Goal: Task Accomplishment & Management: Manage account settings

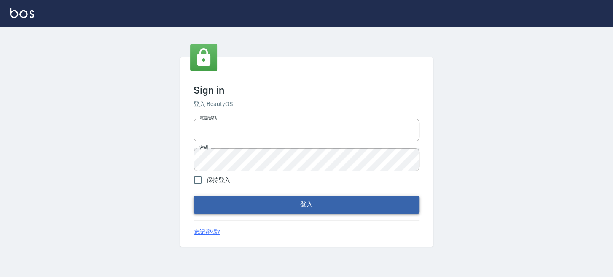
type input "0289832082"
click at [203, 198] on button "登入" at bounding box center [307, 204] width 226 height 18
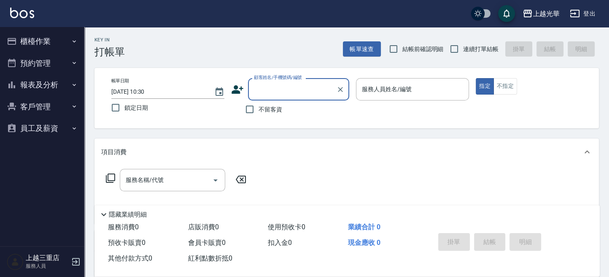
click at [56, 45] on button "櫃檯作業" at bounding box center [42, 41] width 78 height 22
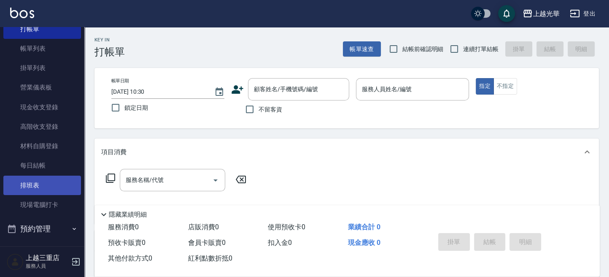
scroll to position [49, 0]
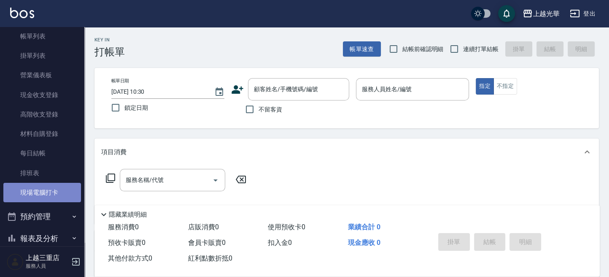
click at [63, 190] on link "現場電腦打卡" at bounding box center [42, 192] width 78 height 19
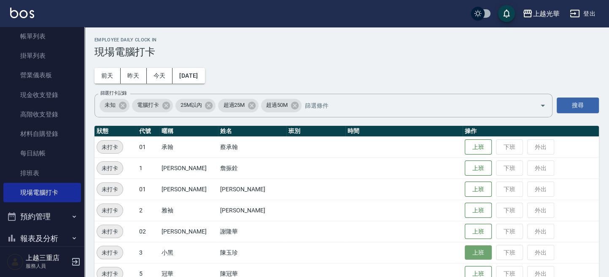
click at [469, 248] on button "上班" at bounding box center [478, 252] width 27 height 15
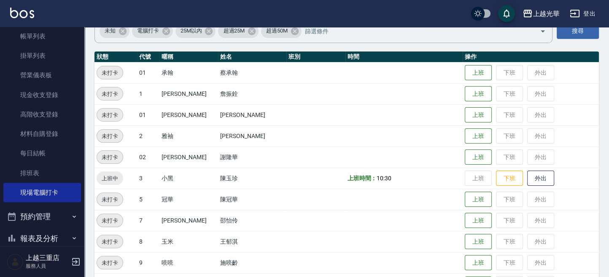
scroll to position [112, 0]
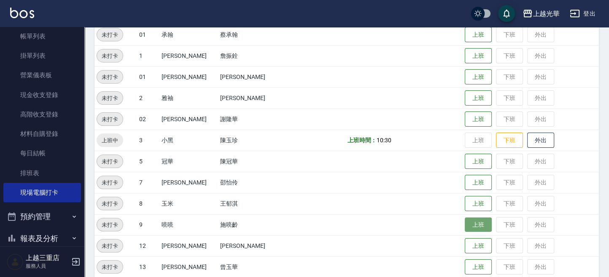
click at [465, 224] on button "上班" at bounding box center [478, 224] width 27 height 15
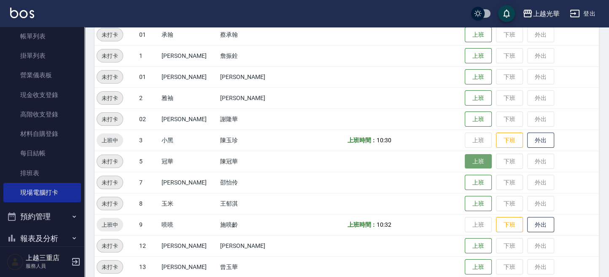
click at [465, 158] on button "上班" at bounding box center [478, 161] width 27 height 15
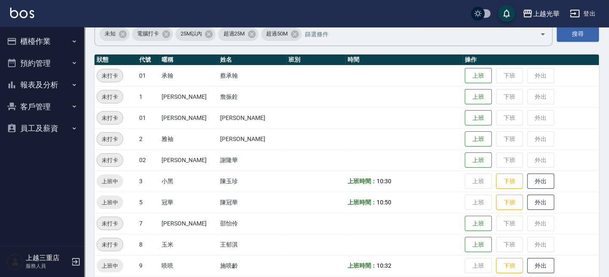
scroll to position [112, 0]
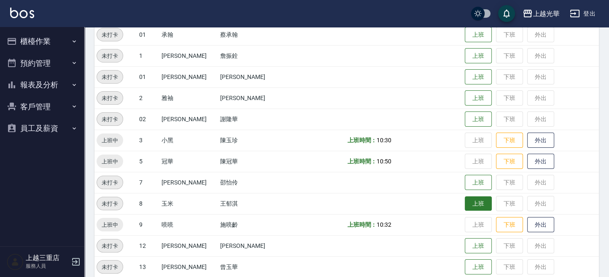
click at [472, 205] on button "上班" at bounding box center [478, 203] width 27 height 15
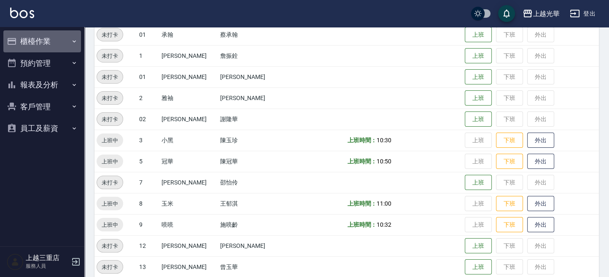
click at [45, 37] on button "櫃檯作業" at bounding box center [42, 41] width 78 height 22
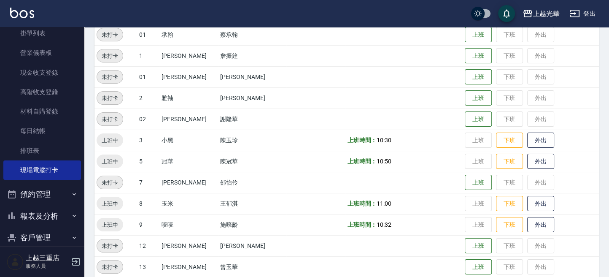
scroll to position [105, 0]
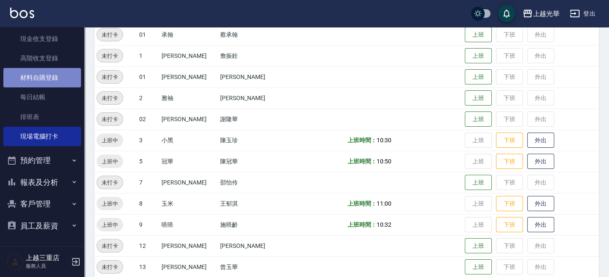
click at [51, 69] on link "材料自購登錄" at bounding box center [42, 77] width 78 height 19
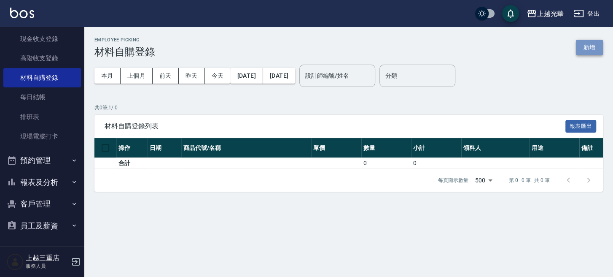
click at [578, 51] on button "新增" at bounding box center [589, 48] width 27 height 16
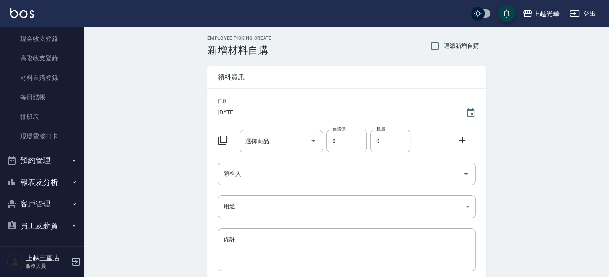
click at [225, 140] on icon at bounding box center [223, 140] width 10 height 10
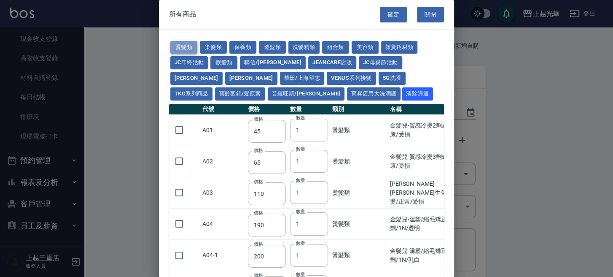
click at [182, 46] on button "燙髮類" at bounding box center [183, 47] width 27 height 13
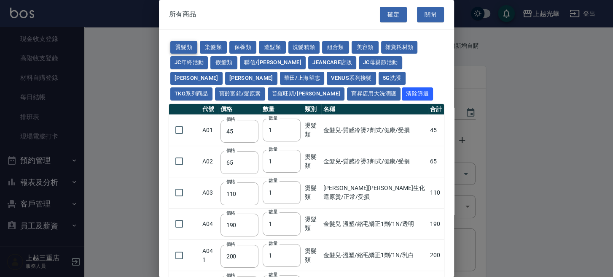
click at [175, 44] on button "燙髮類" at bounding box center [183, 47] width 27 height 13
click at [181, 43] on button "燙髮類" at bounding box center [183, 47] width 27 height 13
click at [205, 46] on button "染髮類" at bounding box center [213, 47] width 27 height 13
type input "100"
type input "110"
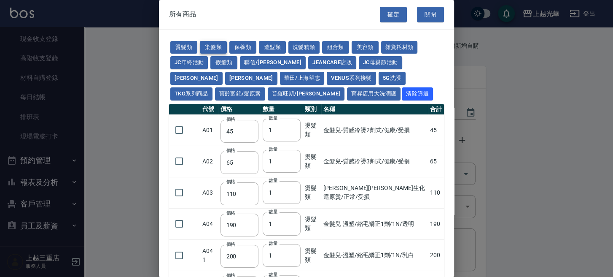
type input "120"
type input "150"
type input "250"
type input "105"
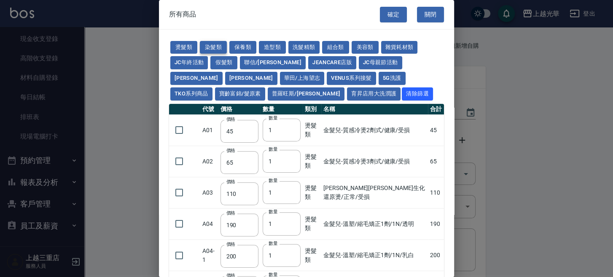
type input "105"
type input "150"
type input "420"
type input "110"
type input "90"
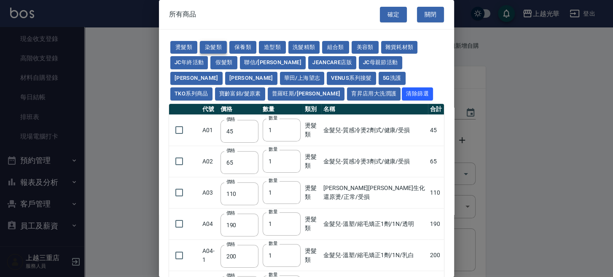
type input "400"
type input "120"
type input "160"
type input "350"
type input "120"
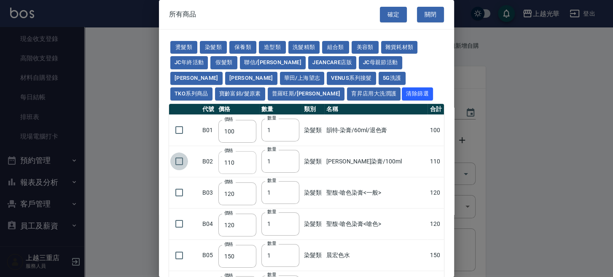
drag, startPoint x: 181, startPoint y: 162, endPoint x: 250, endPoint y: 162, distance: 69.6
click at [181, 162] on input "checkbox" at bounding box center [179, 161] width 18 height 18
checkbox input "true"
click at [293, 159] on input "2" at bounding box center [281, 161] width 38 height 23
click at [293, 159] on input "3" at bounding box center [281, 161] width 38 height 23
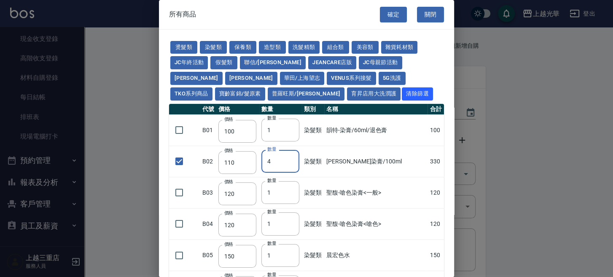
click at [293, 159] on input "4" at bounding box center [281, 161] width 38 height 23
click at [293, 159] on input "5" at bounding box center [281, 161] width 38 height 23
type input "6"
click at [293, 159] on input "6" at bounding box center [281, 161] width 38 height 23
click at [280, 79] on button "華田/上海望志" at bounding box center [302, 78] width 45 height 13
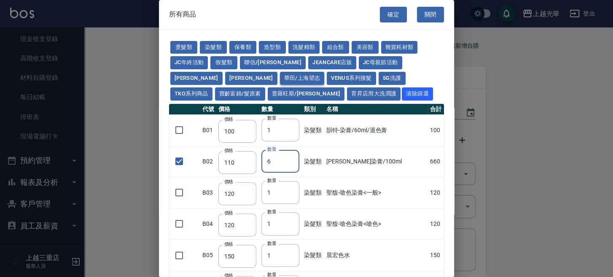
type input "105"
checkbox input "false"
type input "105"
type input "1"
type input "450"
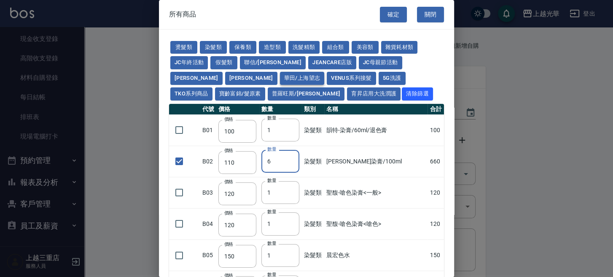
type input "406"
type input "616"
type input "3220"
type input "500"
type input "525"
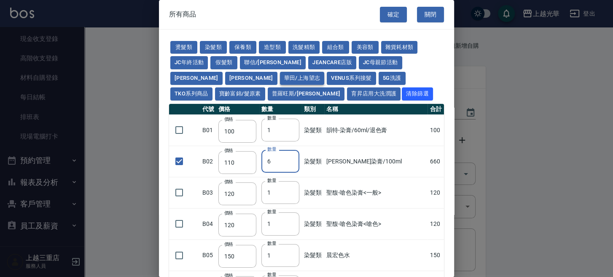
type input "40"
type input "343"
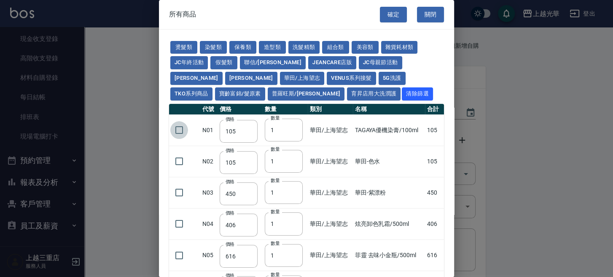
drag, startPoint x: 181, startPoint y: 134, endPoint x: 197, endPoint y: 135, distance: 16.1
click at [183, 134] on input "checkbox" at bounding box center [179, 130] width 18 height 18
checkbox input "true"
click at [295, 127] on input "2" at bounding box center [284, 130] width 38 height 23
type input "3"
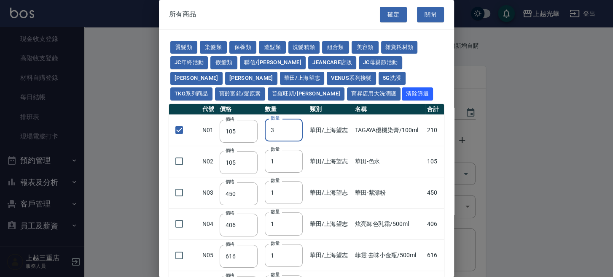
click at [295, 127] on input "3" at bounding box center [284, 130] width 38 height 23
click at [182, 162] on input "checkbox" at bounding box center [179, 161] width 18 height 18
checkbox input "true"
click at [265, 87] on button "寶齡富錦/髮原素" at bounding box center [240, 93] width 50 height 13
checkbox input "false"
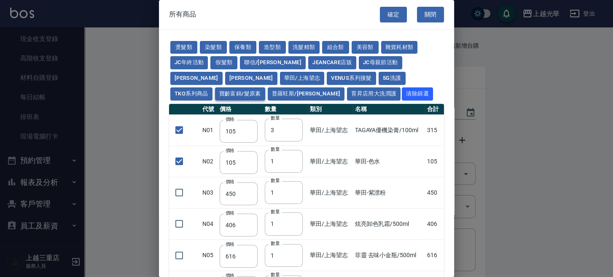
type input "319"
type input "1"
checkbox input "false"
type input "254"
type input "1099"
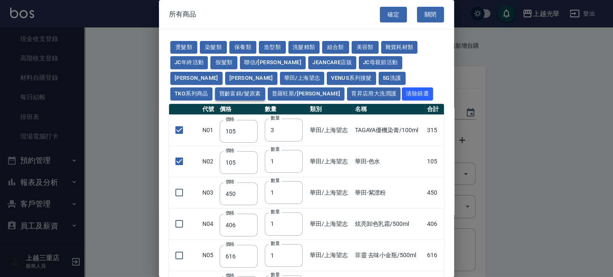
type input "640"
type input "481"
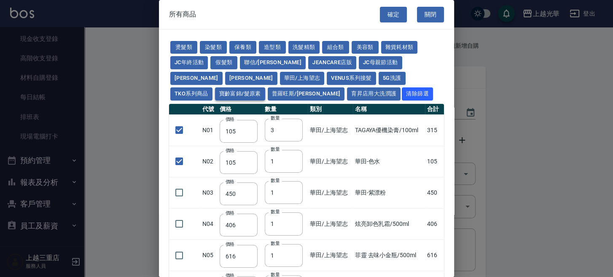
type input "481"
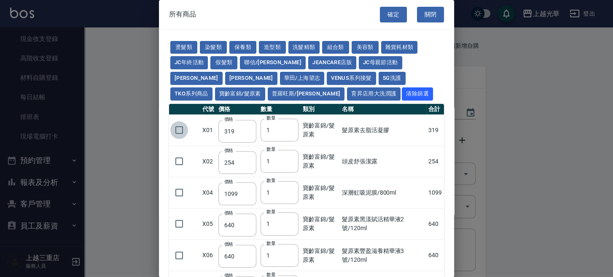
click at [175, 127] on input "checkbox" at bounding box center [179, 130] width 18 height 18
checkbox input "true"
click at [280, 77] on button "華田/上海望志" at bounding box center [302, 78] width 45 height 13
type input "105"
type input "3"
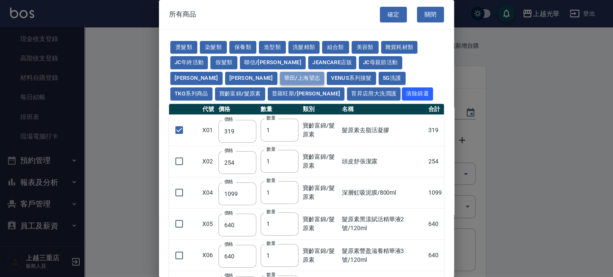
checkbox input "true"
type input "105"
type input "450"
type input "406"
type input "616"
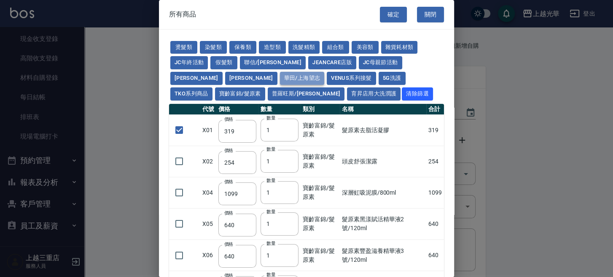
type input "3220"
type input "500"
type input "525"
type input "40"
type input "343"
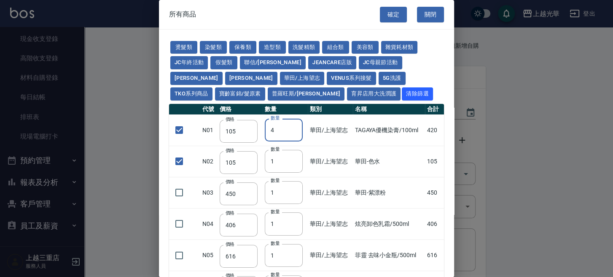
click at [293, 128] on input "4" at bounding box center [284, 130] width 38 height 23
click at [293, 128] on input "5" at bounding box center [284, 130] width 38 height 23
click at [293, 128] on input "6" at bounding box center [284, 130] width 38 height 23
click at [293, 128] on input "12" at bounding box center [284, 130] width 38 height 23
click at [293, 128] on input "13" at bounding box center [284, 130] width 38 height 23
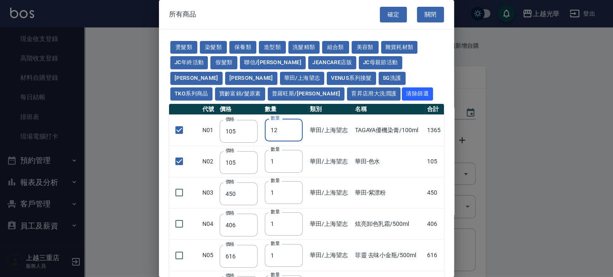
click at [291, 131] on input "12" at bounding box center [284, 130] width 38 height 23
type input "11"
click at [291, 131] on input "11" at bounding box center [284, 130] width 38 height 23
type input "2"
click at [291, 158] on input "2" at bounding box center [284, 161] width 38 height 23
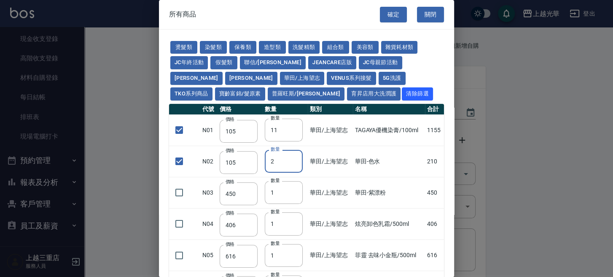
click at [185, 38] on div "燙髮類 染髮類 保養類 造型類 洗髮精類 組合類 美容類 雜貨耗材類 JC年終活動 假髮類 聯信/鳥慧 JeanCare店販 JC母親節活動 娜普菈 晨宏 華…" at bounding box center [306, 234] width 295 height 408
click at [187, 43] on button "燙髮類" at bounding box center [183, 47] width 27 height 13
checkbox input "false"
type input "45"
type input "1"
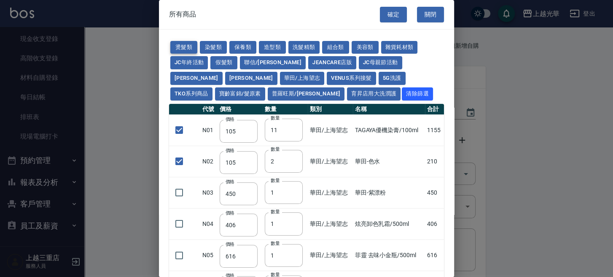
checkbox input "false"
type input "65"
type input "1"
type input "110"
type input "190"
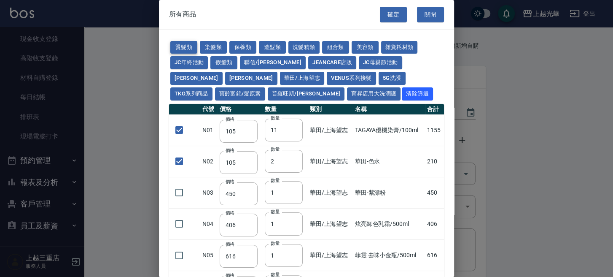
type input "200"
type input "190"
type input "160"
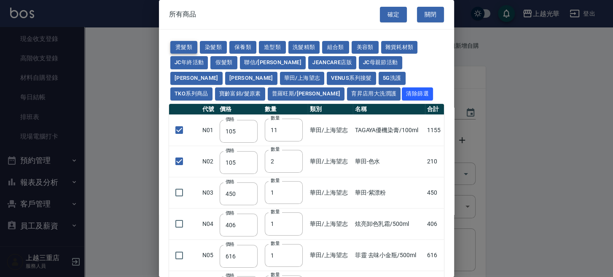
type input "170"
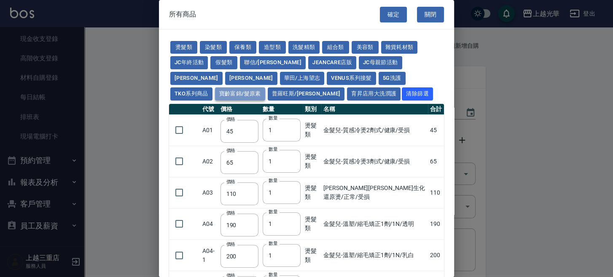
click at [265, 87] on button "寶齡富錦/髮原素" at bounding box center [240, 93] width 50 height 13
checkbox input "true"
type input "319"
type input "254"
type input "1099"
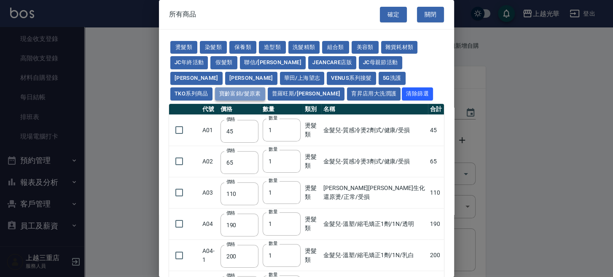
type input "640"
type input "481"
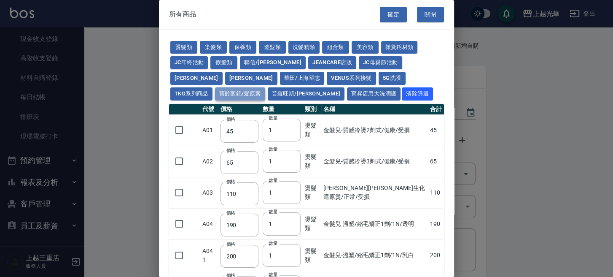
type input "481"
type input "308"
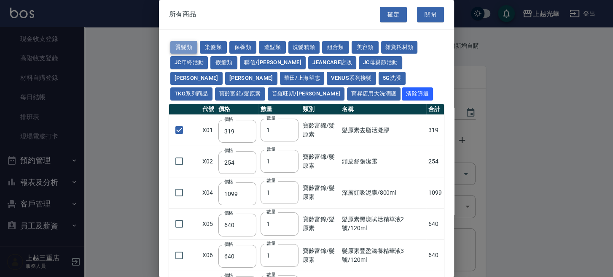
click at [192, 49] on button "燙髮類" at bounding box center [183, 47] width 27 height 13
checkbox input "false"
type input "45"
type input "65"
type input "110"
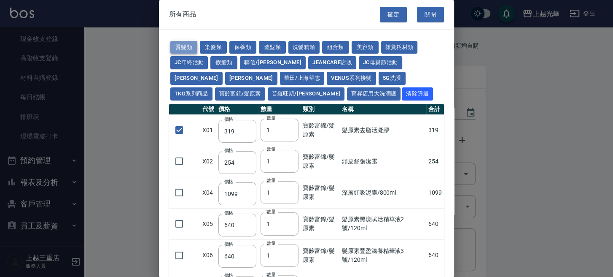
type input "190"
type input "200"
type input "190"
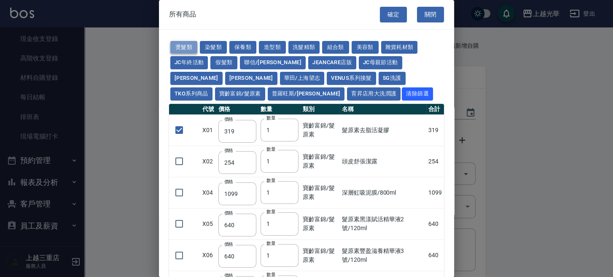
type input "160"
type input "170"
type input "270"
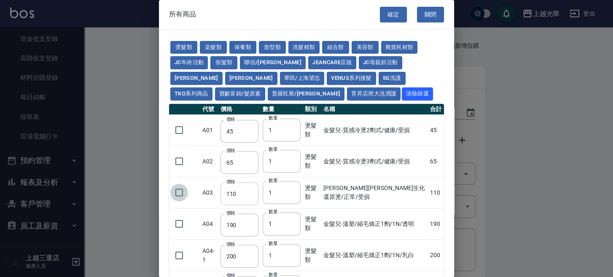
drag, startPoint x: 178, startPoint y: 188, endPoint x: 250, endPoint y: 194, distance: 72.0
click at [181, 188] on input "checkbox" at bounding box center [179, 192] width 18 height 18
checkbox input "true"
click at [292, 189] on input "2" at bounding box center [282, 192] width 38 height 23
type input "3"
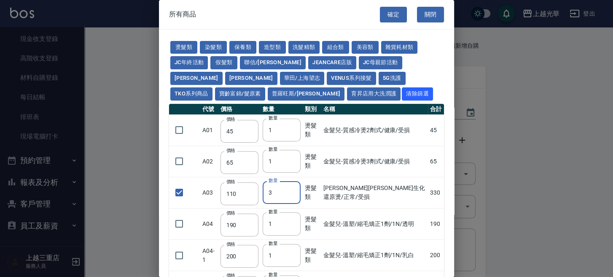
click at [292, 189] on input "3" at bounding box center [282, 192] width 38 height 23
click at [221, 43] on button "染髮類" at bounding box center [213, 47] width 27 height 13
type input "100"
checkbox input "true"
type input "110"
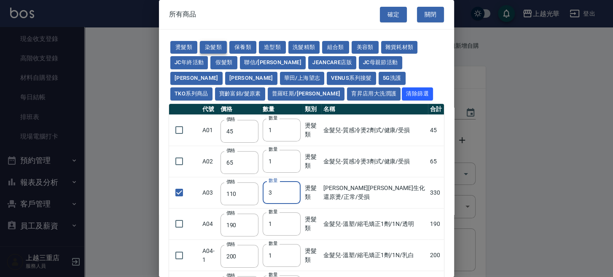
type input "6"
checkbox input "false"
type input "120"
type input "1"
type input "120"
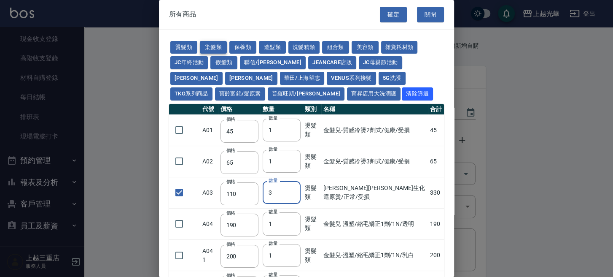
type input "150"
type input "250"
type input "105"
type input "150"
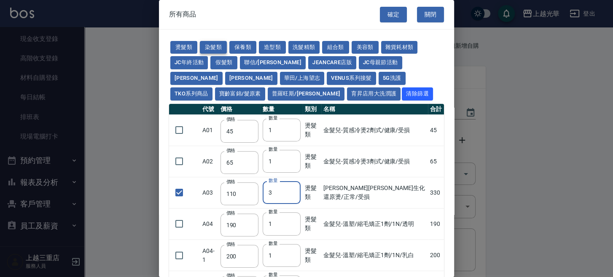
type input "420"
type input "110"
type input "90"
type input "400"
type input "120"
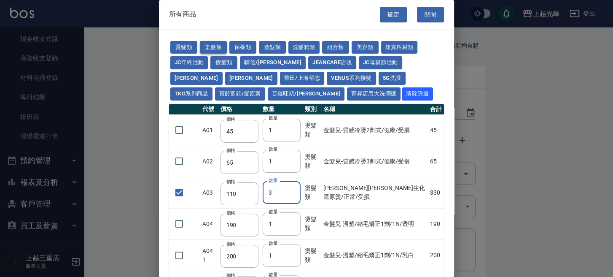
type input "160"
type input "350"
type input "120"
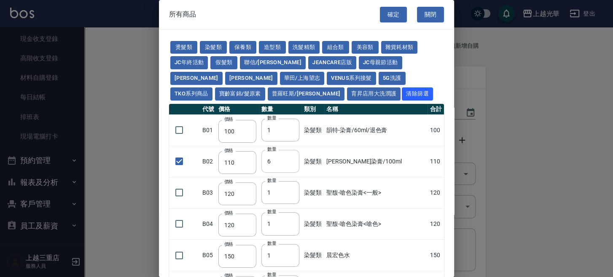
click at [293, 159] on input "7" at bounding box center [281, 161] width 38 height 23
click at [293, 158] on input "8" at bounding box center [281, 161] width 38 height 23
click at [293, 158] on input "9" at bounding box center [281, 161] width 38 height 23
click at [293, 158] on input "10" at bounding box center [280, 161] width 38 height 23
type input "11"
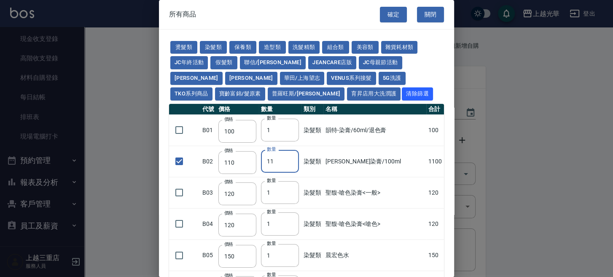
click at [293, 158] on input "11" at bounding box center [280, 161] width 38 height 23
click at [384, 16] on button "確定" at bounding box center [393, 15] width 27 height 16
type input "伊黛莉染膏/100ml"
type input "110"
type input "11"
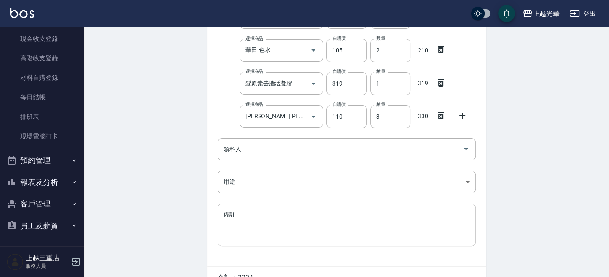
scroll to position [169, 0]
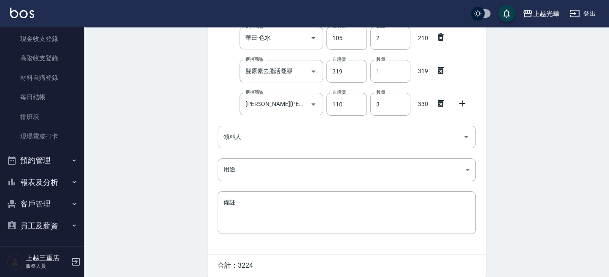
click at [251, 141] on input "領料人" at bounding box center [340, 136] width 238 height 15
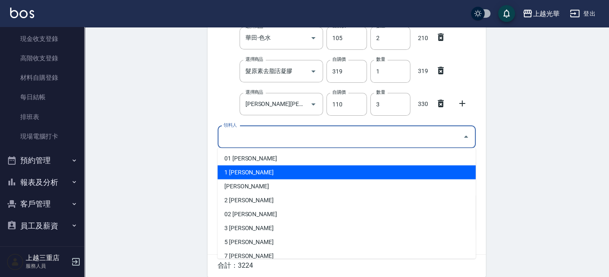
click at [243, 173] on li "1 詹振銓" at bounding box center [347, 172] width 258 height 14
type input "詹振銓"
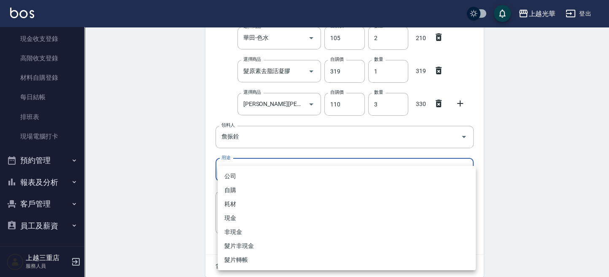
click at [243, 173] on body "上越光華 登出 櫃檯作業 打帳單 帳單列表 掛單列表 營業儀表板 現金收支登錄 高階收支登錄 材料自購登錄 每日結帳 排班表 現場電腦打卡 預約管理 預約管理…" at bounding box center [304, 71] width 609 height 480
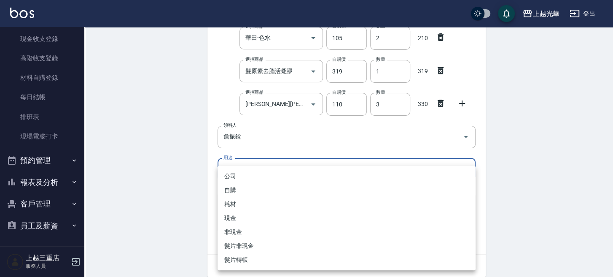
click at [245, 187] on li "自購" at bounding box center [347, 190] width 258 height 14
type input "自購"
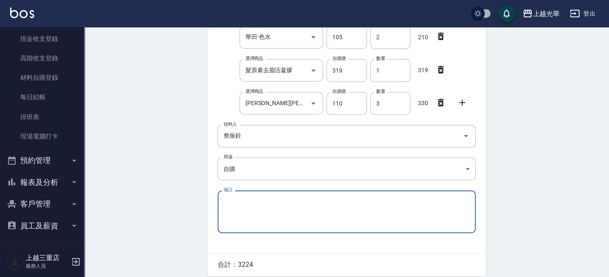
scroll to position [203, 0]
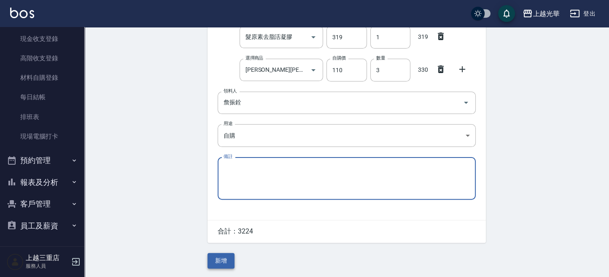
click at [224, 259] on button "新增" at bounding box center [221, 261] width 27 height 16
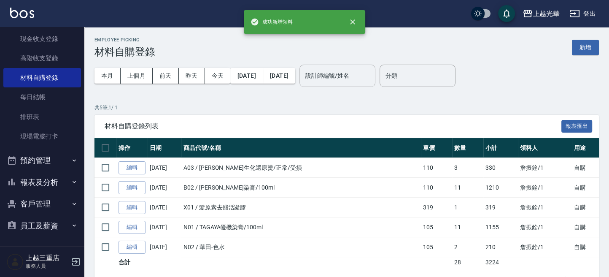
click at [365, 76] on input "設計師編號/姓名" at bounding box center [337, 75] width 68 height 15
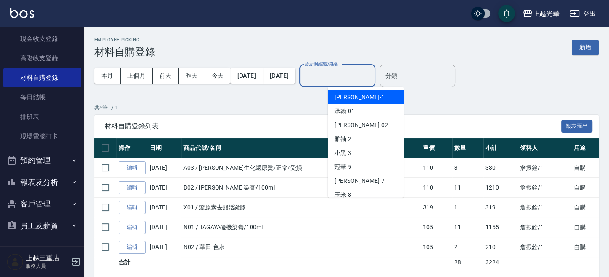
click at [351, 98] on div "小詹 -1" at bounding box center [366, 97] width 76 height 14
type input "小詹-1"
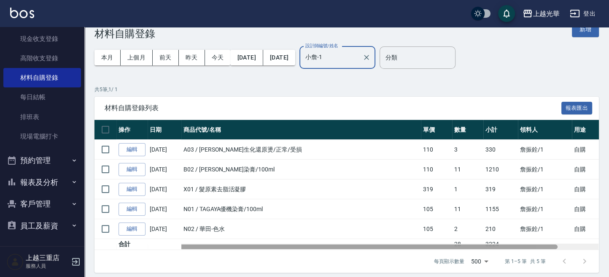
scroll to position [23, 0]
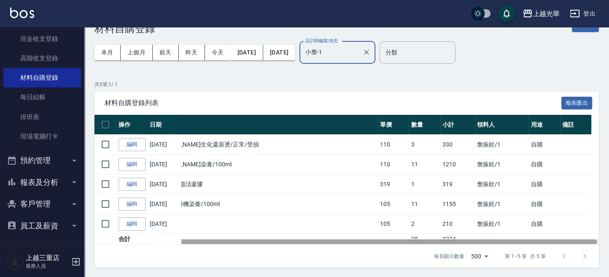
drag, startPoint x: 345, startPoint y: 240, endPoint x: 390, endPoint y: 242, distance: 44.3
click at [386, 243] on div at bounding box center [346, 241] width 504 height 6
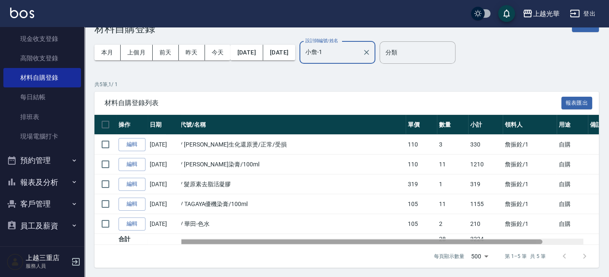
scroll to position [0, 0]
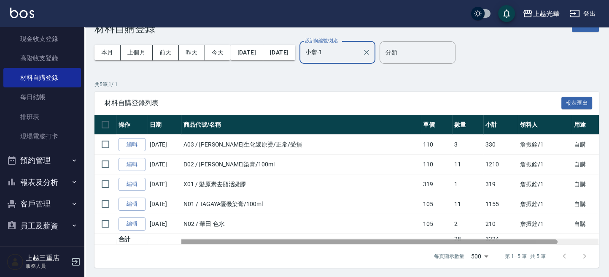
drag, startPoint x: 529, startPoint y: 241, endPoint x: 466, endPoint y: 256, distance: 65.3
click at [466, 256] on div "材料自購登錄列表 報表匯出 操作 日期 商品代號/名稱 單價 數量 小計 領料人 用途 備註 編輯 09/24/2025 A03 / 米蘭伊黛莉生化還原燙/正…" at bounding box center [346, 180] width 504 height 176
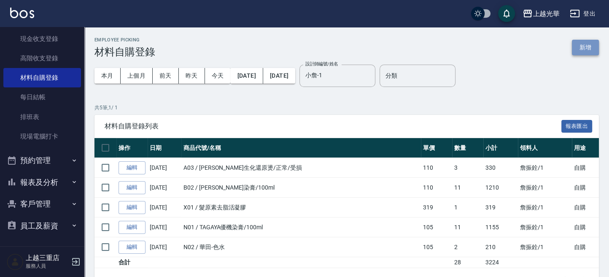
click at [574, 51] on button "新增" at bounding box center [585, 48] width 27 height 16
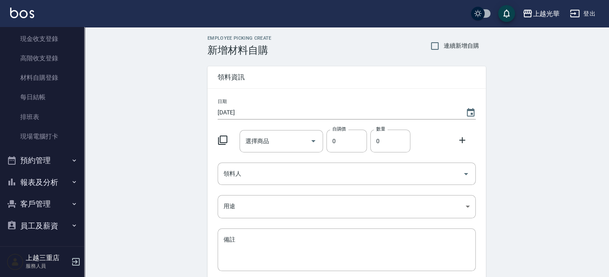
click at [224, 137] on icon at bounding box center [223, 140] width 10 height 10
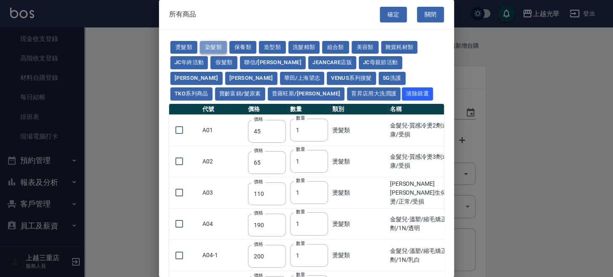
click at [214, 45] on button "染髮類" at bounding box center [213, 47] width 27 height 13
type input "100"
type input "110"
type input "120"
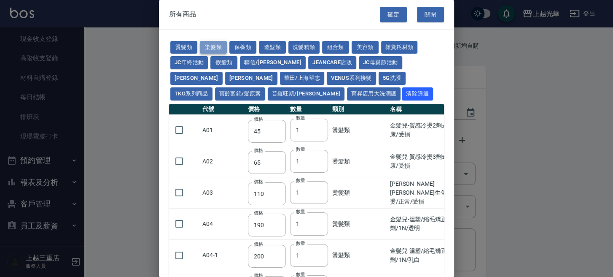
type input "150"
type input "250"
type input "105"
type input "150"
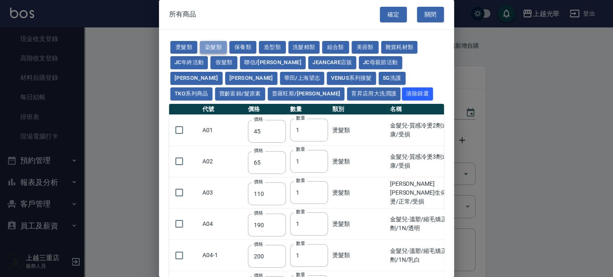
type input "420"
type input "110"
type input "90"
type input "400"
type input "120"
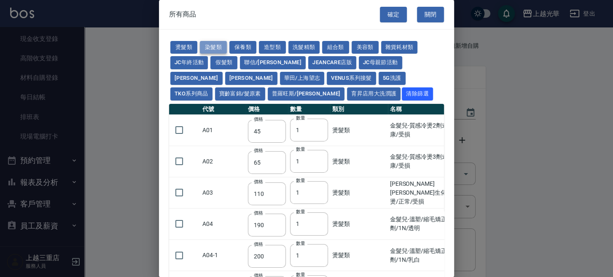
type input "160"
type input "350"
type input "120"
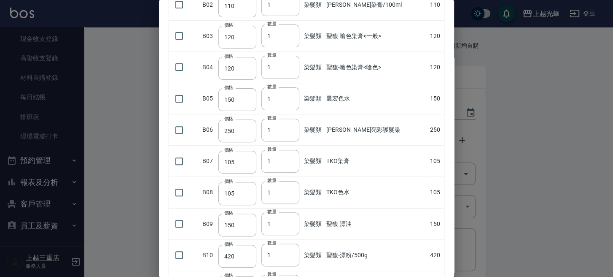
scroll to position [169, 0]
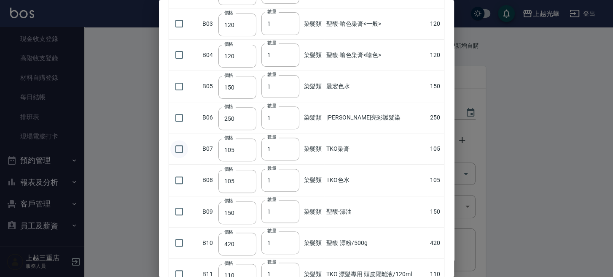
click at [176, 145] on input "checkbox" at bounding box center [179, 149] width 18 height 18
checkbox input "true"
type input "2"
click at [294, 146] on input "2" at bounding box center [281, 149] width 38 height 23
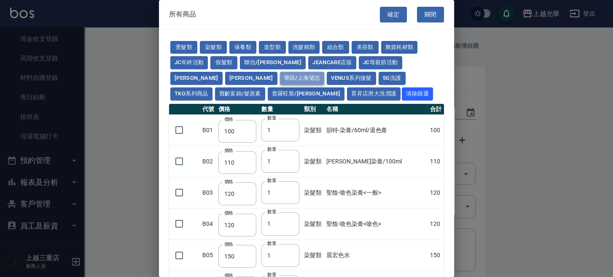
click at [280, 82] on button "華田/上海望志" at bounding box center [302, 78] width 45 height 13
type input "105"
type input "450"
type input "406"
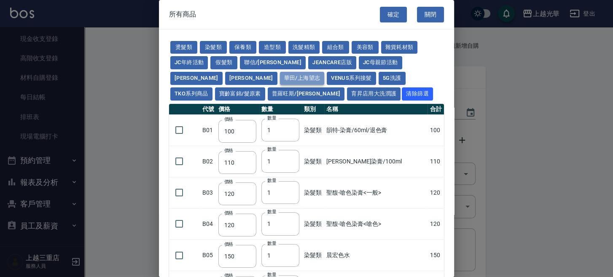
type input "616"
type input "3220"
checkbox input "false"
type input "500"
type input "1"
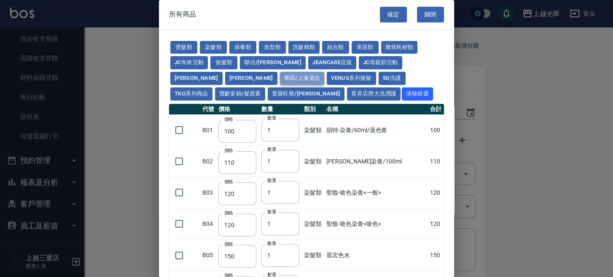
type input "525"
type input "40"
type input "343"
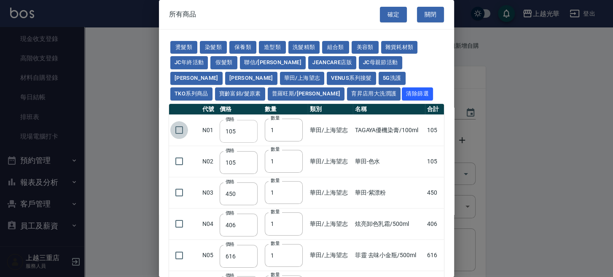
drag, startPoint x: 179, startPoint y: 127, endPoint x: 254, endPoint y: 129, distance: 74.3
click at [183, 127] on input "checkbox" at bounding box center [179, 130] width 18 height 18
checkbox input "true"
type input "2"
click at [294, 127] on input "2" at bounding box center [284, 130] width 38 height 23
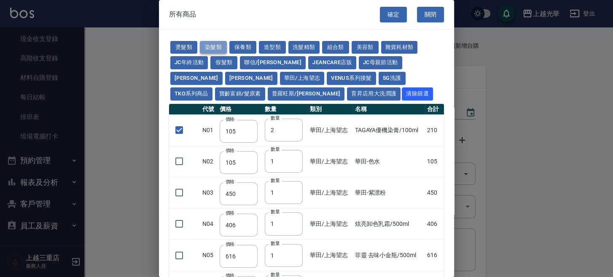
click at [204, 47] on button "染髮類" at bounding box center [213, 47] width 27 height 13
checkbox input "false"
type input "100"
type input "1"
type input "110"
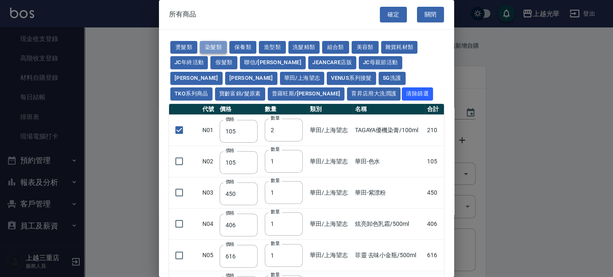
type input "120"
type input "150"
type input "250"
checkbox input "true"
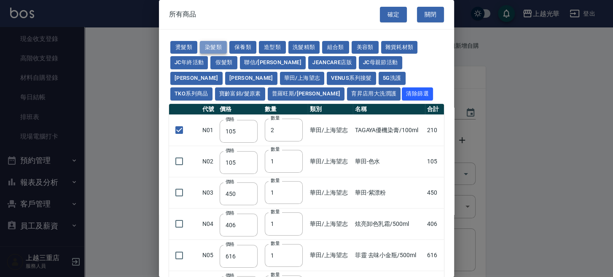
type input "105"
type input "2"
type input "105"
type input "150"
type input "420"
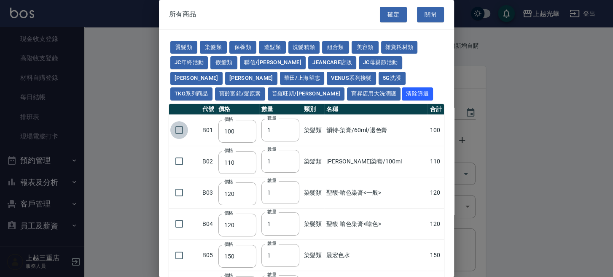
click at [183, 129] on input "checkbox" at bounding box center [179, 130] width 18 height 18
click at [265, 87] on button "寶齡富錦/髮原素" at bounding box center [240, 93] width 50 height 13
checkbox input "false"
type input "319"
type input "254"
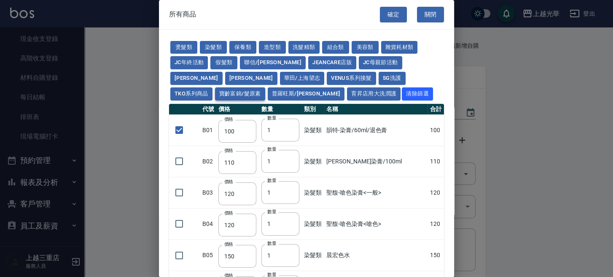
type input "1099"
type input "640"
type input "481"
checkbox input "false"
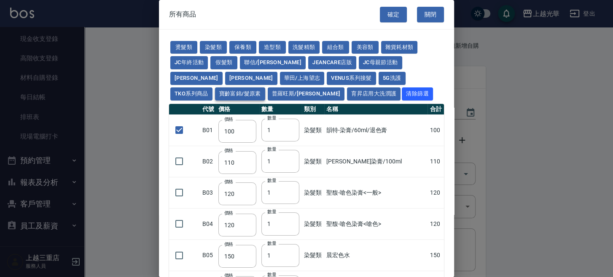
type input "481"
type input "1"
type input "481"
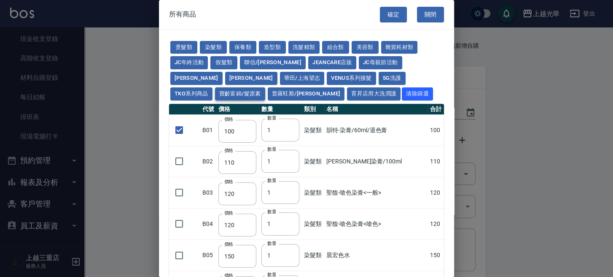
type input "308"
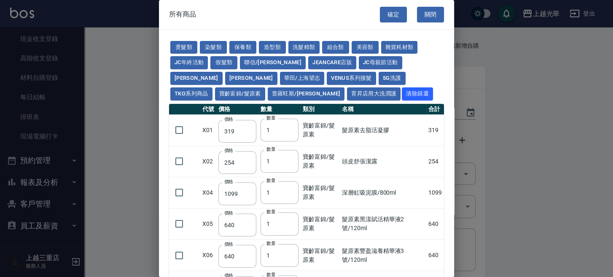
scroll to position [169, 0]
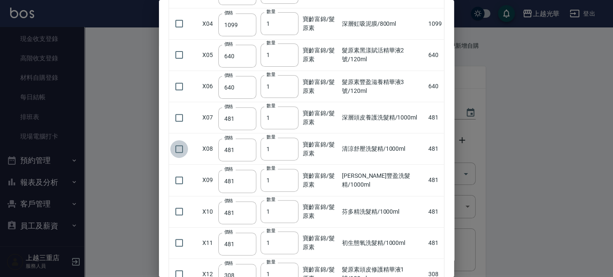
click at [181, 149] on input "checkbox" at bounding box center [179, 149] width 18 height 18
checkbox input "true"
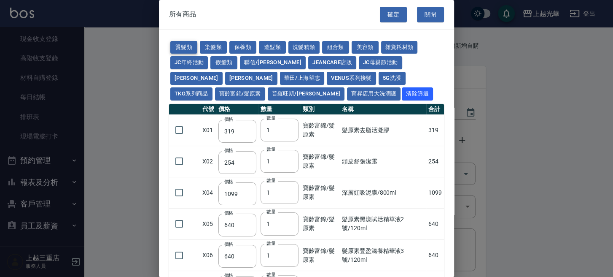
click at [183, 49] on button "燙髮類" at bounding box center [183, 47] width 27 height 13
type input "45"
type input "65"
type input "110"
type input "190"
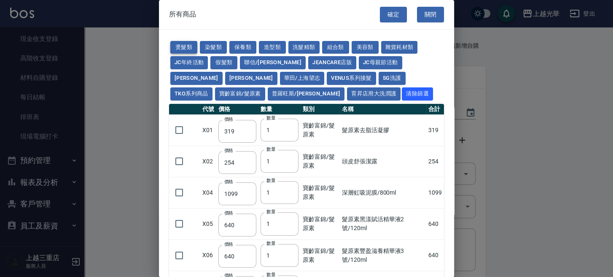
type input "200"
checkbox input "false"
type input "200"
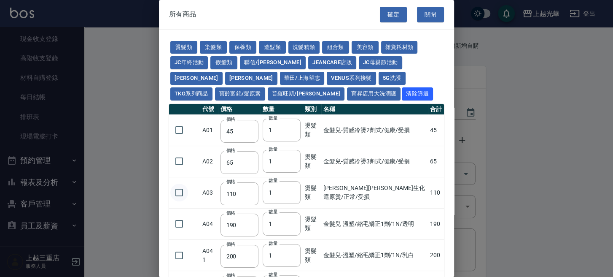
click at [178, 194] on input "checkbox" at bounding box center [179, 192] width 18 height 18
click at [190, 42] on button "燙髮類" at bounding box center [183, 47] width 27 height 13
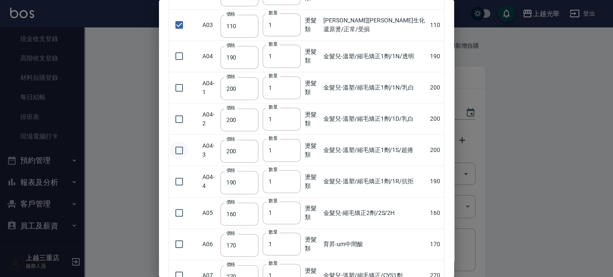
scroll to position [225, 0]
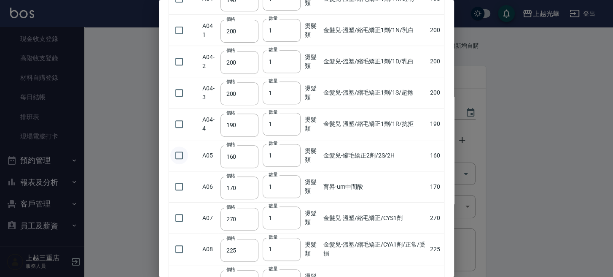
click at [185, 153] on input "checkbox" at bounding box center [179, 155] width 18 height 18
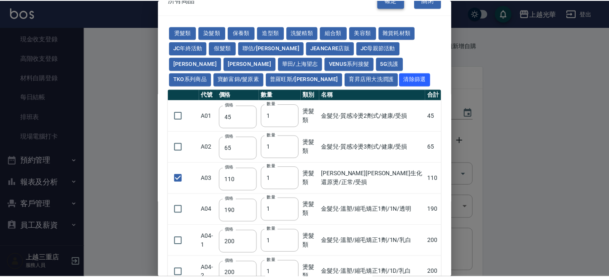
scroll to position [0, 0]
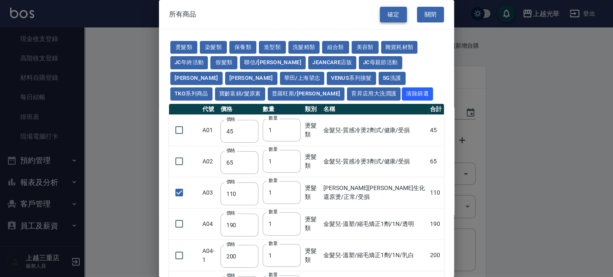
click at [394, 19] on button "確定" at bounding box center [393, 15] width 27 height 16
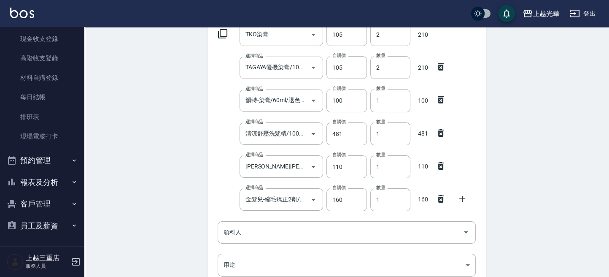
scroll to position [169, 0]
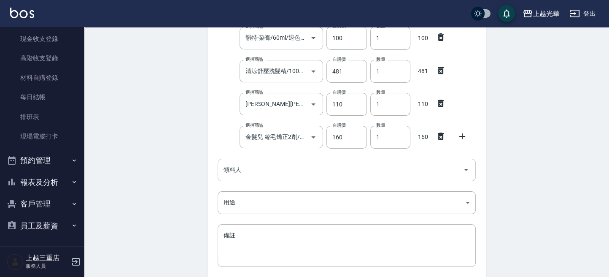
click at [252, 169] on input "領料人" at bounding box center [340, 169] width 238 height 15
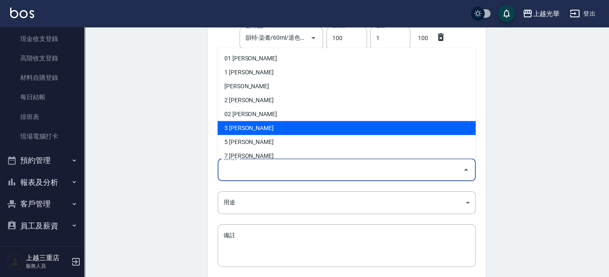
click at [237, 124] on li "3 陳玉珍" at bounding box center [347, 128] width 258 height 14
click at [360, 167] on input "陳玉珍" at bounding box center [334, 169] width 227 height 15
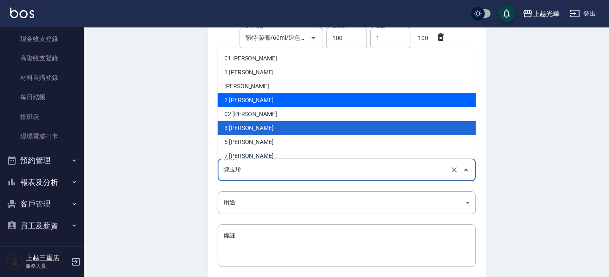
click at [227, 99] on li "2 林雅袖" at bounding box center [347, 100] width 258 height 14
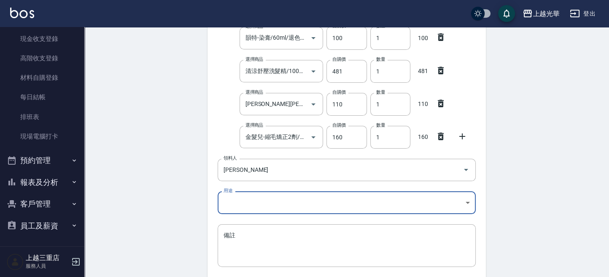
click at [240, 198] on body "上越光華 登出 櫃檯作業 打帳單 帳單列表 掛單列表 營業儀表板 現金收支登錄 高階收支登錄 材料自購登錄 每日結帳 排班表 現場電腦打卡 預約管理 預約管理…" at bounding box center [304, 87] width 609 height 513
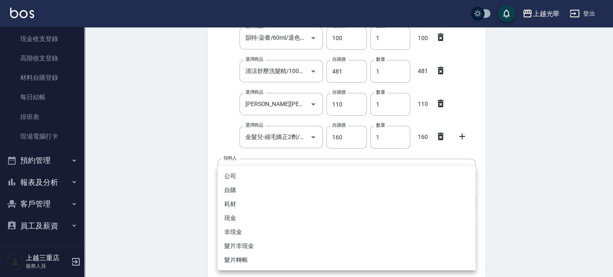
click at [236, 192] on li "自購" at bounding box center [347, 190] width 258 height 14
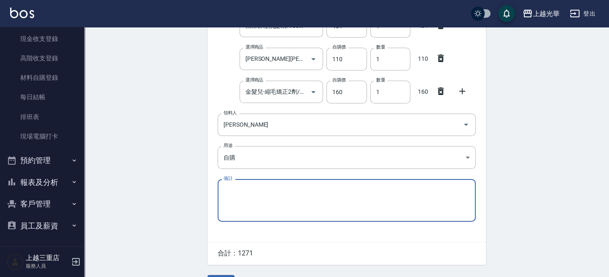
scroll to position [236, 0]
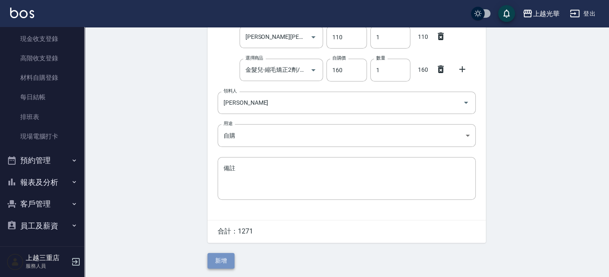
click at [228, 259] on button "新增" at bounding box center [221, 261] width 27 height 16
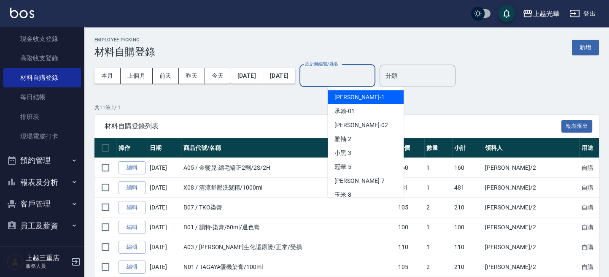
click at [363, 72] on input "設計師編號/姓名" at bounding box center [337, 75] width 68 height 15
click at [355, 102] on div "小詹 -1" at bounding box center [366, 97] width 76 height 14
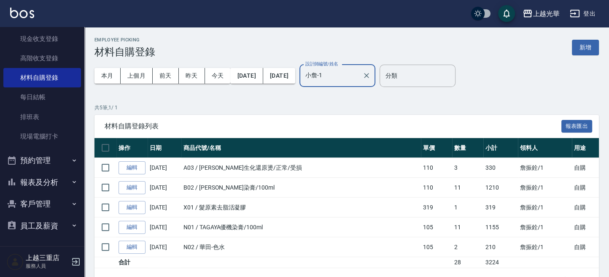
click at [359, 75] on input "小詹-1" at bounding box center [331, 75] width 56 height 15
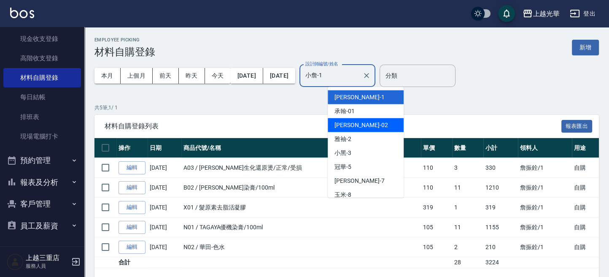
click at [351, 123] on span "隆華 -02" at bounding box center [361, 125] width 53 height 9
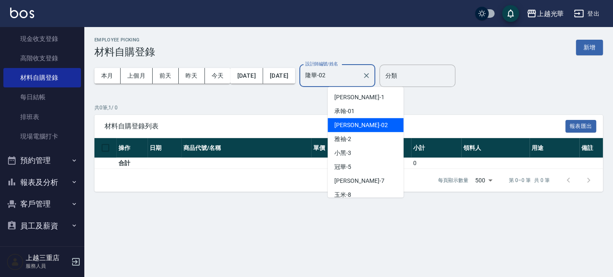
click at [359, 72] on input "隆華-02" at bounding box center [331, 75] width 56 height 15
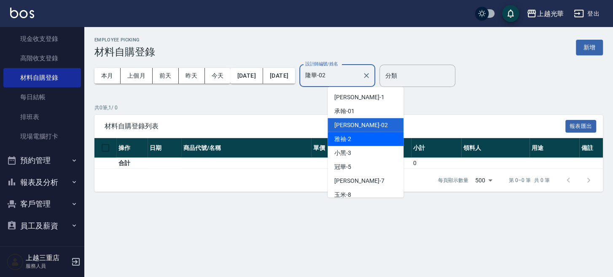
click at [353, 137] on div "雅袖 -2" at bounding box center [366, 139] width 76 height 14
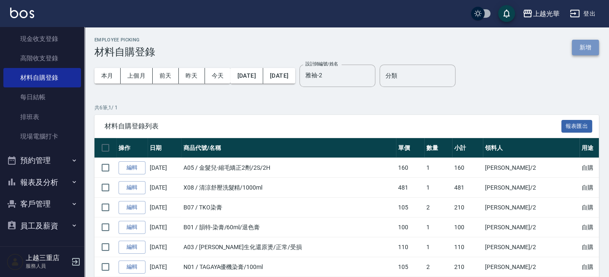
click at [591, 48] on button "新增" at bounding box center [585, 48] width 27 height 16
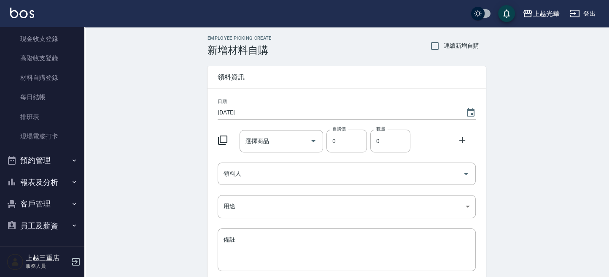
click at [225, 137] on icon at bounding box center [223, 140] width 10 height 10
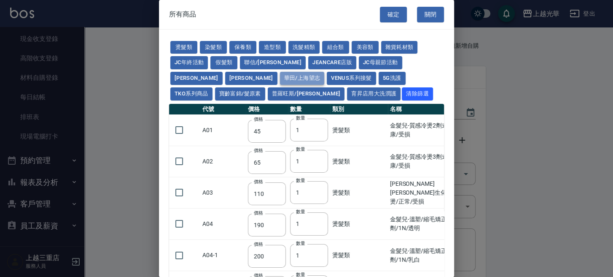
click at [280, 78] on button "華田/上海望志" at bounding box center [302, 78] width 45 height 13
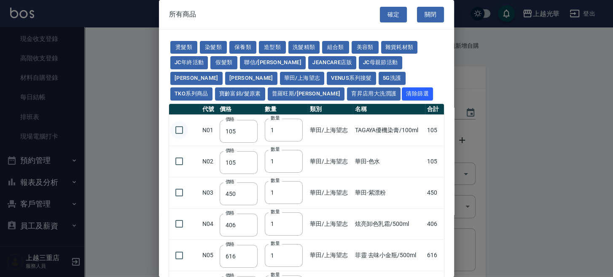
click at [186, 128] on input "checkbox" at bounding box center [179, 130] width 18 height 18
click at [293, 127] on input "2" at bounding box center [284, 130] width 38 height 23
click at [293, 127] on input "3" at bounding box center [284, 130] width 38 height 23
click at [293, 127] on input "4" at bounding box center [284, 130] width 38 height 23
click at [293, 127] on input "5" at bounding box center [284, 130] width 38 height 23
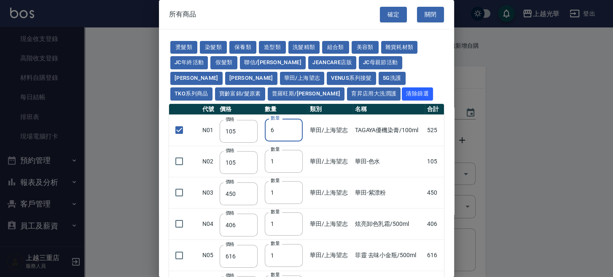
click at [293, 127] on input "6" at bounding box center [284, 130] width 38 height 23
click at [293, 127] on input "7" at bounding box center [284, 130] width 38 height 23
click at [293, 127] on input "8" at bounding box center [284, 130] width 38 height 23
click at [293, 127] on input "9" at bounding box center [284, 130] width 38 height 23
click at [293, 127] on input "10" at bounding box center [284, 130] width 38 height 23
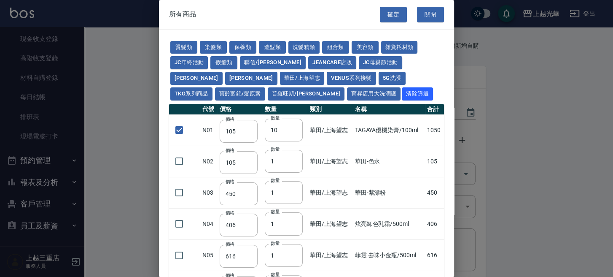
click at [199, 45] on div "燙髮類 染髮類 保養類 造型類 洗髮精類 組合類 美容類 雜貨耗材類 JC年終活動 假髮類 聯信/鳥慧 JeanCare店販 JC母親節活動 娜普菈 晨宏 華…" at bounding box center [306, 71] width 275 height 62
click at [201, 45] on button "染髮類" at bounding box center [213, 47] width 27 height 13
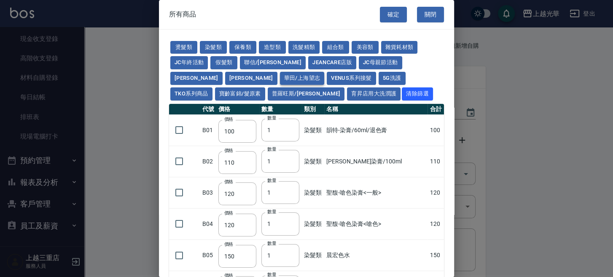
click at [280, 80] on button "華田/上海望志" at bounding box center [302, 78] width 45 height 13
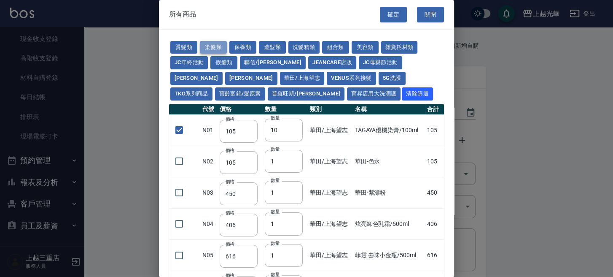
click at [216, 46] on button "染髮類" at bounding box center [213, 47] width 27 height 13
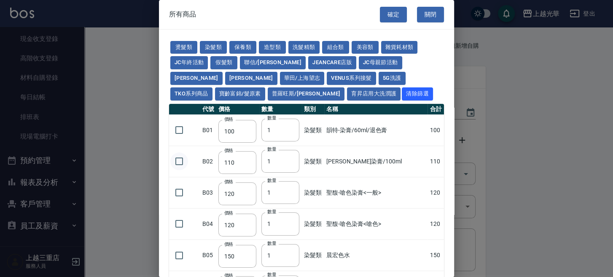
click at [181, 156] on input "checkbox" at bounding box center [179, 161] width 18 height 18
click at [293, 159] on input "2" at bounding box center [281, 161] width 38 height 23
click at [254, 45] on button "保養類" at bounding box center [242, 47] width 27 height 13
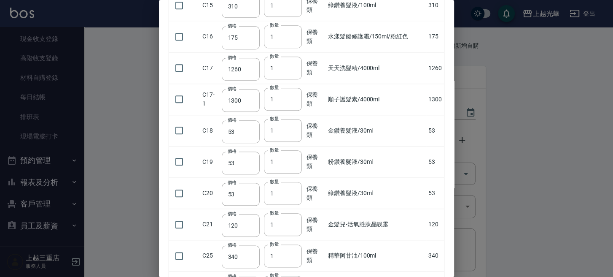
scroll to position [675, 0]
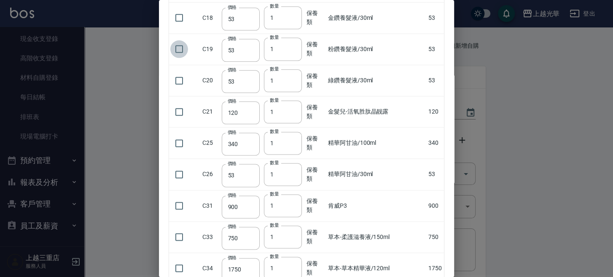
click at [177, 48] on input "checkbox" at bounding box center [179, 49] width 18 height 18
click at [181, 46] on input "checkbox" at bounding box center [179, 49] width 18 height 18
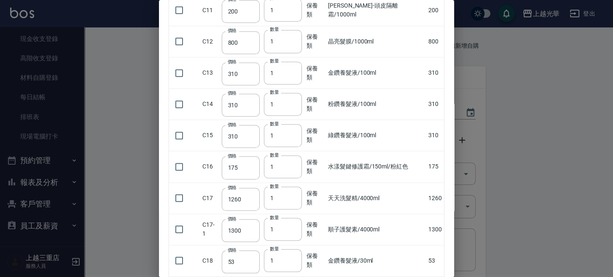
scroll to position [387, 0]
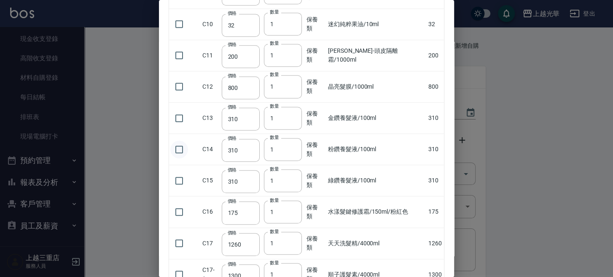
click at [180, 147] on input "checkbox" at bounding box center [179, 149] width 18 height 18
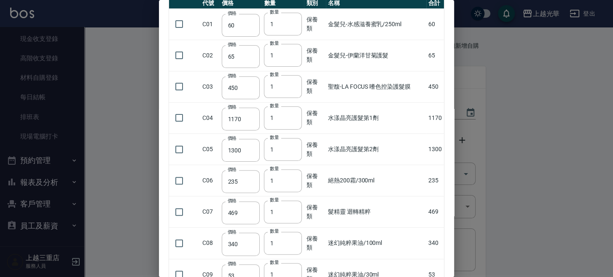
scroll to position [0, 0]
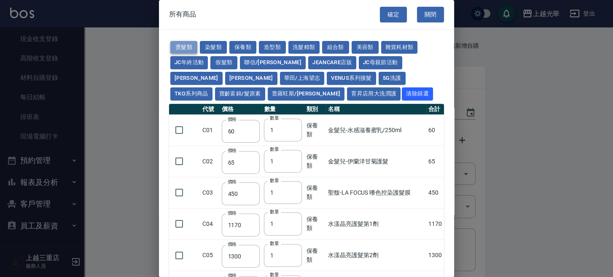
click at [182, 48] on button "燙髮類" at bounding box center [183, 47] width 27 height 13
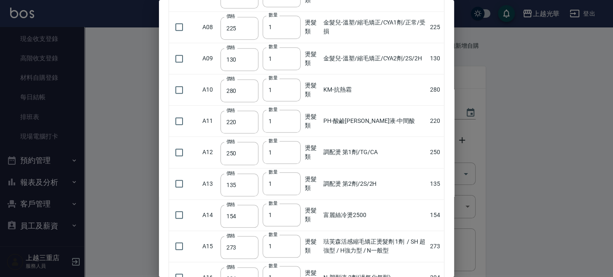
scroll to position [369, 0]
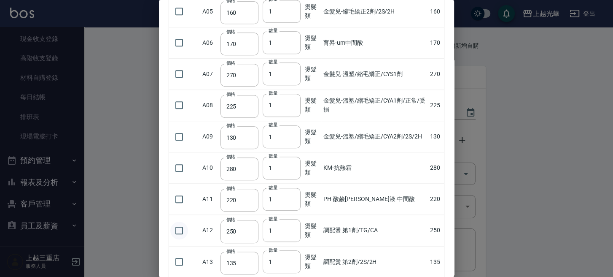
click at [178, 227] on input "checkbox" at bounding box center [179, 230] width 18 height 18
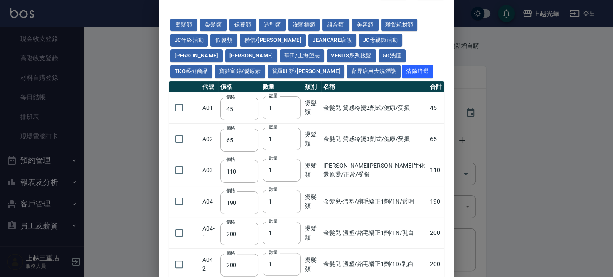
scroll to position [0, 0]
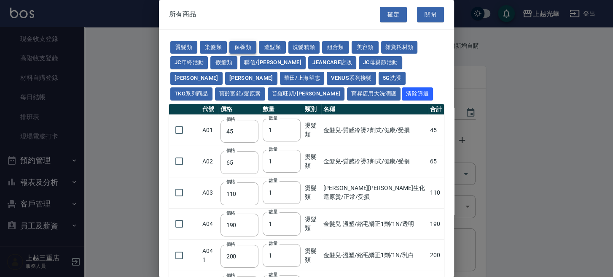
click at [245, 49] on button "保養類" at bounding box center [242, 47] width 27 height 13
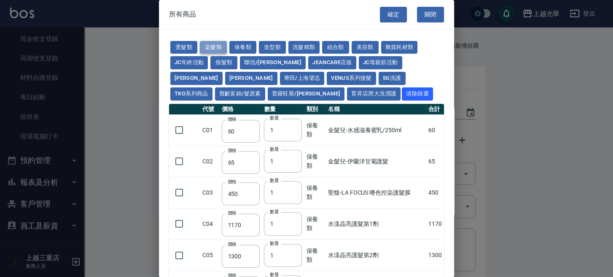
click at [213, 48] on button "染髮類" at bounding box center [213, 47] width 27 height 13
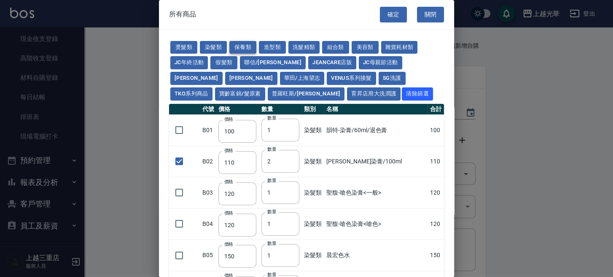
click at [243, 47] on button "保養類" at bounding box center [242, 47] width 27 height 13
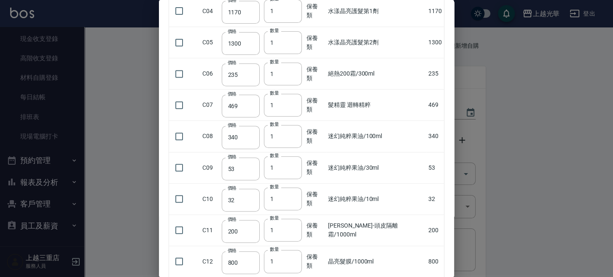
scroll to position [225, 0]
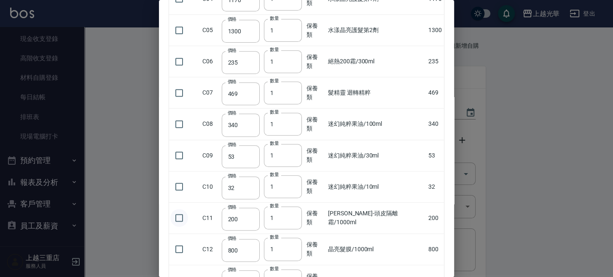
click at [177, 218] on input "checkbox" at bounding box center [179, 218] width 18 height 18
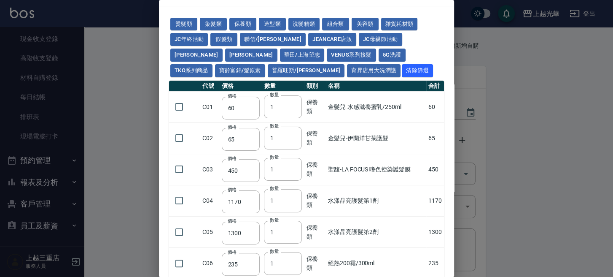
scroll to position [0, 0]
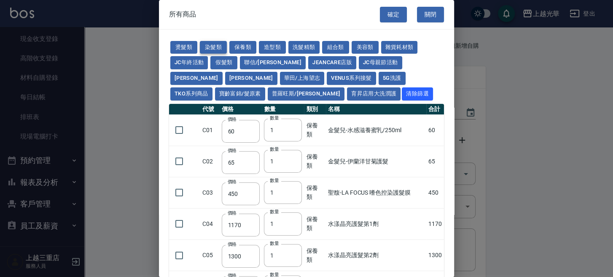
click at [220, 43] on button "染髮類" at bounding box center [213, 47] width 27 height 13
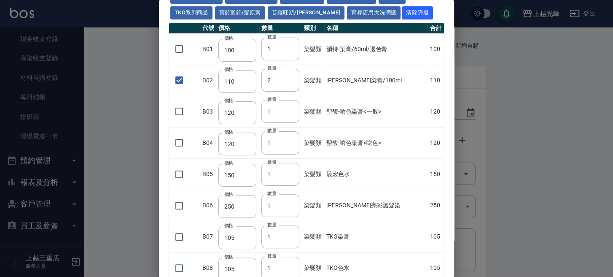
scroll to position [112, 0]
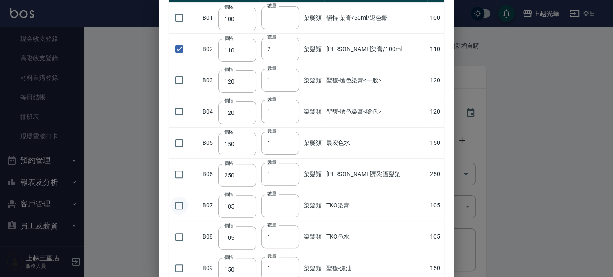
click at [177, 203] on input "checkbox" at bounding box center [179, 206] width 18 height 18
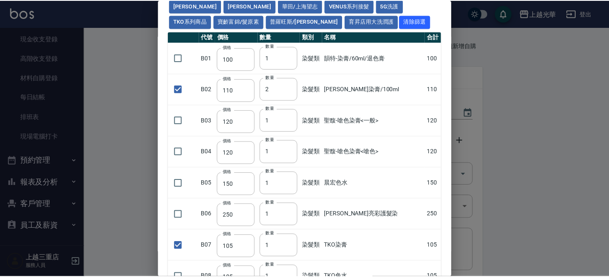
scroll to position [0, 0]
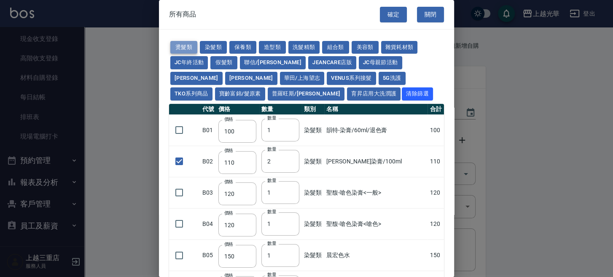
click at [191, 48] on button "燙髮類" at bounding box center [183, 47] width 27 height 13
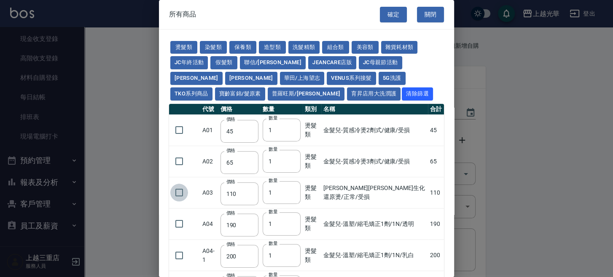
click at [182, 192] on input "checkbox" at bounding box center [179, 192] width 18 height 18
click at [280, 76] on button "華田/上海望志" at bounding box center [302, 78] width 45 height 13
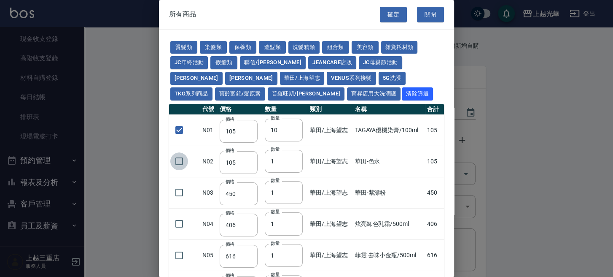
click at [179, 157] on input "checkbox" at bounding box center [179, 161] width 18 height 18
click at [175, 189] on input "checkbox" at bounding box center [179, 192] width 18 height 18
click at [397, 10] on button "確定" at bounding box center [393, 15] width 27 height 16
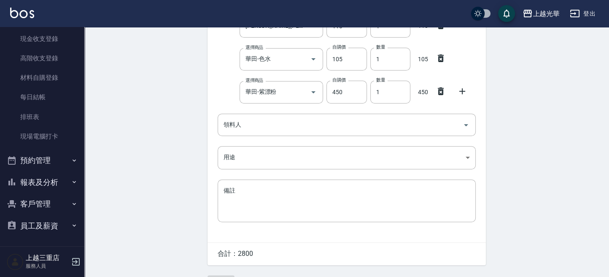
scroll to position [335, 0]
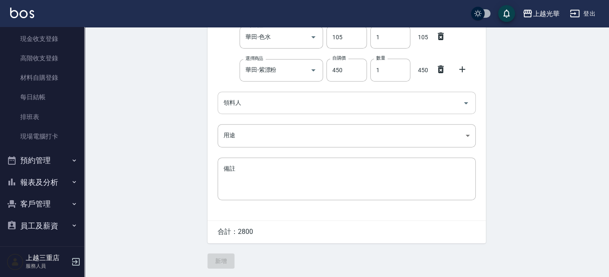
click at [235, 105] on input "領料人" at bounding box center [340, 102] width 238 height 15
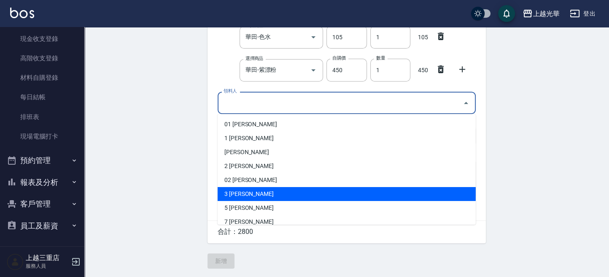
click at [237, 188] on li "3 陳玉珍" at bounding box center [347, 194] width 258 height 14
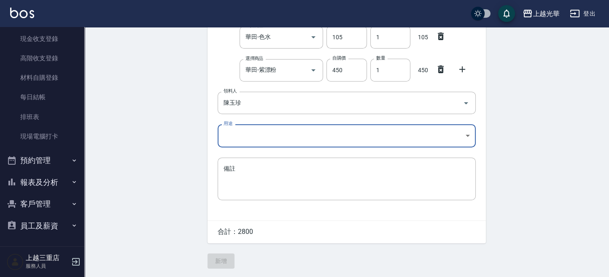
drag, startPoint x: 239, startPoint y: 149, endPoint x: 239, endPoint y: 140, distance: 9.3
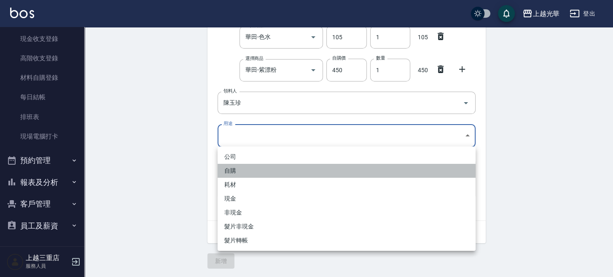
click at [239, 172] on li "自購" at bounding box center [347, 171] width 258 height 14
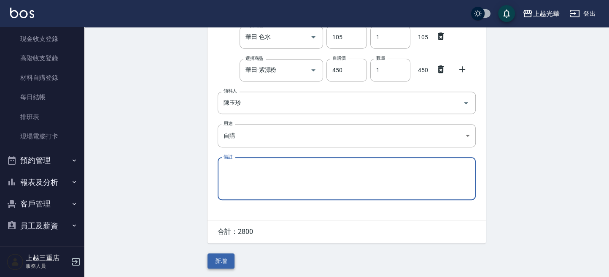
click at [221, 260] on button "新增" at bounding box center [221, 261] width 27 height 16
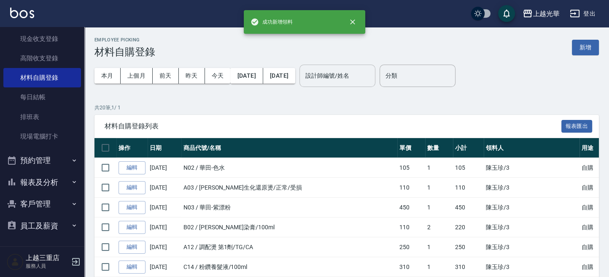
click at [346, 74] on input "設計師編號/姓名" at bounding box center [337, 75] width 68 height 15
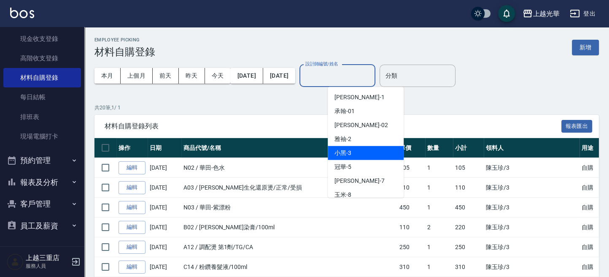
click at [347, 155] on span "小黑 -3" at bounding box center [343, 152] width 17 height 9
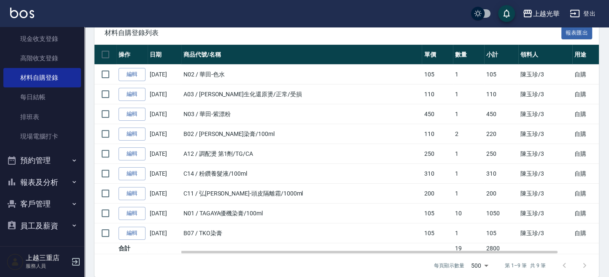
scroll to position [102, 0]
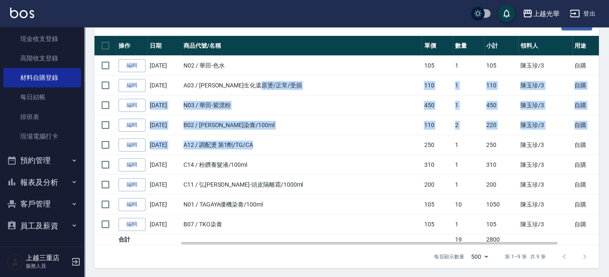
click at [339, 150] on tbody "編輯 09/24/2025 N02 / 華田-色水 105 1 105 陳玉珍 /3 自購 編輯 09/24/2025 A03 / 米蘭伊黛莉生化還原燙/正常…" at bounding box center [368, 150] width 548 height 189
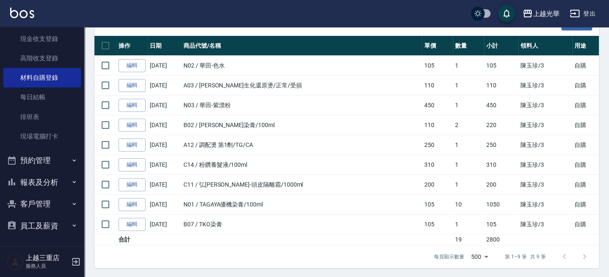
click at [411, 32] on div "材料自購登錄列表 報表匯出" at bounding box center [346, 24] width 504 height 23
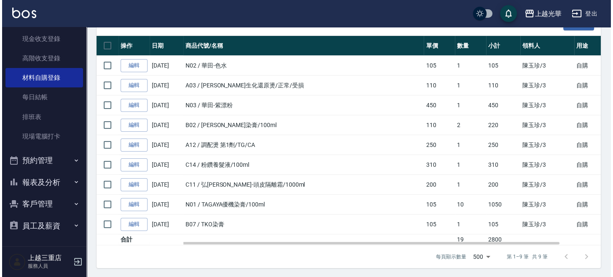
scroll to position [0, 0]
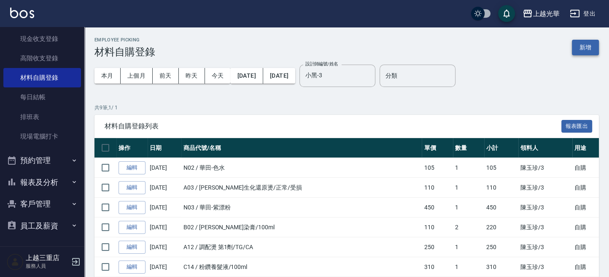
click at [594, 41] on button "新增" at bounding box center [585, 48] width 27 height 16
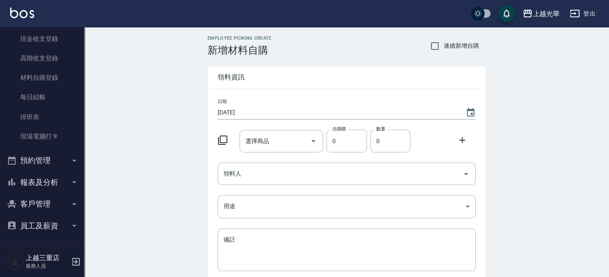
click at [221, 140] on icon at bounding box center [223, 140] width 10 height 10
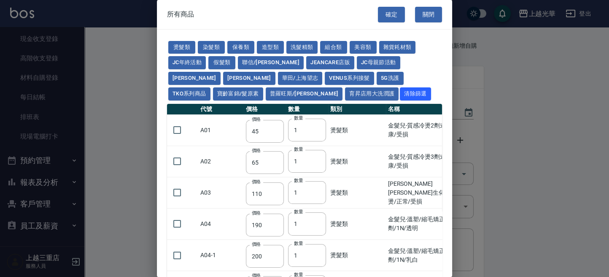
click at [221, 136] on td "A01" at bounding box center [221, 129] width 46 height 31
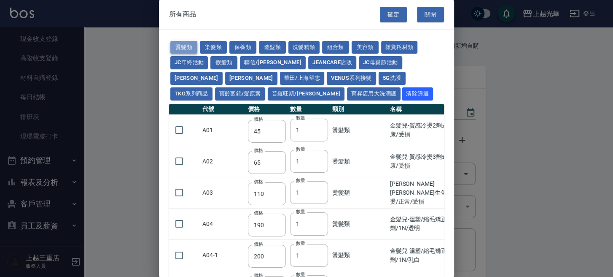
click at [188, 42] on button "燙髮類" at bounding box center [183, 47] width 27 height 13
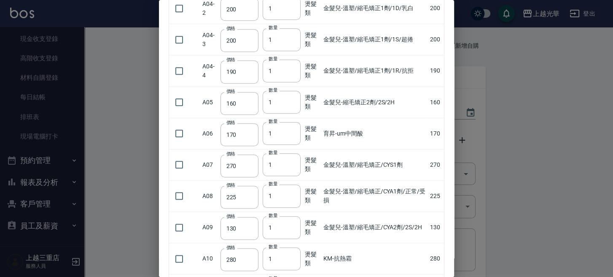
scroll to position [281, 0]
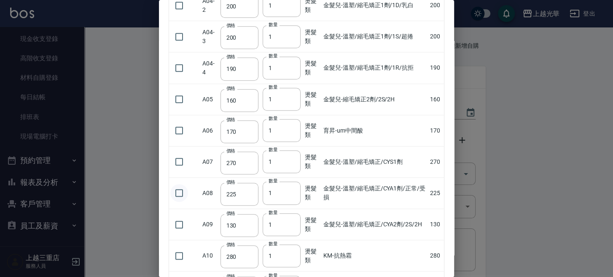
click at [178, 192] on input "checkbox" at bounding box center [179, 193] width 18 height 18
click at [293, 189] on input "2" at bounding box center [282, 192] width 38 height 23
click at [291, 192] on input "1" at bounding box center [282, 192] width 38 height 23
click at [181, 223] on input "checkbox" at bounding box center [179, 225] width 18 height 18
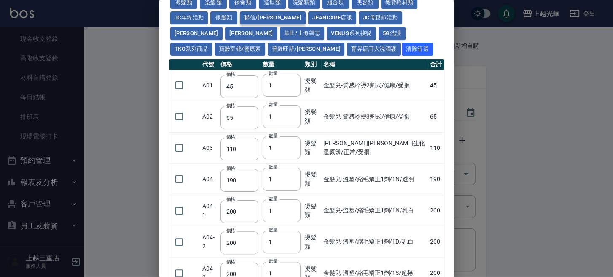
scroll to position [0, 0]
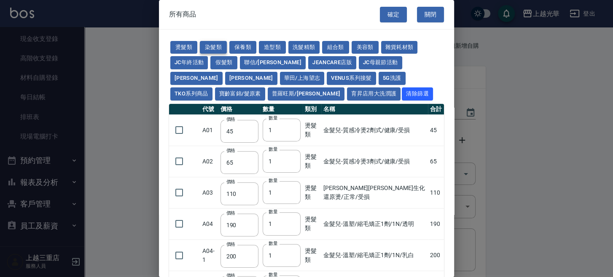
click at [216, 43] on button "染髮類" at bounding box center [213, 47] width 27 height 13
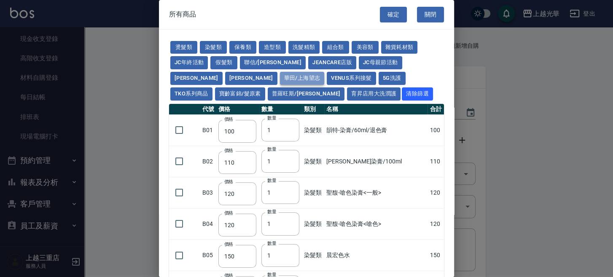
click at [280, 80] on button "華田/上海望志" at bounding box center [302, 78] width 45 height 13
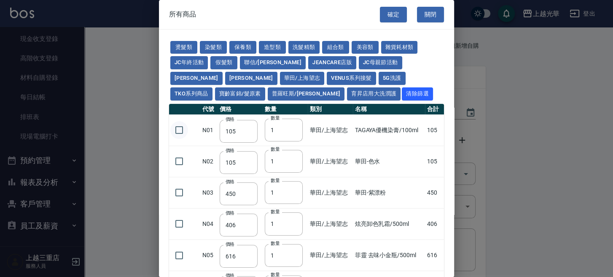
click at [182, 127] on input "checkbox" at bounding box center [179, 130] width 18 height 18
click at [293, 126] on input "2" at bounding box center [284, 130] width 38 height 23
click at [293, 126] on input "3" at bounding box center [284, 130] width 38 height 23
click at [293, 126] on input "4" at bounding box center [284, 130] width 38 height 23
click at [293, 126] on input "5" at bounding box center [284, 130] width 38 height 23
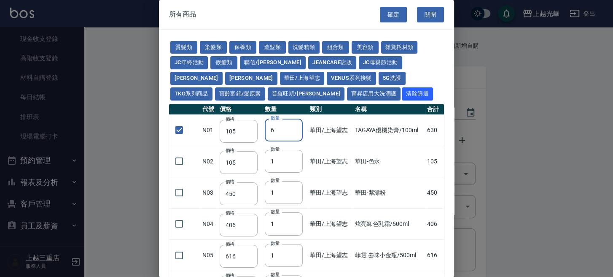
click at [293, 126] on input "6" at bounding box center [284, 130] width 38 height 23
click at [293, 126] on input "7" at bounding box center [284, 130] width 38 height 23
click at [293, 126] on input "8" at bounding box center [284, 130] width 38 height 23
click at [293, 126] on input "9" at bounding box center [284, 130] width 38 height 23
click at [293, 126] on input "10" at bounding box center [284, 130] width 38 height 23
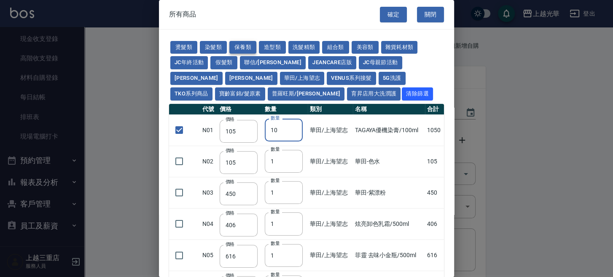
click at [236, 52] on button "保養類" at bounding box center [242, 47] width 27 height 13
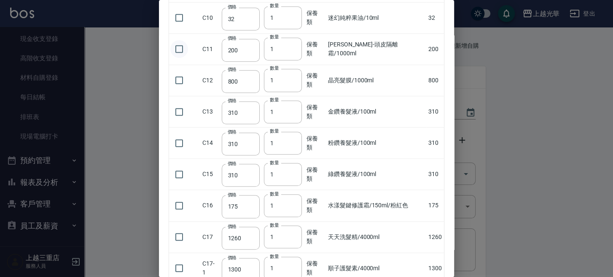
scroll to position [281, 0]
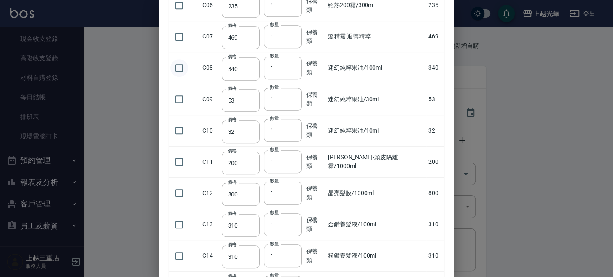
click at [181, 68] on input "checkbox" at bounding box center [179, 68] width 18 height 18
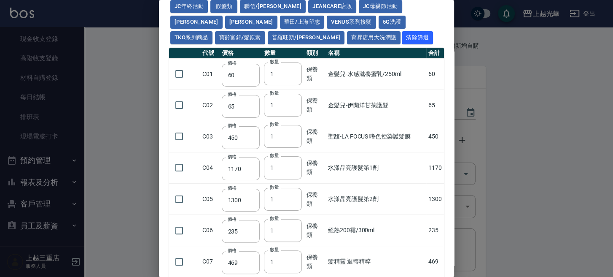
scroll to position [0, 0]
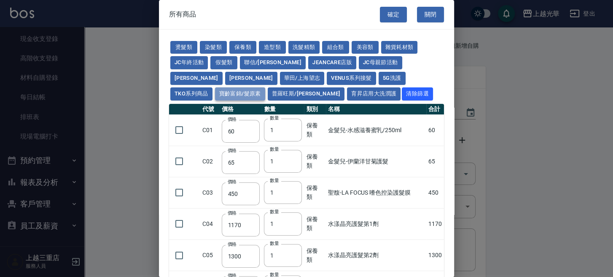
click at [265, 87] on button "寶齡富錦/髮原素" at bounding box center [240, 93] width 50 height 13
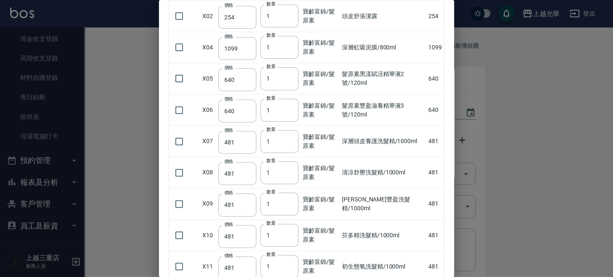
scroll to position [169, 0]
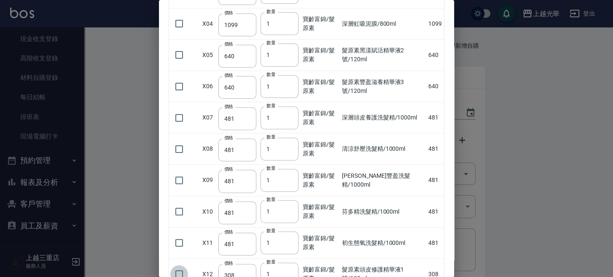
click at [185, 272] on input "checkbox" at bounding box center [179, 274] width 18 height 18
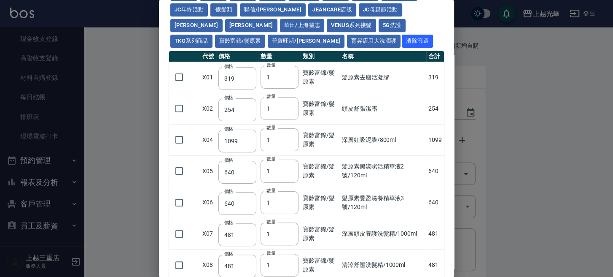
scroll to position [0, 0]
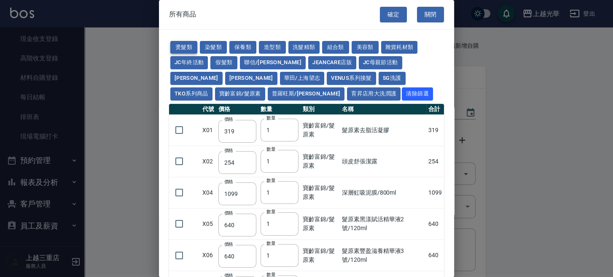
click at [192, 43] on button "燙髮類" at bounding box center [183, 47] width 27 height 13
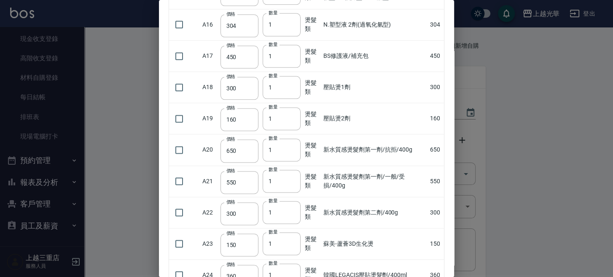
scroll to position [763, 0]
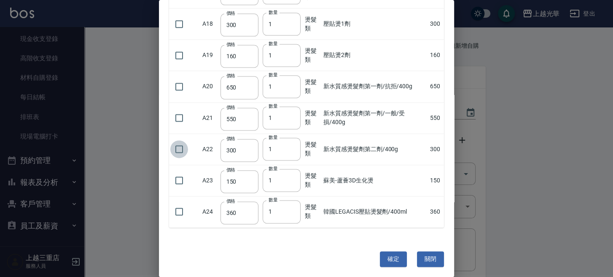
click at [178, 147] on input "checkbox" at bounding box center [179, 149] width 18 height 18
click at [182, 84] on input "checkbox" at bounding box center [179, 87] width 18 height 18
click at [244, 84] on input "650" at bounding box center [240, 87] width 38 height 23
drag, startPoint x: 228, startPoint y: 85, endPoint x: 245, endPoint y: 87, distance: 17.8
click at [245, 87] on input "650" at bounding box center [240, 87] width 38 height 23
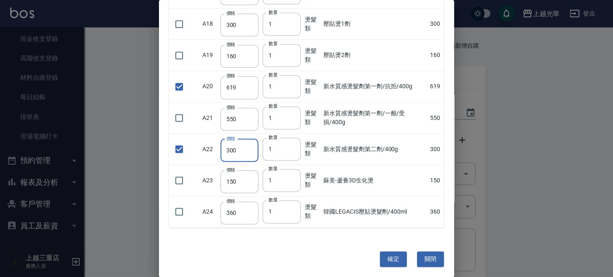
click at [239, 151] on input "300" at bounding box center [240, 150] width 38 height 23
drag, startPoint x: 228, startPoint y: 147, endPoint x: 251, endPoint y: 146, distance: 23.6
click at [251, 146] on input "300" at bounding box center [240, 150] width 38 height 23
drag, startPoint x: 227, startPoint y: 146, endPoint x: 240, endPoint y: 148, distance: 12.8
click at [240, 148] on input "300" at bounding box center [240, 150] width 38 height 23
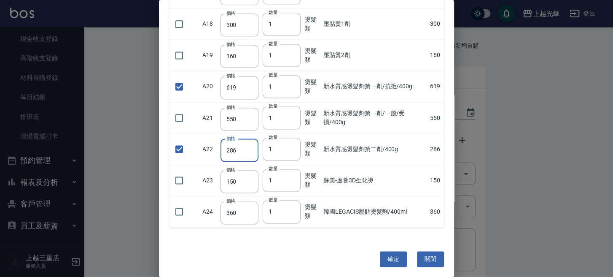
click at [245, 143] on input "286" at bounding box center [240, 150] width 38 height 23
click at [278, 150] on input "1" at bounding box center [282, 149] width 38 height 23
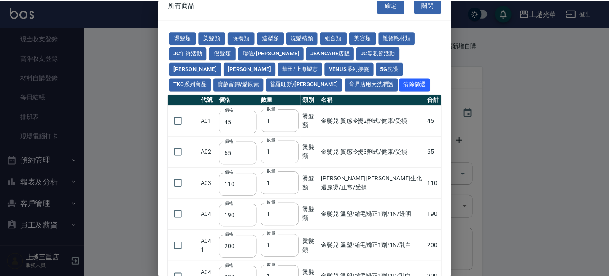
scroll to position [0, 0]
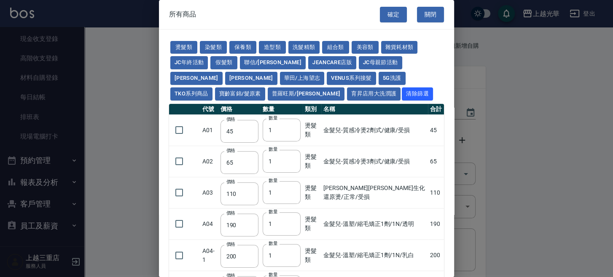
click at [388, 6] on div "確定 關閉" at bounding box center [417, 14] width 74 height 29
click at [391, 12] on button "確定" at bounding box center [393, 15] width 27 height 16
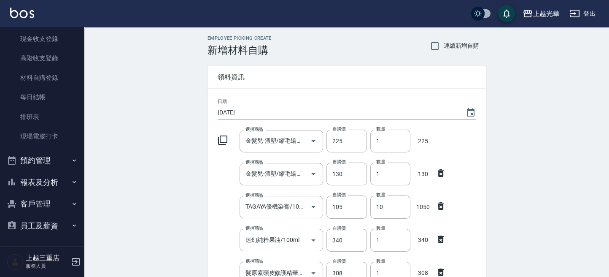
click at [219, 143] on icon at bounding box center [223, 140] width 10 height 10
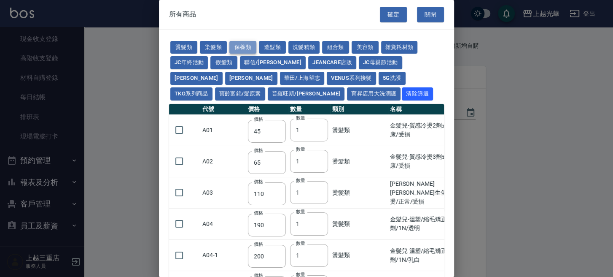
click at [238, 45] on button "保養類" at bounding box center [242, 47] width 27 height 13
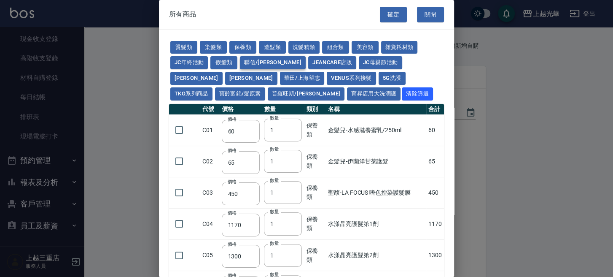
click at [266, 59] on button "聯信/鳥慧" at bounding box center [273, 62] width 66 height 13
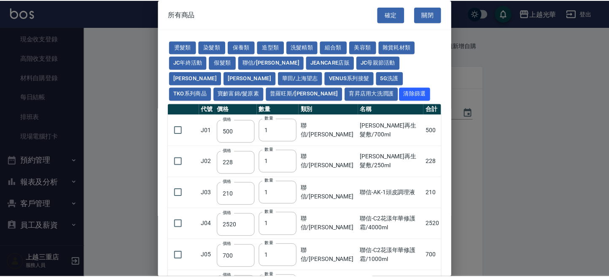
scroll to position [108, 0]
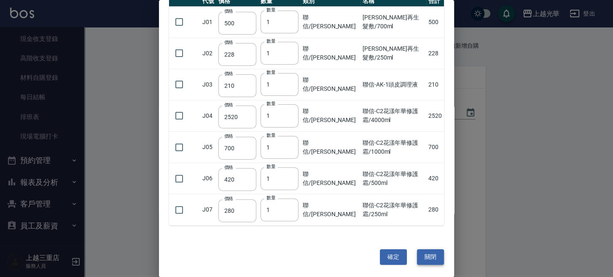
click at [428, 257] on button "關閉" at bounding box center [430, 257] width 27 height 16
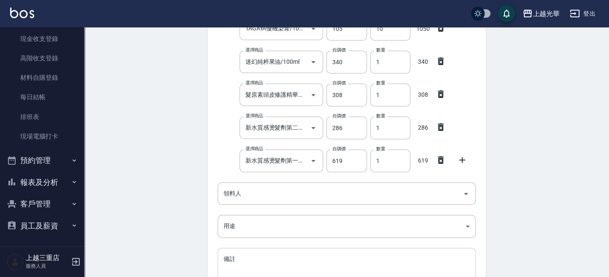
scroll to position [269, 0]
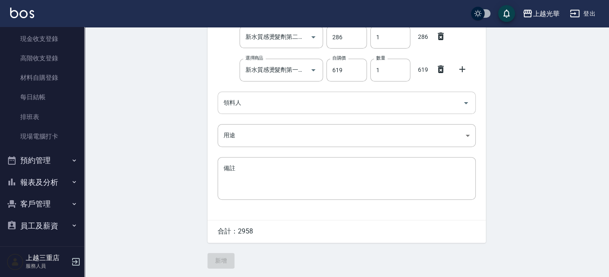
click at [238, 98] on div "領料人 領料人" at bounding box center [347, 103] width 258 height 22
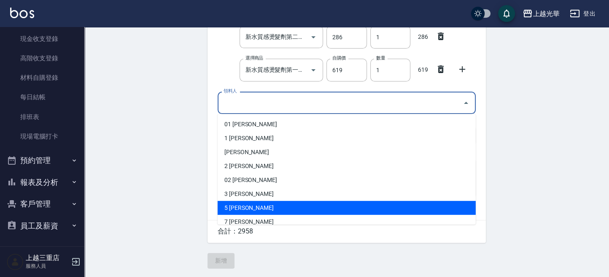
click at [240, 203] on li "5 陳冠華" at bounding box center [347, 208] width 258 height 14
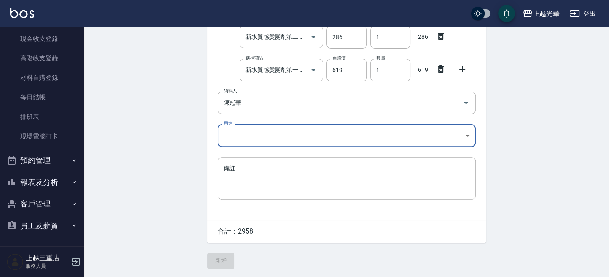
click at [261, 140] on body "上越光華 登出 櫃檯作業 打帳單 帳單列表 掛單列表 營業儀表板 現金收支登錄 高階收支登錄 材料自購登錄 每日結帳 排班表 現場電腦打卡 預約管理 預約管理…" at bounding box center [304, 3] width 609 height 545
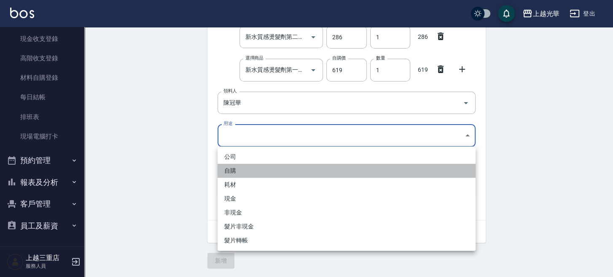
click at [246, 173] on li "自購" at bounding box center [347, 171] width 258 height 14
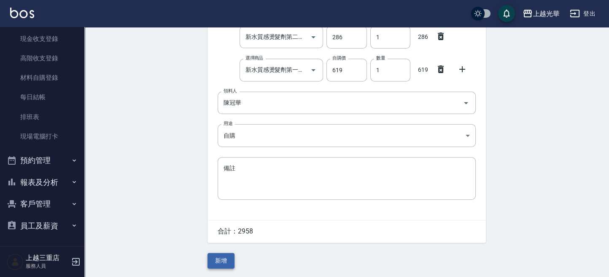
click at [222, 259] on button "新增" at bounding box center [221, 261] width 27 height 16
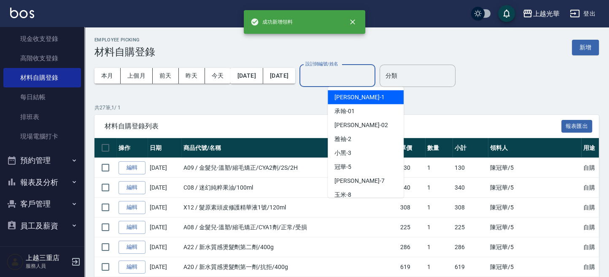
click at [365, 71] on input "設計師編號/姓名" at bounding box center [337, 75] width 68 height 15
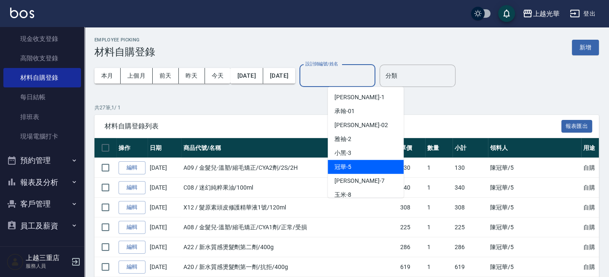
click at [350, 162] on span "冠華 -5" at bounding box center [343, 166] width 17 height 9
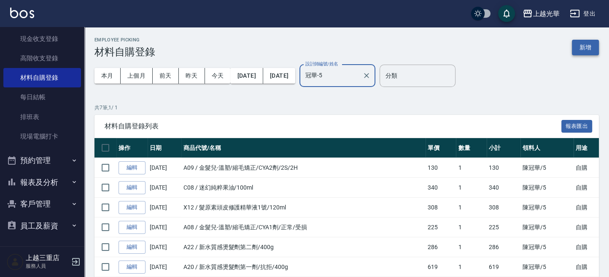
click at [581, 48] on button "新增" at bounding box center [585, 48] width 27 height 16
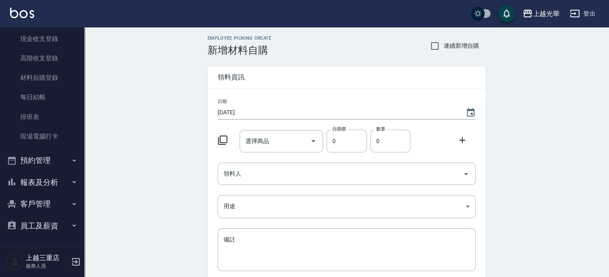
click at [221, 144] on icon at bounding box center [222, 139] width 9 height 9
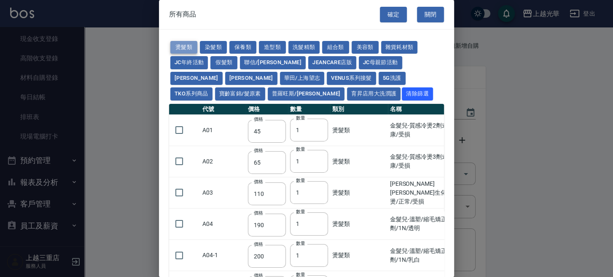
click at [194, 49] on button "燙髮類" at bounding box center [183, 47] width 27 height 13
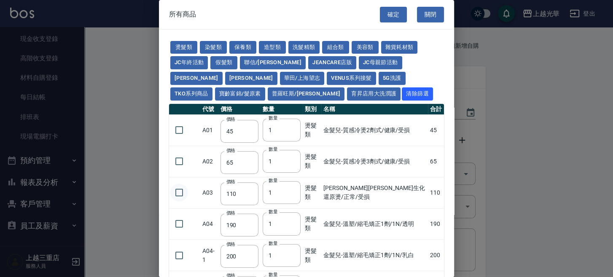
click at [178, 189] on input "checkbox" at bounding box center [179, 192] width 18 height 18
click at [204, 46] on button "染髮類" at bounding box center [213, 47] width 27 height 13
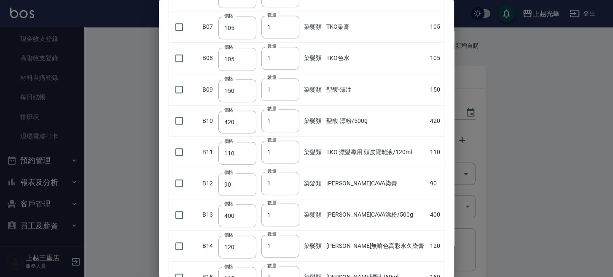
scroll to position [194, 0]
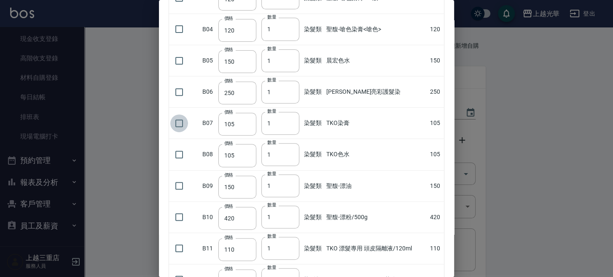
click at [176, 121] on input "checkbox" at bounding box center [179, 123] width 18 height 18
click at [291, 120] on input "2" at bounding box center [281, 123] width 38 height 23
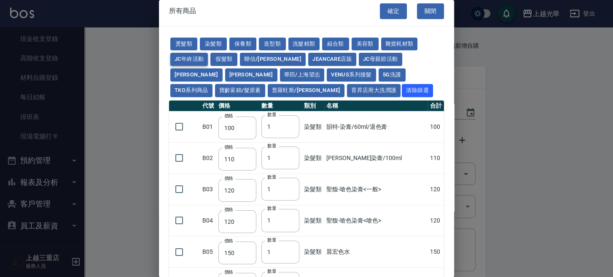
scroll to position [0, 0]
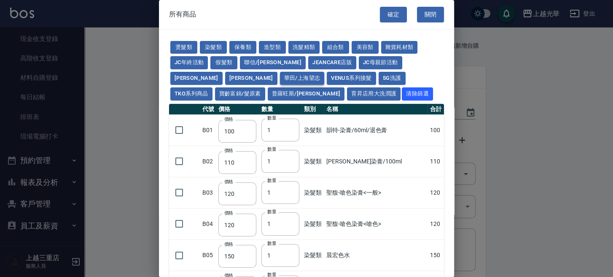
drag, startPoint x: 183, startPoint y: 78, endPoint x: 207, endPoint y: 83, distance: 23.7
click at [280, 78] on button "華田/上海望志" at bounding box center [302, 78] width 45 height 13
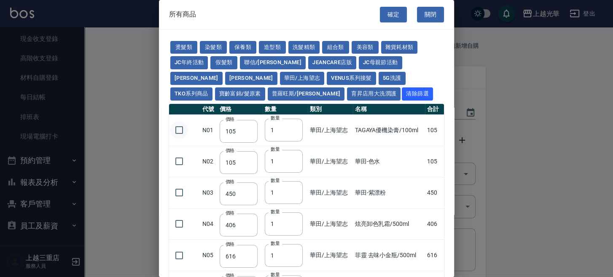
click at [178, 131] on input "checkbox" at bounding box center [179, 130] width 18 height 18
drag, startPoint x: 291, startPoint y: 127, endPoint x: 297, endPoint y: 127, distance: 6.3
click at [291, 127] on input "2" at bounding box center [284, 130] width 38 height 23
click at [293, 131] on input "1" at bounding box center [284, 130] width 38 height 23
drag, startPoint x: 411, startPoint y: 186, endPoint x: 131, endPoint y: 113, distance: 289.2
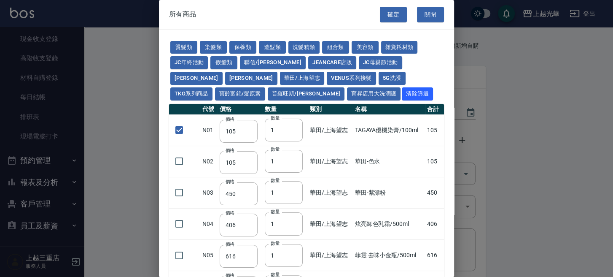
click at [131, 113] on div at bounding box center [306, 138] width 613 height 277
click at [182, 165] on input "checkbox" at bounding box center [179, 161] width 18 height 18
click at [292, 158] on input "2" at bounding box center [284, 161] width 38 height 23
click at [292, 158] on input "3" at bounding box center [284, 161] width 38 height 23
click at [181, 50] on button "燙髮類" at bounding box center [183, 47] width 27 height 13
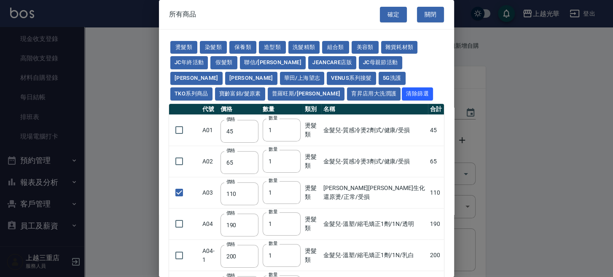
scroll to position [112, 0]
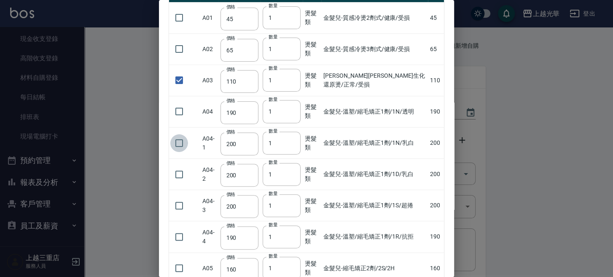
click at [181, 143] on input "checkbox" at bounding box center [179, 143] width 18 height 18
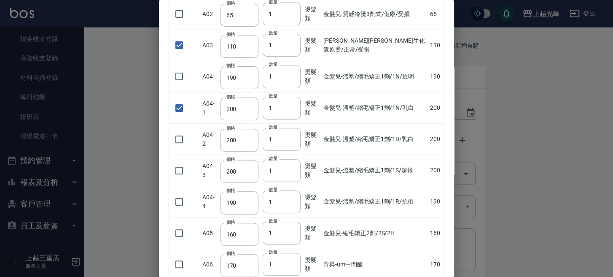
scroll to position [169, 0]
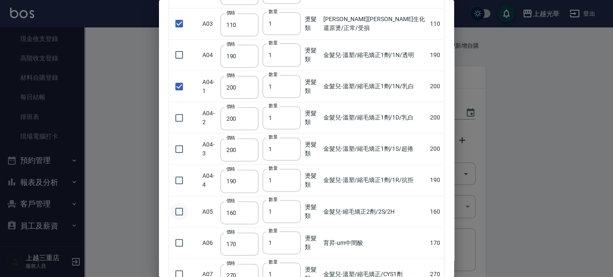
click at [178, 211] on input "checkbox" at bounding box center [179, 211] width 18 height 18
click at [292, 208] on input "2" at bounding box center [282, 211] width 38 height 23
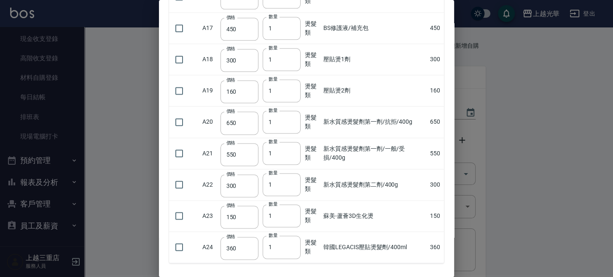
scroll to position [706, 0]
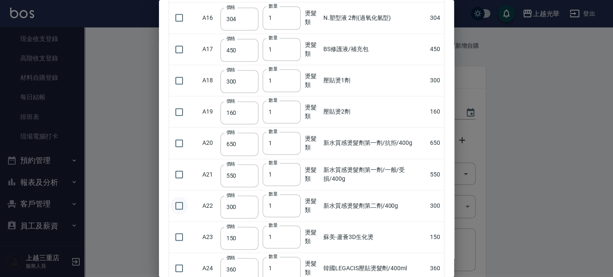
click at [179, 204] on input "checkbox" at bounding box center [179, 206] width 18 height 18
drag, startPoint x: 228, startPoint y: 204, endPoint x: 245, endPoint y: 204, distance: 16.9
click at [245, 204] on input "300" at bounding box center [240, 206] width 38 height 23
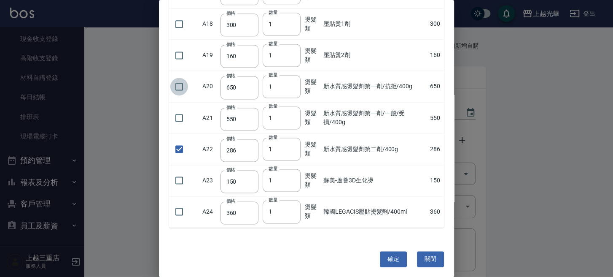
click at [182, 83] on input "checkbox" at bounding box center [179, 87] width 18 height 18
drag, startPoint x: 227, startPoint y: 86, endPoint x: 237, endPoint y: 86, distance: 9.7
click at [237, 86] on input "650" at bounding box center [240, 87] width 38 height 23
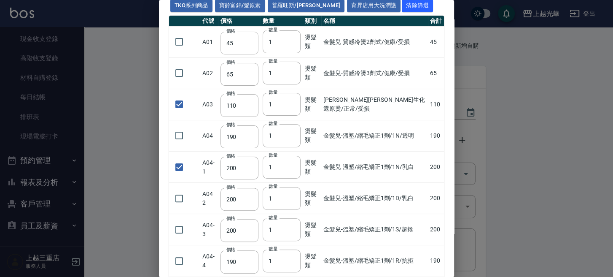
scroll to position [31, 0]
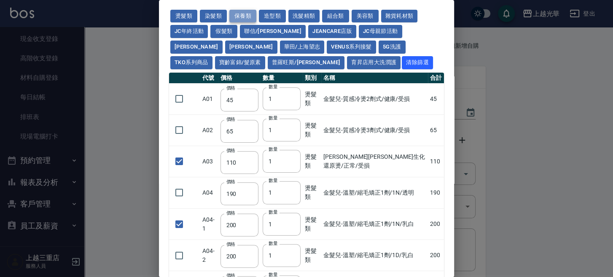
click at [246, 13] on button "保養類" at bounding box center [242, 16] width 27 height 13
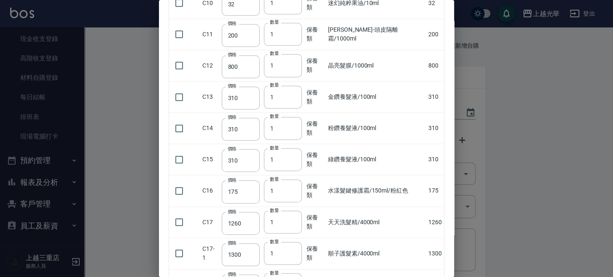
scroll to position [369, 0]
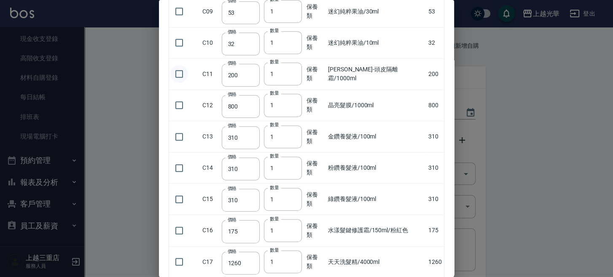
click at [182, 71] on input "checkbox" at bounding box center [179, 74] width 18 height 18
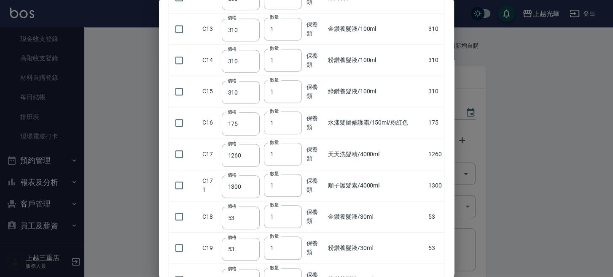
scroll to position [537, 0]
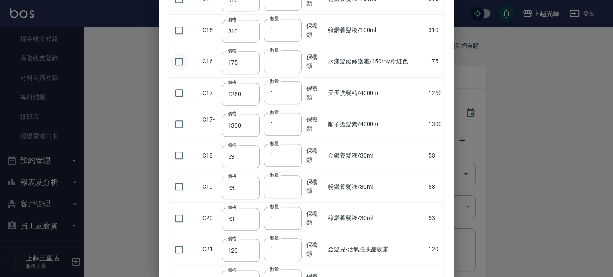
click at [181, 57] on input "checkbox" at bounding box center [179, 62] width 18 height 18
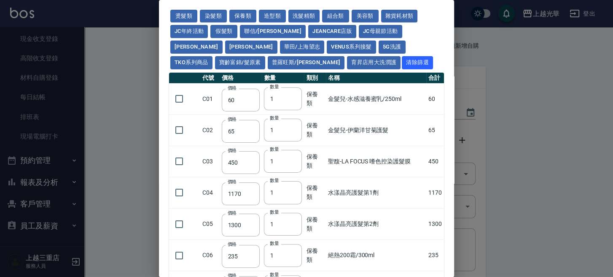
scroll to position [0, 0]
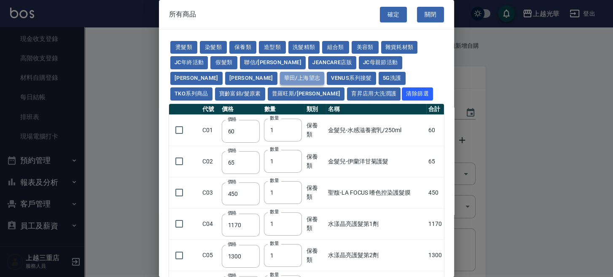
click at [280, 76] on button "華田/上海望志" at bounding box center [302, 78] width 45 height 13
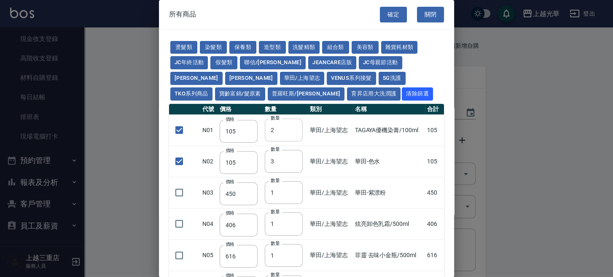
click at [293, 127] on input "2" at bounding box center [284, 130] width 38 height 23
click at [293, 127] on input "3" at bounding box center [284, 130] width 38 height 23
click at [293, 127] on input "4" at bounding box center [284, 130] width 38 height 23
click at [293, 127] on input "5" at bounding box center [284, 130] width 38 height 23
click at [206, 46] on button "染髮類" at bounding box center [213, 47] width 27 height 13
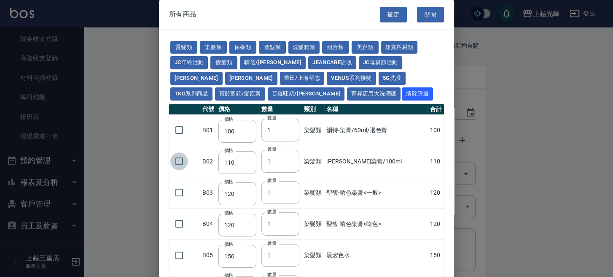
click at [176, 160] on input "checkbox" at bounding box center [179, 161] width 18 height 18
click at [291, 160] on input "2" at bounding box center [281, 161] width 38 height 23
click at [240, 41] on button "保養類" at bounding box center [242, 47] width 27 height 13
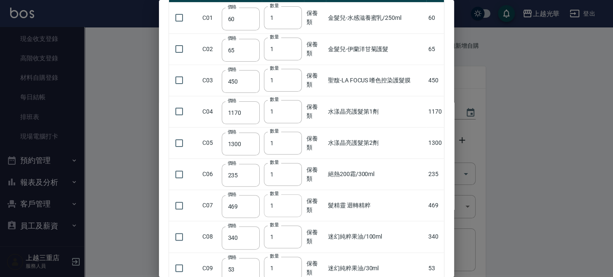
scroll to position [225, 0]
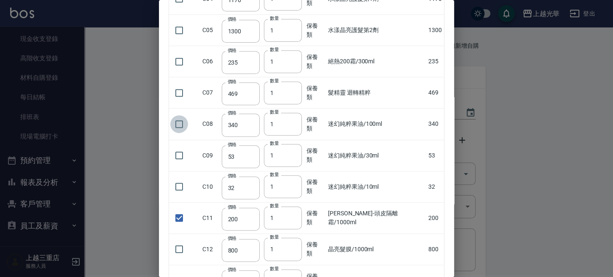
click at [182, 123] on input "checkbox" at bounding box center [179, 124] width 18 height 18
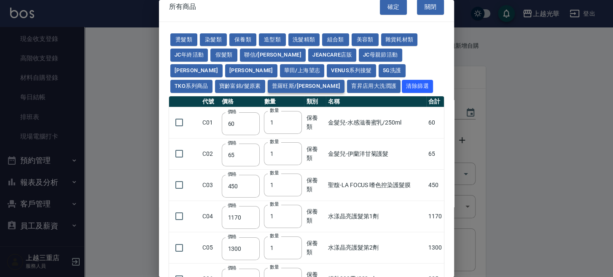
scroll to position [0, 0]
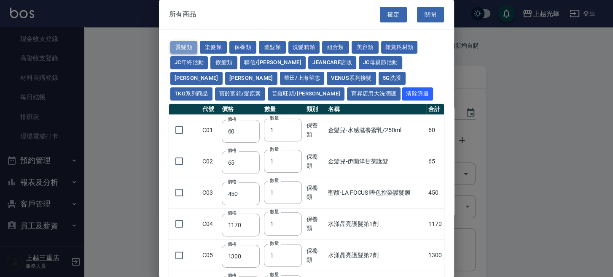
click at [192, 44] on button "燙髮類" at bounding box center [183, 47] width 27 height 13
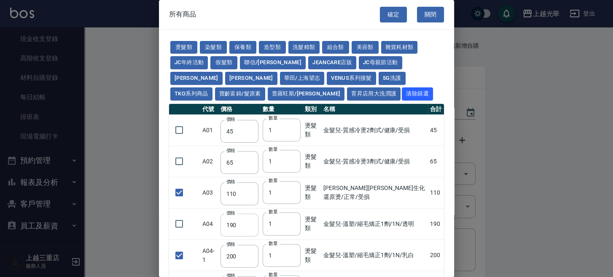
scroll to position [169, 0]
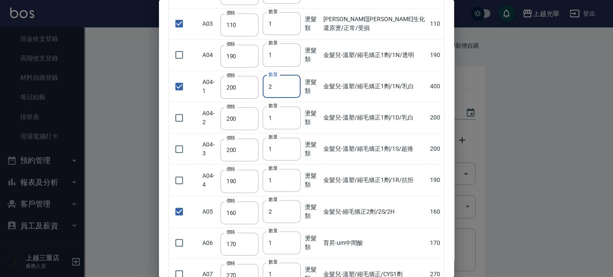
click at [293, 83] on input "2" at bounding box center [282, 86] width 38 height 23
click at [291, 208] on input "3" at bounding box center [282, 211] width 38 height 23
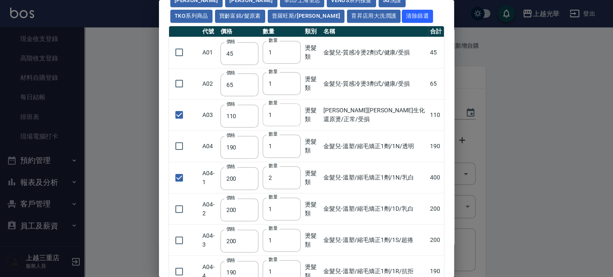
scroll to position [0, 0]
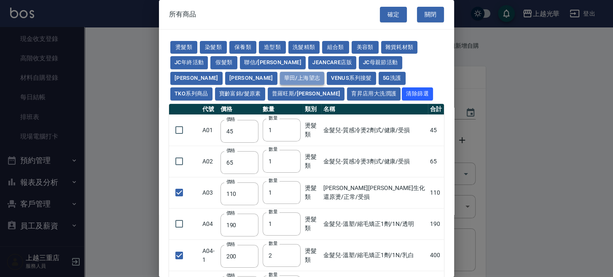
click at [280, 77] on button "華田/上海望志" at bounding box center [302, 78] width 45 height 13
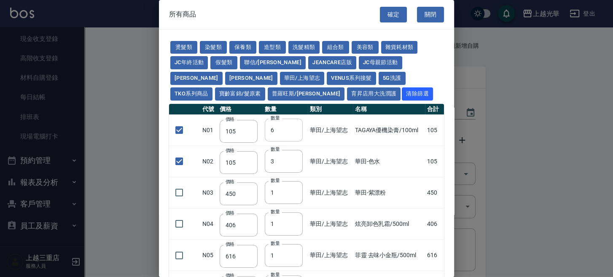
click at [291, 129] on input "6" at bounding box center [284, 130] width 38 height 23
click at [293, 127] on input "7" at bounding box center [284, 130] width 38 height 23
click at [293, 127] on input "8" at bounding box center [284, 130] width 38 height 23
click at [206, 46] on button "染髮類" at bounding box center [213, 47] width 27 height 13
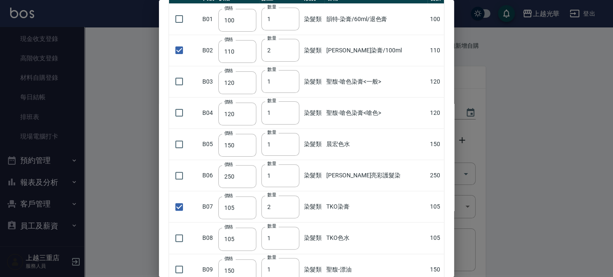
scroll to position [169, 0]
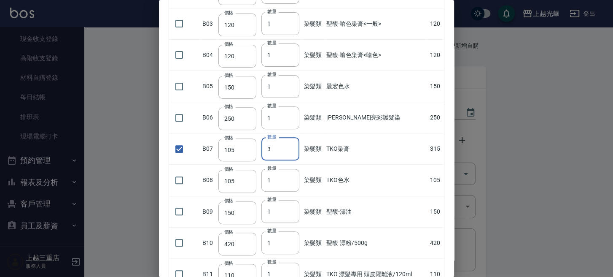
click at [291, 145] on input "3" at bounding box center [281, 149] width 38 height 23
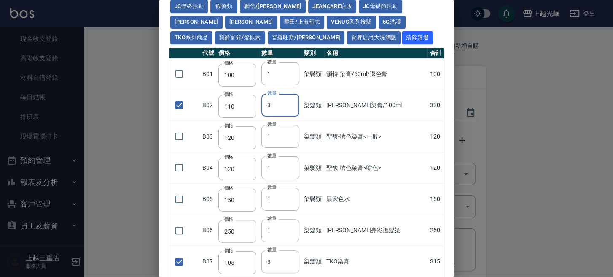
click at [292, 101] on input "3" at bounding box center [281, 105] width 38 height 23
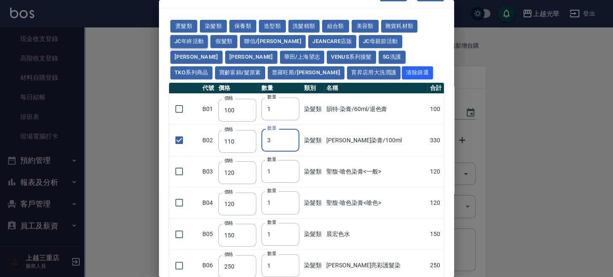
scroll to position [0, 0]
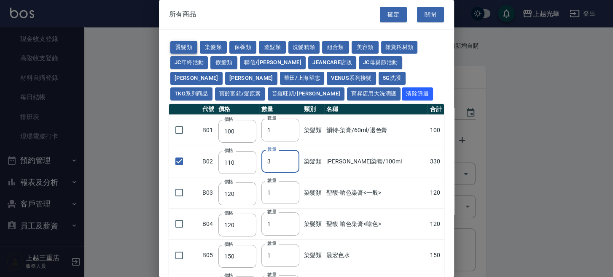
click at [186, 44] on button "燙髮類" at bounding box center [183, 47] width 27 height 13
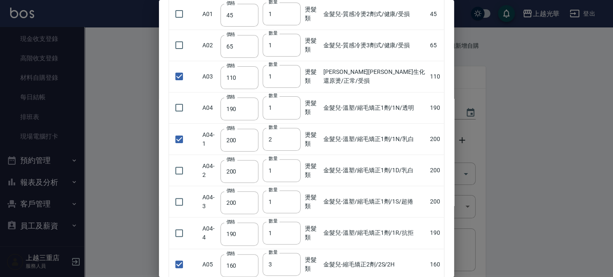
scroll to position [225, 0]
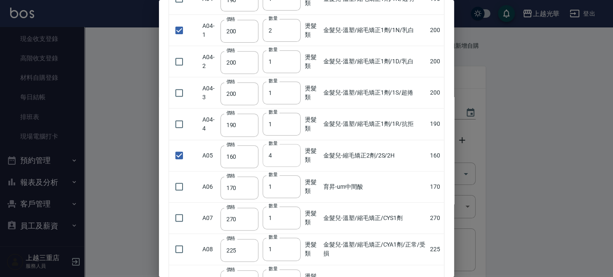
click at [293, 151] on input "4" at bounding box center [282, 155] width 38 height 23
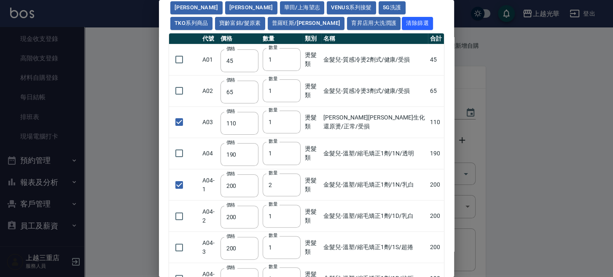
scroll to position [0, 0]
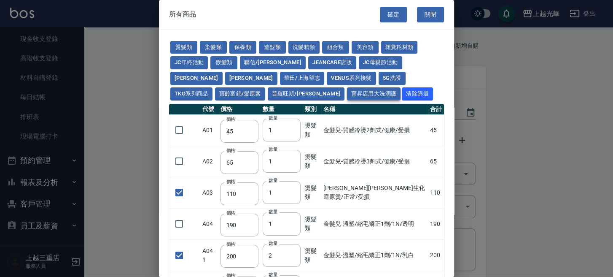
click at [347, 91] on button "育昇店用大洗潤護" at bounding box center [374, 93] width 54 height 13
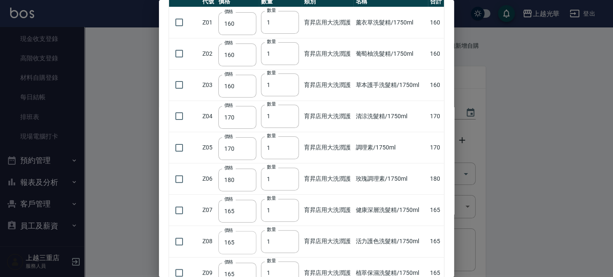
scroll to position [112, 0]
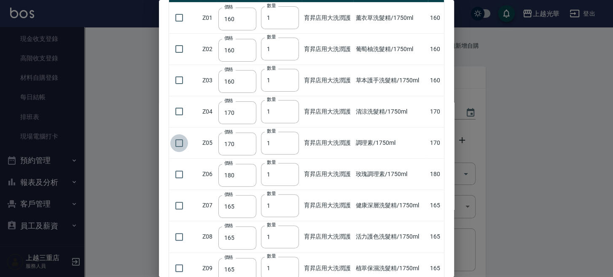
click at [177, 143] on input "checkbox" at bounding box center [179, 143] width 18 height 18
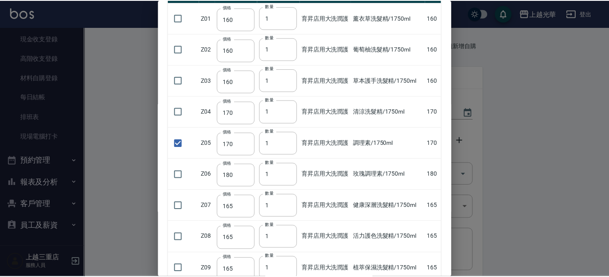
scroll to position [0, 0]
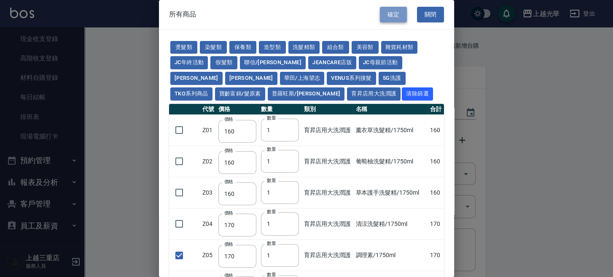
click at [397, 12] on button "確定" at bounding box center [393, 15] width 27 height 16
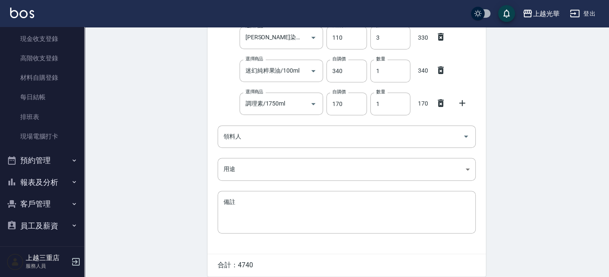
scroll to position [467, 0]
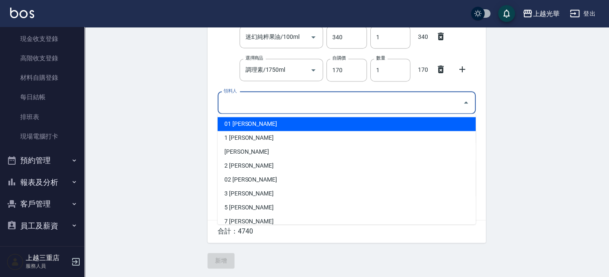
click at [267, 105] on input "領料人" at bounding box center [340, 102] width 238 height 15
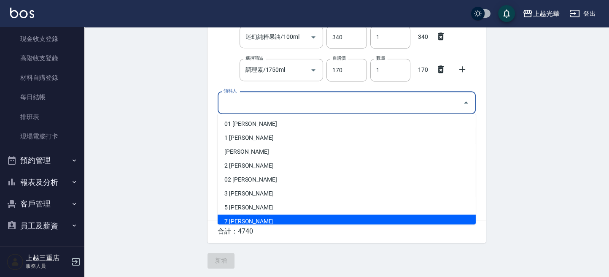
click at [248, 219] on li "7 邵怡伶" at bounding box center [347, 221] width 258 height 14
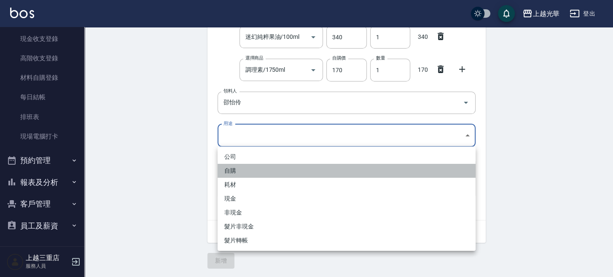
click at [240, 170] on li "自購" at bounding box center [347, 171] width 258 height 14
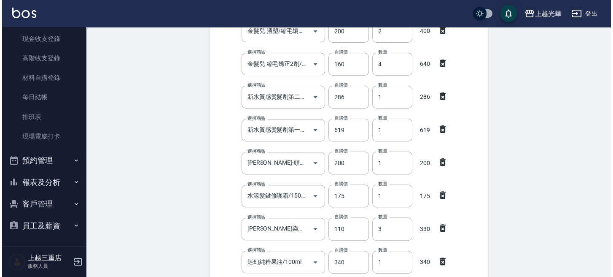
scroll to position [0, 0]
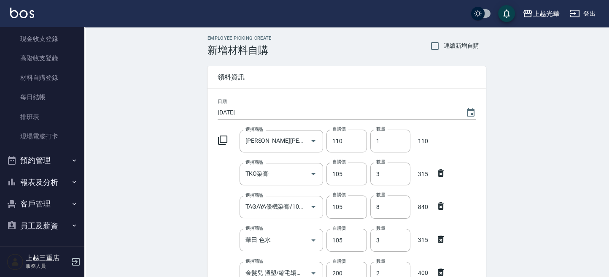
click at [221, 138] on icon at bounding box center [223, 140] width 10 height 10
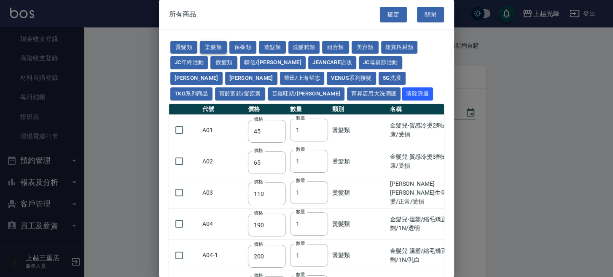
click at [208, 48] on button "染髮類" at bounding box center [213, 47] width 27 height 13
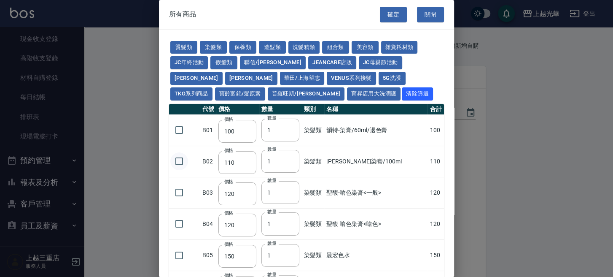
drag, startPoint x: 178, startPoint y: 157, endPoint x: 184, endPoint y: 158, distance: 5.6
click at [179, 157] on input "checkbox" at bounding box center [179, 161] width 18 height 18
click at [292, 157] on input "2" at bounding box center [281, 161] width 38 height 23
drag, startPoint x: 178, startPoint y: 46, endPoint x: 214, endPoint y: 49, distance: 36.8
click at [180, 46] on button "燙髮類" at bounding box center [183, 47] width 27 height 13
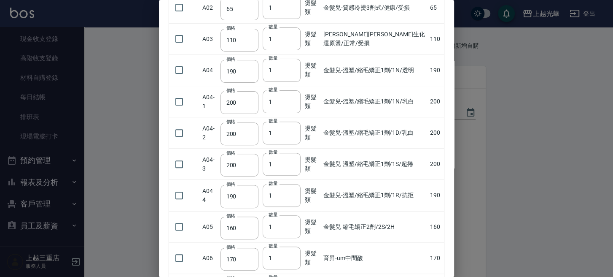
scroll to position [169, 0]
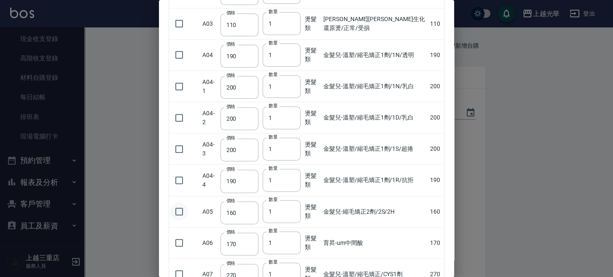
click at [178, 214] on input "checkbox" at bounding box center [179, 211] width 18 height 18
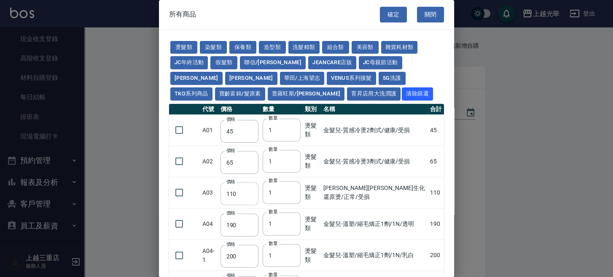
scroll to position [112, 0]
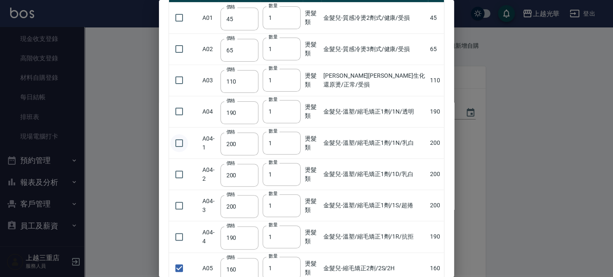
click at [179, 145] on input "checkbox" at bounding box center [179, 143] width 18 height 18
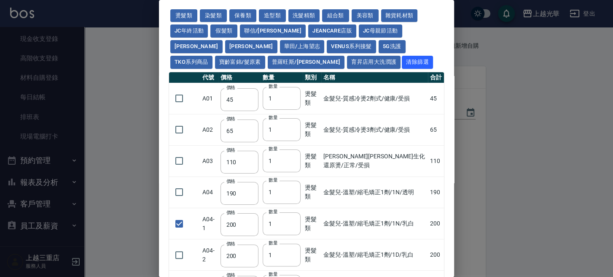
scroll to position [0, 0]
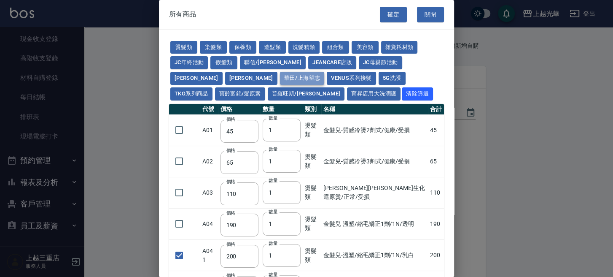
click at [280, 79] on button "華田/上海望志" at bounding box center [302, 78] width 45 height 13
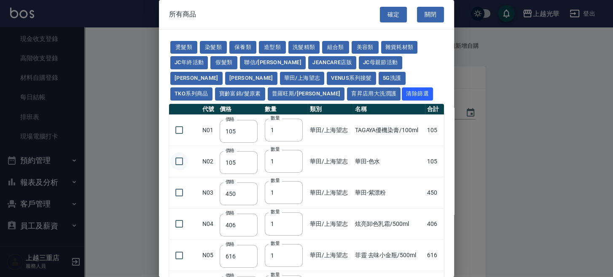
drag, startPoint x: 182, startPoint y: 131, endPoint x: 179, endPoint y: 153, distance: 22.6
click at [182, 132] on input "checkbox" at bounding box center [179, 130] width 18 height 18
click at [181, 158] on input "checkbox" at bounding box center [179, 161] width 18 height 18
click at [210, 43] on button "染髮類" at bounding box center [213, 47] width 27 height 13
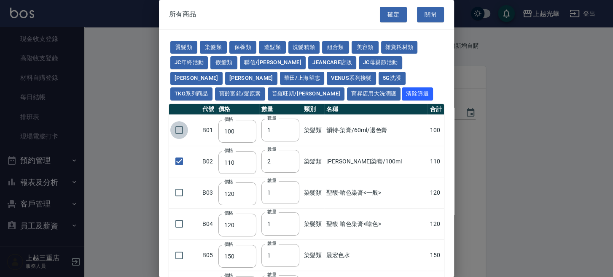
click at [180, 126] on input "checkbox" at bounding box center [179, 130] width 18 height 18
click at [181, 126] on input "checkbox" at bounding box center [179, 130] width 18 height 18
click at [293, 159] on input "3" at bounding box center [281, 161] width 38 height 23
drag, startPoint x: 173, startPoint y: 77, endPoint x: 245, endPoint y: 93, distance: 73.9
click at [280, 77] on button "華田/上海望志" at bounding box center [302, 78] width 45 height 13
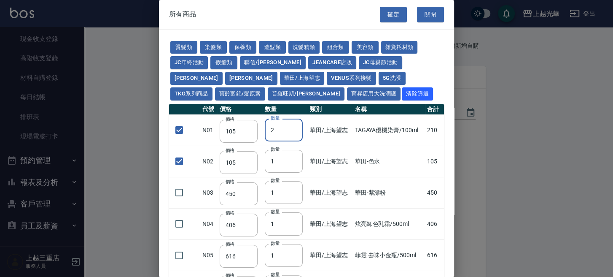
click at [291, 127] on input "2" at bounding box center [284, 130] width 38 height 23
click at [291, 158] on input "2" at bounding box center [284, 161] width 38 height 23
click at [189, 48] on button "燙髮類" at bounding box center [183, 47] width 27 height 13
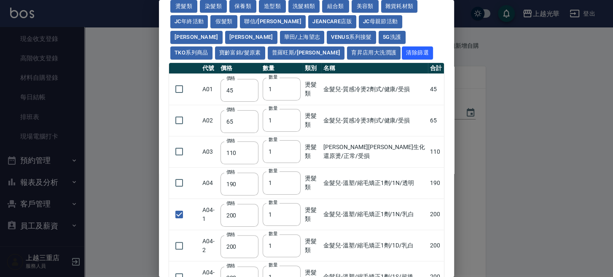
scroll to position [56, 0]
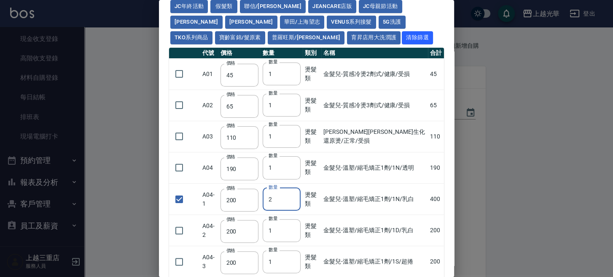
click at [292, 196] on input "2" at bounding box center [282, 199] width 38 height 23
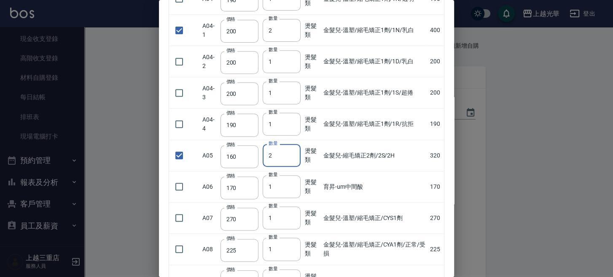
click at [294, 151] on input "2" at bounding box center [282, 155] width 38 height 23
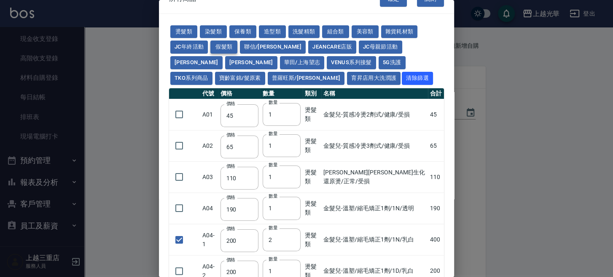
scroll to position [0, 0]
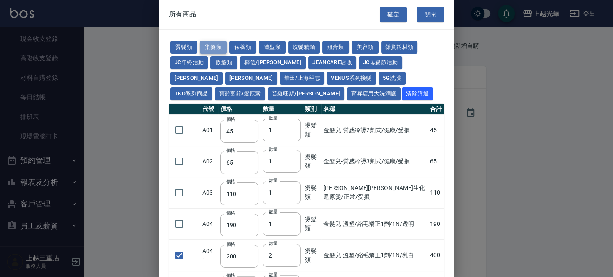
click at [205, 44] on button "染髮類" at bounding box center [213, 47] width 27 height 13
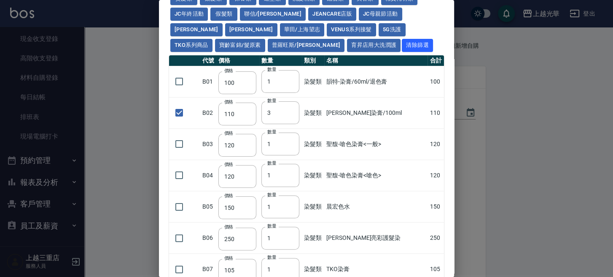
scroll to position [169, 0]
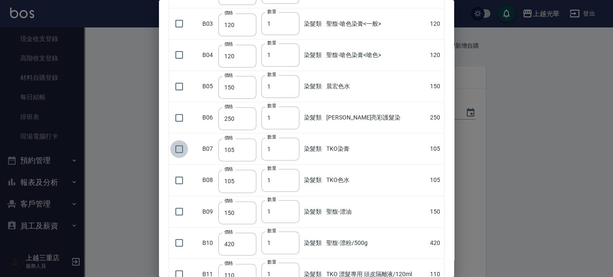
click at [183, 150] on input "checkbox" at bounding box center [179, 149] width 18 height 18
click at [293, 144] on input "2" at bounding box center [281, 149] width 38 height 23
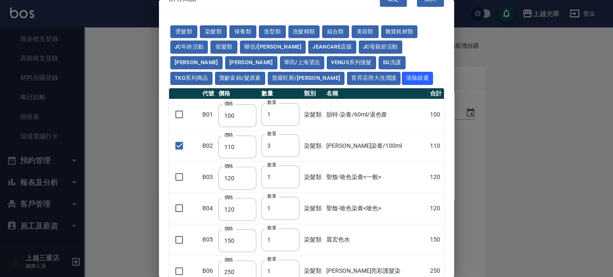
scroll to position [0, 0]
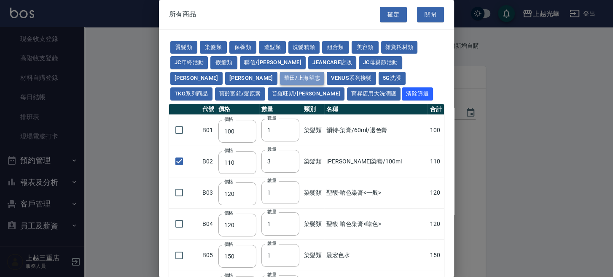
click at [280, 81] on button "華田/上海望志" at bounding box center [302, 78] width 45 height 13
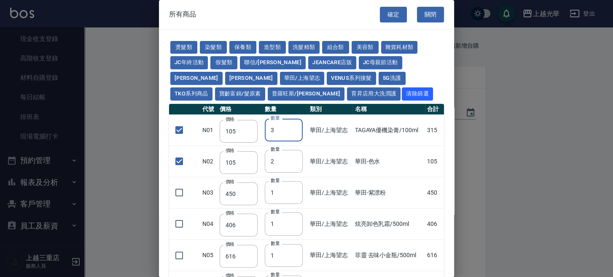
click at [293, 127] on input "3" at bounding box center [284, 130] width 38 height 23
drag, startPoint x: 204, startPoint y: 45, endPoint x: 229, endPoint y: 70, distance: 34.9
click at [204, 45] on button "染髮類" at bounding box center [213, 47] width 27 height 13
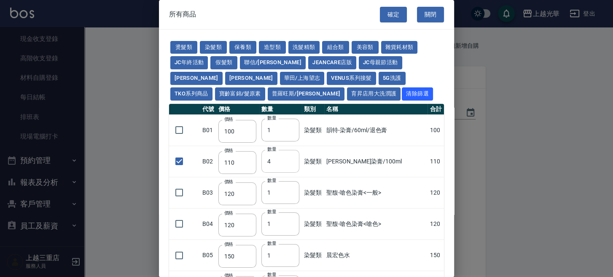
click at [294, 159] on input "4" at bounding box center [281, 161] width 38 height 23
click at [294, 159] on input "5" at bounding box center [281, 161] width 38 height 23
click at [183, 42] on button "燙髮類" at bounding box center [183, 47] width 27 height 13
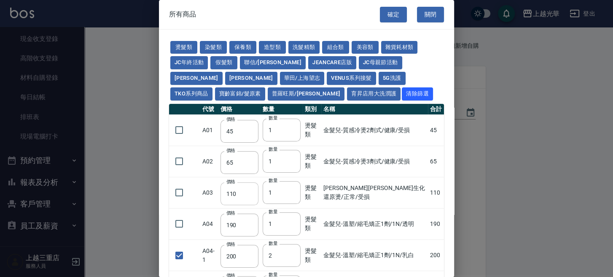
scroll to position [225, 0]
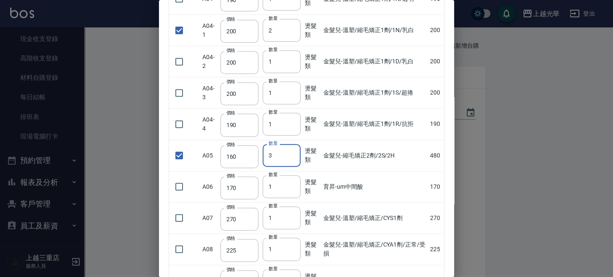
click at [292, 152] on input "3" at bounding box center [282, 155] width 38 height 23
click at [290, 26] on input "3" at bounding box center [282, 30] width 38 height 23
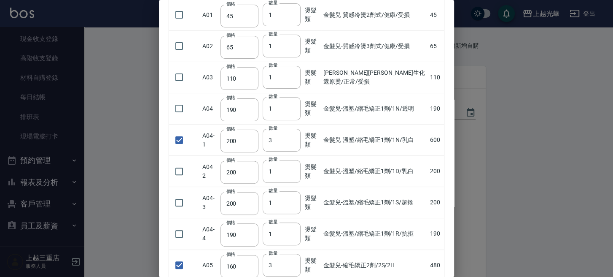
scroll to position [56, 0]
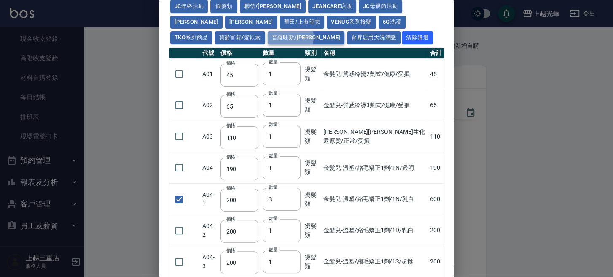
click at [268, 37] on button "普羅旺斯/麗媛" at bounding box center [306, 37] width 77 height 13
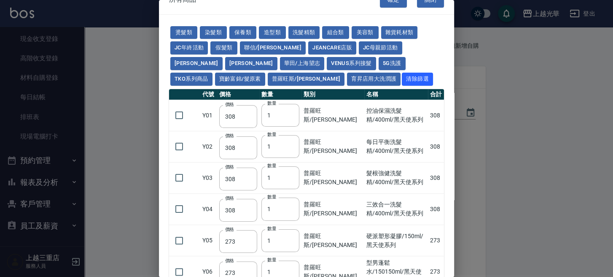
scroll to position [0, 0]
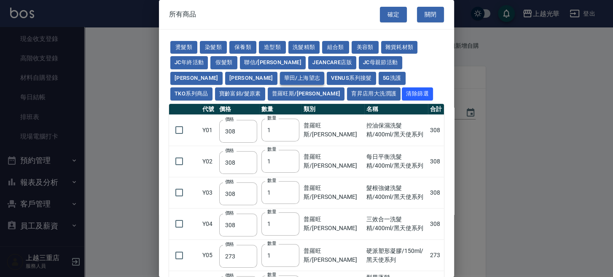
click at [280, 75] on button "華田/上海望志" at bounding box center [302, 78] width 45 height 13
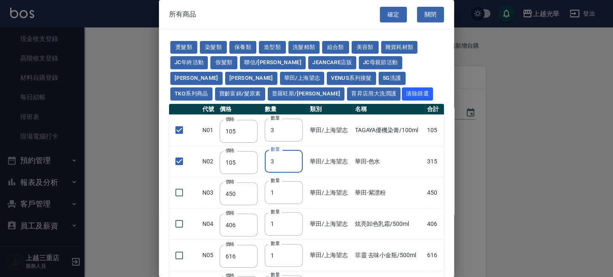
click at [290, 159] on input "3" at bounding box center [284, 161] width 38 height 23
click at [290, 159] on input "4" at bounding box center [284, 161] width 38 height 23
click at [212, 50] on button "染髮類" at bounding box center [213, 47] width 27 height 13
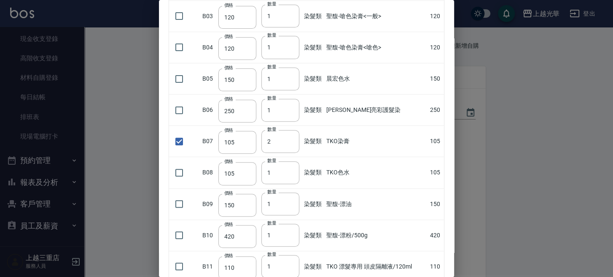
scroll to position [169, 0]
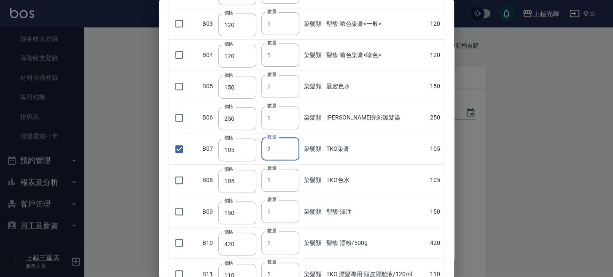
click at [293, 143] on input "2" at bounding box center [281, 149] width 38 height 23
click at [293, 145] on input "3" at bounding box center [281, 149] width 38 height 23
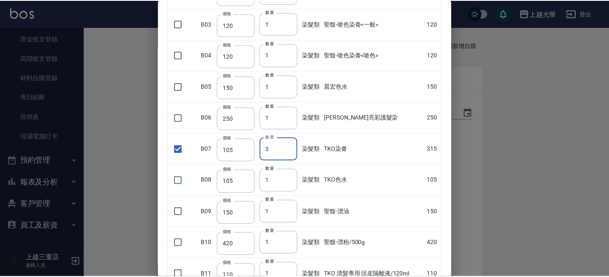
scroll to position [0, 0]
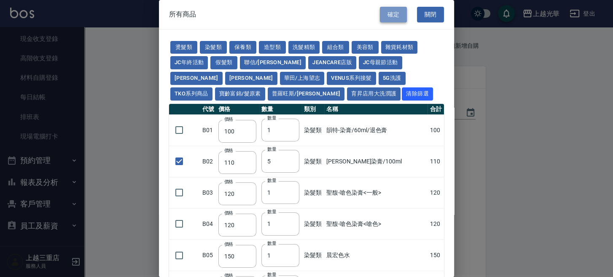
click at [392, 18] on button "確定" at bounding box center [393, 15] width 27 height 16
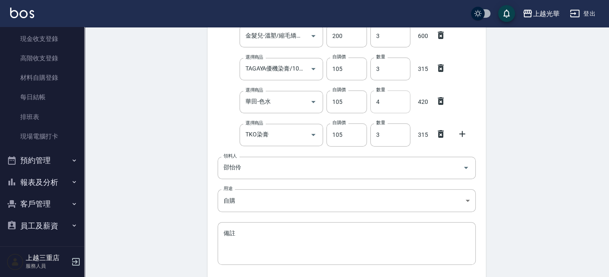
scroll to position [664, 0]
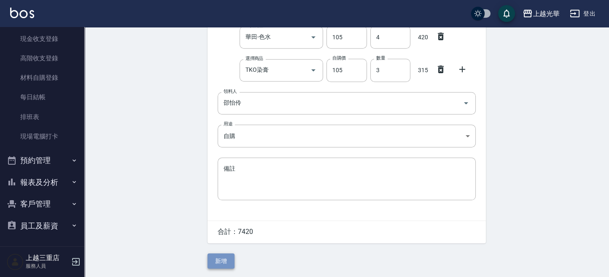
click at [229, 265] on button "新增" at bounding box center [221, 261] width 27 height 16
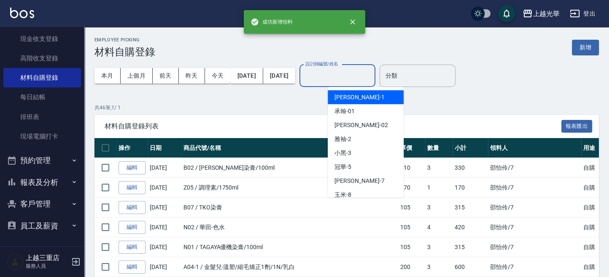
click at [372, 82] on input "設計師編號/姓名" at bounding box center [337, 75] width 68 height 15
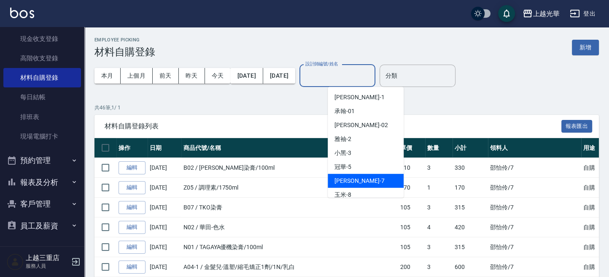
click at [352, 181] on div "小紫 -7" at bounding box center [366, 181] width 76 height 14
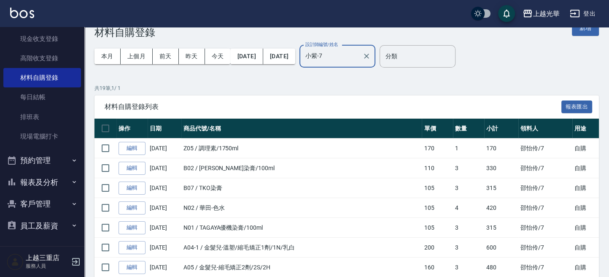
scroll to position [18, 0]
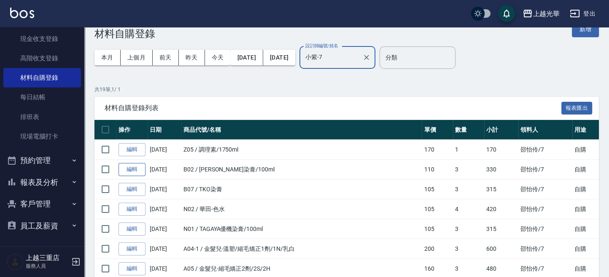
click at [139, 168] on link "編輯" at bounding box center [132, 169] width 27 height 13
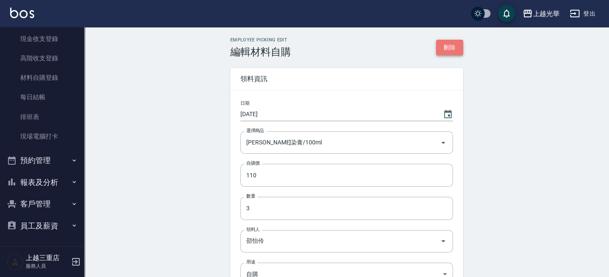
click at [459, 48] on button "刪除" at bounding box center [449, 48] width 27 height 16
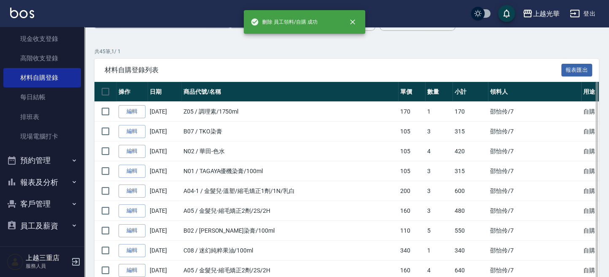
scroll to position [169, 0]
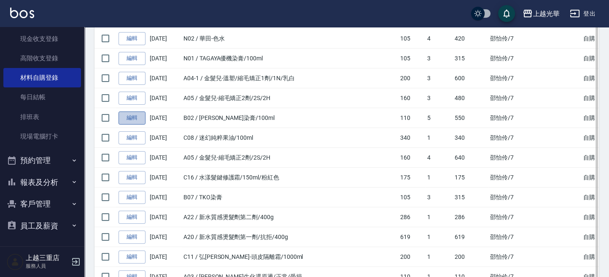
click at [127, 115] on link "編輯" at bounding box center [132, 117] width 27 height 13
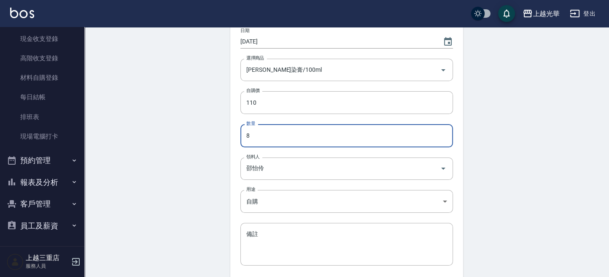
scroll to position [140, 0]
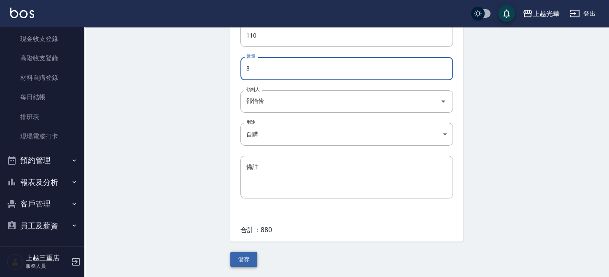
click at [248, 261] on button "儲存" at bounding box center [243, 259] width 27 height 16
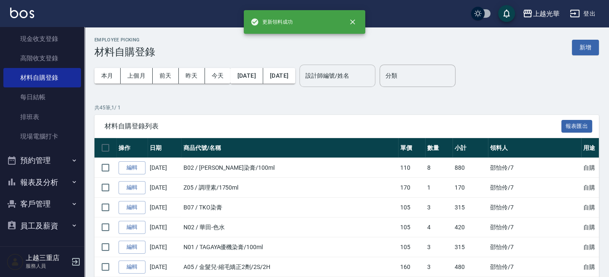
click at [372, 70] on input "設計師編號/姓名" at bounding box center [337, 75] width 68 height 15
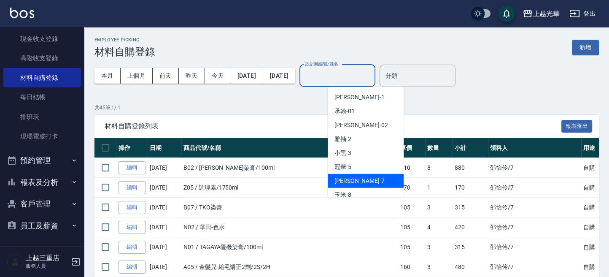
click at [353, 175] on div "小紫 -7" at bounding box center [366, 181] width 76 height 14
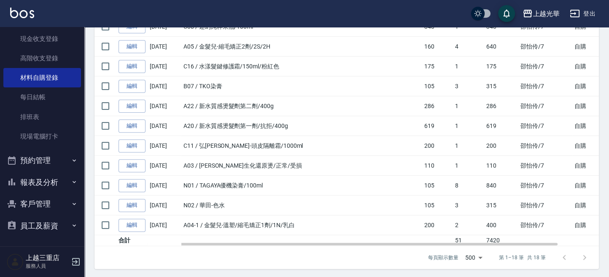
scroll to position [111, 0]
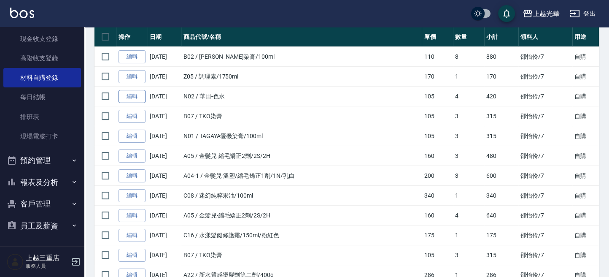
click at [125, 94] on link "編輯" at bounding box center [132, 96] width 27 height 13
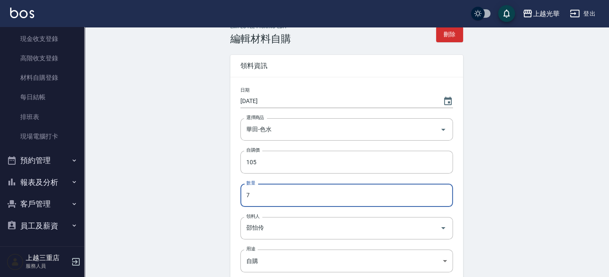
scroll to position [140, 0]
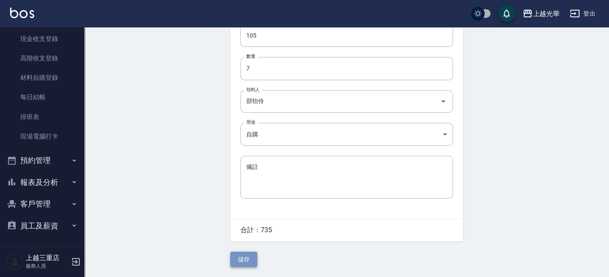
click at [247, 260] on button "儲存" at bounding box center [243, 259] width 27 height 16
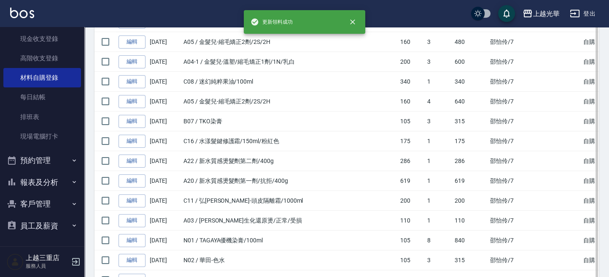
scroll to position [281, 0]
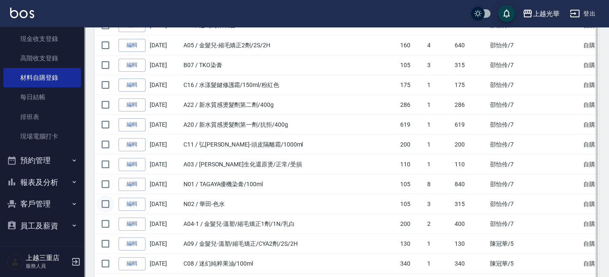
click at [108, 201] on input "checkbox" at bounding box center [106, 204] width 18 height 18
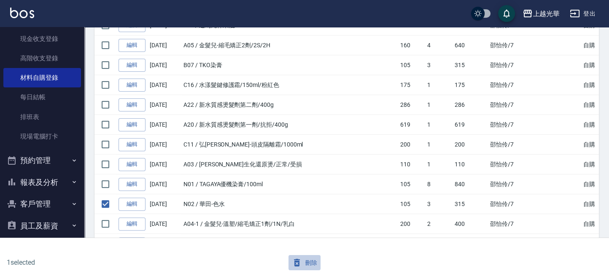
click at [296, 260] on icon "button" at bounding box center [297, 263] width 6 height 8
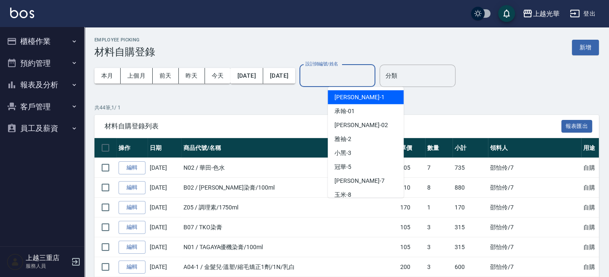
click at [372, 78] on input "設計師編號/姓名" at bounding box center [337, 75] width 68 height 15
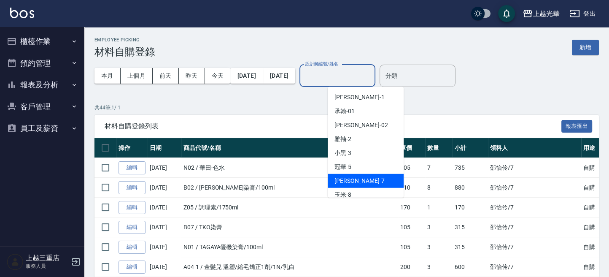
click at [353, 175] on div "小紫 -7" at bounding box center [366, 181] width 76 height 14
type input "小紫-7"
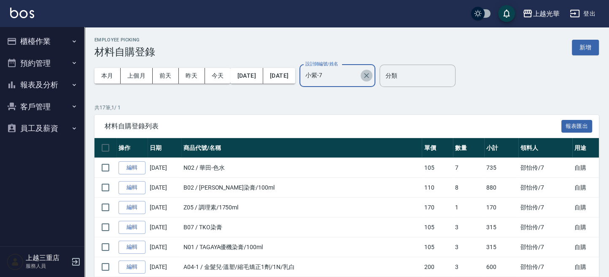
click at [371, 74] on icon "Clear" at bounding box center [366, 75] width 8 height 8
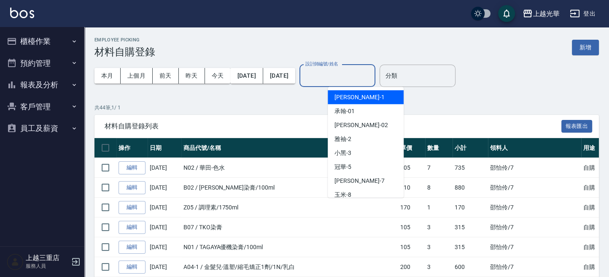
click at [345, 76] on input "設計師編號/姓名" at bounding box center [337, 75] width 68 height 15
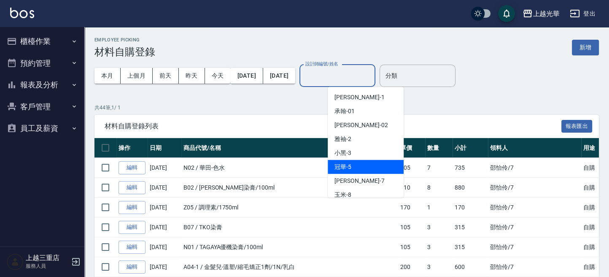
click at [354, 161] on div "冠華 -5" at bounding box center [366, 167] width 76 height 14
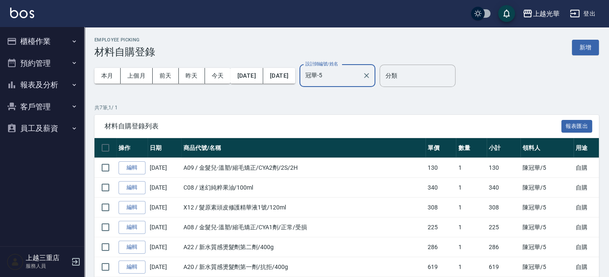
click at [359, 78] on input "冠華-5" at bounding box center [331, 75] width 56 height 15
type input "冠"
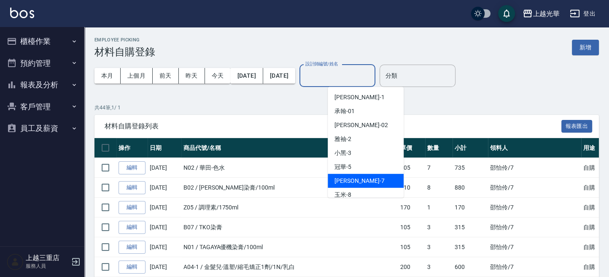
click at [349, 175] on div "小紫 -7" at bounding box center [366, 181] width 76 height 14
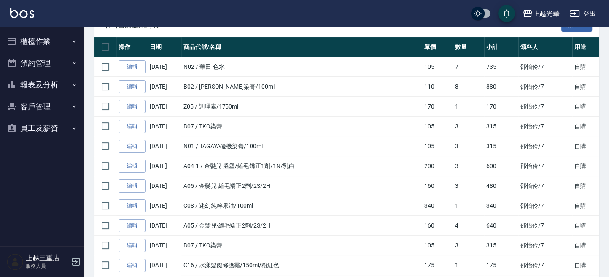
scroll to position [112, 0]
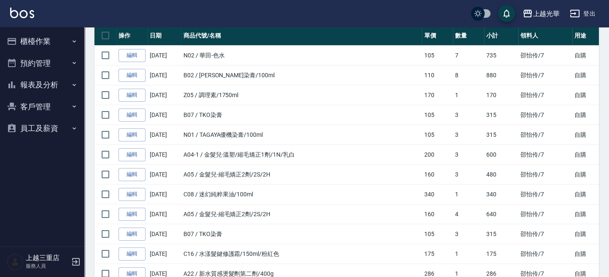
type input "小紫-7"
click at [228, 113] on td "B07 / TKO染膏" at bounding box center [301, 115] width 240 height 20
drag, startPoint x: 144, startPoint y: 106, endPoint x: 159, endPoint y: 110, distance: 15.4
click at [158, 110] on tr "編輯 09/24/2025 B07 / TKO染膏 105 3 315 邵怡伶 /7 自購" at bounding box center [368, 115] width 548 height 20
drag, startPoint x: 193, startPoint y: 111, endPoint x: 460, endPoint y: 111, distance: 267.4
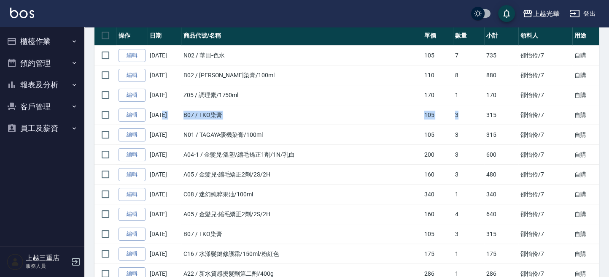
click at [460, 111] on tr "編輯 09/24/2025 B07 / TKO染膏 105 3 315 邵怡伶 /7 自購" at bounding box center [368, 115] width 548 height 20
drag, startPoint x: 153, startPoint y: 232, endPoint x: 461, endPoint y: 232, distance: 308.3
click at [461, 232] on tr "編輯 09/24/2025 B07 / TKO染膏 105 3 315 邵怡伶 /7 自購" at bounding box center [368, 234] width 548 height 20
click at [340, 232] on td "B07 / TKO染膏" at bounding box center [301, 234] width 240 height 20
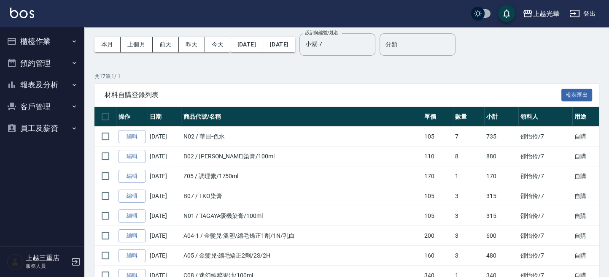
scroll to position [0, 0]
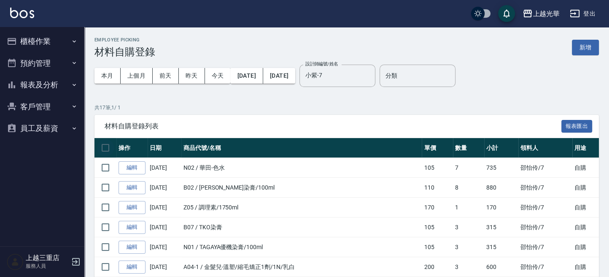
click at [104, 149] on input "checkbox" at bounding box center [106, 148] width 18 height 18
checkbox input "true"
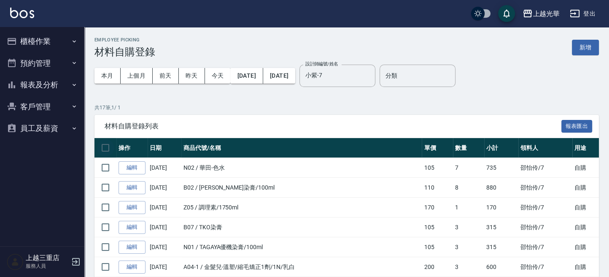
checkbox input "true"
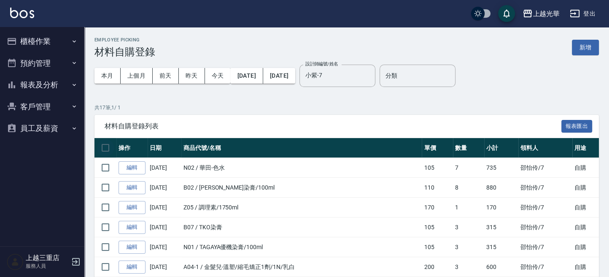
checkbox input "true"
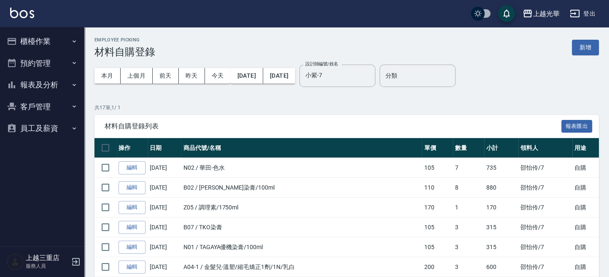
checkbox input "true"
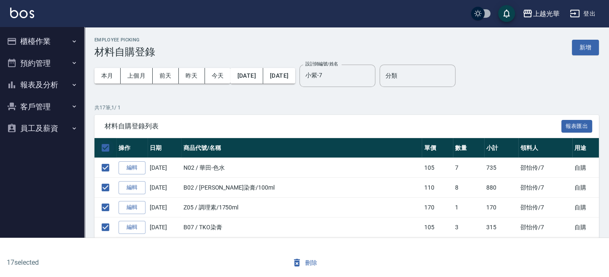
click at [104, 149] on input "checkbox" at bounding box center [106, 148] width 18 height 18
checkbox input "false"
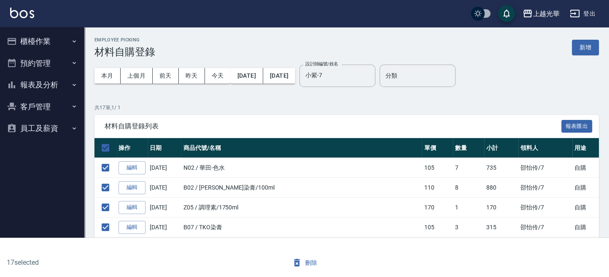
checkbox input "false"
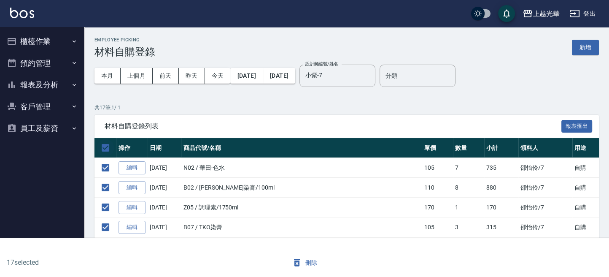
checkbox input "false"
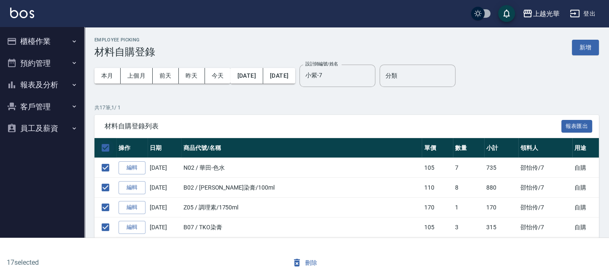
checkbox input "false"
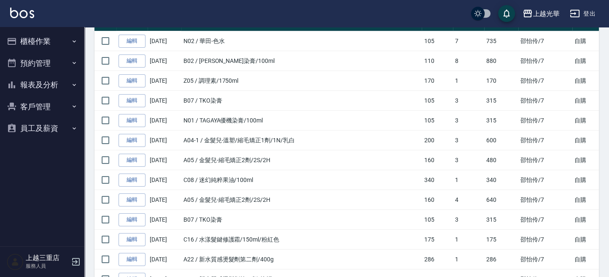
scroll to position [112, 0]
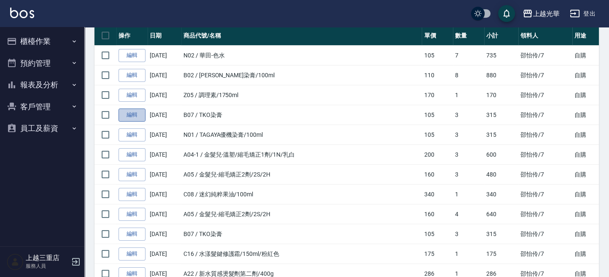
click at [128, 114] on link "編輯" at bounding box center [132, 114] width 27 height 13
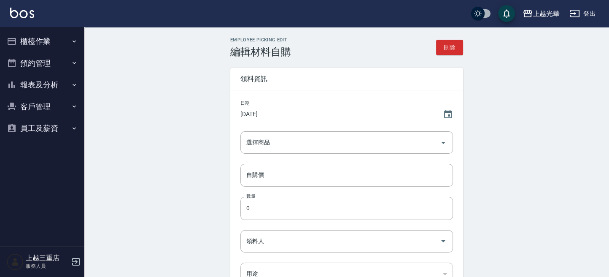
type input "TKO染膏"
type input "105"
type input "3"
type input "邵怡伶"
type input "自購"
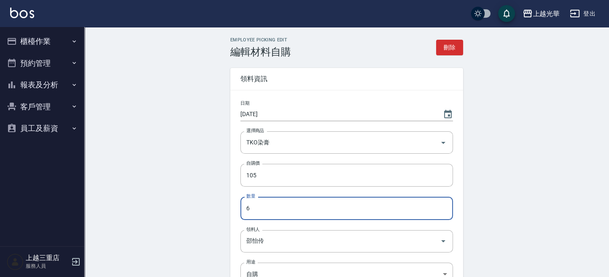
type input "6"
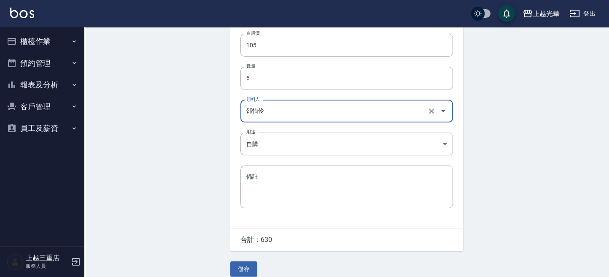
scroll to position [140, 0]
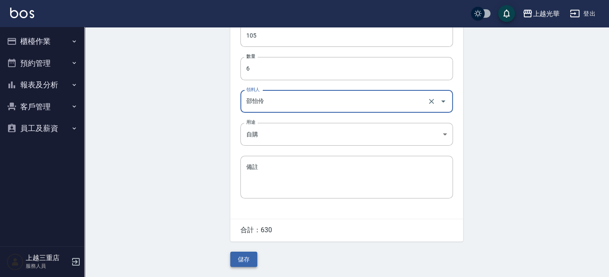
click at [244, 251] on button "儲存" at bounding box center [243, 259] width 27 height 16
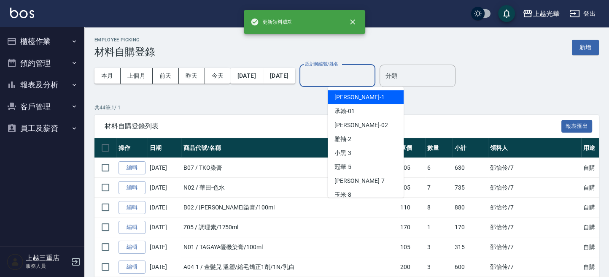
drag, startPoint x: 363, startPoint y: 71, endPoint x: 369, endPoint y: 84, distance: 14.9
click at [363, 71] on input "設計師編號/姓名" at bounding box center [337, 75] width 68 height 15
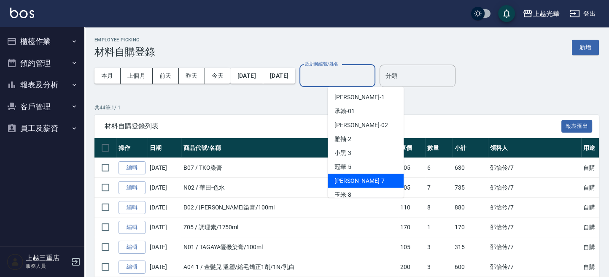
click at [347, 180] on span "小紫 -7" at bounding box center [360, 180] width 50 height 9
type input "小紫-7"
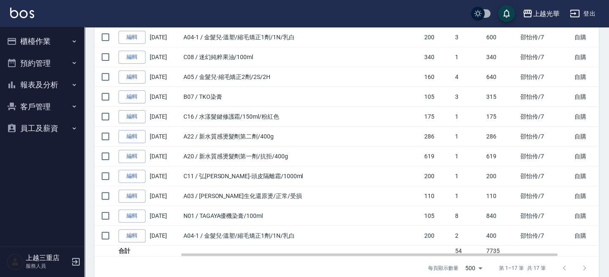
scroll to position [260, 0]
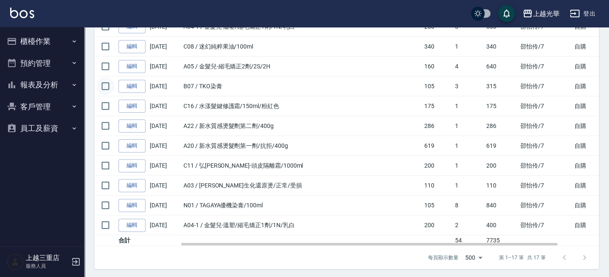
click at [105, 84] on input "checkbox" at bounding box center [106, 86] width 18 height 18
checkbox input "true"
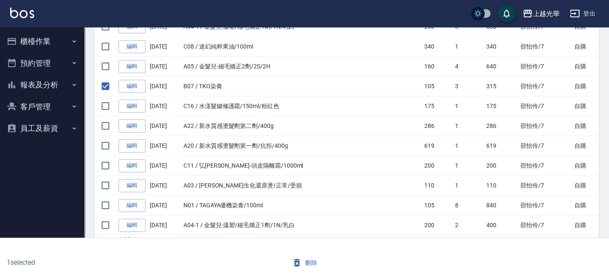
click at [298, 262] on icon "button" at bounding box center [297, 263] width 6 height 8
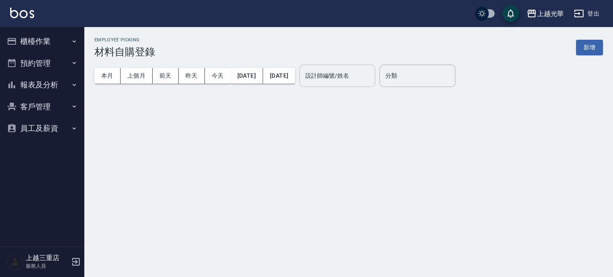
click at [372, 73] on input "設計師編號/姓名" at bounding box center [337, 75] width 68 height 15
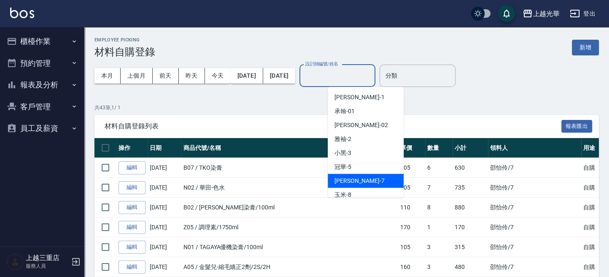
click at [350, 181] on span "小紫 -7" at bounding box center [360, 180] width 50 height 9
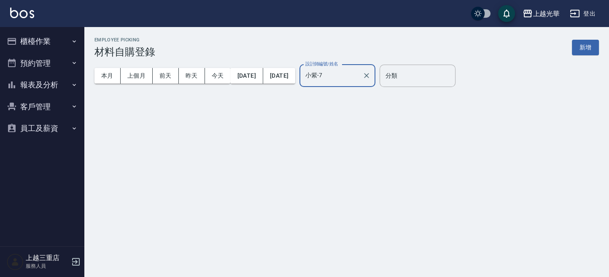
type input "小紫-7"
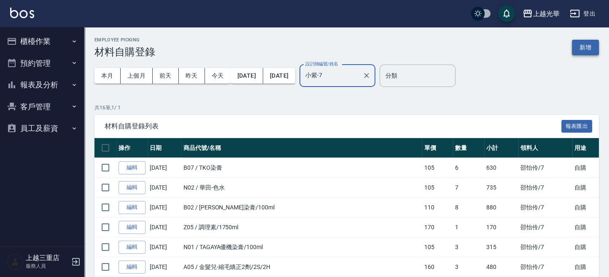
click at [584, 53] on button "新增" at bounding box center [585, 48] width 27 height 16
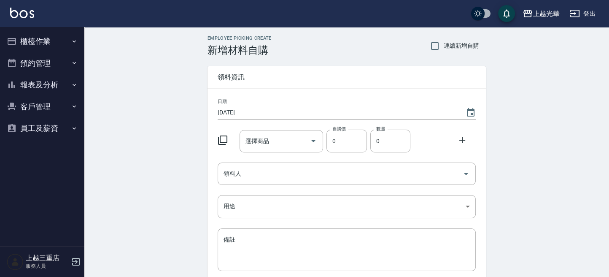
click at [222, 139] on icon at bounding box center [223, 140] width 10 height 10
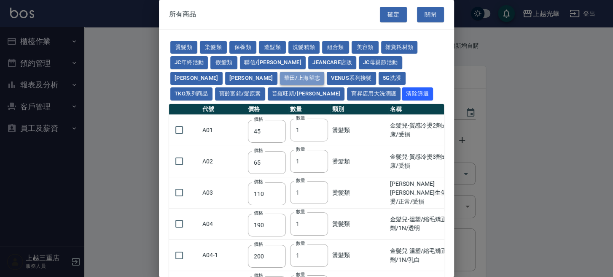
click at [280, 73] on button "華田/上海望志" at bounding box center [302, 78] width 45 height 13
type input "105"
type input "450"
type input "406"
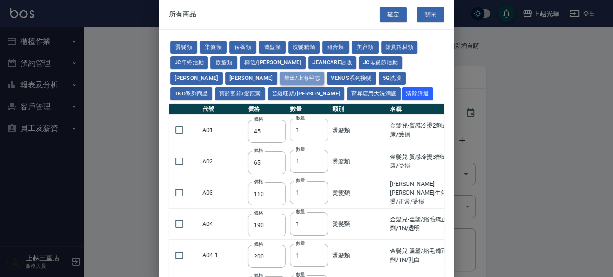
type input "616"
type input "3220"
type input "500"
type input "525"
type input "40"
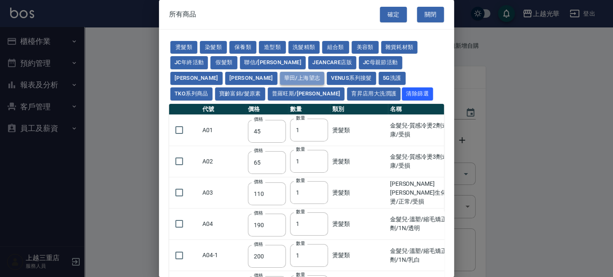
type input "343"
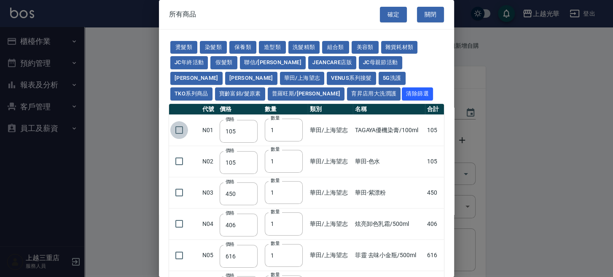
click at [178, 129] on input "checkbox" at bounding box center [179, 130] width 18 height 18
checkbox input "true"
click at [294, 127] on input "2" at bounding box center [284, 130] width 38 height 23
click at [294, 127] on input "3" at bounding box center [284, 130] width 38 height 23
click at [294, 127] on input "4" at bounding box center [284, 130] width 38 height 23
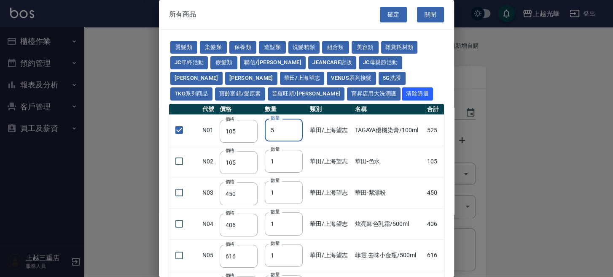
click at [294, 127] on input "5" at bounding box center [284, 130] width 38 height 23
click at [294, 127] on input "6" at bounding box center [284, 130] width 38 height 23
click at [294, 127] on input "7" at bounding box center [284, 130] width 38 height 23
click at [294, 127] on input "8" at bounding box center [284, 130] width 38 height 23
click at [294, 127] on input "9" at bounding box center [284, 130] width 38 height 23
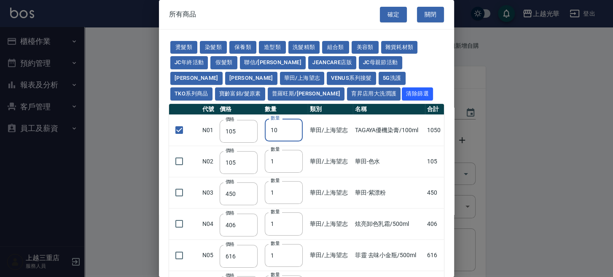
click at [294, 127] on input "10" at bounding box center [284, 130] width 38 height 23
click at [294, 127] on input "11" at bounding box center [284, 130] width 38 height 23
type input "12"
click at [294, 127] on input "12" at bounding box center [284, 130] width 38 height 23
click at [201, 43] on button "染髮類" at bounding box center [213, 47] width 27 height 13
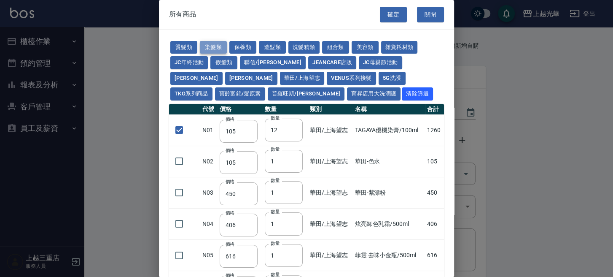
checkbox input "false"
type input "100"
type input "1"
type input "110"
type input "120"
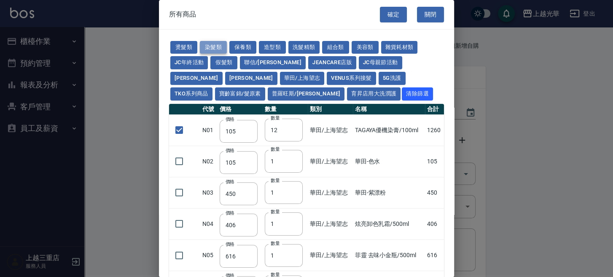
type input "120"
type input "150"
type input "250"
type input "105"
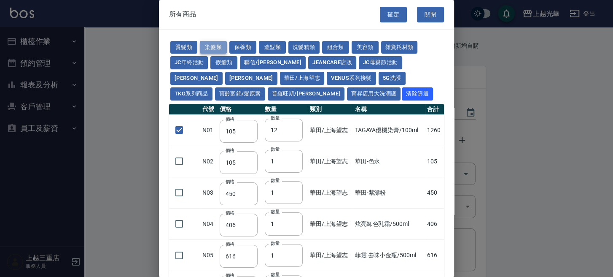
type input "150"
type input "420"
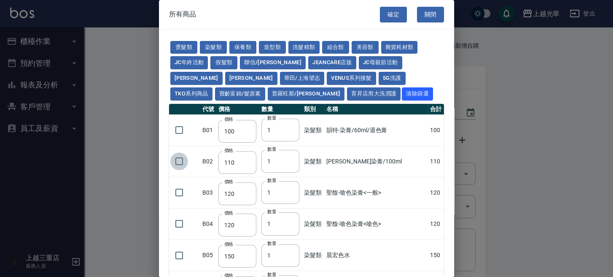
click at [180, 156] on input "checkbox" at bounding box center [179, 161] width 18 height 18
checkbox input "true"
click at [215, 73] on div "燙髮類 染髮類 保養類 造型類 洗髮精類 組合類 美容類 雜貨耗材類 JC年終活動 假髮類 聯信/鳥慧 JeanCare店販 JC母親節活動 娜普菈 晨宏 華…" at bounding box center [306, 71] width 275 height 62
click at [280, 73] on button "華田/上海望志" at bounding box center [302, 78] width 45 height 13
checkbox input "true"
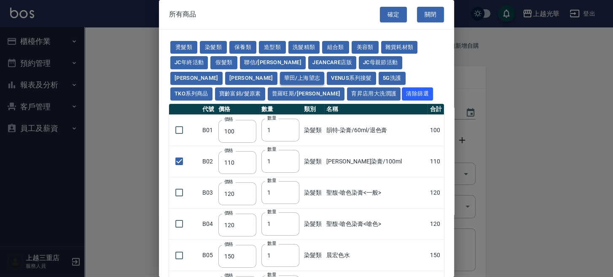
type input "105"
type input "12"
checkbox input "false"
type input "105"
type input "450"
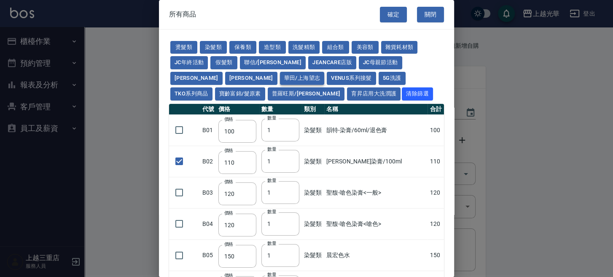
type input "406"
type input "616"
type input "3220"
type input "500"
type input "525"
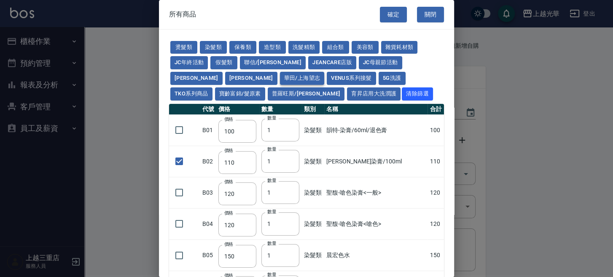
type input "40"
type input "343"
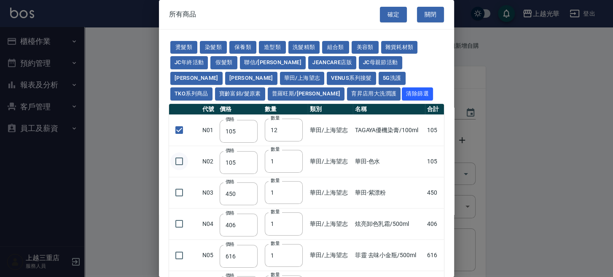
click at [179, 163] on input "checkbox" at bounding box center [179, 161] width 18 height 18
checkbox input "true"
click at [208, 45] on button "染髮類" at bounding box center [213, 47] width 27 height 13
checkbox input "false"
type input "100"
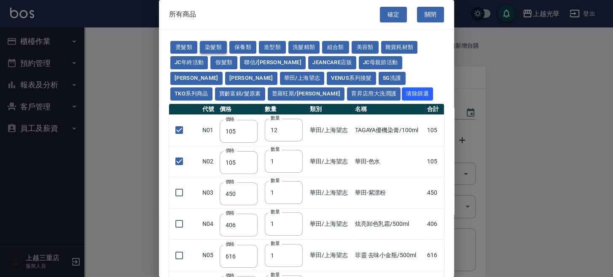
type input "1"
type input "110"
type input "120"
type input "150"
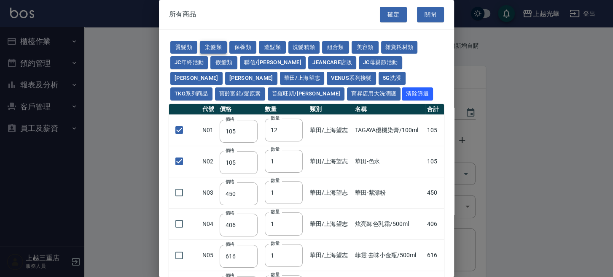
type input "250"
type input "105"
type input "150"
type input "420"
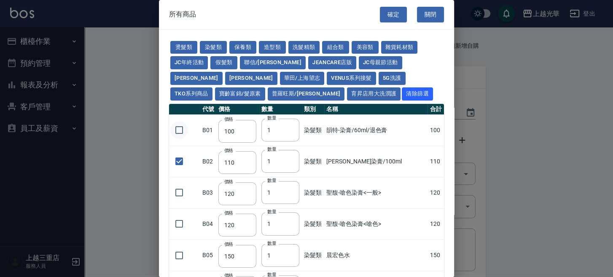
click at [183, 128] on input "checkbox" at bounding box center [179, 130] width 18 height 18
checkbox input "true"
type input "2"
click at [290, 127] on input "2" at bounding box center [281, 130] width 38 height 23
click at [183, 48] on button "燙髮類" at bounding box center [183, 47] width 27 height 13
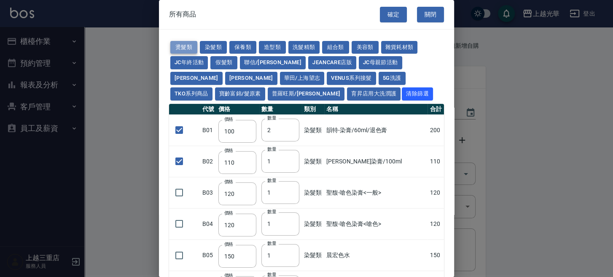
checkbox input "false"
type input "45"
type input "1"
checkbox input "false"
type input "65"
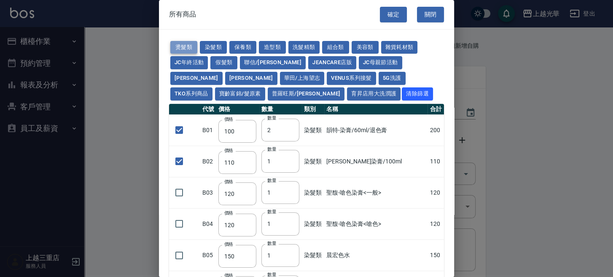
type input "110"
type input "190"
type input "200"
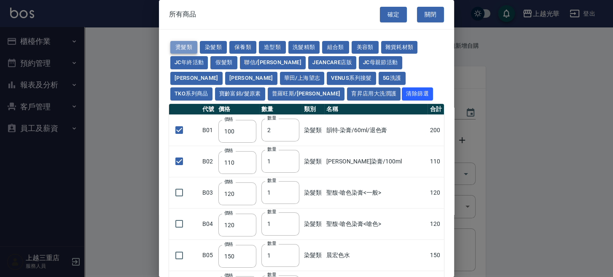
type input "190"
type input "160"
type input "170"
type input "270"
type input "225"
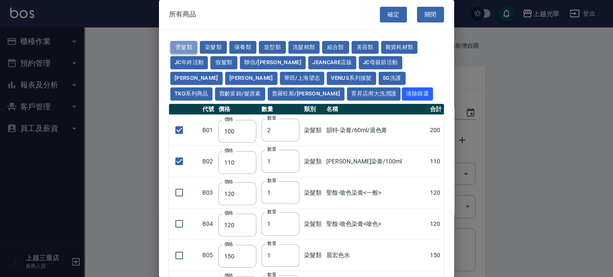
type input "130"
type input "280"
type input "220"
type input "250"
type input "135"
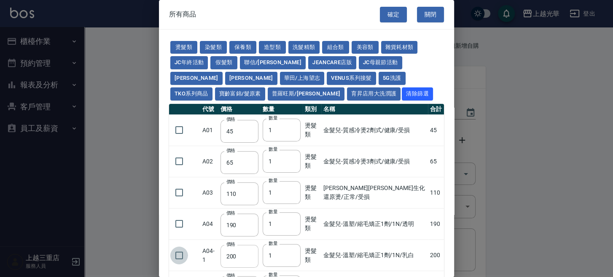
drag, startPoint x: 180, startPoint y: 252, endPoint x: 234, endPoint y: 261, distance: 54.4
click at [181, 252] on input "checkbox" at bounding box center [179, 255] width 18 height 18
checkbox input "true"
click at [219, 45] on button "染髮類" at bounding box center [213, 47] width 27 height 13
checkbox input "true"
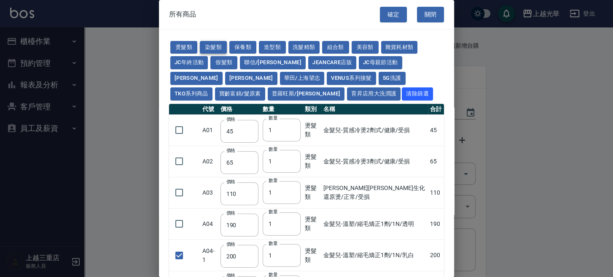
type input "100"
type input "2"
checkbox input "true"
type input "110"
type input "120"
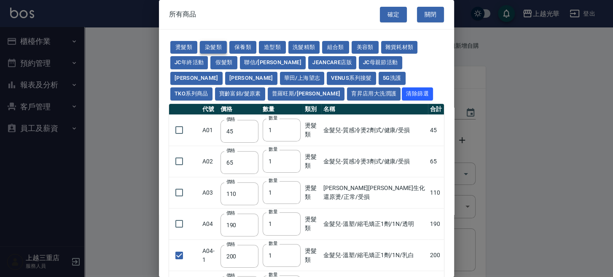
type input "120"
checkbox input "false"
type input "150"
type input "250"
type input "105"
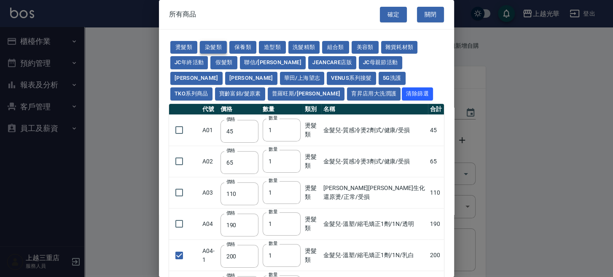
type input "105"
type input "150"
type input "420"
type input "110"
type input "90"
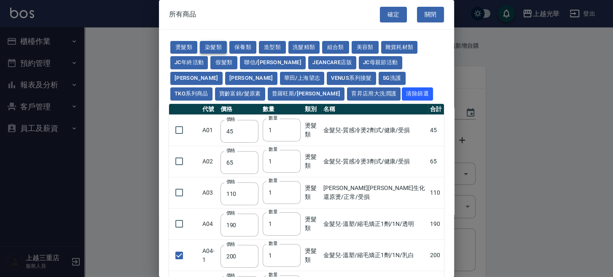
type input "400"
type input "120"
type input "160"
type input "350"
type input "120"
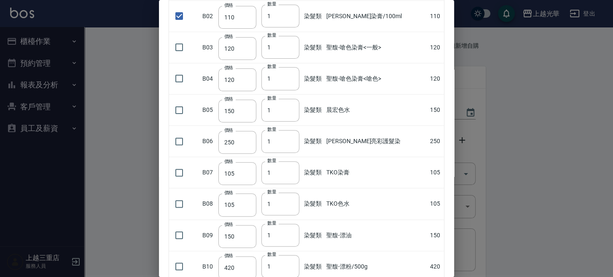
scroll to position [225, 0]
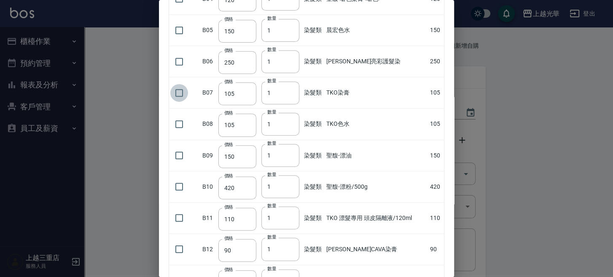
click at [185, 94] on input "checkbox" at bounding box center [179, 93] width 18 height 18
checkbox input "true"
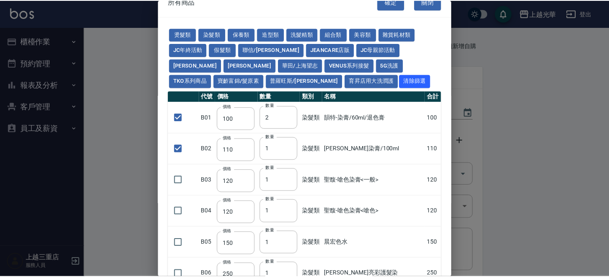
scroll to position [0, 0]
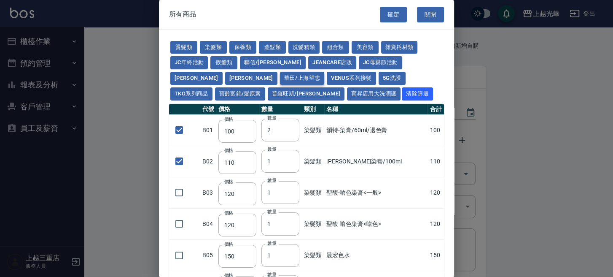
click at [280, 76] on button "華田/上海望志" at bounding box center [302, 78] width 45 height 13
type input "105"
type input "12"
type input "105"
type input "450"
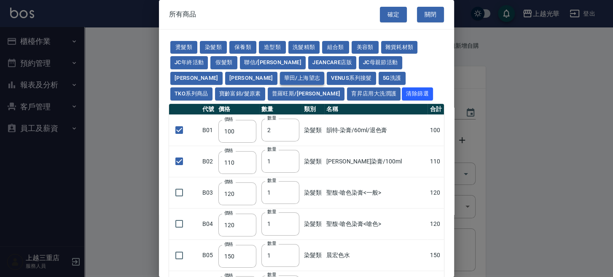
type input "406"
type input "616"
type input "3220"
checkbox input "false"
type input "500"
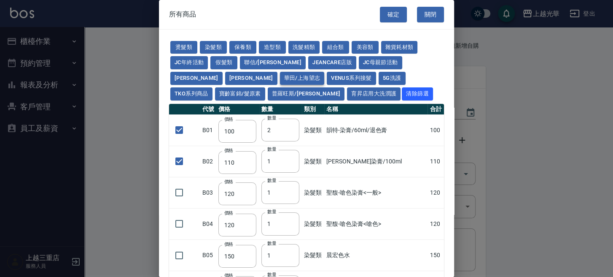
type input "525"
type input "40"
type input "343"
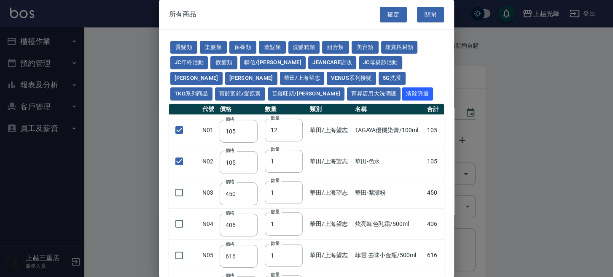
click at [388, 16] on button "確定" at bounding box center [393, 15] width 27 height 16
type input "TAGAYA優機染膏/100ml"
type input "105"
type input "12"
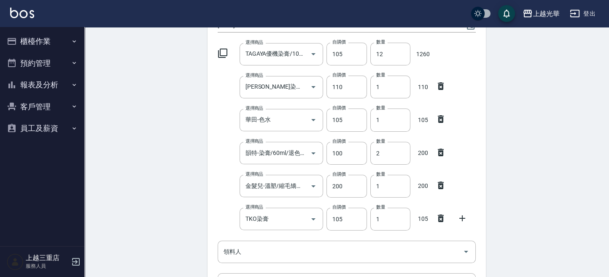
scroll to position [169, 0]
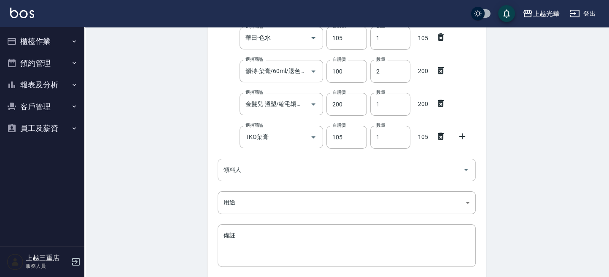
click at [300, 163] on input "領料人" at bounding box center [340, 169] width 238 height 15
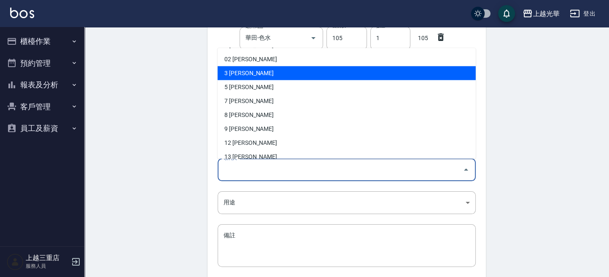
scroll to position [112, 0]
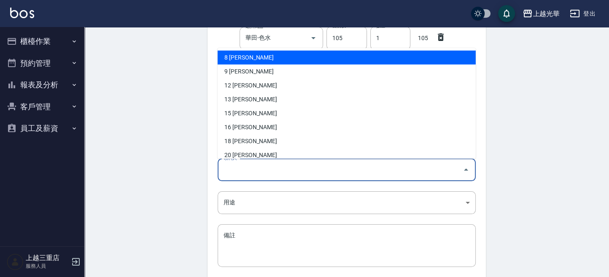
click at [240, 61] on li "8 王郁淇" at bounding box center [347, 57] width 258 height 14
type input "王郁淇"
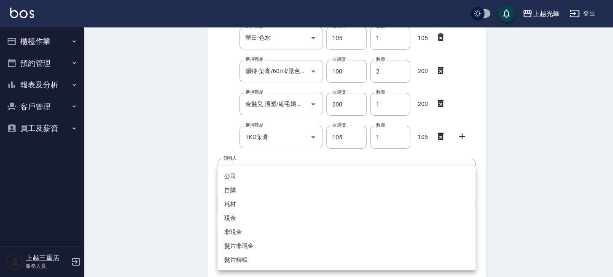
click at [262, 203] on body "上越光華 登出 櫃檯作業 打帳單 帳單列表 掛單列表 營業儀表板 現金收支登錄 高階收支登錄 材料自購登錄 每日結帳 排班表 現場電腦打卡 預約管理 預約管理…" at bounding box center [306, 87] width 613 height 513
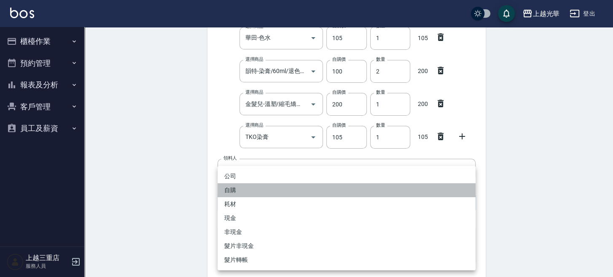
click at [236, 188] on li "自購" at bounding box center [347, 190] width 258 height 14
type input "自購"
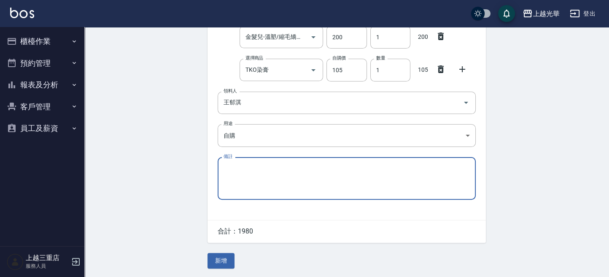
scroll to position [236, 0]
click at [231, 260] on button "新增" at bounding box center [221, 261] width 27 height 16
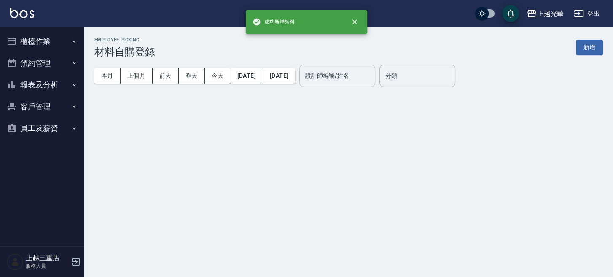
click at [372, 73] on input "設計師編號/姓名" at bounding box center [337, 75] width 68 height 15
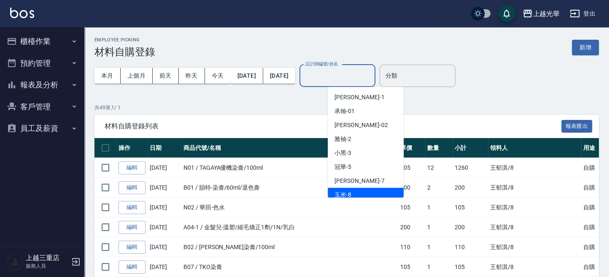
click at [345, 188] on div "玉米 -8" at bounding box center [366, 195] width 76 height 14
type input "玉米-8"
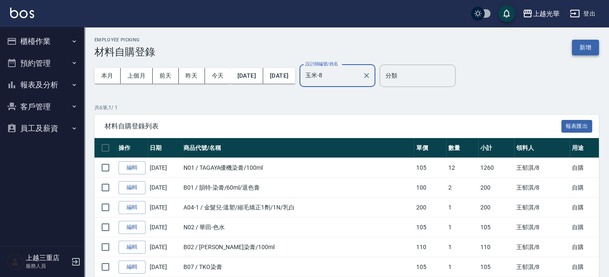
click at [580, 51] on button "新增" at bounding box center [585, 48] width 27 height 16
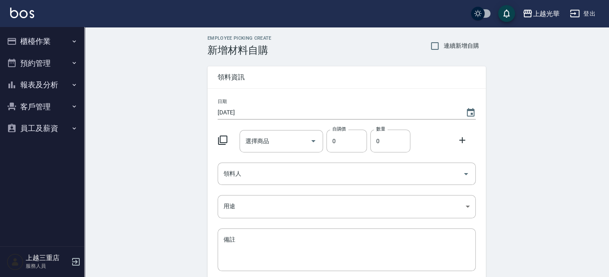
click at [221, 134] on div at bounding box center [225, 139] width 22 height 15
click at [224, 138] on icon at bounding box center [223, 140] width 10 height 10
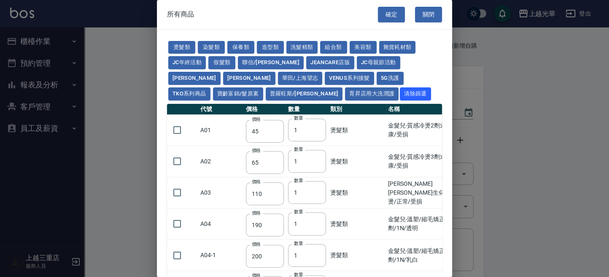
click at [223, 138] on td "A01" at bounding box center [221, 129] width 46 height 31
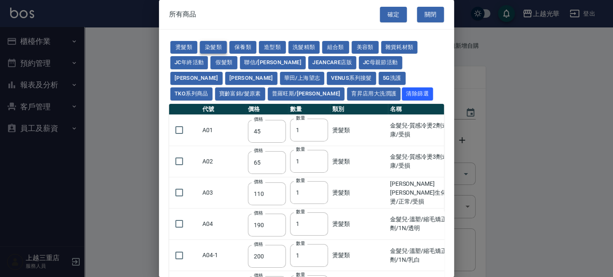
click at [204, 52] on button "染髮類" at bounding box center [213, 47] width 27 height 13
type input "100"
type input "110"
type input "120"
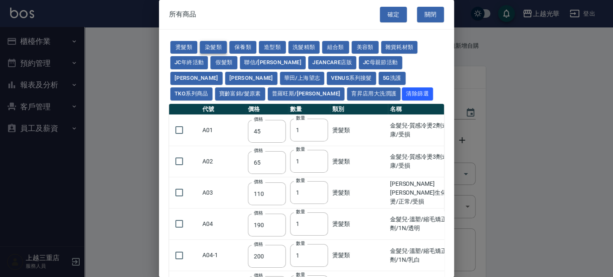
type input "150"
type input "250"
type input "105"
type input "150"
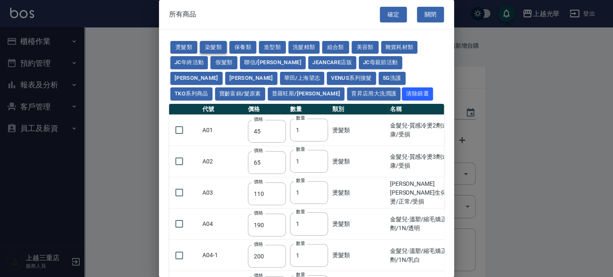
type input "420"
type input "110"
type input "90"
type input "400"
type input "120"
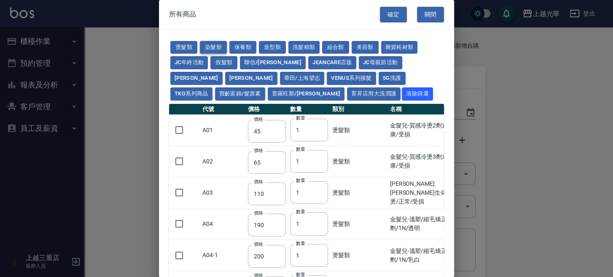
type input "160"
type input "350"
type input "120"
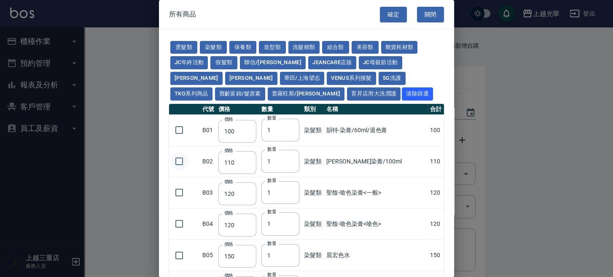
click at [183, 164] on input "checkbox" at bounding box center [179, 161] width 18 height 18
checkbox input "true"
click at [293, 157] on input "2" at bounding box center [281, 161] width 38 height 23
click at [293, 157] on input "3" at bounding box center [281, 161] width 38 height 23
click at [293, 157] on input "4" at bounding box center [281, 161] width 38 height 23
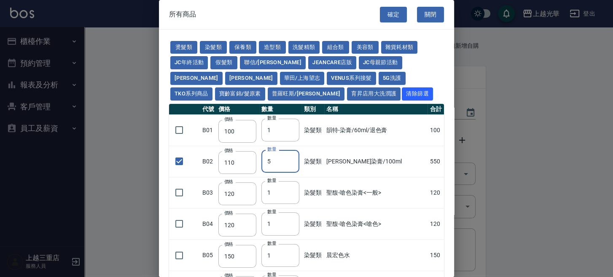
click at [293, 157] on input "5" at bounding box center [281, 161] width 38 height 23
click at [293, 157] on input "6" at bounding box center [281, 161] width 38 height 23
click at [293, 157] on input "7" at bounding box center [281, 161] width 38 height 23
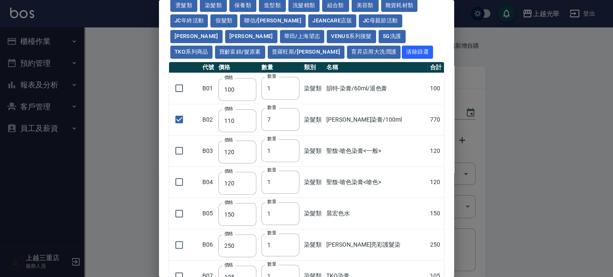
scroll to position [56, 0]
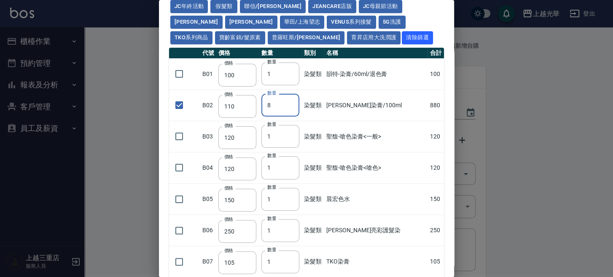
click at [292, 103] on input "8" at bounding box center [281, 105] width 38 height 23
click at [292, 103] on input "9" at bounding box center [281, 105] width 38 height 23
click at [292, 103] on input "10" at bounding box center [281, 105] width 38 height 23
click at [292, 103] on input "11" at bounding box center [280, 105] width 38 height 23
click at [292, 103] on input "12" at bounding box center [280, 105] width 38 height 23
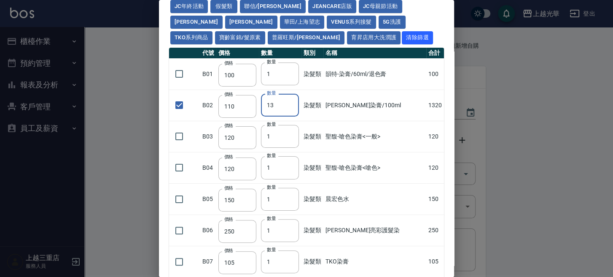
click at [292, 103] on input "13" at bounding box center [280, 105] width 38 height 23
click at [292, 103] on input "14" at bounding box center [280, 105] width 38 height 23
click at [292, 103] on input "15" at bounding box center [280, 105] width 38 height 23
click at [292, 103] on input "16" at bounding box center [280, 105] width 38 height 23
click at [292, 103] on input "17" at bounding box center [280, 105] width 38 height 23
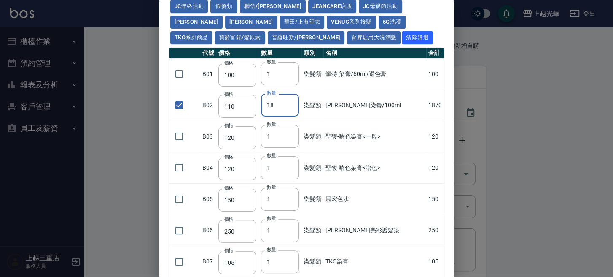
click at [292, 103] on input "18" at bounding box center [280, 105] width 38 height 23
click at [292, 103] on input "19" at bounding box center [280, 105] width 38 height 23
click at [292, 103] on input "20" at bounding box center [280, 105] width 38 height 23
click at [292, 103] on input "21" at bounding box center [280, 105] width 38 height 23
click at [292, 103] on input "22" at bounding box center [280, 105] width 38 height 23
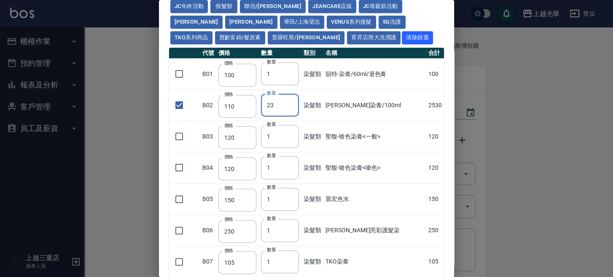
type input "23"
click at [292, 103] on input "23" at bounding box center [280, 105] width 38 height 23
click at [280, 17] on button "華田/上海望志" at bounding box center [302, 22] width 45 height 13
type input "105"
checkbox input "false"
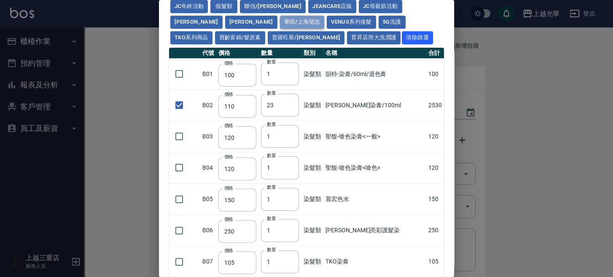
type input "105"
type input "1"
type input "450"
type input "406"
type input "616"
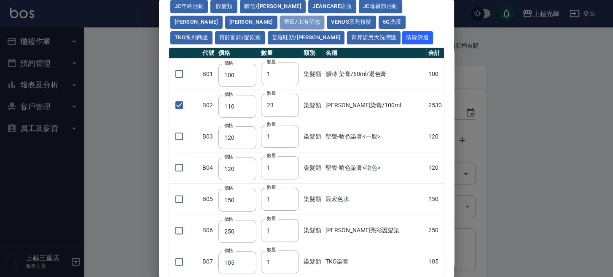
type input "3220"
type input "500"
type input "525"
type input "40"
type input "343"
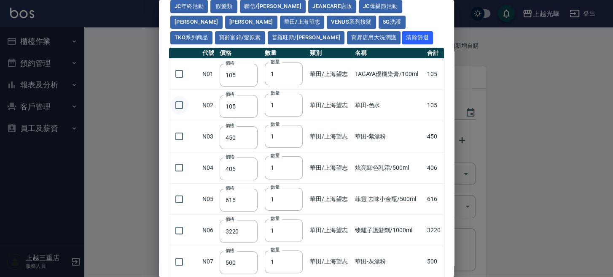
click at [178, 105] on input "checkbox" at bounding box center [179, 105] width 18 height 18
checkbox input "true"
click at [290, 103] on input "2" at bounding box center [284, 105] width 38 height 23
click at [290, 103] on input "3" at bounding box center [284, 105] width 38 height 23
click at [290, 103] on input "4" at bounding box center [284, 105] width 38 height 23
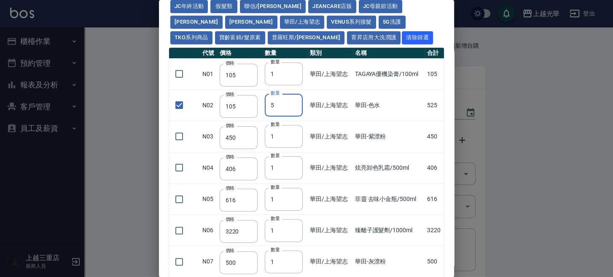
type input "5"
click at [290, 103] on input "5" at bounding box center [284, 105] width 38 height 23
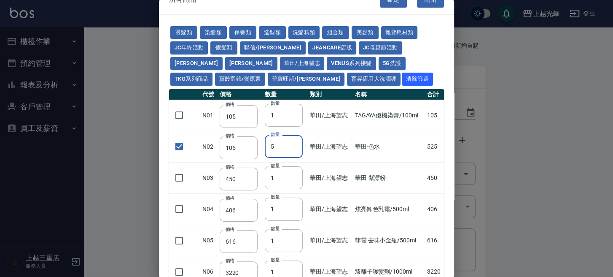
scroll to position [0, 0]
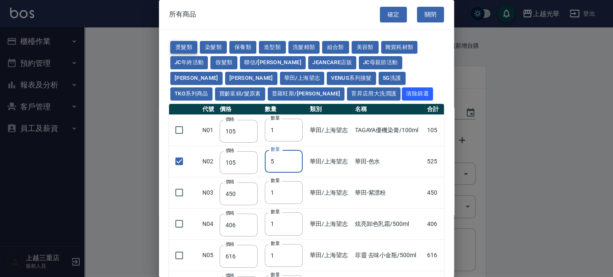
click at [179, 41] on button "燙髮類" at bounding box center [183, 47] width 27 height 13
type input "45"
checkbox input "false"
type input "65"
type input "1"
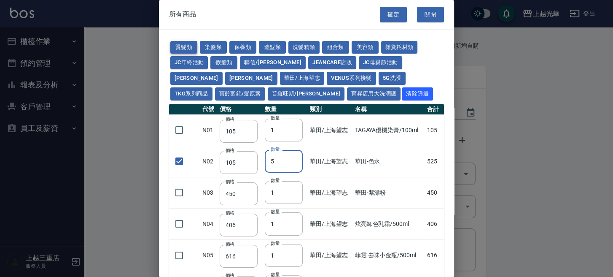
type input "110"
type input "190"
type input "200"
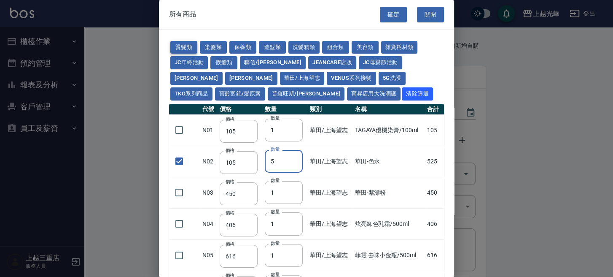
type input "190"
type input "160"
type input "170"
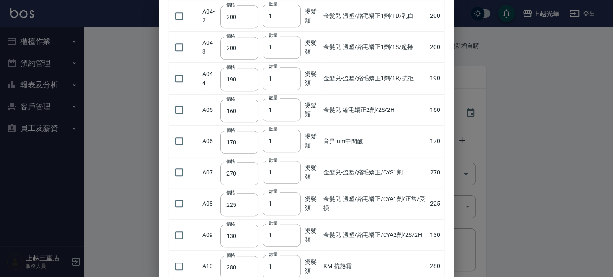
scroll to position [337, 0]
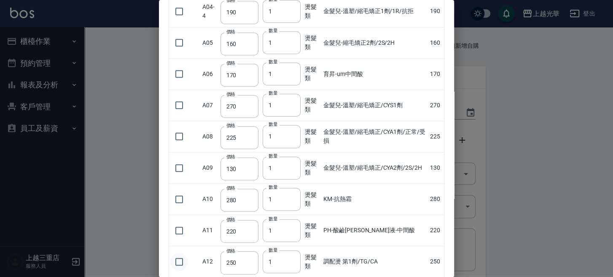
drag, startPoint x: 175, startPoint y: 261, endPoint x: 179, endPoint y: 261, distance: 4.6
click at [175, 261] on input "checkbox" at bounding box center [179, 262] width 18 height 18
checkbox input "true"
click at [293, 256] on input "2" at bounding box center [282, 261] width 38 height 23
click at [293, 256] on input "3" at bounding box center [282, 261] width 38 height 23
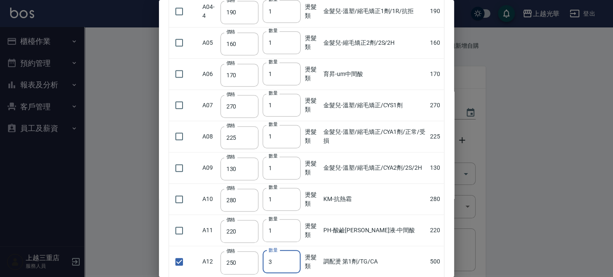
type input "4"
click at [293, 256] on input "4" at bounding box center [282, 261] width 38 height 23
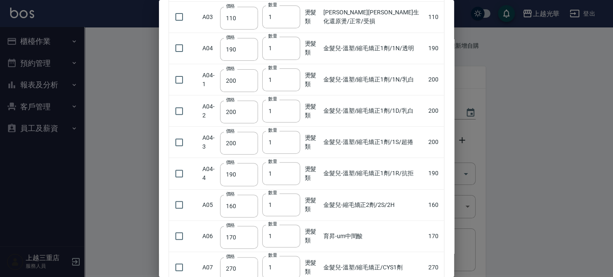
scroll to position [169, 0]
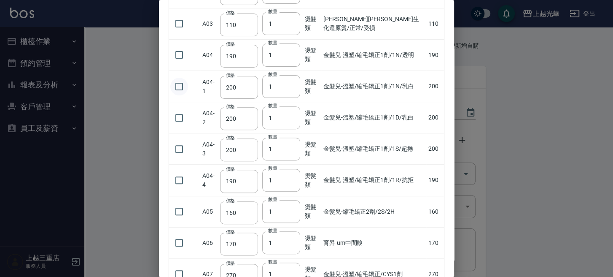
click at [179, 88] on input "checkbox" at bounding box center [179, 87] width 18 height 18
checkbox input "true"
click at [292, 82] on input "2" at bounding box center [281, 86] width 38 height 23
click at [292, 82] on input "3" at bounding box center [281, 86] width 38 height 23
click at [292, 82] on input "4" at bounding box center [281, 86] width 38 height 23
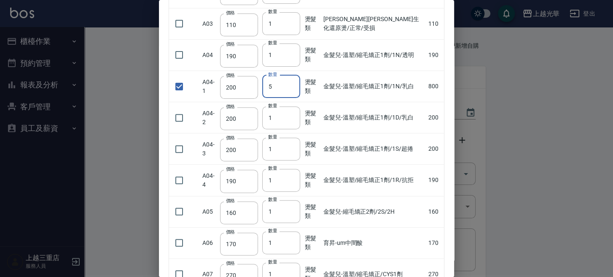
click at [292, 82] on input "5" at bounding box center [281, 86] width 38 height 23
click at [292, 82] on input "6" at bounding box center [281, 86] width 38 height 23
click at [292, 82] on input "7" at bounding box center [281, 86] width 38 height 23
click at [292, 82] on input "8" at bounding box center [281, 86] width 38 height 23
click at [292, 82] on input "9" at bounding box center [281, 86] width 38 height 23
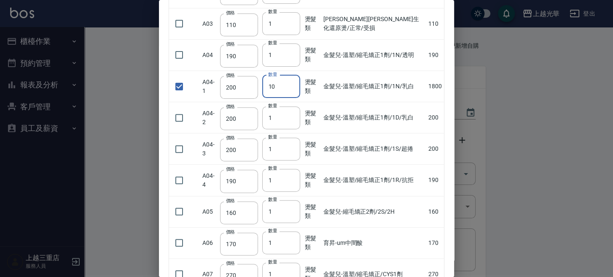
click at [292, 82] on input "10" at bounding box center [281, 86] width 38 height 23
click at [292, 82] on input "11" at bounding box center [281, 86] width 38 height 23
click at [292, 82] on input "12" at bounding box center [281, 86] width 38 height 23
type input "13"
click at [292, 82] on input "13" at bounding box center [281, 86] width 38 height 23
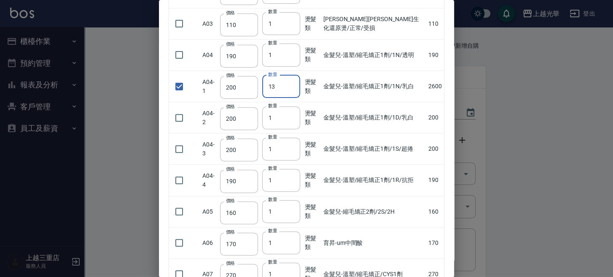
scroll to position [0, 0]
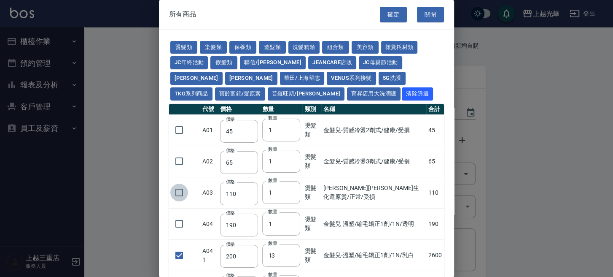
click at [176, 193] on input "checkbox" at bounding box center [179, 192] width 18 height 18
checkbox input "true"
click at [291, 189] on input "2" at bounding box center [281, 192] width 38 height 23
click at [291, 189] on input "3" at bounding box center [281, 192] width 38 height 23
click at [291, 189] on input "4" at bounding box center [281, 192] width 38 height 23
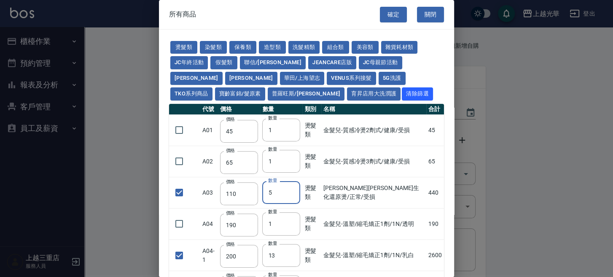
type input "5"
click at [291, 189] on input "5" at bounding box center [281, 192] width 38 height 23
click at [280, 81] on button "華田/上海望志" at bounding box center [302, 78] width 45 height 13
type input "105"
checkbox input "true"
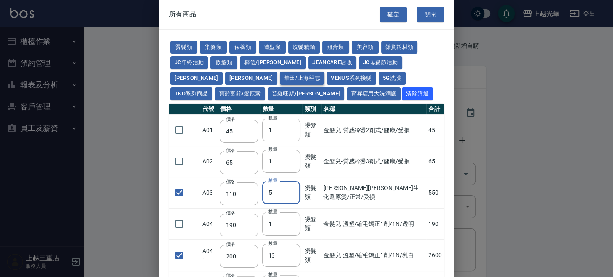
type input "105"
type input "5"
checkbox input "false"
type input "450"
type input "1"
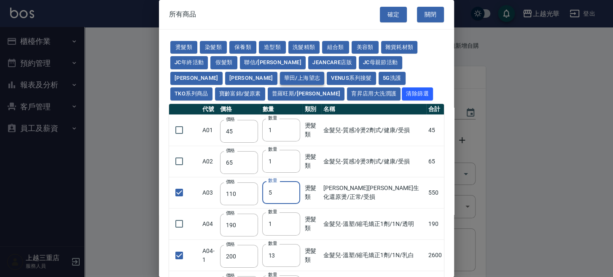
type input "406"
checkbox input "false"
type input "616"
type input "1"
type input "3220"
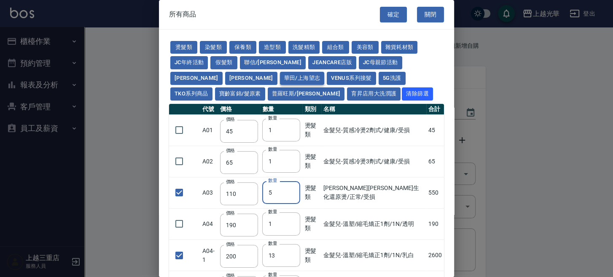
type input "500"
type input "525"
type input "40"
type input "343"
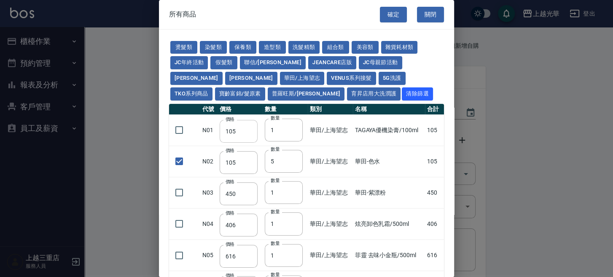
drag, startPoint x: 178, startPoint y: 126, endPoint x: 236, endPoint y: 127, distance: 58.2
click at [179, 126] on input "checkbox" at bounding box center [179, 130] width 18 height 18
checkbox input "true"
click at [294, 126] on input "2" at bounding box center [284, 130] width 38 height 23
click at [294, 126] on input "3" at bounding box center [284, 130] width 38 height 23
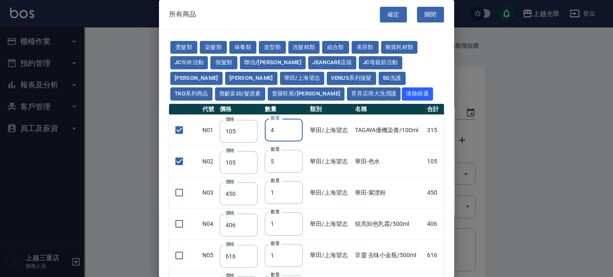
click at [294, 126] on input "4" at bounding box center [284, 130] width 38 height 23
click at [294, 126] on input "5" at bounding box center [284, 130] width 38 height 23
click at [294, 126] on input "6" at bounding box center [284, 130] width 38 height 23
click at [294, 126] on input "7" at bounding box center [284, 130] width 38 height 23
click at [294, 126] on input "8" at bounding box center [284, 130] width 38 height 23
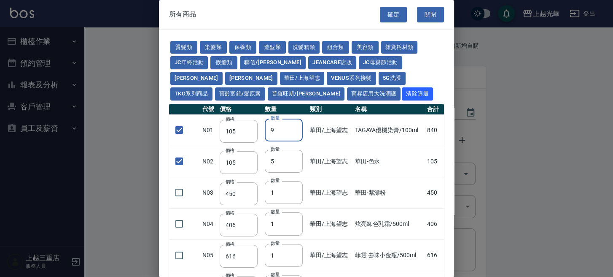
click at [294, 126] on input "9" at bounding box center [284, 130] width 38 height 23
click at [294, 126] on input "10" at bounding box center [284, 130] width 38 height 23
click at [294, 126] on input "11" at bounding box center [284, 130] width 38 height 23
type input "12"
click at [294, 126] on input "12" at bounding box center [284, 130] width 38 height 23
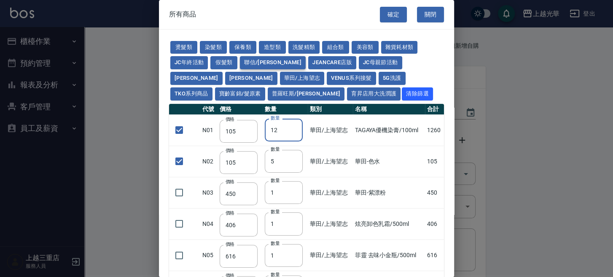
click at [250, 64] on button "聯信/鳥慧" at bounding box center [273, 62] width 66 height 13
checkbox input "false"
type input "500"
type input "1"
checkbox input "false"
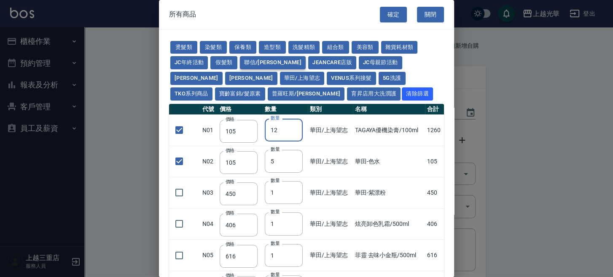
type input "228"
type input "1"
type input "210"
type input "2520"
type input "700"
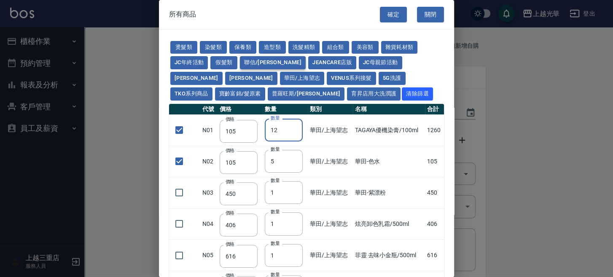
type input "420"
type input "280"
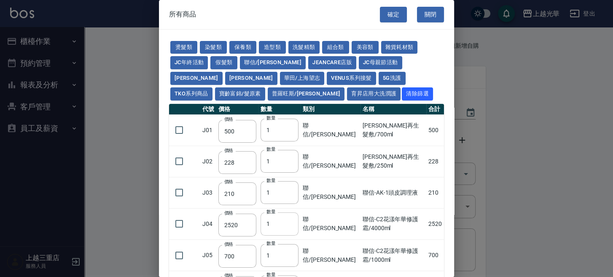
scroll to position [108, 0]
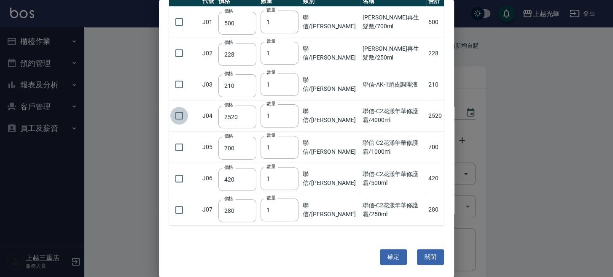
click at [182, 115] on input "checkbox" at bounding box center [179, 116] width 18 height 18
checkbox input "true"
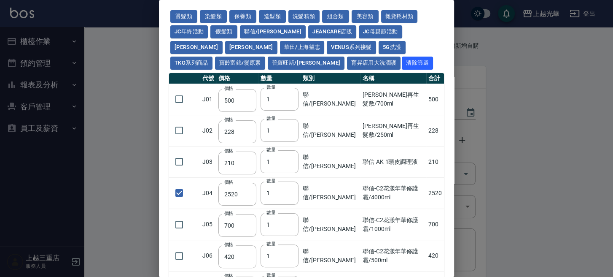
scroll to position [0, 0]
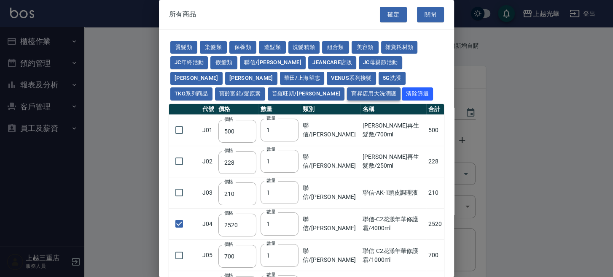
click at [347, 92] on button "育昇店用大洗潤護" at bounding box center [374, 93] width 54 height 13
type input "160"
checkbox input "false"
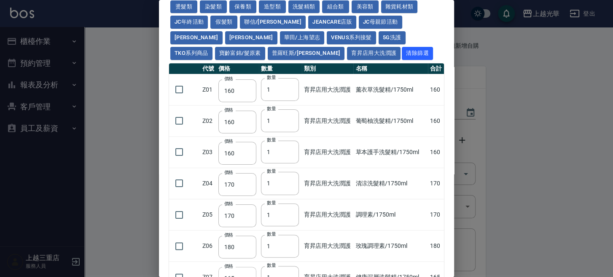
scroll to position [56, 0]
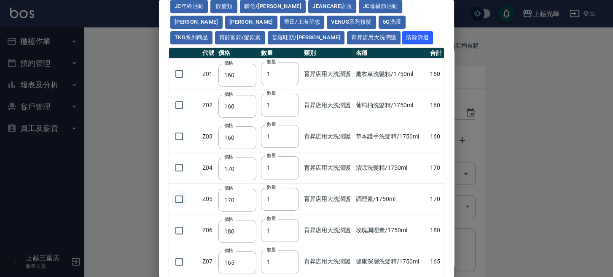
click at [178, 198] on input "checkbox" at bounding box center [179, 199] width 18 height 18
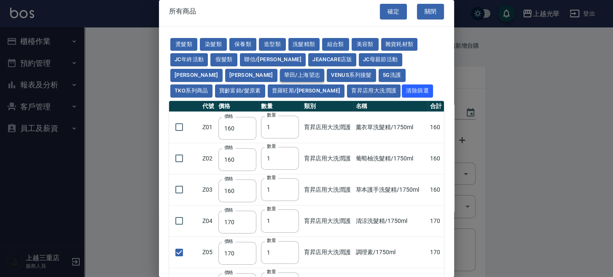
scroll to position [0, 0]
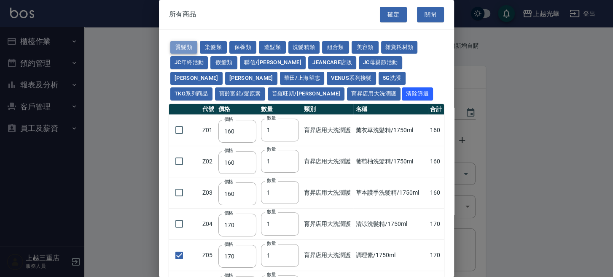
click at [187, 50] on button "燙髮類" at bounding box center [183, 47] width 27 height 13
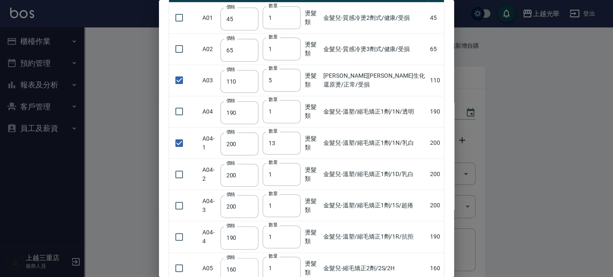
scroll to position [169, 0]
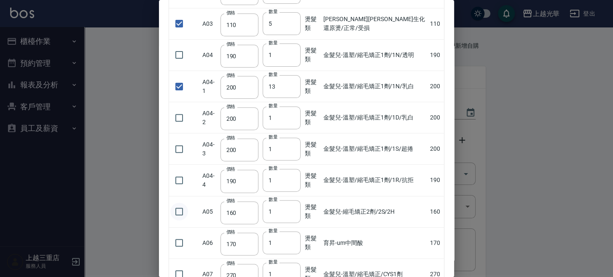
click at [183, 210] on input "checkbox" at bounding box center [179, 211] width 18 height 18
click at [293, 208] on input "1" at bounding box center [282, 211] width 38 height 23
click at [293, 208] on input "2" at bounding box center [282, 211] width 38 height 23
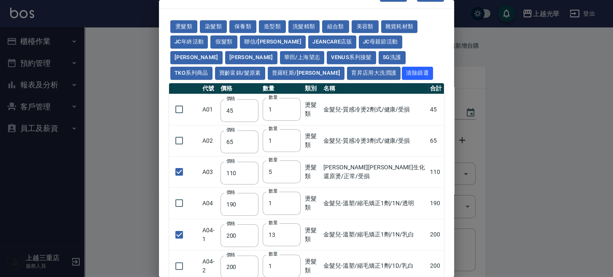
scroll to position [0, 0]
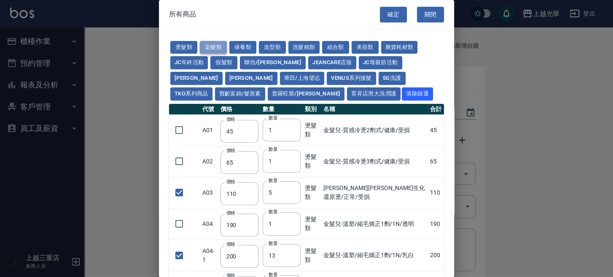
click at [224, 43] on button "染髮類" at bounding box center [213, 47] width 27 height 13
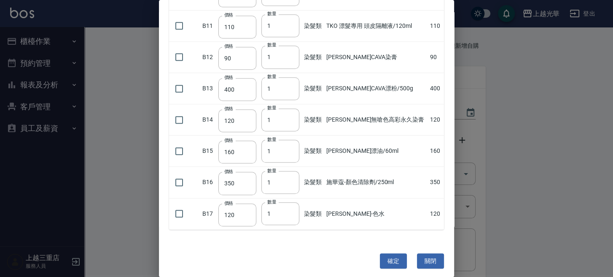
scroll to position [420, 0]
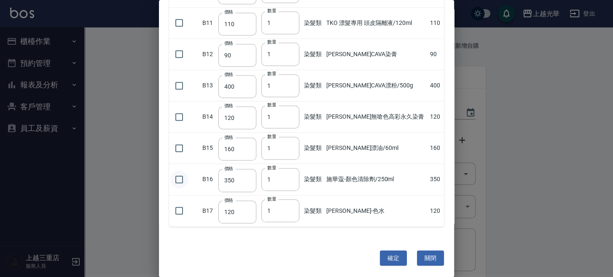
click at [177, 177] on input "checkbox" at bounding box center [179, 179] width 18 height 18
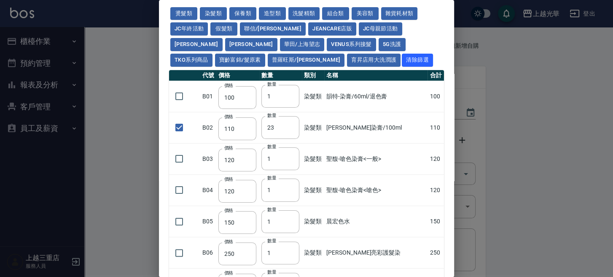
scroll to position [0, 0]
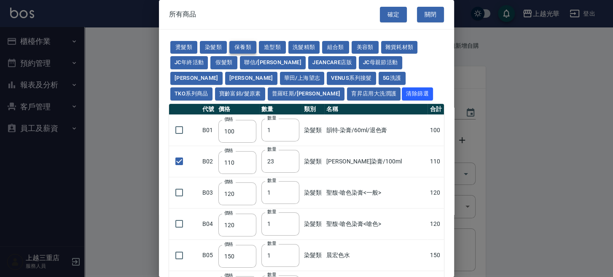
click at [254, 44] on button "保養類" at bounding box center [242, 47] width 27 height 13
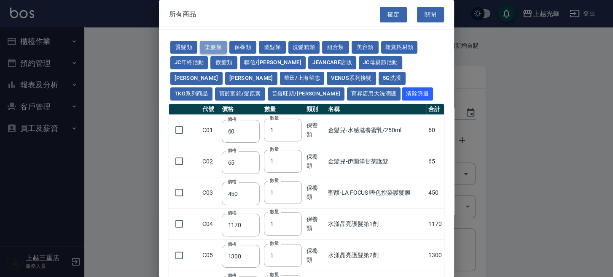
click at [212, 45] on button "染髮類" at bounding box center [213, 47] width 27 height 13
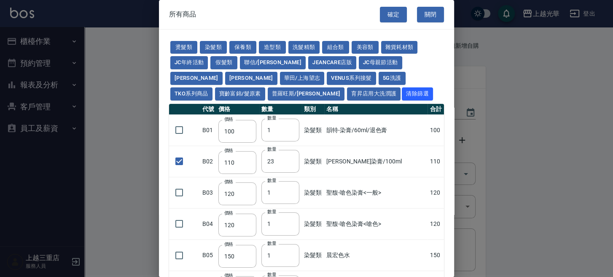
scroll to position [169, 0]
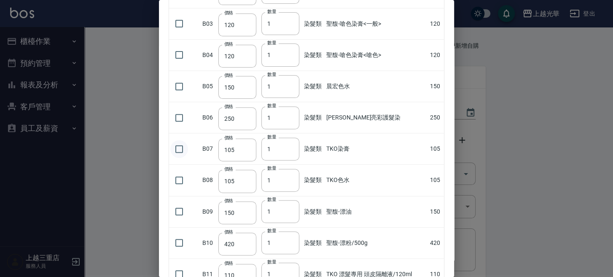
click at [181, 149] on input "checkbox" at bounding box center [179, 149] width 18 height 18
click at [291, 146] on input "2" at bounding box center [281, 149] width 38 height 23
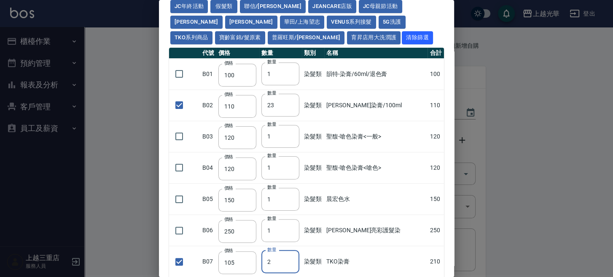
scroll to position [0, 0]
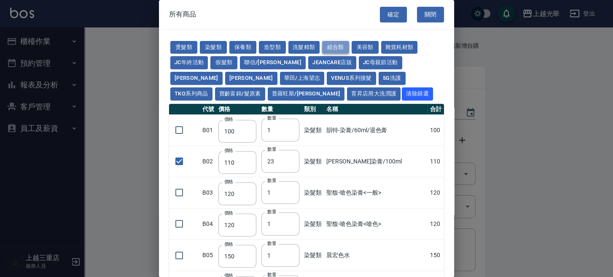
click at [337, 45] on button "組合類" at bounding box center [335, 47] width 27 height 13
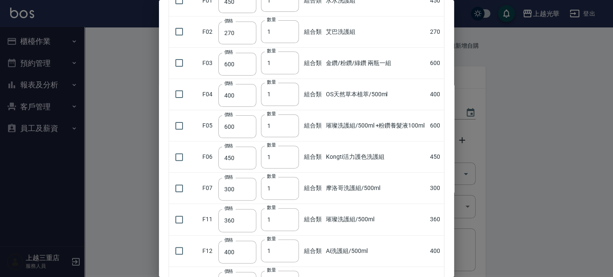
scroll to position [169, 0]
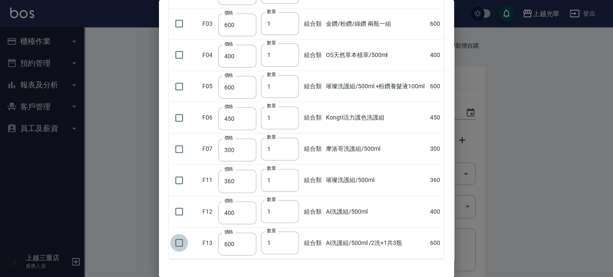
click at [181, 241] on input "checkbox" at bounding box center [179, 243] width 18 height 18
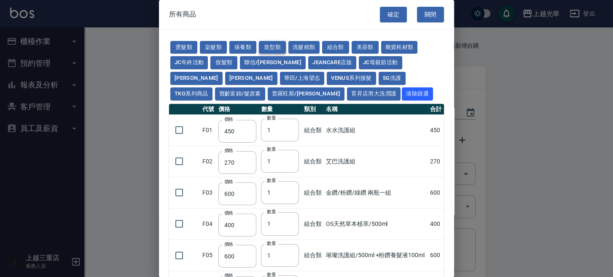
click at [277, 44] on button "造型類" at bounding box center [272, 47] width 27 height 13
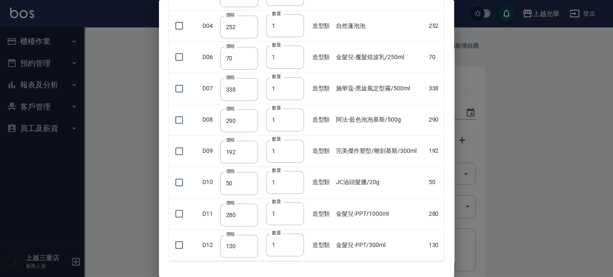
scroll to position [201, 0]
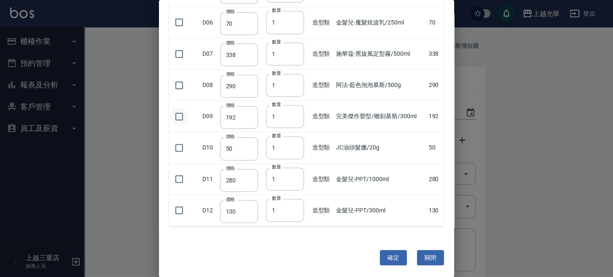
click at [178, 110] on input "checkbox" at bounding box center [179, 117] width 18 height 18
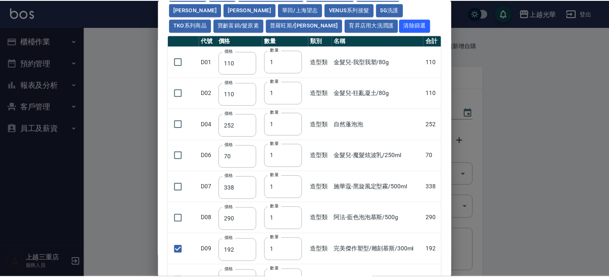
scroll to position [0, 0]
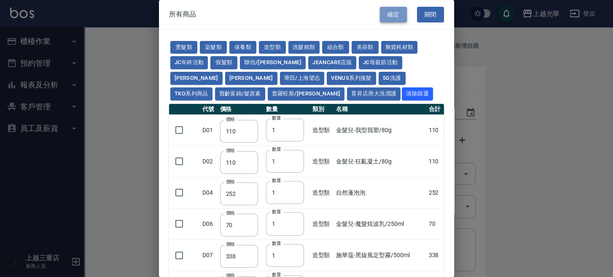
click at [395, 18] on button "確定" at bounding box center [393, 15] width 27 height 16
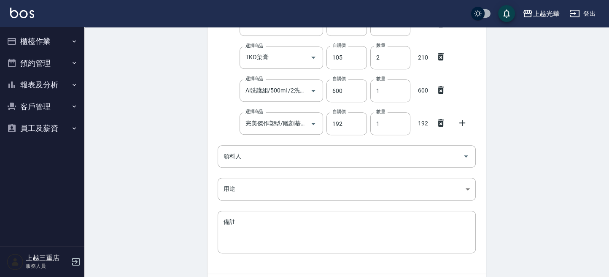
scroll to position [467, 0]
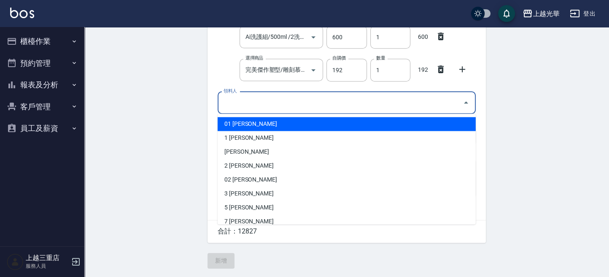
click at [232, 106] on input "領料人" at bounding box center [340, 102] width 238 height 15
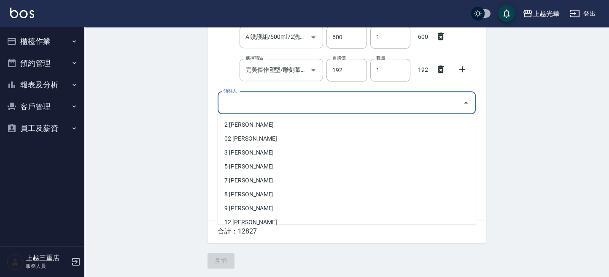
scroll to position [56, 0]
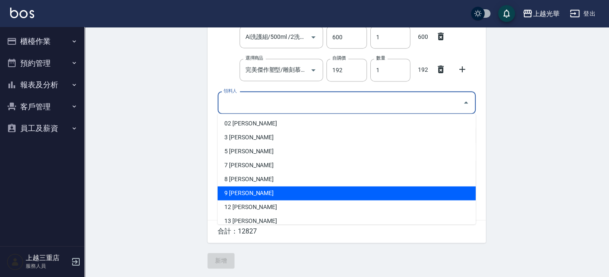
click at [240, 192] on li "9 施喨齡" at bounding box center [347, 193] width 258 height 14
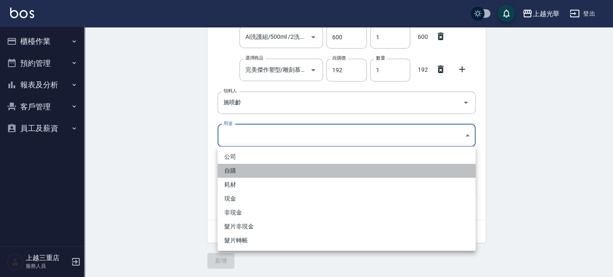
click at [238, 172] on li "自購" at bounding box center [347, 171] width 258 height 14
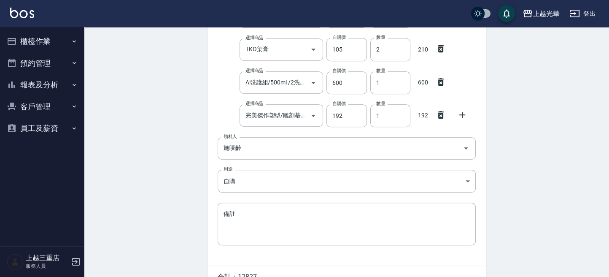
scroll to position [450, 0]
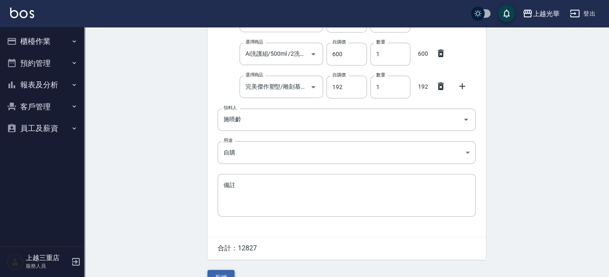
click at [228, 272] on button "新增" at bounding box center [221, 278] width 27 height 16
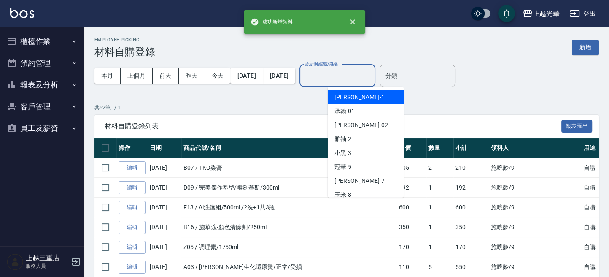
click at [372, 81] on input "設計師編號/姓名" at bounding box center [337, 75] width 68 height 15
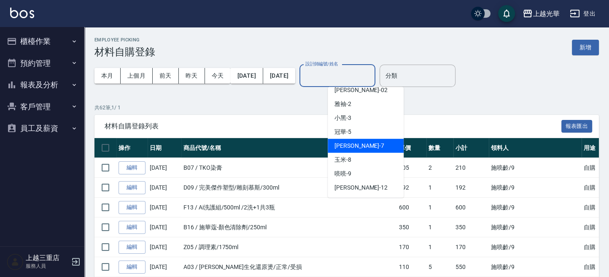
scroll to position [56, 0]
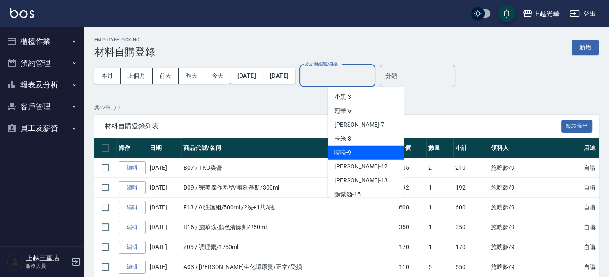
click at [349, 150] on span "喨喨 -9" at bounding box center [343, 152] width 17 height 9
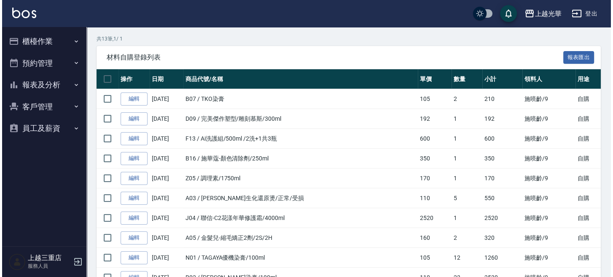
scroll to position [12, 0]
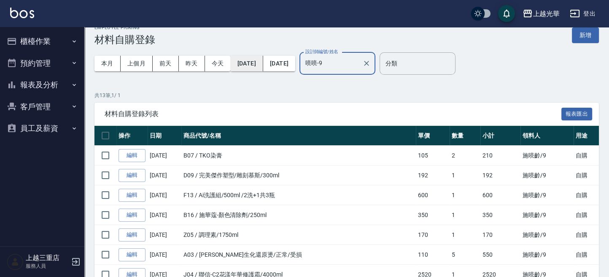
click at [240, 62] on button "2025/09/01" at bounding box center [246, 64] width 32 height 16
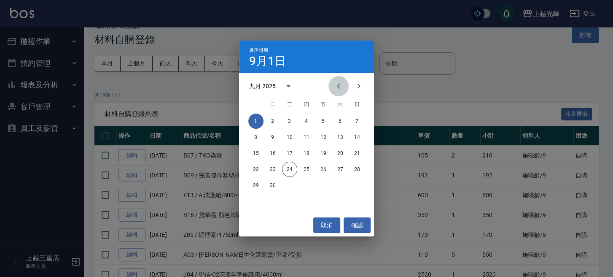
click at [334, 88] on icon "Previous month" at bounding box center [339, 86] width 10 height 10
click at [325, 121] on button "1" at bounding box center [323, 120] width 15 height 15
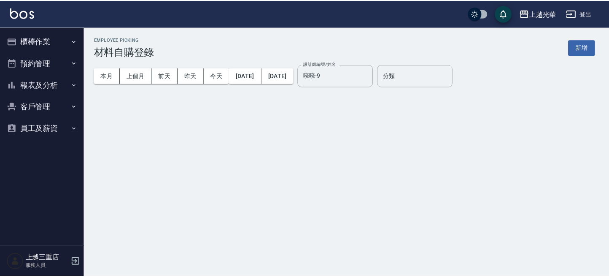
scroll to position [0, 0]
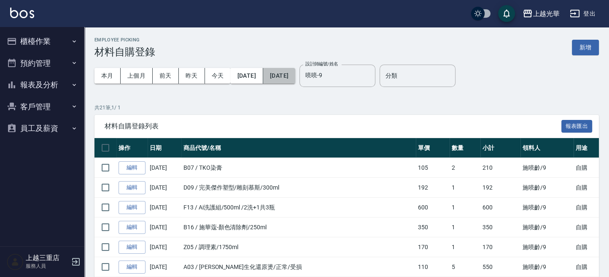
click at [294, 70] on button "[DATE]" at bounding box center [279, 76] width 32 height 16
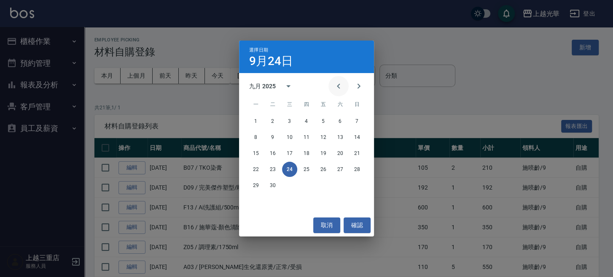
click at [341, 87] on icon "Previous month" at bounding box center [339, 86] width 10 height 10
click at [353, 185] on button "31" at bounding box center [357, 185] width 15 height 15
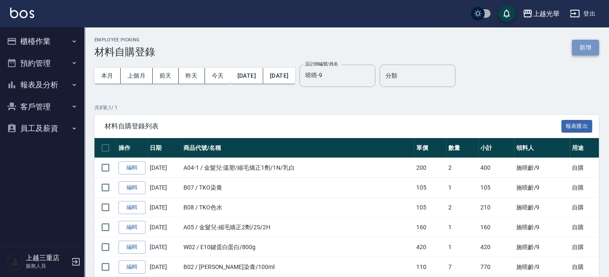
click at [577, 46] on button "新增" at bounding box center [585, 48] width 27 height 16
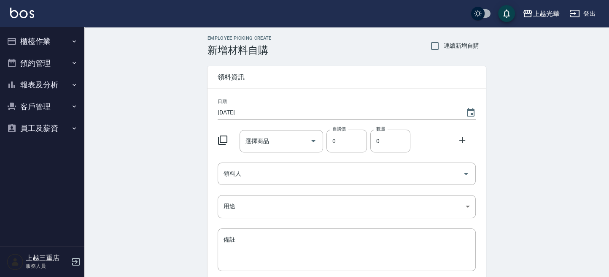
click at [224, 135] on icon at bounding box center [223, 140] width 10 height 10
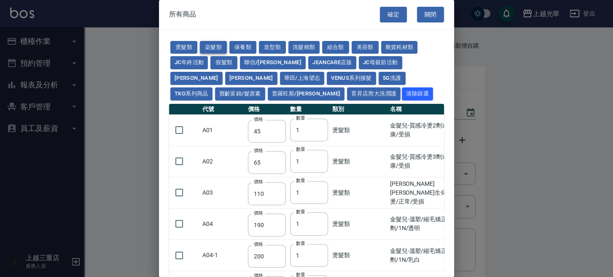
click at [204, 45] on button "染髮類" at bounding box center [213, 47] width 27 height 13
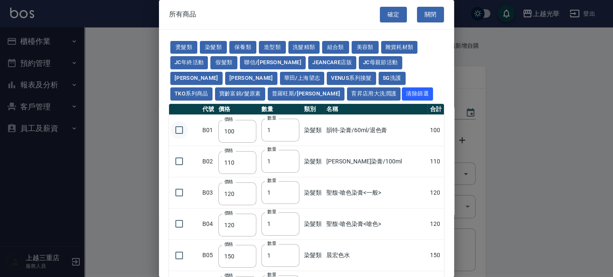
click at [180, 130] on input "checkbox" at bounding box center [179, 130] width 18 height 18
click at [291, 128] on input "2" at bounding box center [281, 130] width 38 height 23
click at [291, 128] on input "3" at bounding box center [281, 130] width 38 height 23
click at [280, 81] on button "華田/上海望志" at bounding box center [302, 78] width 45 height 13
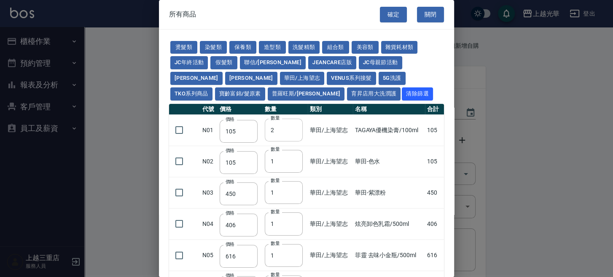
click at [292, 127] on input "2" at bounding box center [284, 130] width 38 height 23
click at [292, 127] on input "3" at bounding box center [284, 130] width 38 height 23
click at [220, 44] on button "染髮類" at bounding box center [213, 47] width 27 height 13
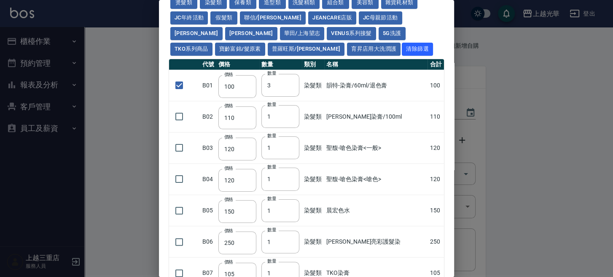
scroll to position [169, 0]
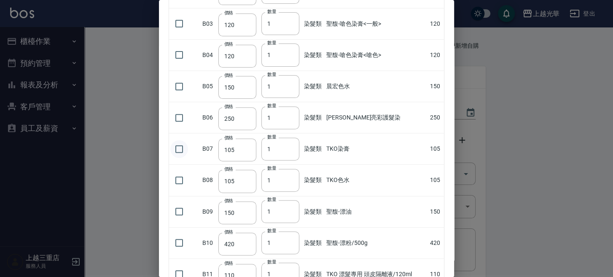
click at [182, 147] on input "checkbox" at bounding box center [179, 149] width 18 height 18
click at [291, 143] on input "1" at bounding box center [281, 149] width 38 height 23
click at [290, 145] on input "2" at bounding box center [281, 149] width 38 height 23
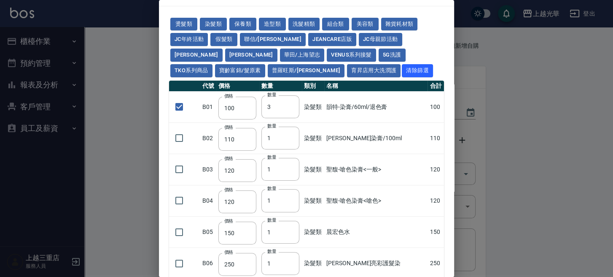
scroll to position [0, 0]
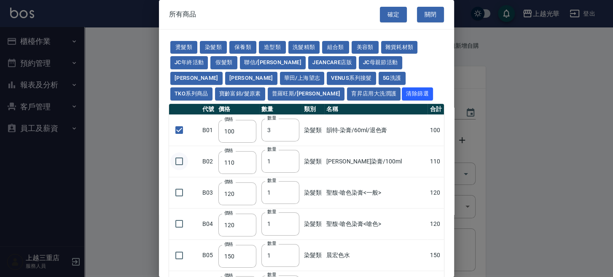
click at [184, 164] on input "checkbox" at bounding box center [179, 161] width 18 height 18
click at [291, 157] on input "2" at bounding box center [281, 161] width 38 height 23
click at [291, 157] on input "3" at bounding box center [281, 161] width 38 height 23
click at [291, 157] on input "4" at bounding box center [281, 161] width 38 height 23
click at [291, 157] on input "5" at bounding box center [281, 161] width 38 height 23
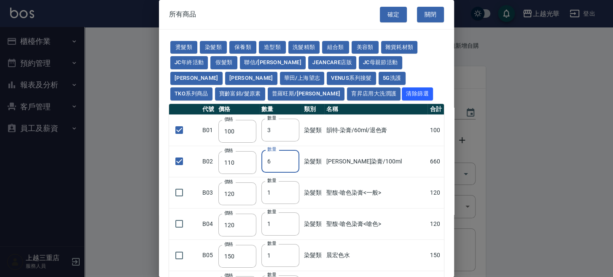
click at [291, 157] on input "6" at bounding box center [281, 161] width 38 height 23
click at [291, 157] on input "7" at bounding box center [281, 161] width 38 height 23
click at [291, 157] on input "8" at bounding box center [281, 161] width 38 height 23
click at [291, 157] on input "9" at bounding box center [281, 161] width 38 height 23
click at [291, 157] on input "10" at bounding box center [281, 161] width 38 height 23
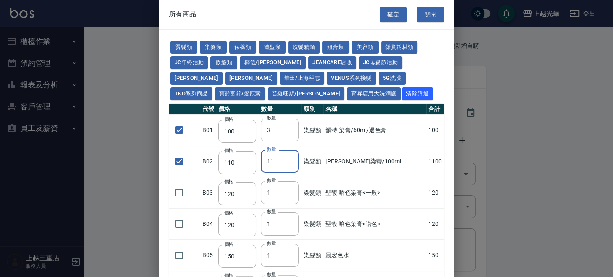
click at [291, 157] on input "11" at bounding box center [280, 161] width 38 height 23
click at [280, 78] on button "華田/上海望志" at bounding box center [302, 78] width 45 height 13
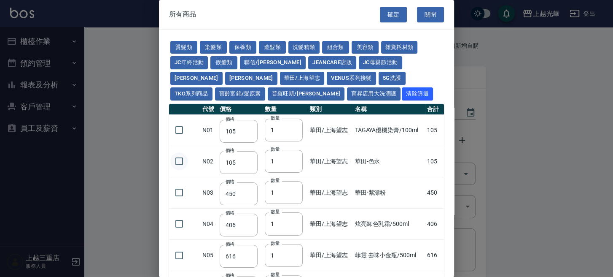
click at [176, 162] on input "checkbox" at bounding box center [179, 161] width 18 height 18
click at [182, 129] on input "checkbox" at bounding box center [179, 130] width 18 height 18
click at [291, 127] on input "2" at bounding box center [284, 130] width 38 height 23
click at [291, 127] on input "3" at bounding box center [284, 130] width 38 height 23
click at [212, 42] on button "染髮類" at bounding box center [213, 47] width 27 height 13
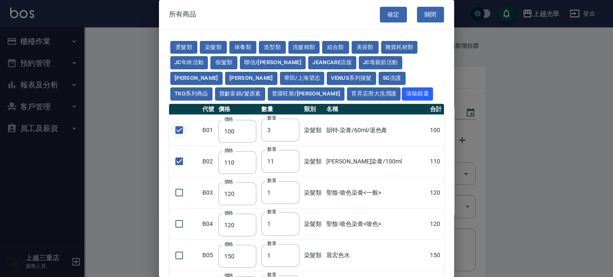
click at [181, 126] on input "checkbox" at bounding box center [179, 130] width 18 height 18
click at [291, 128] on input "4" at bounding box center [281, 130] width 38 height 23
click at [291, 128] on input "5" at bounding box center [281, 130] width 38 height 23
click at [292, 131] on input "4" at bounding box center [281, 130] width 38 height 23
click at [292, 131] on input "3" at bounding box center [281, 130] width 38 height 23
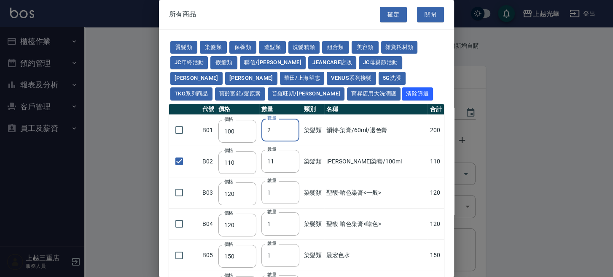
click at [292, 131] on input "2" at bounding box center [281, 130] width 38 height 23
click at [292, 131] on input "1" at bounding box center [281, 130] width 38 height 23
click at [182, 130] on input "checkbox" at bounding box center [179, 130] width 18 height 18
click at [294, 127] on input "2" at bounding box center [281, 130] width 38 height 23
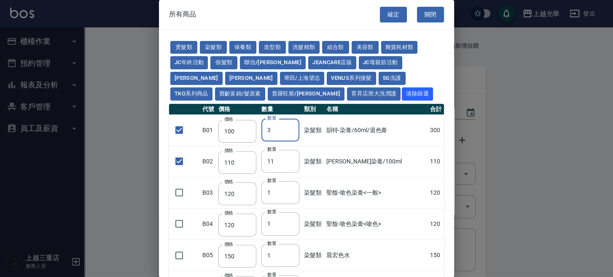
click at [294, 127] on input "3" at bounding box center [281, 130] width 38 height 23
click at [280, 72] on button "華田/上海望志" at bounding box center [302, 78] width 45 height 13
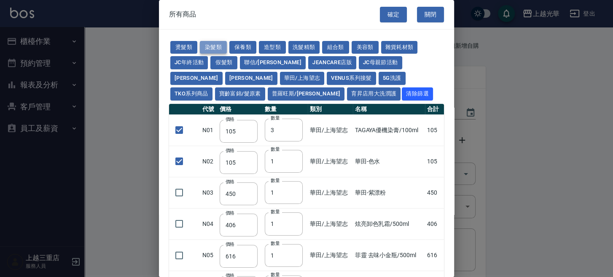
click at [223, 48] on button "染髮類" at bounding box center [213, 47] width 27 height 13
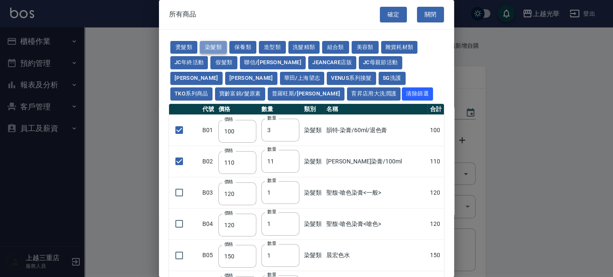
click at [226, 47] on button "染髮類" at bounding box center [213, 47] width 27 height 13
click at [280, 79] on button "華田/上海望志" at bounding box center [302, 78] width 45 height 13
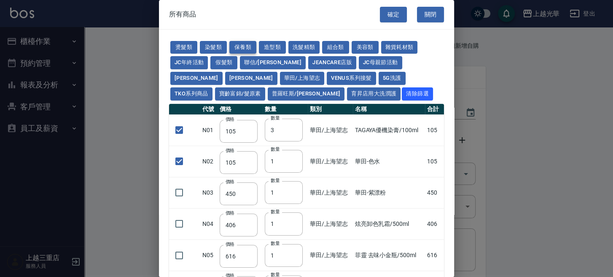
click at [235, 42] on button "保養類" at bounding box center [242, 47] width 27 height 13
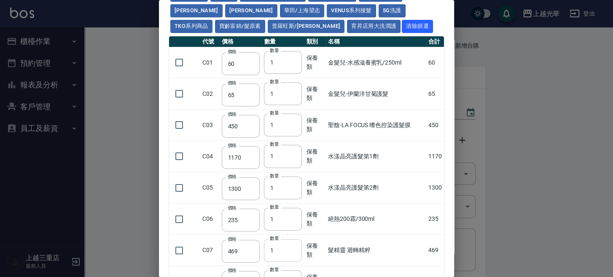
scroll to position [169, 0]
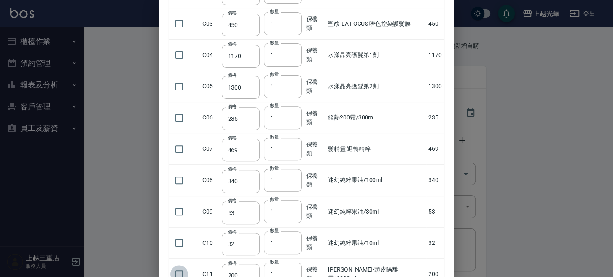
click at [177, 272] on input "checkbox" at bounding box center [179, 274] width 18 height 18
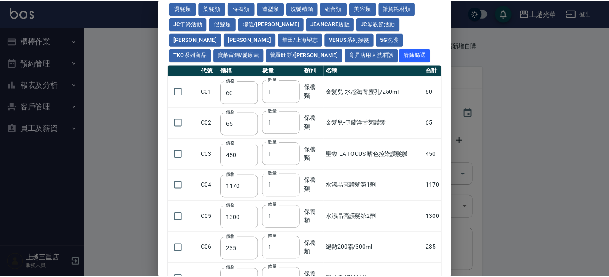
scroll to position [0, 0]
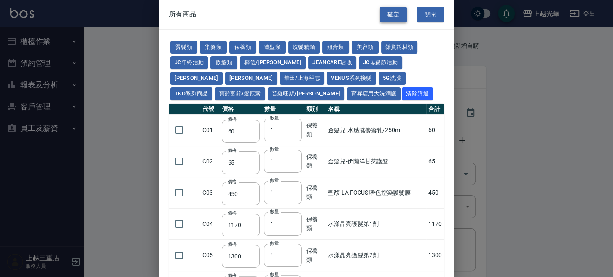
click at [391, 15] on button "確定" at bounding box center [393, 15] width 27 height 16
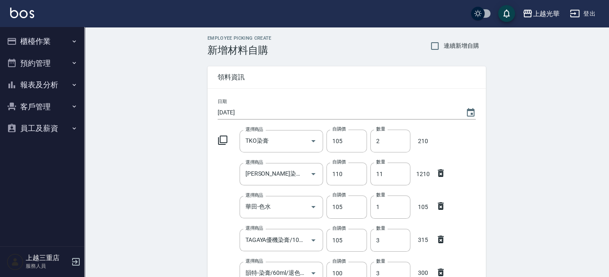
scroll to position [225, 0]
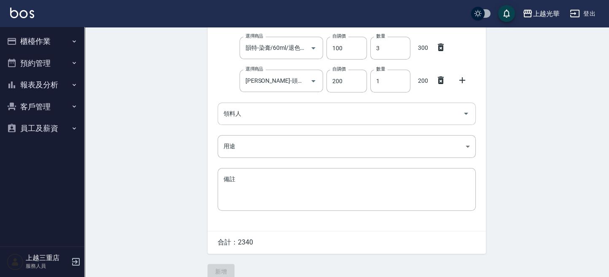
click at [227, 121] on div "領料人" at bounding box center [347, 114] width 258 height 22
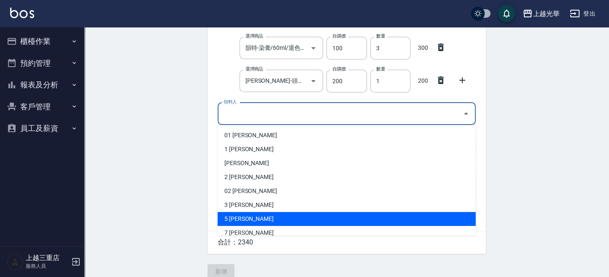
scroll to position [112, 0]
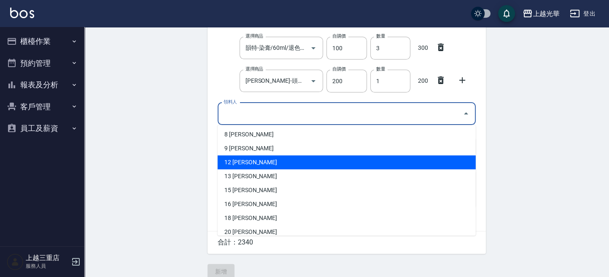
click at [237, 164] on li "12 楊雯欣" at bounding box center [347, 162] width 258 height 14
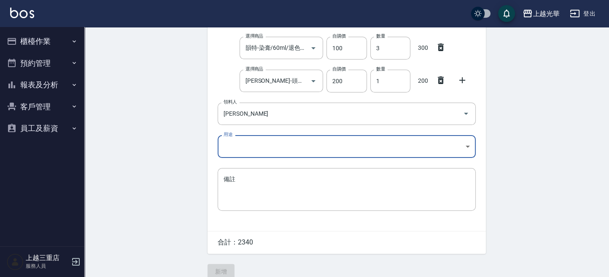
click at [241, 141] on body "上越光華 登出 櫃檯作業 打帳單 帳單列表 掛單列表 營業儀表板 現金收支登錄 高階收支登錄 材料自購登錄 每日結帳 排班表 現場電腦打卡 預約管理 預約管理…" at bounding box center [304, 31] width 609 height 513
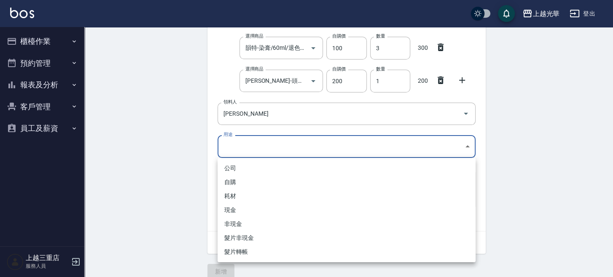
click at [232, 183] on li "自購" at bounding box center [347, 182] width 258 height 14
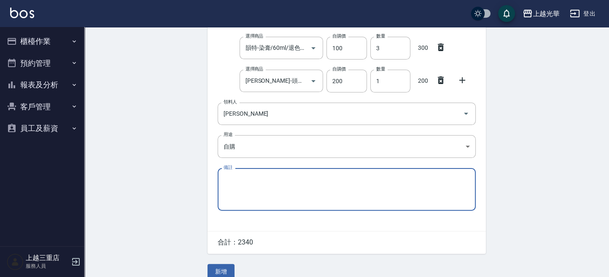
click at [226, 265] on button "新增" at bounding box center [221, 272] width 27 height 16
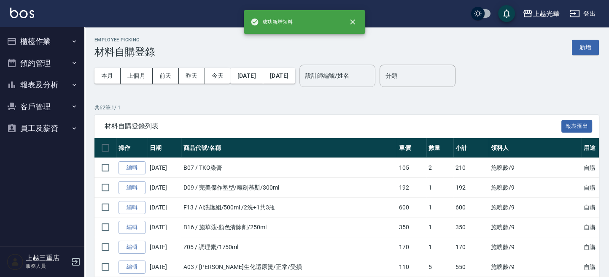
click at [335, 76] on input "設計師編號/姓名" at bounding box center [337, 75] width 68 height 15
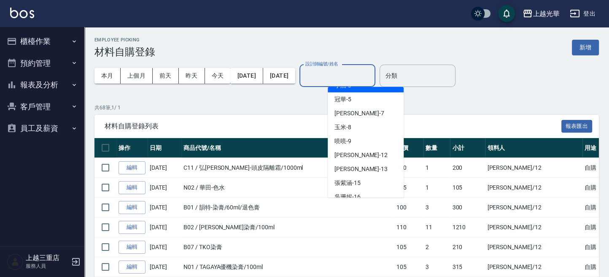
scroll to position [112, 0]
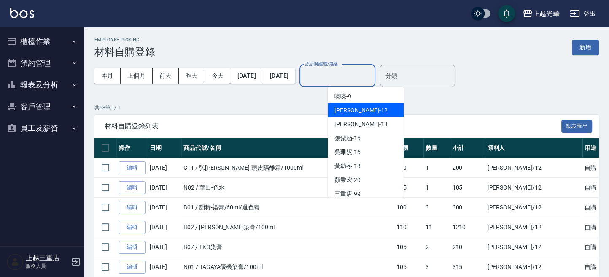
click at [352, 113] on span "雯欣 -12" at bounding box center [361, 110] width 53 height 9
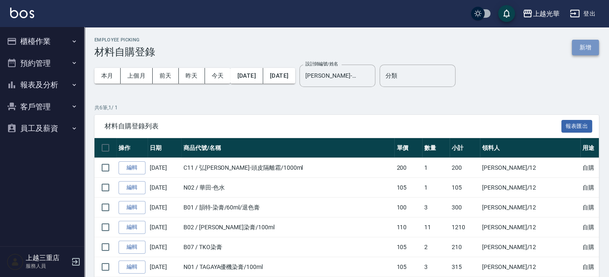
click at [582, 51] on button "新增" at bounding box center [585, 48] width 27 height 16
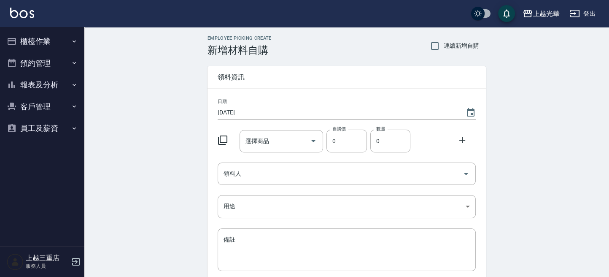
click at [224, 139] on icon at bounding box center [223, 140] width 10 height 10
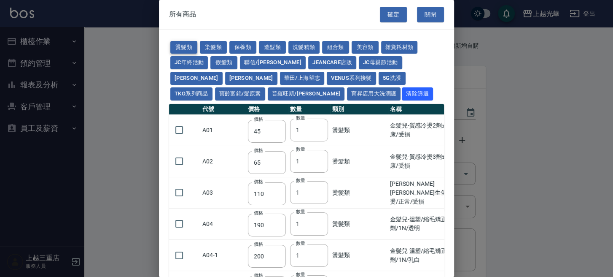
click at [189, 43] on button "燙髮類" at bounding box center [183, 47] width 27 height 13
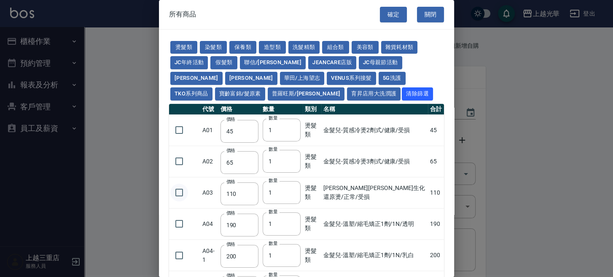
click at [177, 191] on input "checkbox" at bounding box center [179, 192] width 18 height 18
click at [292, 192] on input "2" at bounding box center [282, 192] width 38 height 23
click at [292, 192] on input "3" at bounding box center [282, 192] width 38 height 23
click at [292, 192] on input "4" at bounding box center [282, 192] width 38 height 23
click at [292, 192] on input "5" at bounding box center [282, 192] width 38 height 23
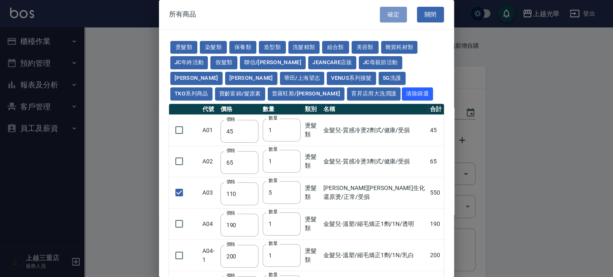
click at [394, 13] on button "確定" at bounding box center [393, 15] width 27 height 16
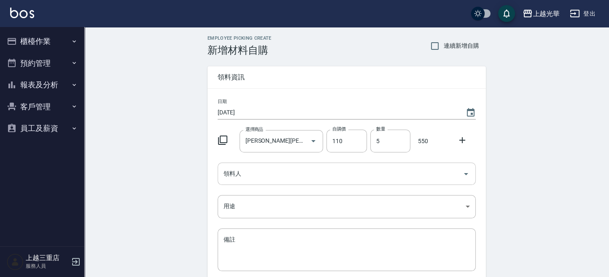
click at [277, 168] on input "領料人" at bounding box center [340, 173] width 238 height 15
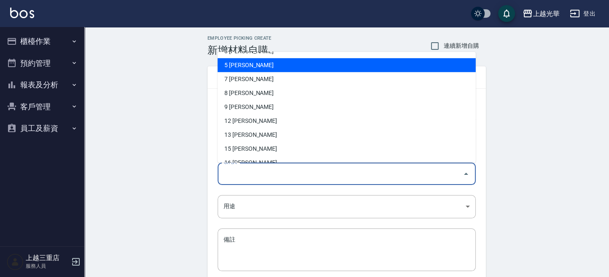
scroll to position [112, 0]
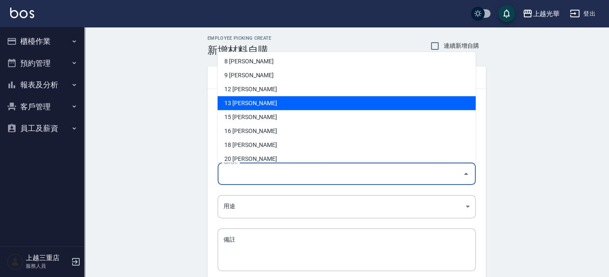
click at [234, 101] on li "13 曾玉華" at bounding box center [347, 103] width 258 height 14
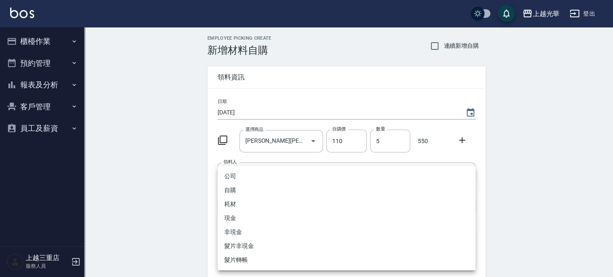
click at [243, 198] on body "上越光華 登出 櫃檯作業 打帳單 帳單列表 掛單列表 營業儀表板 現金收支登錄 高階收支登錄 材料自購登錄 每日結帳 排班表 現場電腦打卡 預約管理 預約管理…" at bounding box center [306, 174] width 613 height 348
click at [236, 191] on li "自購" at bounding box center [347, 190] width 258 height 14
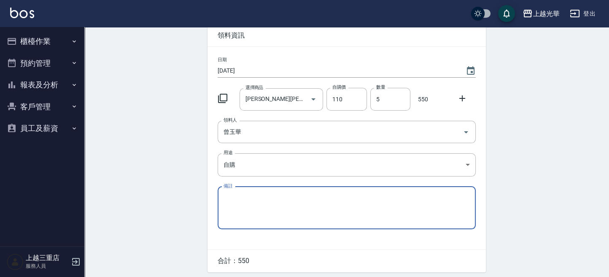
scroll to position [71, 0]
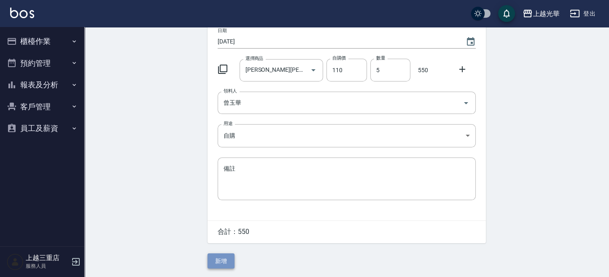
click at [226, 258] on button "新增" at bounding box center [221, 261] width 27 height 16
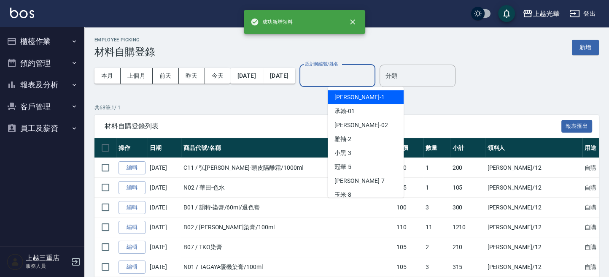
click at [360, 80] on input "設計師編號/姓名" at bounding box center [337, 75] width 68 height 15
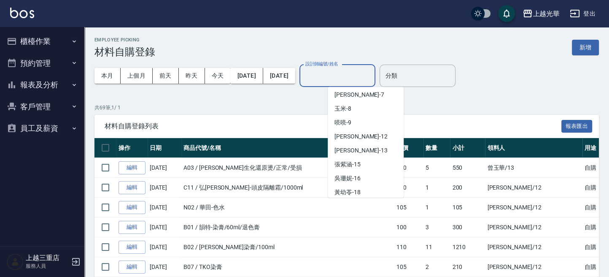
scroll to position [119, 0]
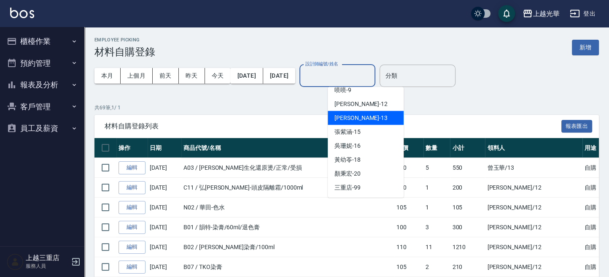
click at [352, 117] on span "玉華 -13" at bounding box center [361, 117] width 53 height 9
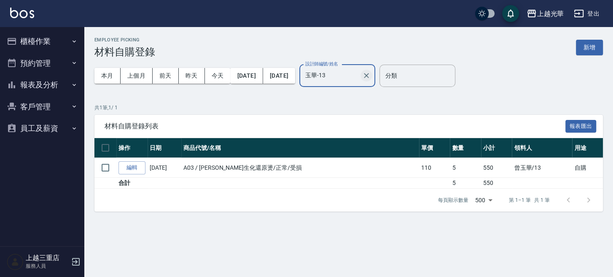
click at [371, 73] on icon "Clear" at bounding box center [366, 75] width 8 height 8
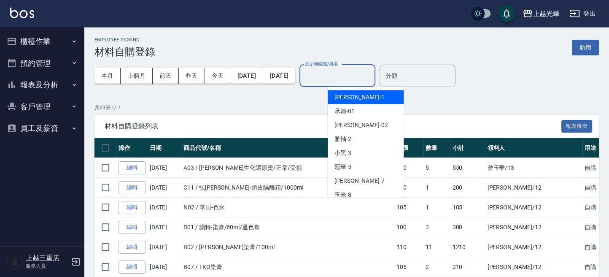
click at [372, 81] on input "設計師編號/姓名" at bounding box center [337, 75] width 68 height 15
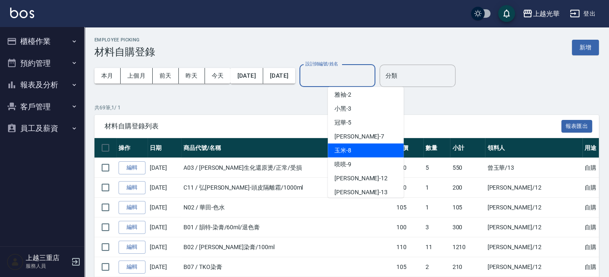
scroll to position [56, 0]
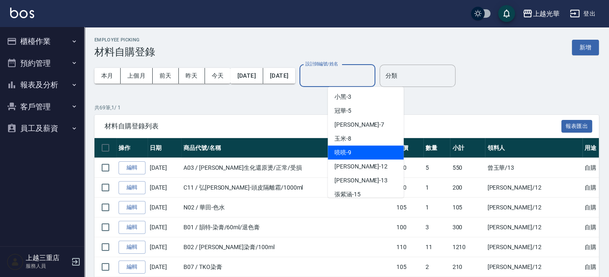
click at [346, 151] on span "喨喨 -9" at bounding box center [343, 152] width 17 height 9
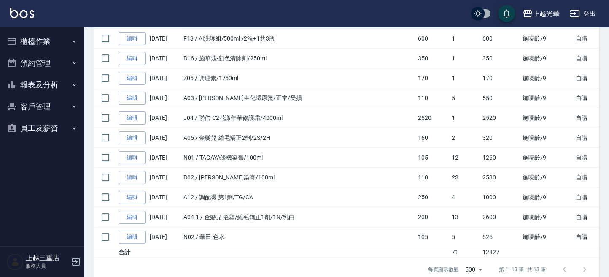
scroll to position [0, 0]
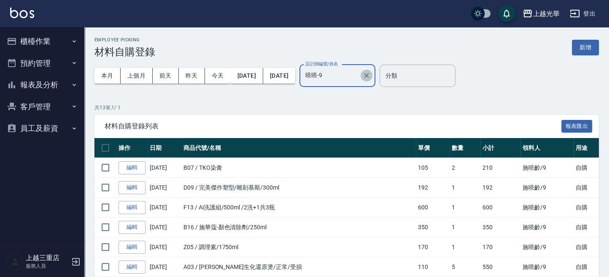
click at [371, 74] on icon "Clear" at bounding box center [366, 75] width 8 height 8
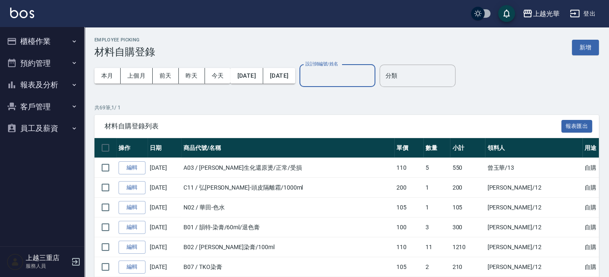
click at [367, 78] on input "設計師編號/姓名" at bounding box center [337, 75] width 68 height 15
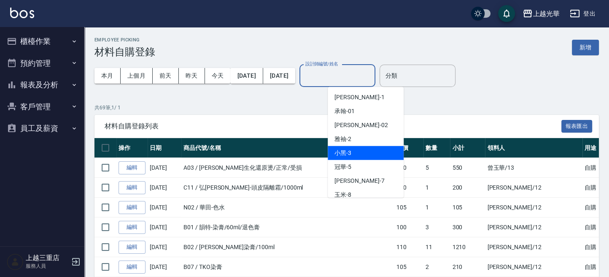
click at [351, 146] on div "小黑 -3" at bounding box center [366, 153] width 76 height 14
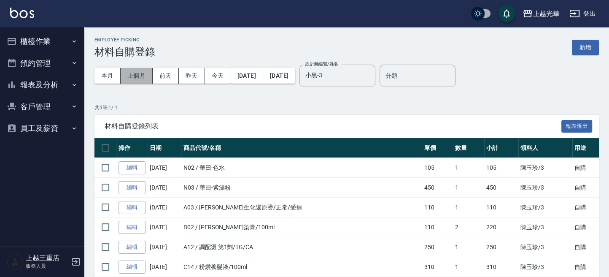
click at [136, 75] on button "上個月" at bounding box center [137, 76] width 32 height 16
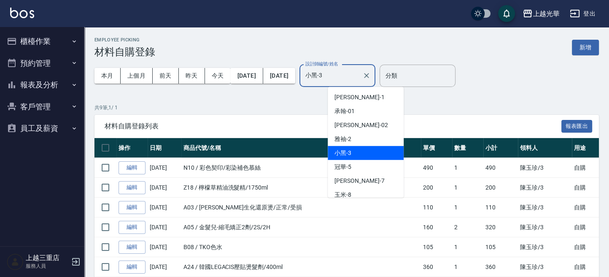
click at [359, 76] on input "小黑-3" at bounding box center [331, 75] width 56 height 15
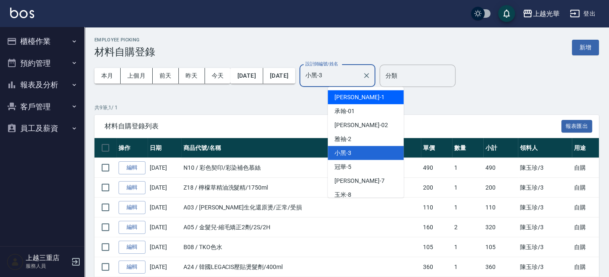
click at [358, 100] on div "小詹 -1" at bounding box center [366, 97] width 76 height 14
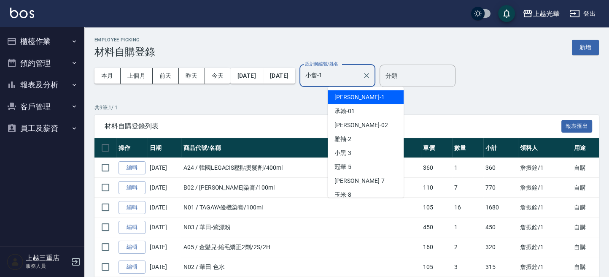
click at [359, 70] on input "小詹-1" at bounding box center [331, 75] width 56 height 15
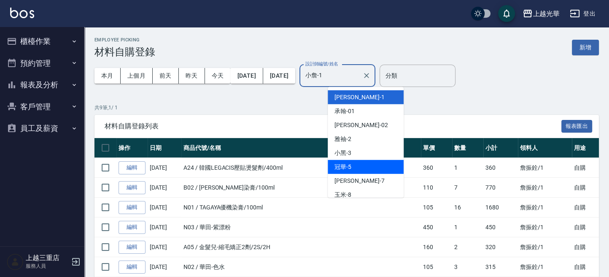
click at [351, 168] on span "冠華 -5" at bounding box center [343, 166] width 17 height 9
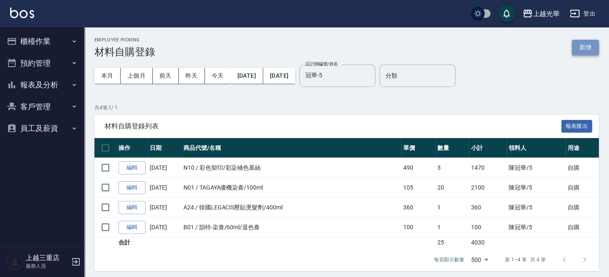
click at [589, 50] on button "新增" at bounding box center [585, 48] width 27 height 16
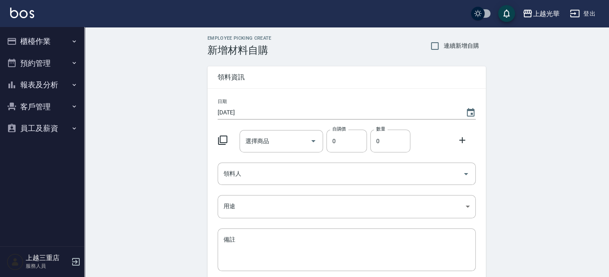
click at [223, 140] on icon at bounding box center [223, 140] width 10 height 10
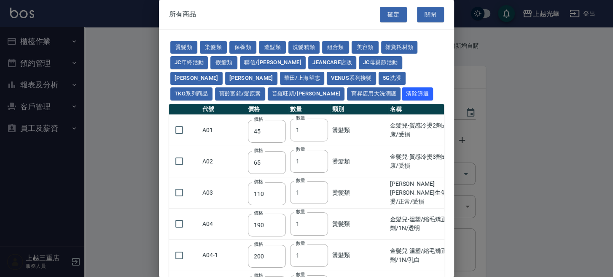
click at [222, 141] on td "A01" at bounding box center [223, 129] width 46 height 31
click at [256, 64] on button "聯信/鳥慧" at bounding box center [273, 62] width 66 height 13
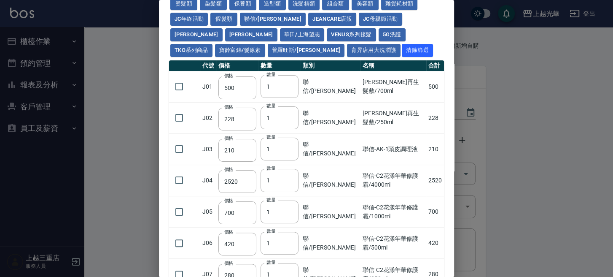
scroll to position [108, 0]
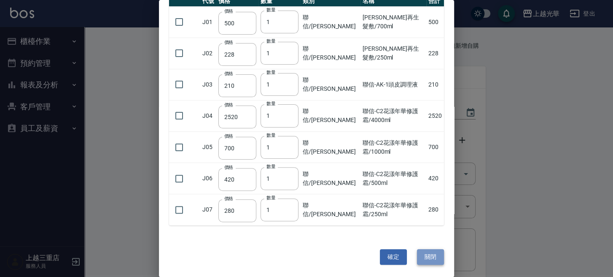
click at [421, 257] on button "關閉" at bounding box center [430, 257] width 27 height 16
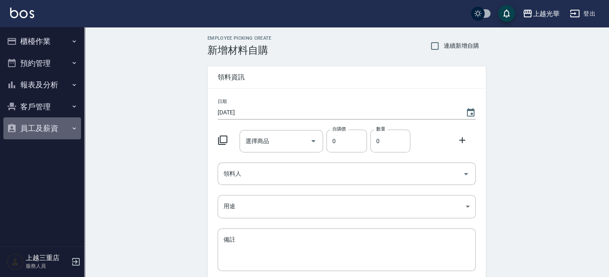
click at [41, 129] on button "員工及薪資" at bounding box center [42, 128] width 78 height 22
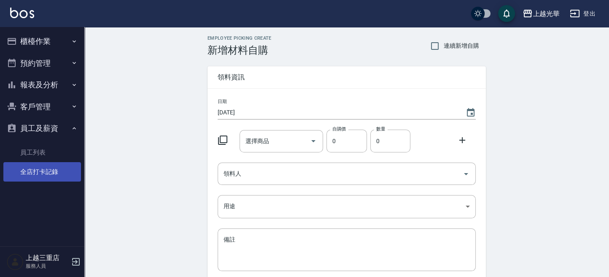
click at [42, 176] on link "全店打卡記錄" at bounding box center [42, 171] width 78 height 19
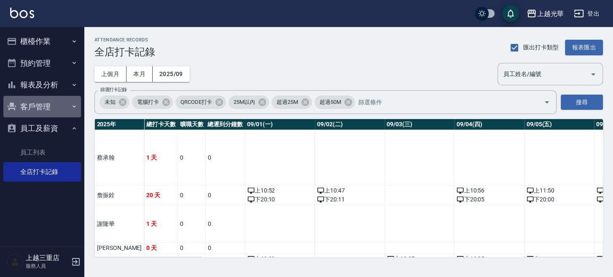
click at [35, 105] on button "客戶管理" at bounding box center [42, 107] width 78 height 22
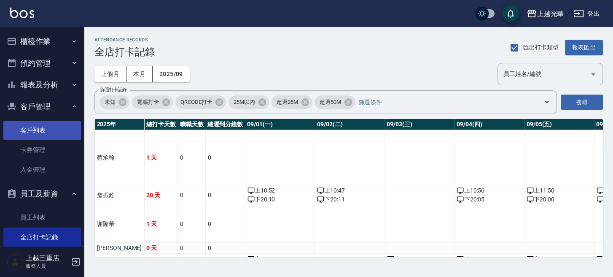
click at [35, 129] on link "客戶列表" at bounding box center [42, 130] width 78 height 19
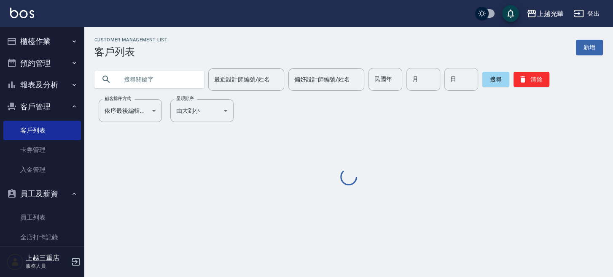
click at [139, 83] on input "text" at bounding box center [157, 79] width 79 height 23
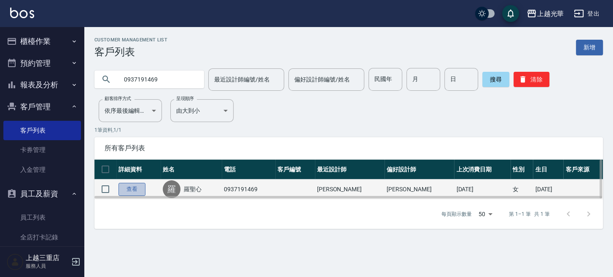
click at [130, 190] on link "查看" at bounding box center [132, 189] width 27 height 13
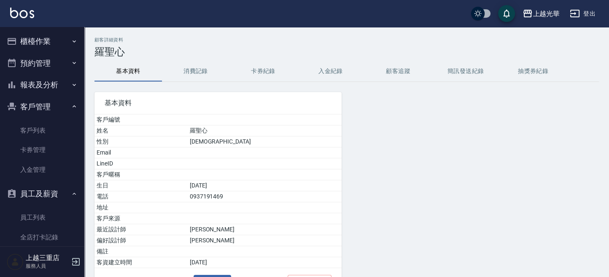
click at [204, 69] on button "消費記錄" at bounding box center [195, 71] width 67 height 20
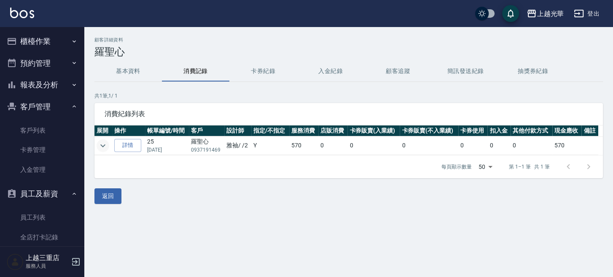
click at [105, 142] on icon "expand row" at bounding box center [103, 145] width 10 height 10
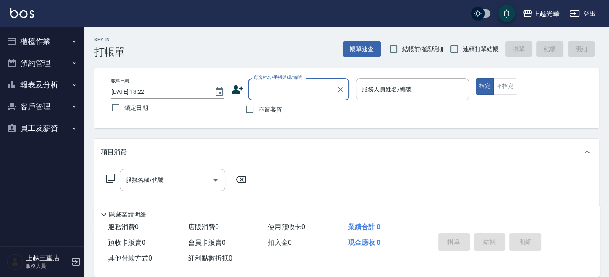
click at [40, 43] on button "櫃檯作業" at bounding box center [42, 41] width 78 height 22
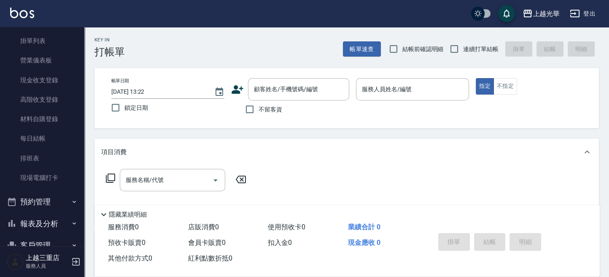
scroll to position [105, 0]
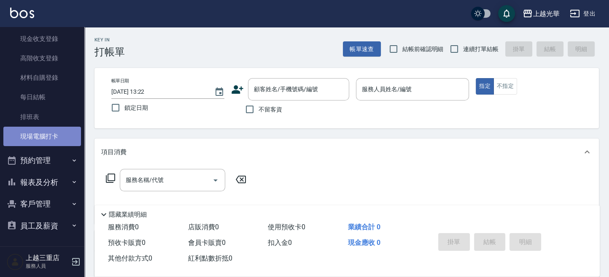
click at [44, 135] on link "現場電腦打卡" at bounding box center [42, 136] width 78 height 19
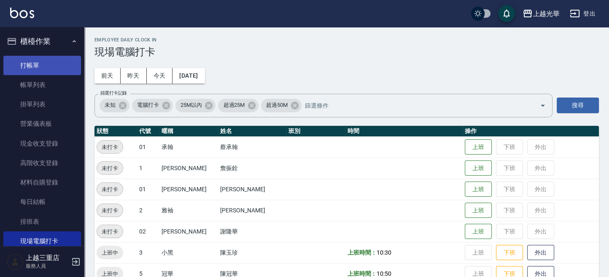
click at [50, 64] on link "打帳單" at bounding box center [42, 65] width 78 height 19
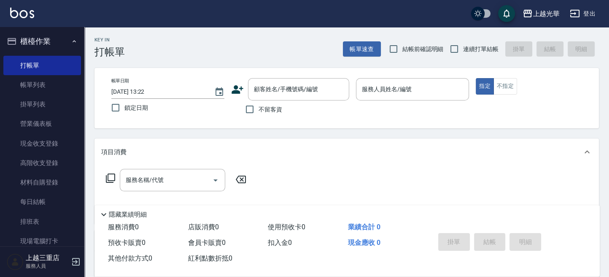
click at [271, 111] on span "不留客資" at bounding box center [271, 109] width 24 height 9
click at [259, 111] on input "不留客資" at bounding box center [250, 109] width 18 height 18
checkbox input "true"
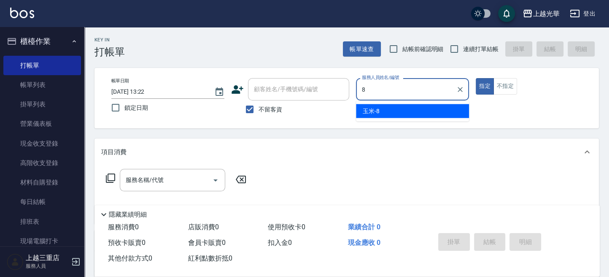
type input "玉米-8"
type button "true"
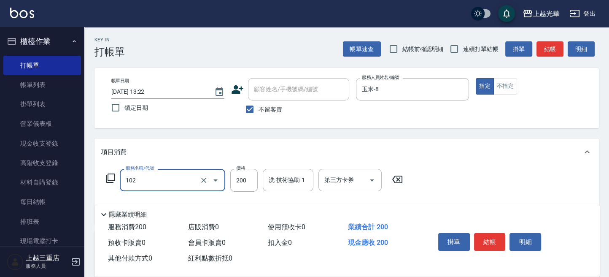
type input "指定洗髮(102)"
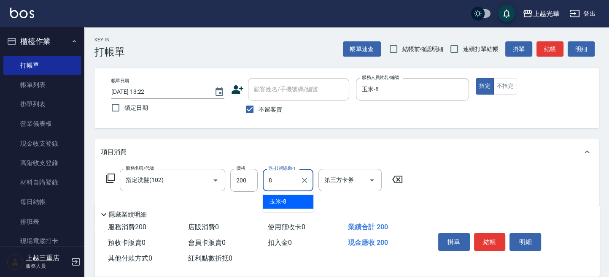
type input "玉米-8"
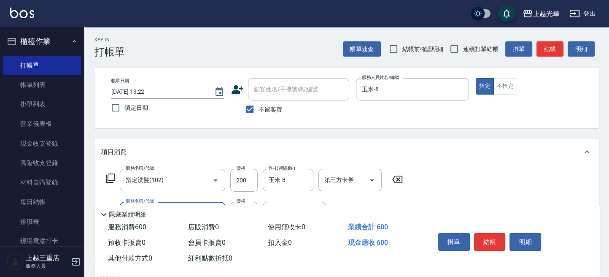
type input "指定單剪(203)"
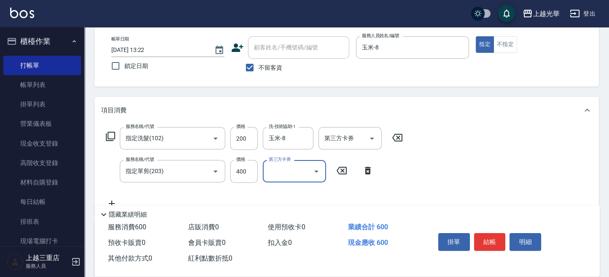
scroll to position [56, 0]
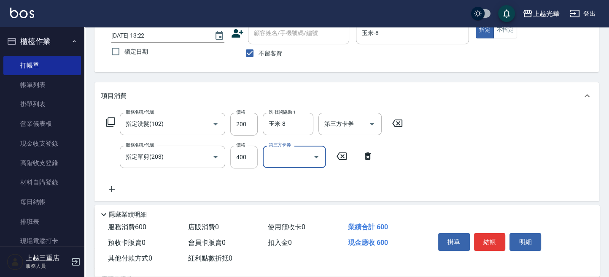
click at [245, 160] on input "400" at bounding box center [243, 157] width 27 height 23
type input "200"
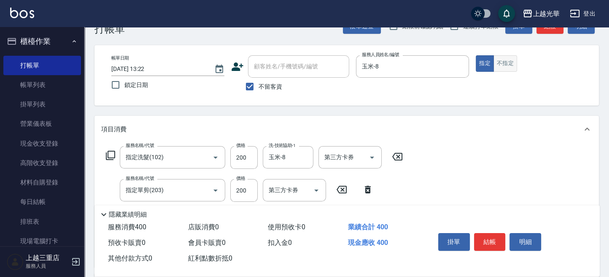
scroll to position [0, 0]
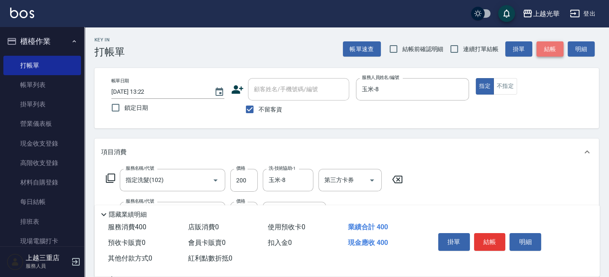
click at [548, 46] on button "結帳" at bounding box center [550, 49] width 27 height 16
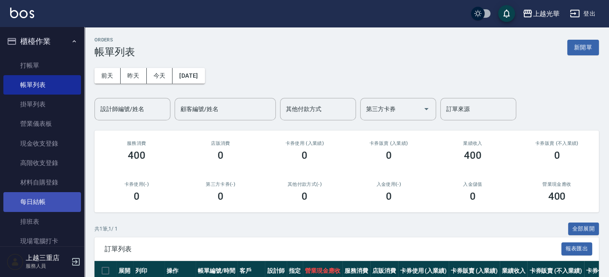
scroll to position [56, 0]
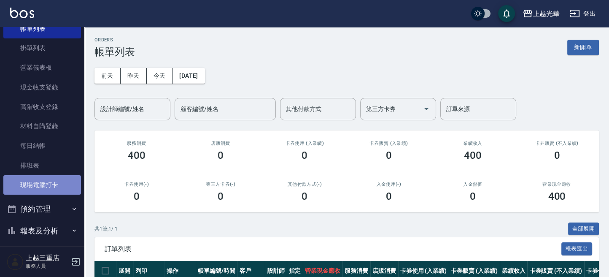
click at [42, 189] on link "現場電腦打卡" at bounding box center [42, 184] width 78 height 19
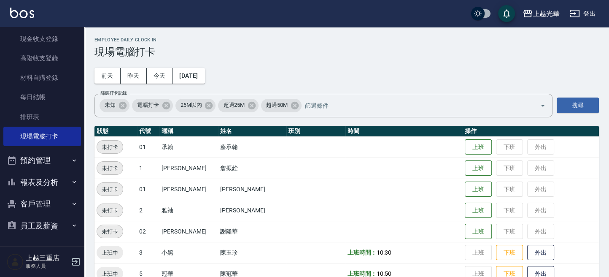
click at [39, 223] on button "員工及薪資" at bounding box center [42, 226] width 78 height 22
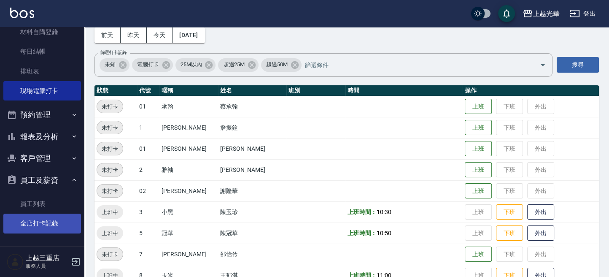
scroll to position [56, 0]
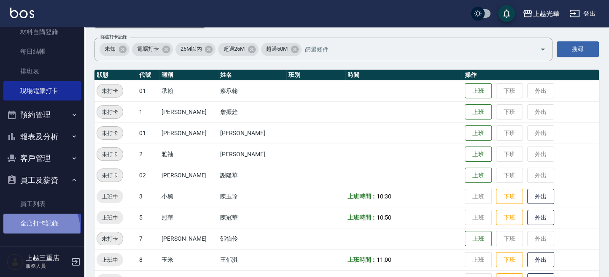
click at [39, 229] on link "全店打卡記錄" at bounding box center [42, 222] width 78 height 19
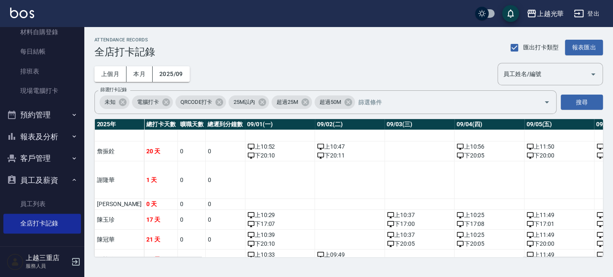
scroll to position [51, 0]
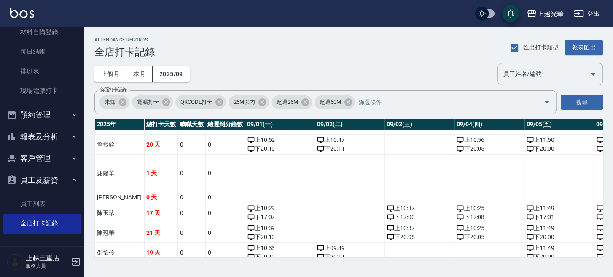
drag, startPoint x: 190, startPoint y: 248, endPoint x: 212, endPoint y: 251, distance: 22.2
click at [212, 251] on div "2025 年 總打卡天數 曠職天數 總遲到分鐘數 09/01(一) 09/02(二) 09/03(三) 09/04(四) 09/05(五) 09/06(六) …" at bounding box center [348, 188] width 509 height 138
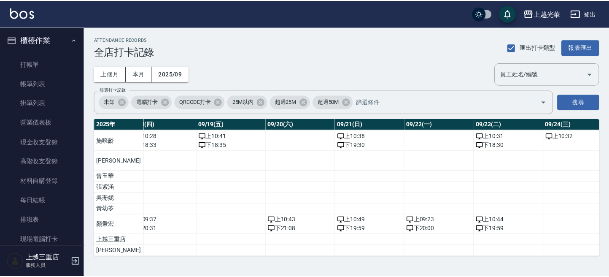
scroll to position [0, 0]
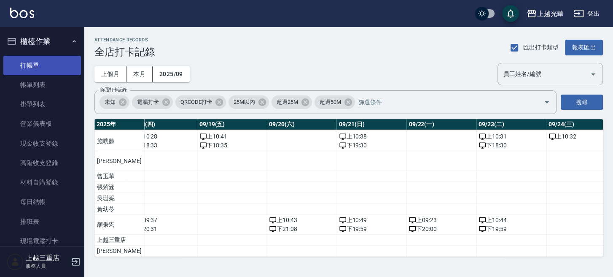
click at [59, 62] on link "打帳單" at bounding box center [42, 65] width 78 height 19
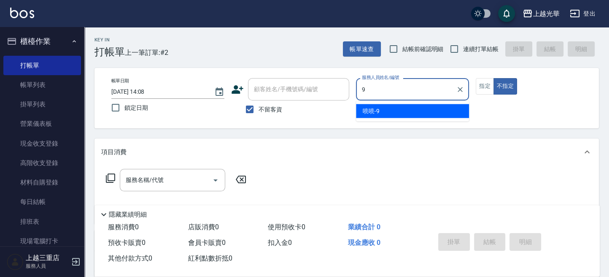
type input "喨喨-9"
type button "false"
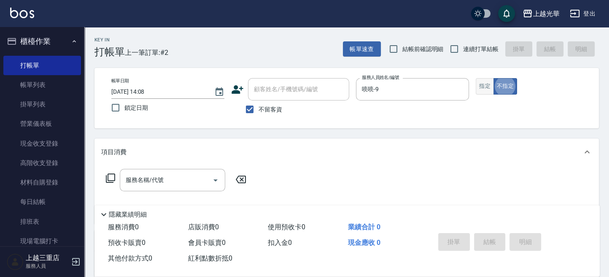
click at [487, 86] on button "指定" at bounding box center [485, 86] width 18 height 16
drag, startPoint x: 488, startPoint y: 86, endPoint x: 478, endPoint y: 86, distance: 9.7
click at [484, 86] on button "指定" at bounding box center [485, 86] width 18 height 16
click at [171, 177] on input "服務名稱/代號" at bounding box center [166, 180] width 85 height 15
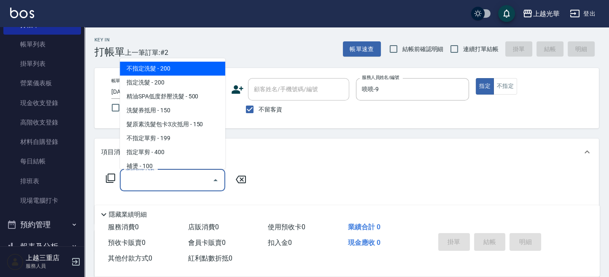
scroll to position [56, 0]
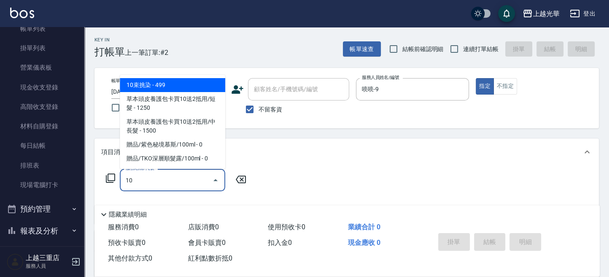
type input "1"
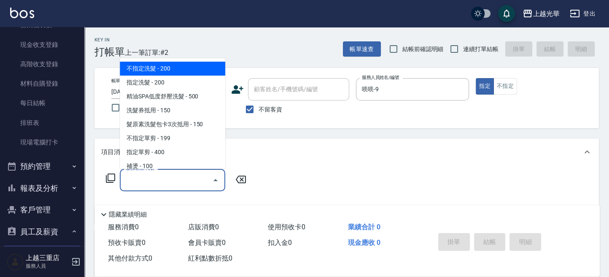
scroll to position [150, 0]
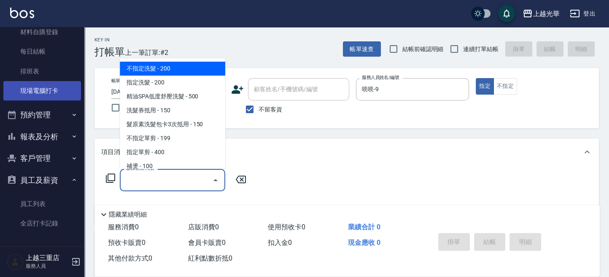
click at [53, 89] on link "現場電腦打卡" at bounding box center [42, 90] width 78 height 19
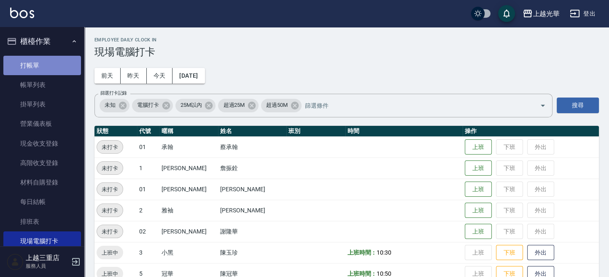
click at [42, 66] on link "打帳單" at bounding box center [42, 65] width 78 height 19
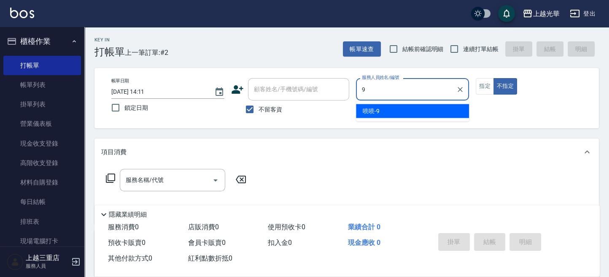
type input "喨喨-9"
type button "false"
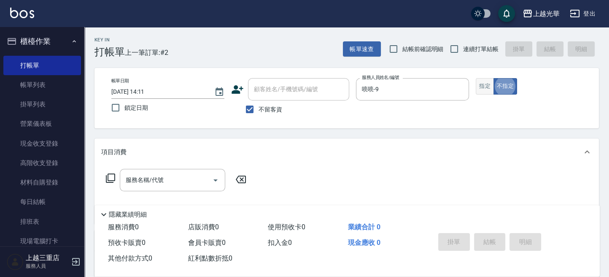
click at [483, 86] on button "指定" at bounding box center [485, 86] width 18 height 16
drag, startPoint x: 164, startPoint y: 180, endPoint x: 254, endPoint y: 126, distance: 105.3
click at [161, 174] on input "服務名稱/代號" at bounding box center [166, 180] width 85 height 15
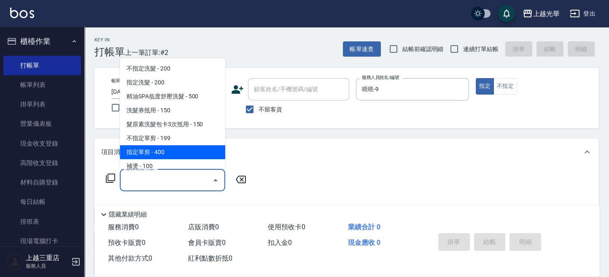
type input "2"
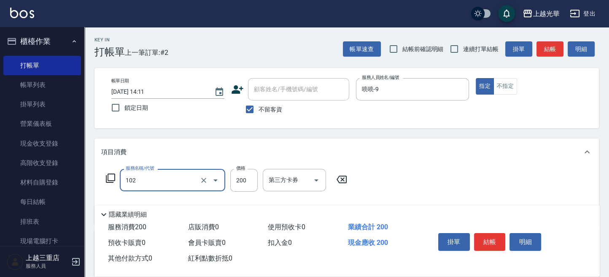
type input "指定洗髮(102)"
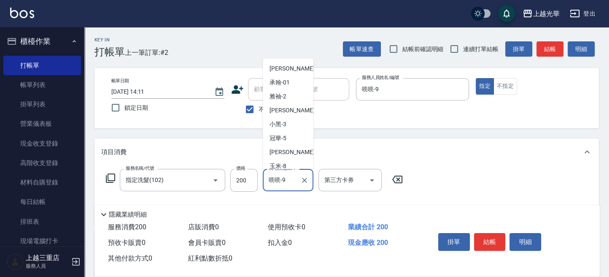
drag, startPoint x: 291, startPoint y: 179, endPoint x: 290, endPoint y: 121, distance: 58.2
click at [235, 165] on div "項目消費 服務名稱/代號 指定洗髮(102) 服務名稱/代號 價格 200 價格 洗-技術協助-1 喨喨-9 洗-技術協助-1 第三方卡券 第三方卡券" at bounding box center [346, 181] width 504 height 86
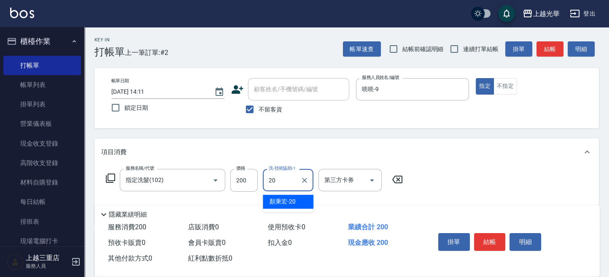
type input "顏秉宏-20"
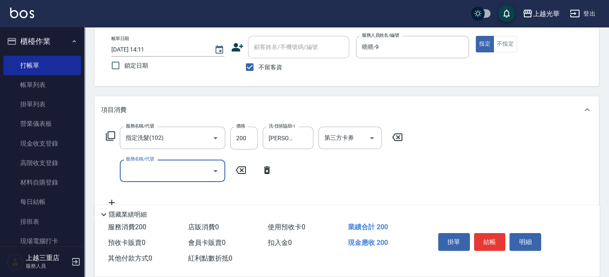
scroll to position [112, 0]
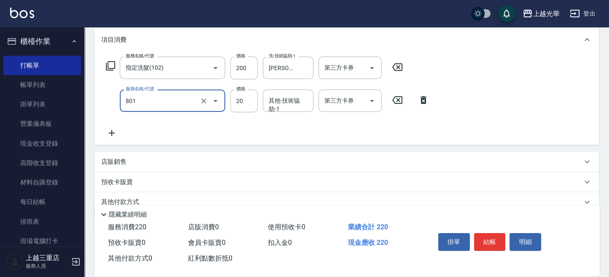
type input "潤絲(801)"
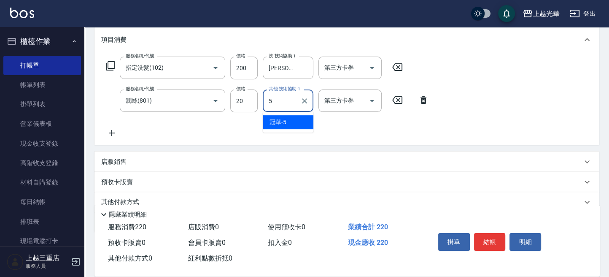
type input "冠華-5"
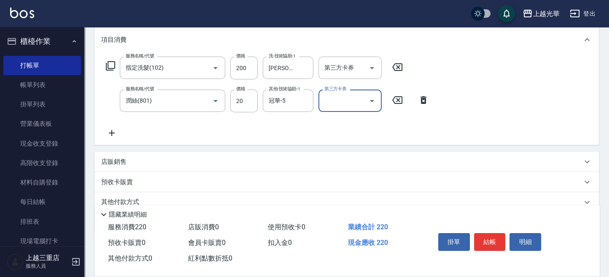
drag, startPoint x: 300, startPoint y: 66, endPoint x: 254, endPoint y: 53, distance: 47.3
click at [254, 53] on div "服務名稱/代號 指定洗髮(102) 服務名稱/代號 價格 200 價格 洗-技術協助-1 顏秉宏-20 洗-技術協助-1 第三方卡券 第三方卡券 服務名稱/代…" at bounding box center [346, 99] width 504 height 92
drag, startPoint x: 296, startPoint y: 70, endPoint x: 337, endPoint y: 73, distance: 41.0
click at [308, 70] on div "顏秉宏-20 洗-技術協助-1" at bounding box center [288, 68] width 51 height 22
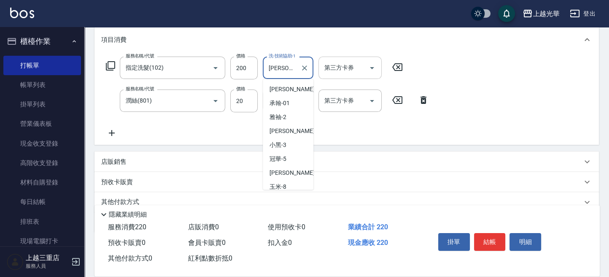
scroll to position [101, 0]
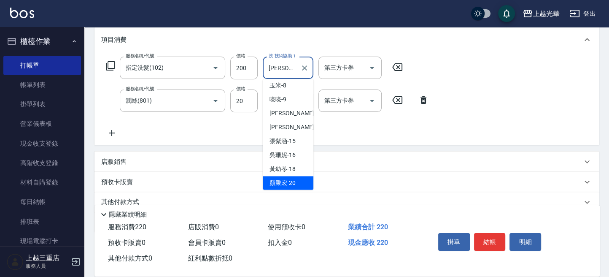
drag, startPoint x: 289, startPoint y: 67, endPoint x: 280, endPoint y: 3, distance: 64.3
click at [240, 57] on div "服務名稱/代號 指定洗髮(102) 服務名稱/代號 價格 200 價格 洗-技術協助-1 顏秉宏-20 洗-技術協助-1 第三方卡券 第三方卡券" at bounding box center [254, 68] width 307 height 23
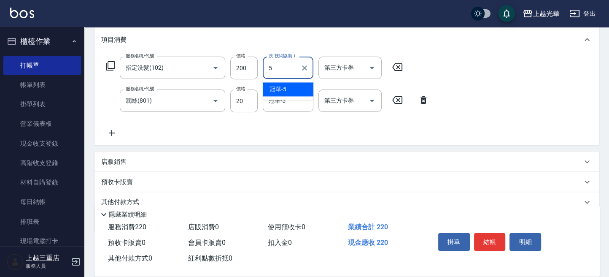
scroll to position [0, 0]
type input "冠華-5"
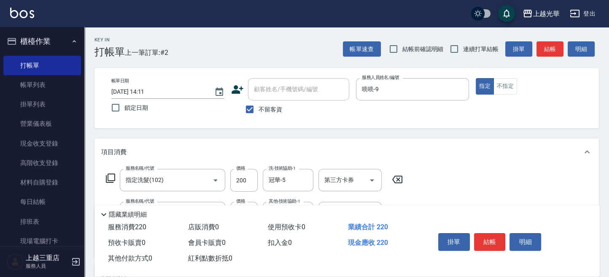
click at [491, 229] on div "掛單 結帳 明細" at bounding box center [490, 242] width 110 height 27
click at [499, 235] on button "結帳" at bounding box center [490, 242] width 32 height 18
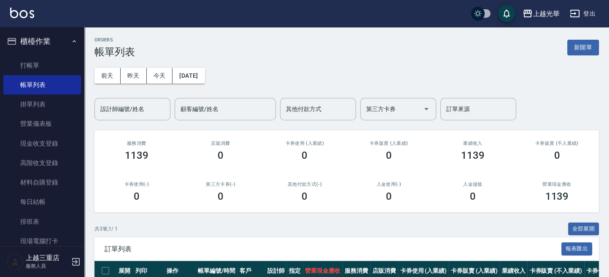
click at [24, 53] on ul "打帳單 帳單列表 掛單列表 營業儀表板 現金收支登錄 高階收支登錄 材料自購登錄 每日結帳 排班表 現場電腦打卡" at bounding box center [42, 153] width 78 height 202
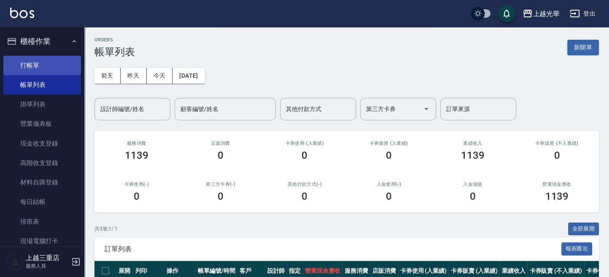
click at [26, 61] on link "打帳單" at bounding box center [42, 65] width 78 height 19
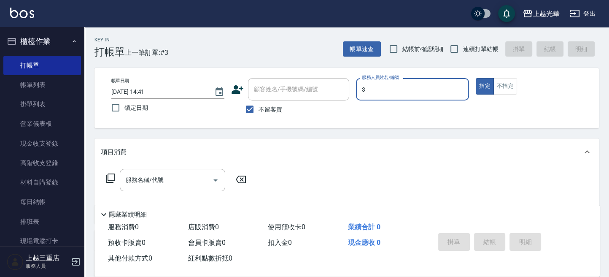
type input "小黑-3"
type button "true"
click at [504, 78] on div "帳單日期 2025/09/24 14:41 鎖定日期 顧客姓名/手機號碼/編號 顧客姓名/手機號碼/編號 不留客資 服務人員姓名/編號 小黑-3 服務人員姓名…" at bounding box center [346, 98] width 504 height 60
click at [503, 83] on button "不指定" at bounding box center [506, 86] width 24 height 16
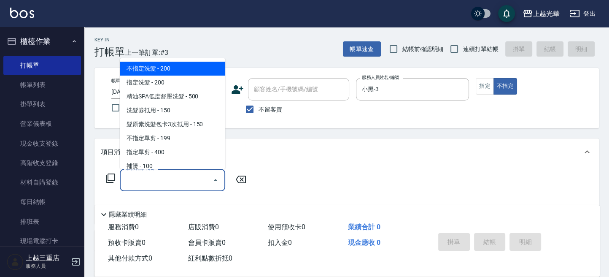
click at [187, 181] on input "服務名稱/代號" at bounding box center [166, 180] width 85 height 15
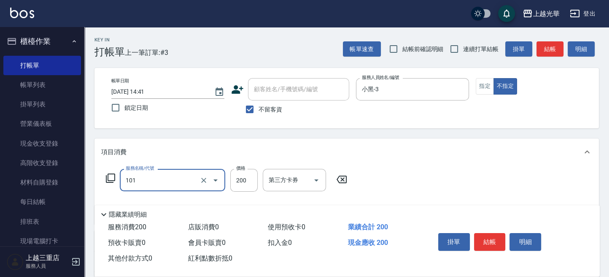
type input "不指定洗髮(101)"
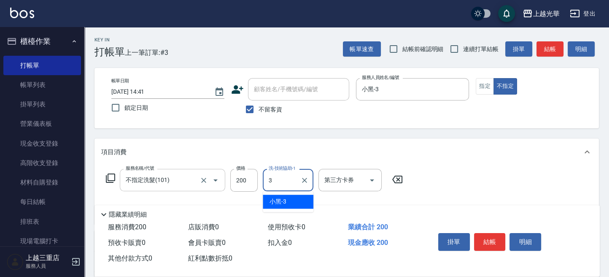
type input "小黑-3"
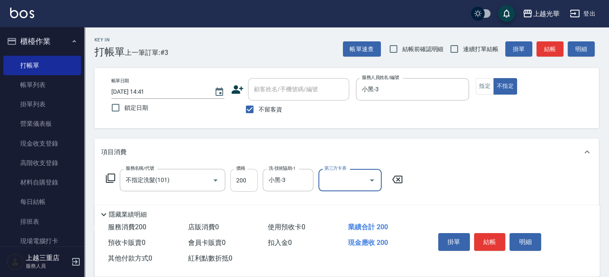
click at [237, 180] on input "200" at bounding box center [243, 180] width 27 height 23
type input "300"
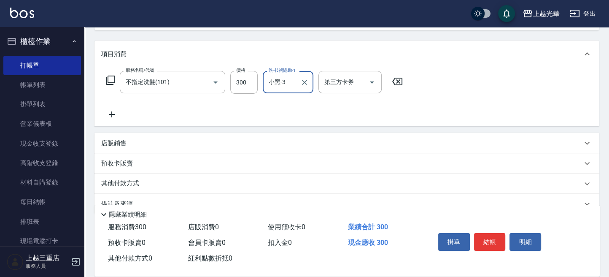
scroll to position [112, 0]
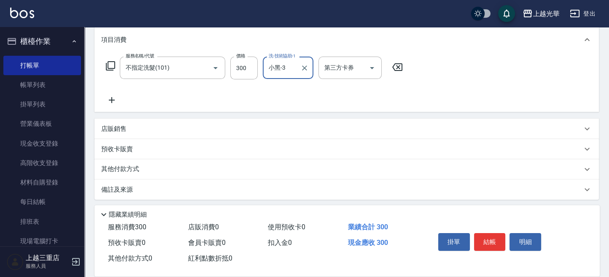
click at [110, 100] on icon at bounding box center [111, 100] width 21 height 10
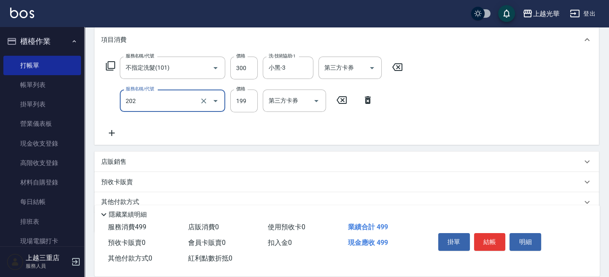
type input "不指定單剪(202)"
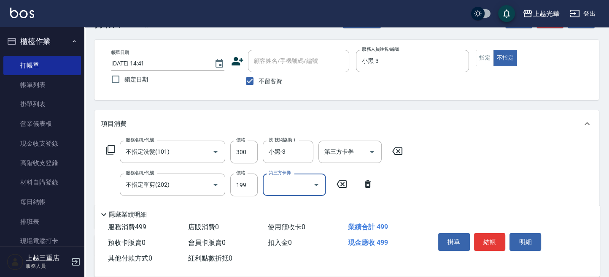
scroll to position [0, 0]
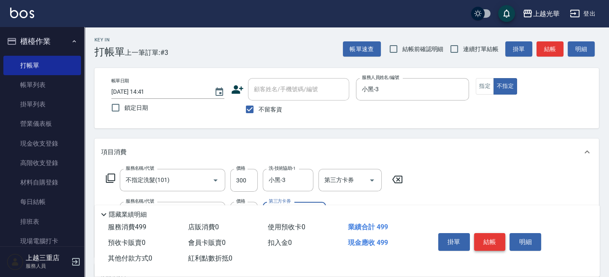
click at [496, 242] on button "結帳" at bounding box center [490, 242] width 32 height 18
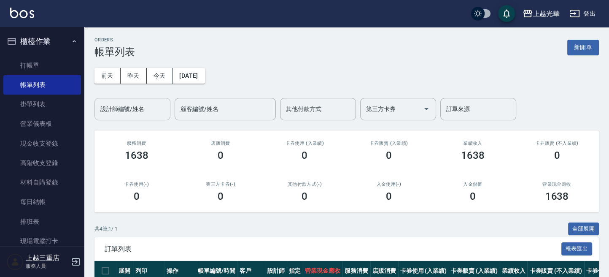
click at [140, 118] on div "設計師編號/姓名" at bounding box center [132, 109] width 76 height 22
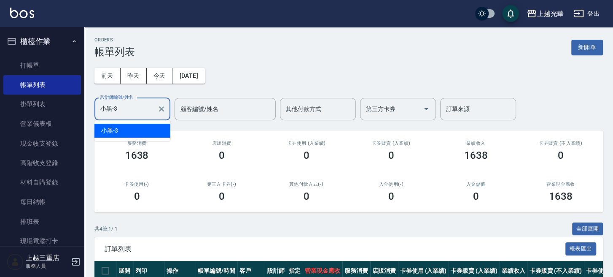
type input "小黑-3"
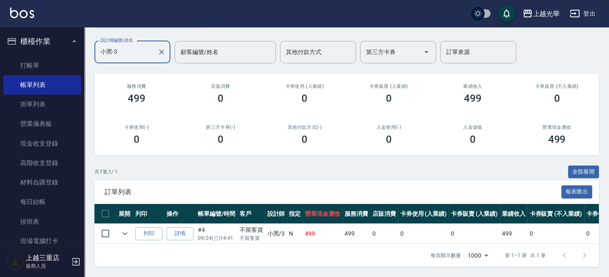
scroll to position [65, 0]
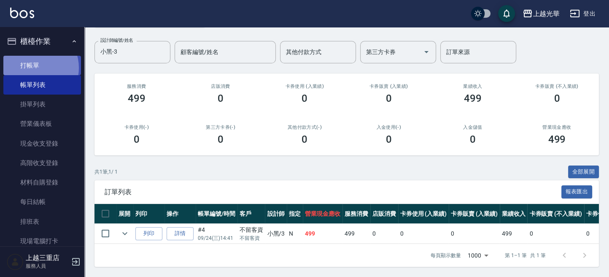
click at [35, 67] on link "打帳單" at bounding box center [42, 65] width 78 height 19
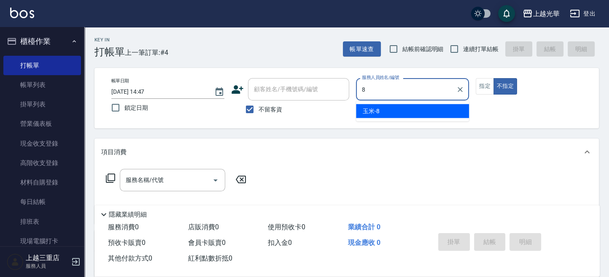
type input "玉米-8"
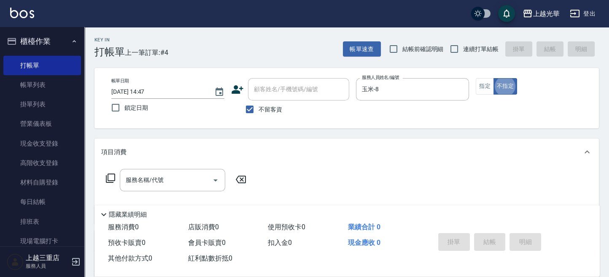
type button "false"
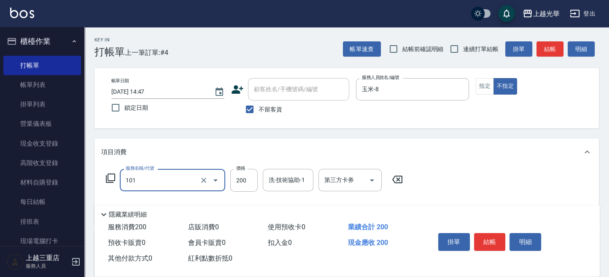
type input "不指定洗髮(101)"
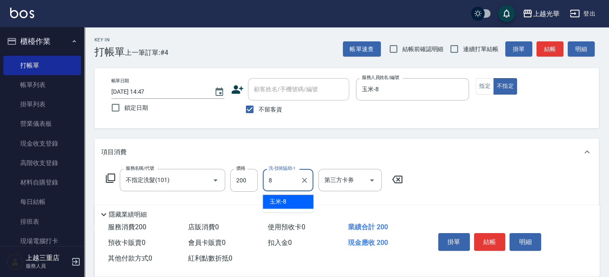
type input "玉米-8"
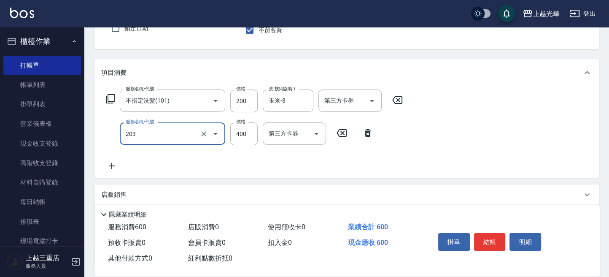
scroll to position [148, 0]
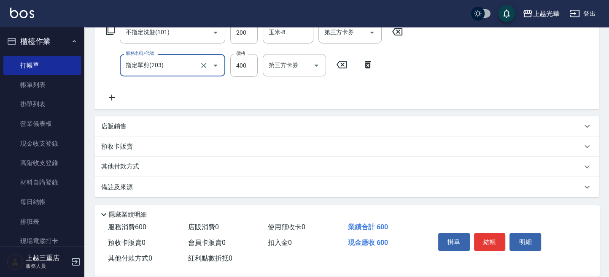
click at [182, 63] on input "指定單剪(203)" at bounding box center [161, 65] width 74 height 15
type input "不指定單剪(202)"
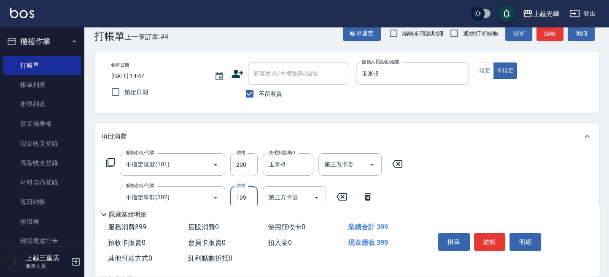
scroll to position [0, 0]
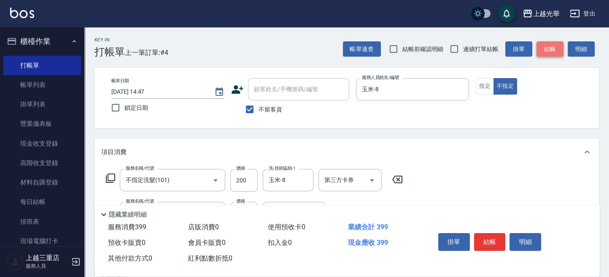
click at [556, 54] on button "結帳" at bounding box center [550, 49] width 27 height 16
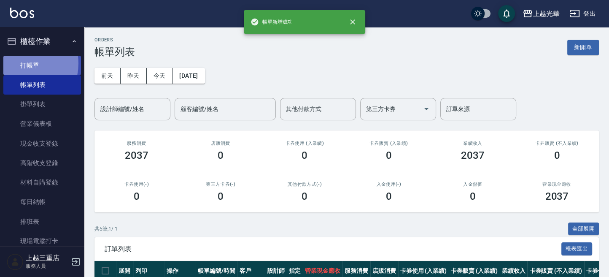
click at [19, 63] on link "打帳單" at bounding box center [42, 65] width 78 height 19
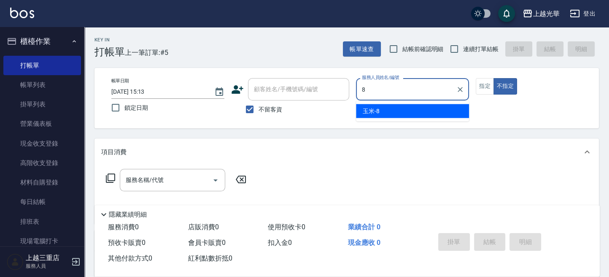
type input "玉米-8"
type button "false"
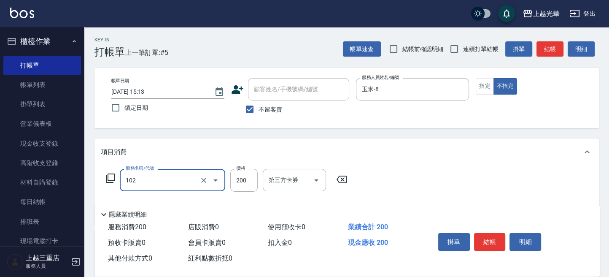
type input "指定洗髮(102)"
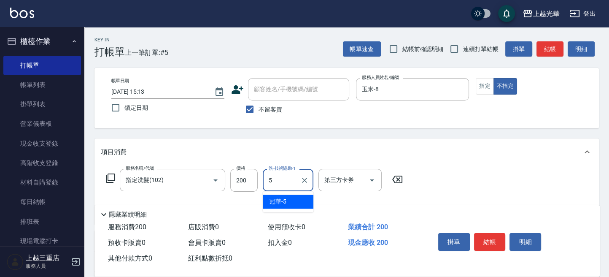
type input "冠華-5"
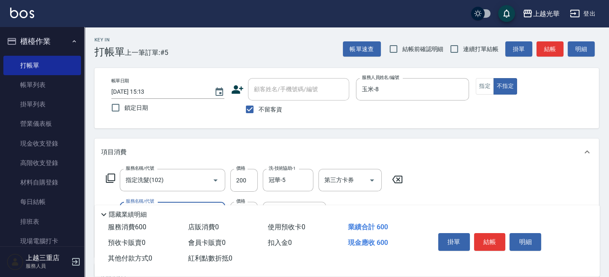
scroll to position [56, 0]
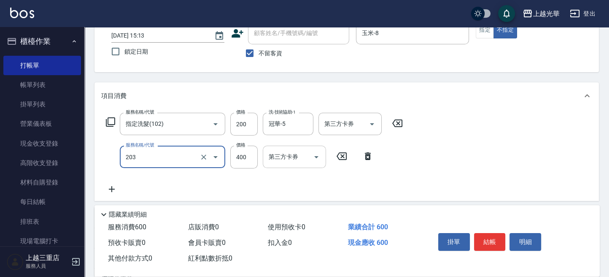
type input "指定單剪(203)"
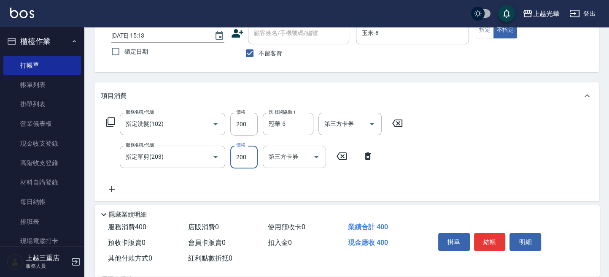
type input "200"
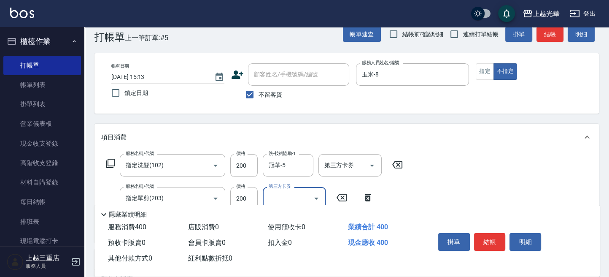
scroll to position [0, 0]
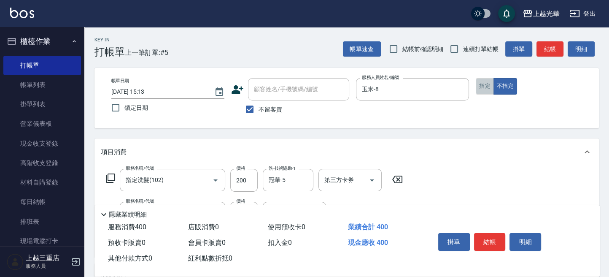
click at [488, 82] on button "指定" at bounding box center [485, 86] width 18 height 16
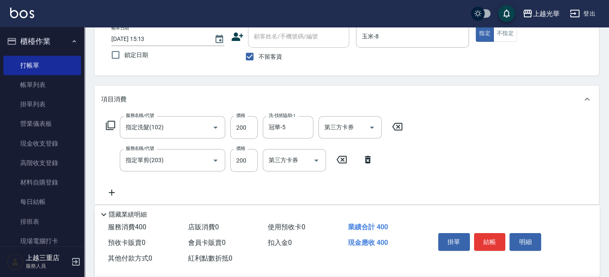
scroll to position [112, 0]
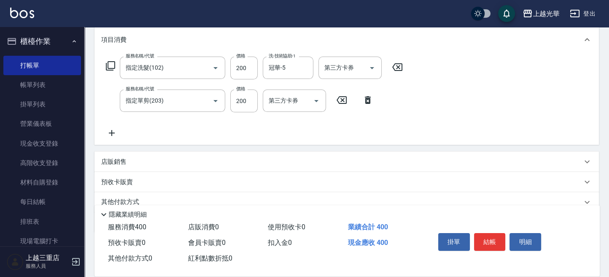
type button "true"
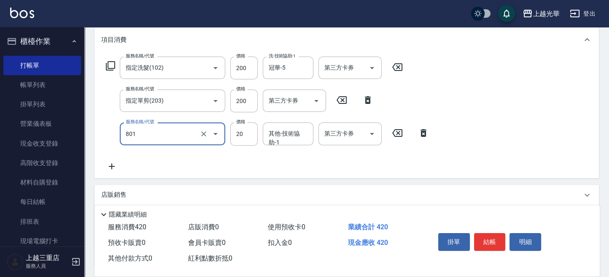
type input "潤絲(801)"
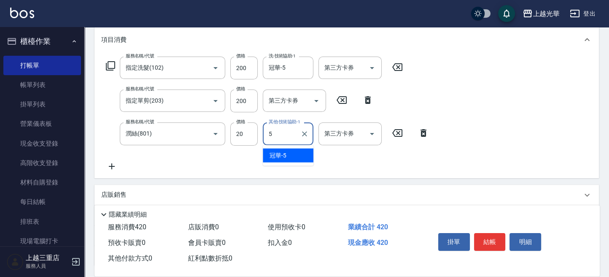
type input "冠華-5"
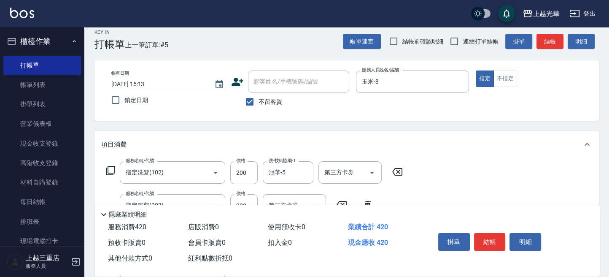
scroll to position [0, 0]
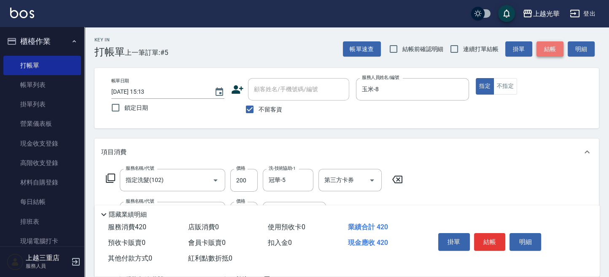
click at [555, 50] on button "結帳" at bounding box center [550, 49] width 27 height 16
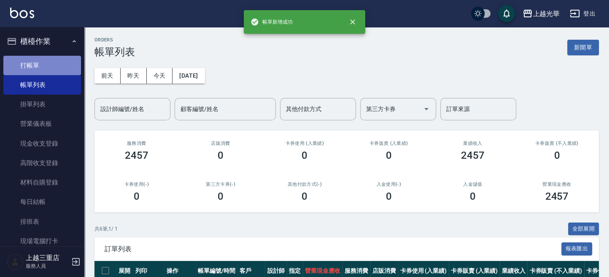
click at [47, 67] on link "打帳單" at bounding box center [42, 65] width 78 height 19
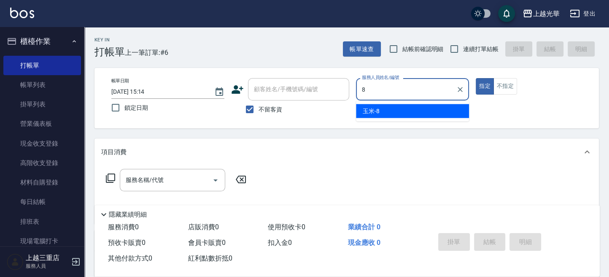
type input "玉米-8"
type button "true"
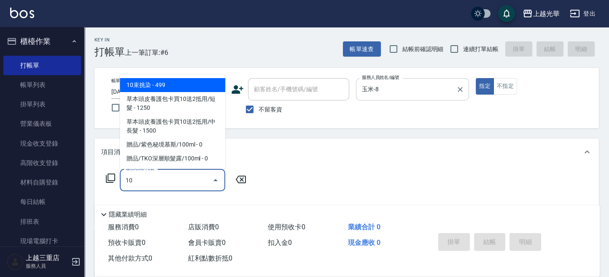
type input "1"
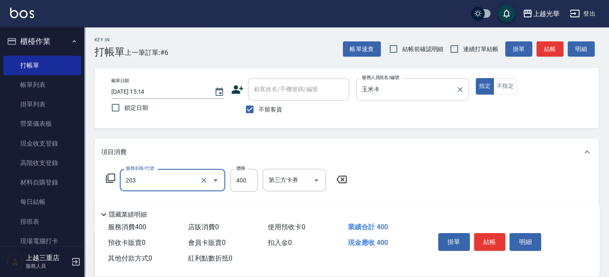
type input "指定單剪(203)"
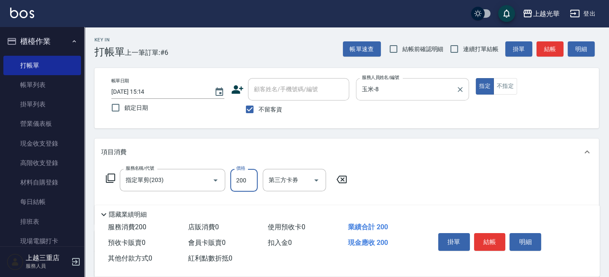
type input "200"
click at [544, 46] on button "結帳" at bounding box center [550, 49] width 27 height 16
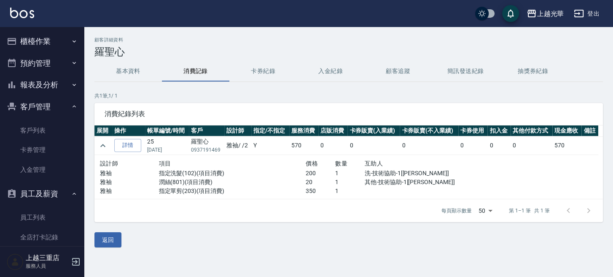
click at [29, 13] on img at bounding box center [22, 13] width 24 height 11
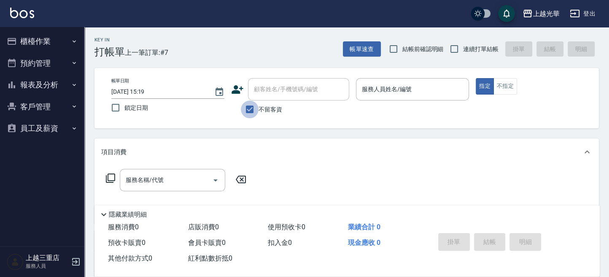
click at [248, 108] on input "不留客資" at bounding box center [250, 109] width 18 height 18
checkbox input "false"
click at [269, 84] on input "顧客姓名/手機號碼/編號" at bounding box center [292, 89] width 81 height 15
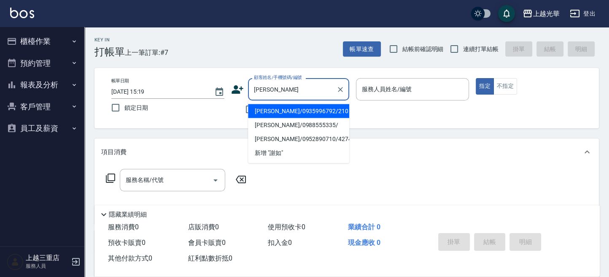
click at [312, 111] on li "[PERSON_NAME]/0935996792/210" at bounding box center [298, 111] width 101 height 14
type input "[PERSON_NAME]/0935996792/210"
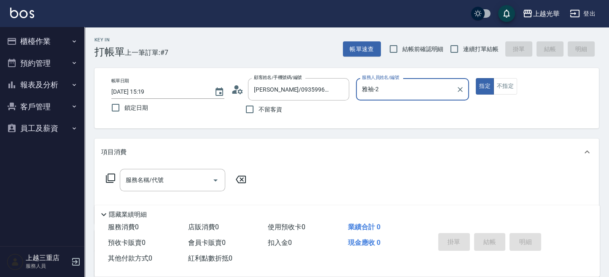
type input "雅袖-2"
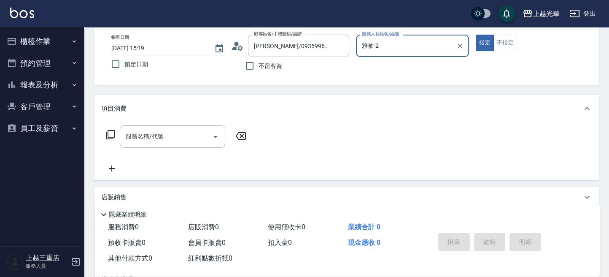
scroll to position [56, 0]
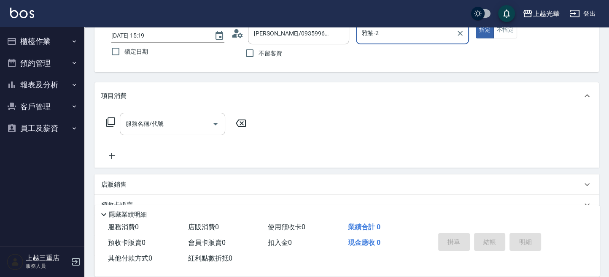
click at [189, 122] on input "服務名稱/代號" at bounding box center [166, 123] width 85 height 15
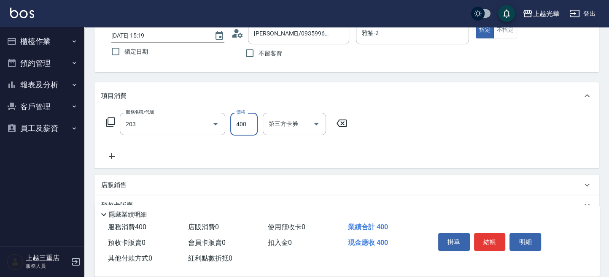
type input "指定單剪(203)"
type input "280"
click at [485, 243] on button "結帳" at bounding box center [490, 242] width 32 height 18
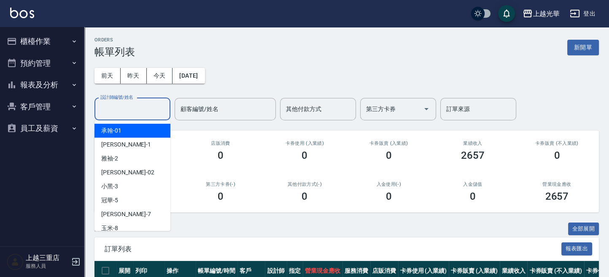
click at [131, 111] on input "設計師編號/姓名" at bounding box center [132, 109] width 68 height 15
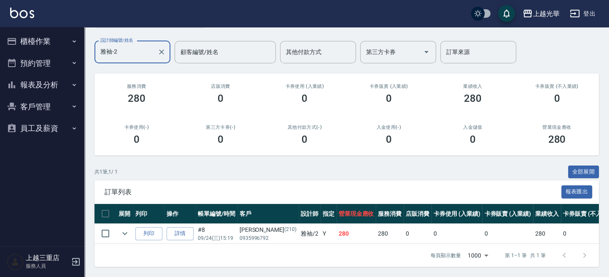
scroll to position [65, 0]
type input "雅袖-2"
click at [25, 13] on img at bounding box center [22, 13] width 24 height 11
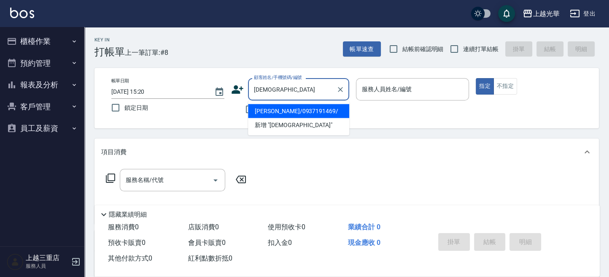
click at [285, 108] on li "[PERSON_NAME]/0937191469/" at bounding box center [298, 111] width 101 height 14
type input "[PERSON_NAME]/0937191469/"
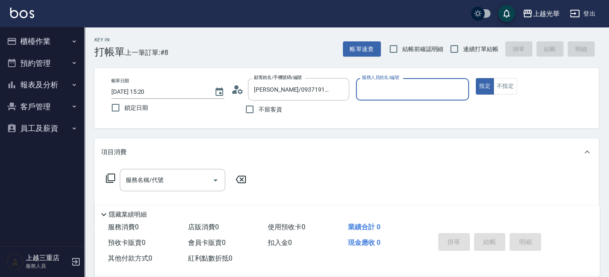
type input "雅袖-2"
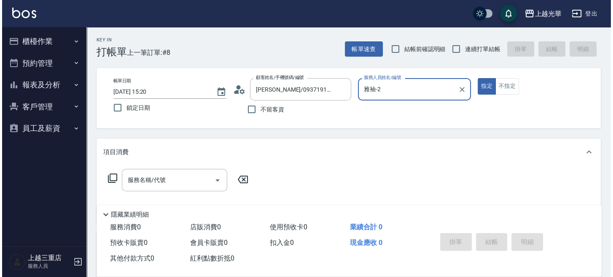
scroll to position [56, 0]
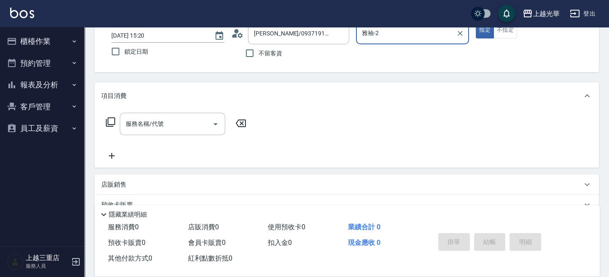
click at [113, 119] on icon at bounding box center [110, 122] width 10 height 10
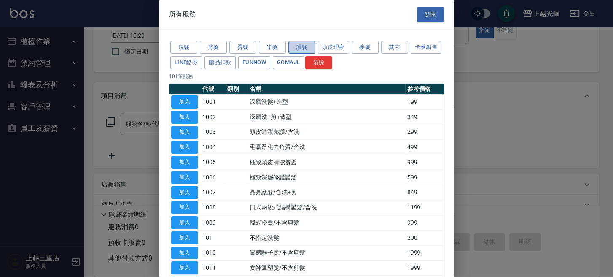
click at [310, 44] on button "護髮" at bounding box center [302, 47] width 27 height 13
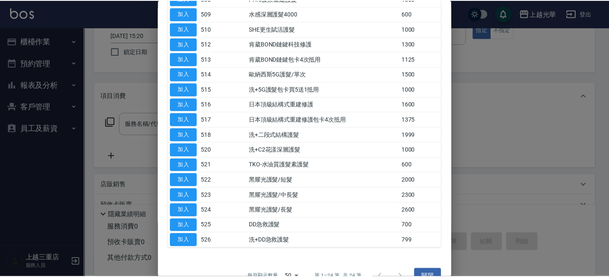
scroll to position [223, 0]
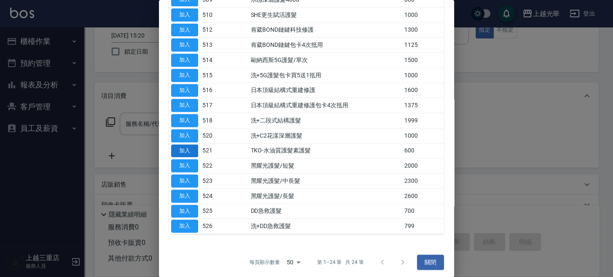
click at [190, 149] on button "加入" at bounding box center [184, 150] width 27 height 13
type input "TKO-水油質護髮素護髮(521)"
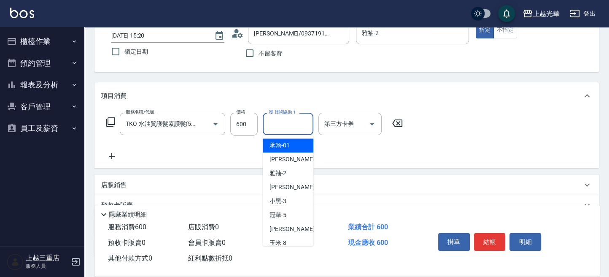
click at [299, 121] on div "護-技術協助-1 護-技術協助-1" at bounding box center [288, 124] width 51 height 22
type input "雅袖-2"
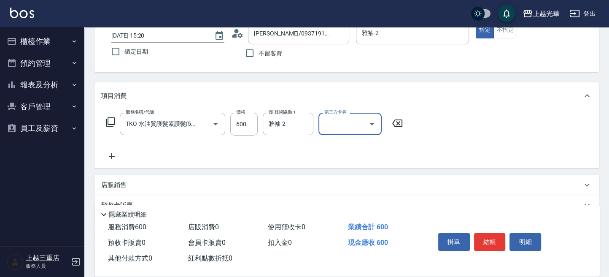
click at [111, 154] on icon at bounding box center [111, 156] width 21 height 10
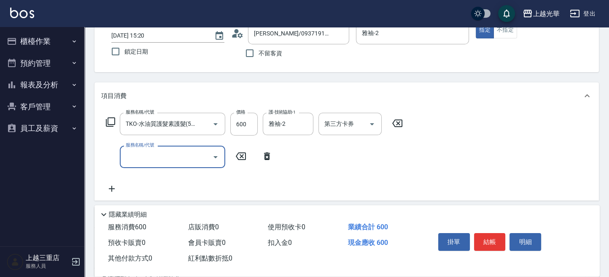
scroll to position [0, 0]
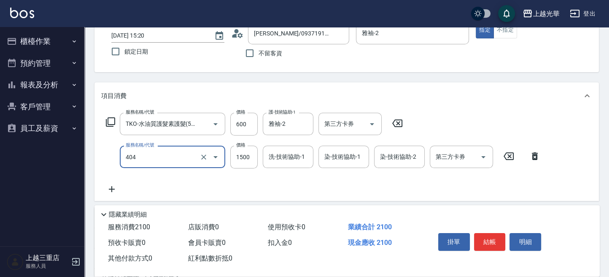
type input "設計染髮(404)"
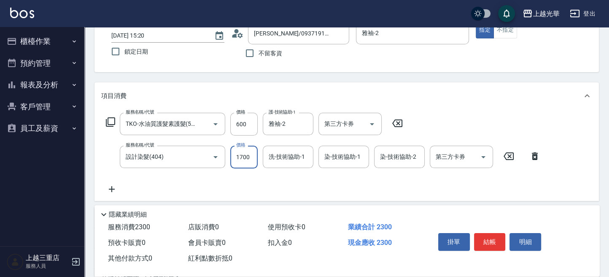
type input "1700"
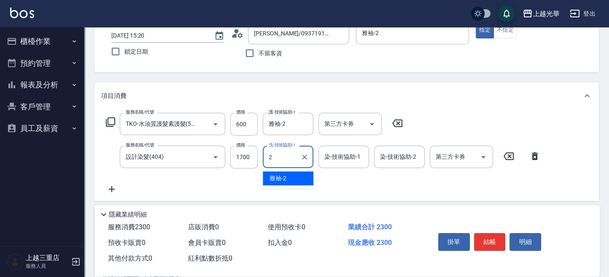
type input "雅袖-2"
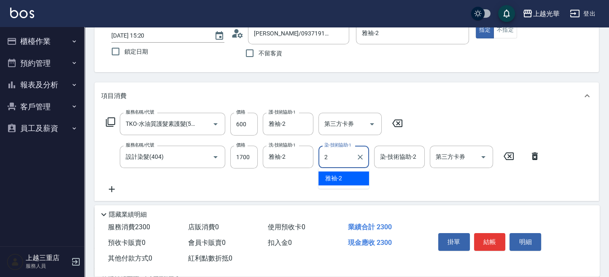
type input "雅袖-2"
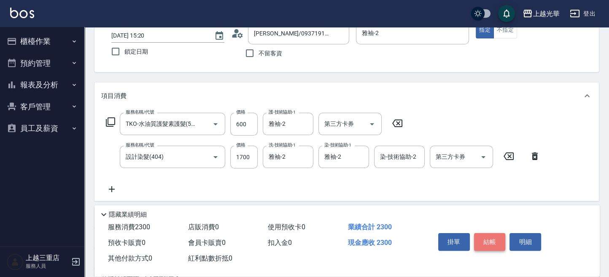
click at [496, 238] on button "結帳" at bounding box center [490, 242] width 32 height 18
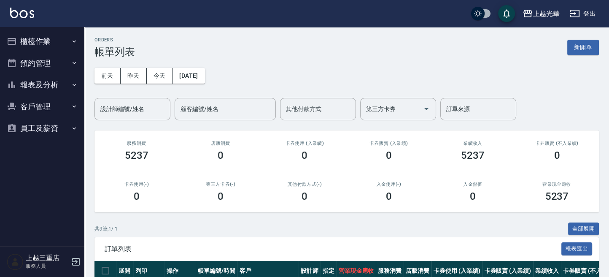
click at [15, 14] on img at bounding box center [22, 13] width 24 height 11
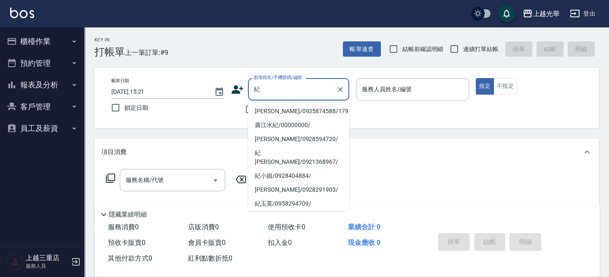
click at [311, 110] on li "[PERSON_NAME]/0935874588/179" at bounding box center [298, 111] width 101 height 14
type input "[PERSON_NAME]/0935874588/179"
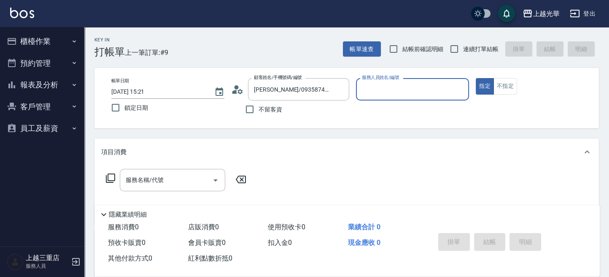
type input "雅袖-2"
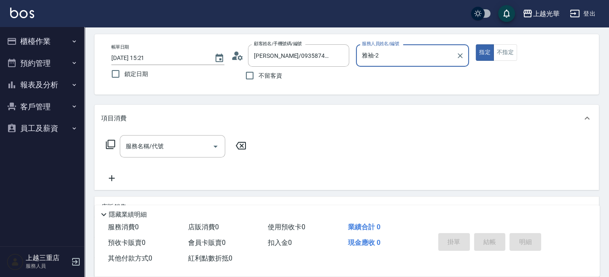
scroll to position [56, 0]
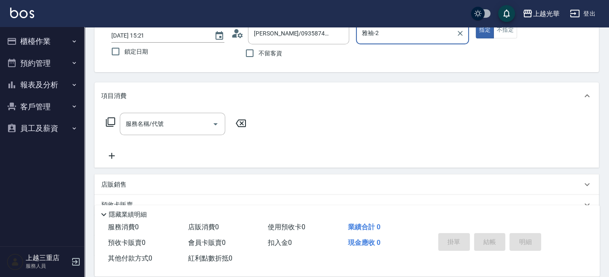
click at [106, 123] on icon at bounding box center [110, 121] width 9 height 9
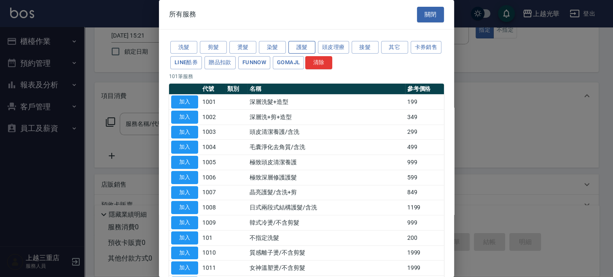
click at [291, 48] on button "護髮" at bounding box center [302, 47] width 27 height 13
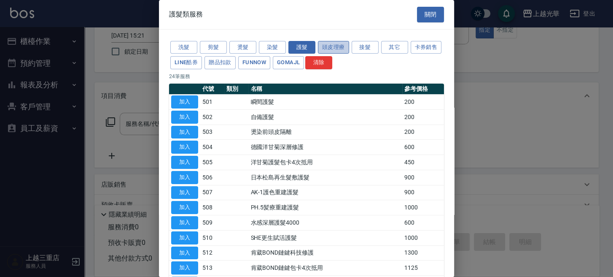
click at [338, 49] on button "頭皮理療" at bounding box center [333, 47] width 31 height 13
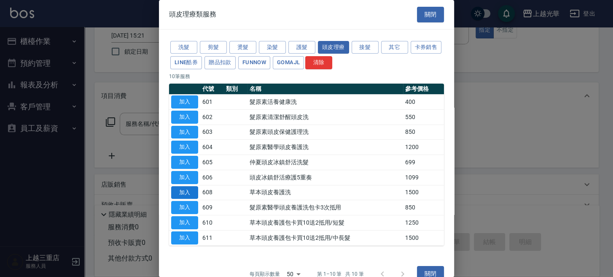
click at [191, 191] on button "加入" at bounding box center [184, 192] width 27 height 13
type input "草本頭皮養護洗(608)"
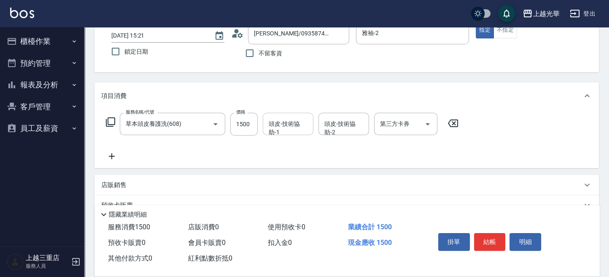
click at [298, 125] on input "頭皮-技術協助-1" at bounding box center [288, 123] width 43 height 15
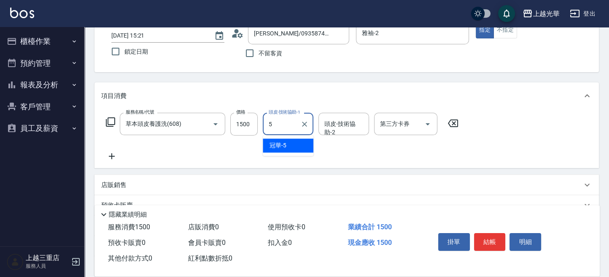
type input "冠華-5"
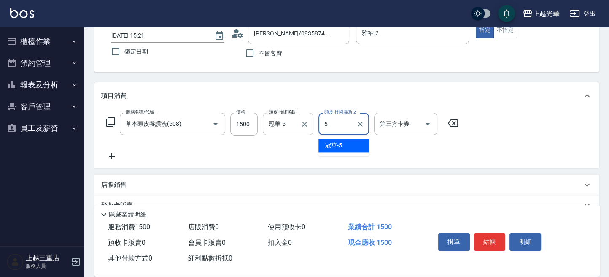
type input "冠華-5"
click at [113, 157] on icon at bounding box center [111, 156] width 21 height 10
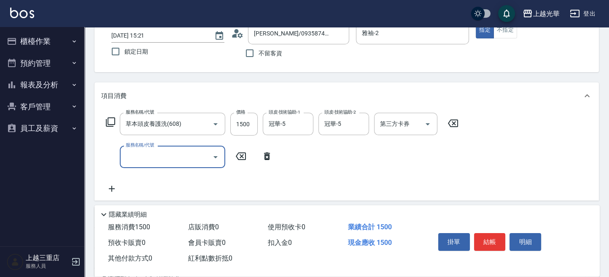
type input "8"
type input "自備護髮(502)"
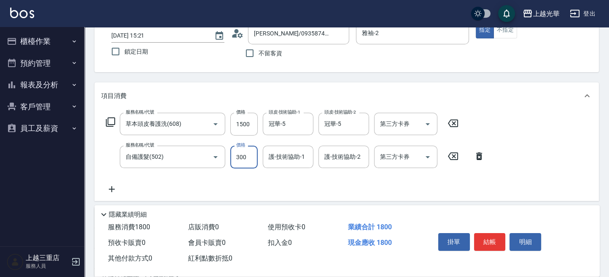
type input "300"
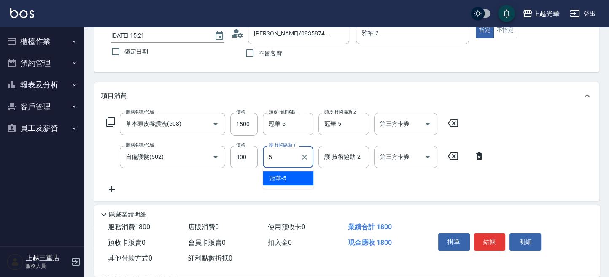
type input "冠華-5"
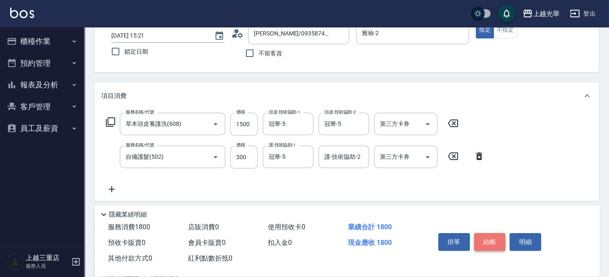
click at [488, 237] on button "結帳" at bounding box center [490, 242] width 32 height 18
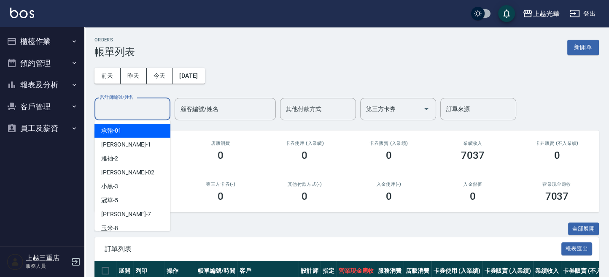
click at [144, 114] on input "設計師編號/姓名" at bounding box center [132, 109] width 68 height 15
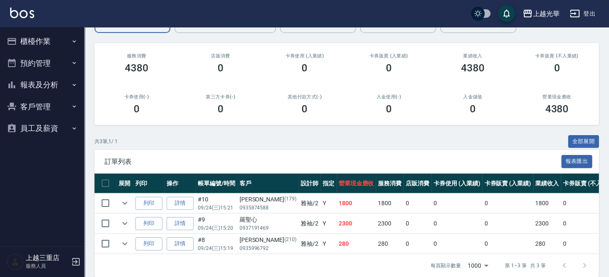
scroll to position [105, 0]
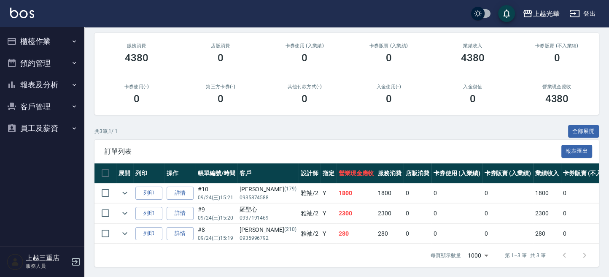
type input "雅袖-2"
click at [13, 14] on img at bounding box center [22, 13] width 24 height 11
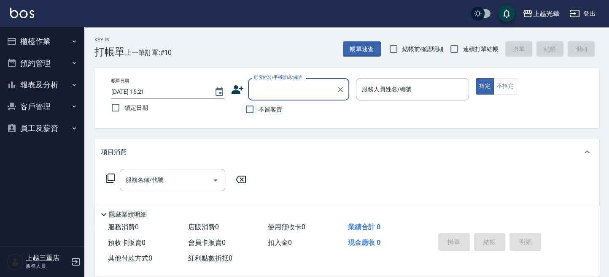
click at [252, 113] on input "不留客資" at bounding box center [250, 109] width 18 height 18
checkbox input "true"
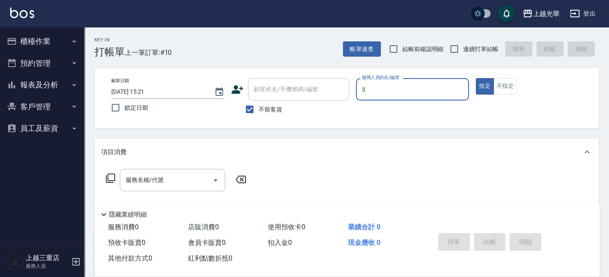
type input "小黑-3"
type button "true"
click at [509, 85] on button "不指定" at bounding box center [506, 86] width 24 height 16
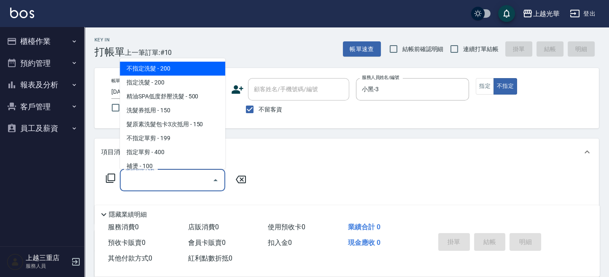
drag, startPoint x: 182, startPoint y: 183, endPoint x: 190, endPoint y: 180, distance: 8.8
click at [186, 182] on input "服務名稱/代號" at bounding box center [166, 180] width 85 height 15
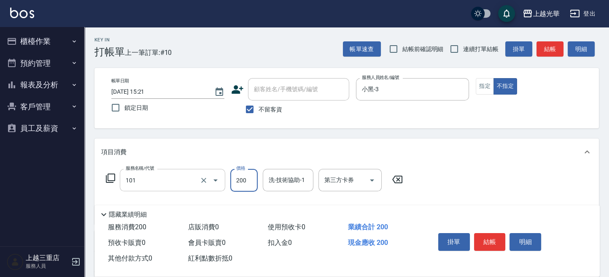
type input "不指定洗髮(101)"
type input "小黑-3"
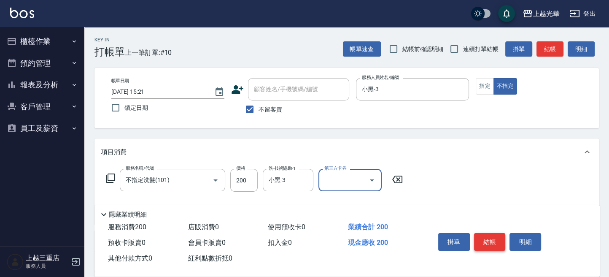
click at [504, 237] on button "結帳" at bounding box center [490, 242] width 32 height 18
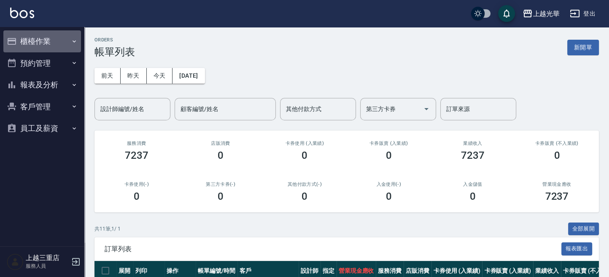
click at [23, 46] on button "櫃檯作業" at bounding box center [42, 41] width 78 height 22
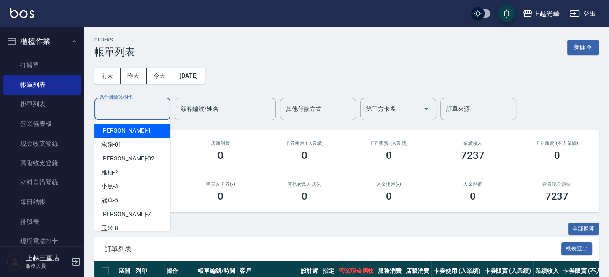
click at [146, 108] on input "設計師編號/姓名" at bounding box center [132, 109] width 68 height 15
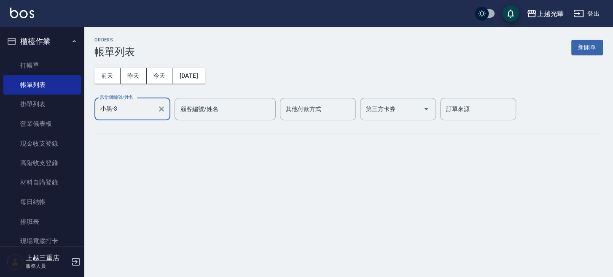
type input "小黑-3"
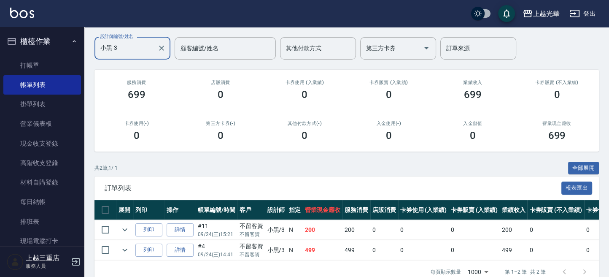
scroll to position [85, 0]
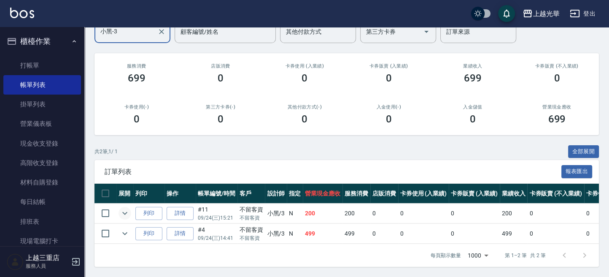
click at [126, 207] on button "expand row" at bounding box center [125, 213] width 13 height 13
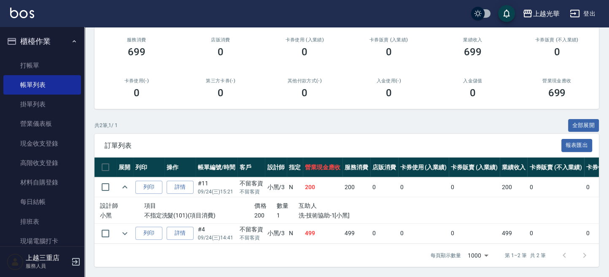
scroll to position [111, 0]
click at [121, 228] on icon "expand row" at bounding box center [125, 233] width 10 height 10
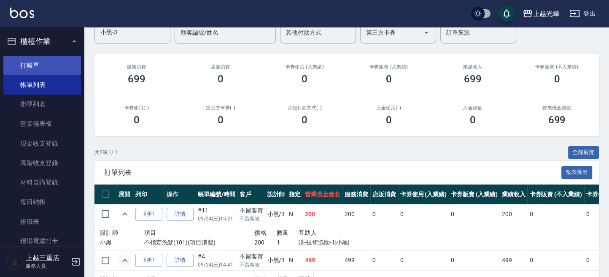
scroll to position [54, 0]
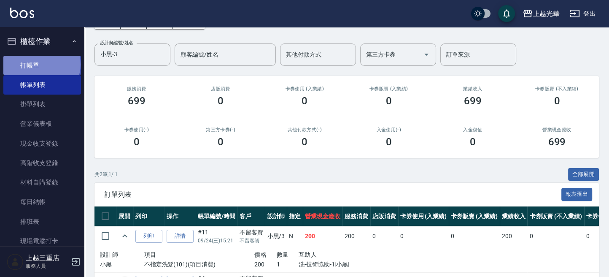
click at [41, 64] on link "打帳單" at bounding box center [42, 65] width 78 height 19
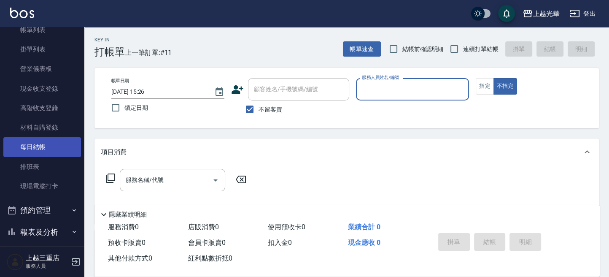
scroll to position [105, 0]
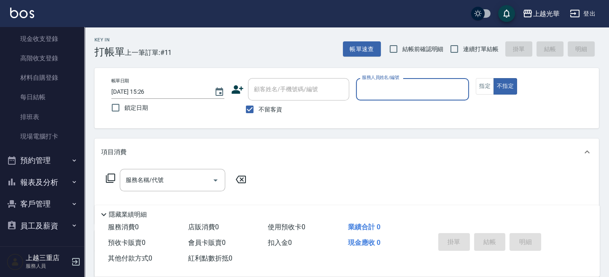
drag, startPoint x: 271, startPoint y: 102, endPoint x: 271, endPoint y: 106, distance: 4.6
click at [271, 106] on div "顧客姓名/手機號碼/編號 顧客姓名/手機號碼/編號 不留客資" at bounding box center [290, 98] width 118 height 40
click at [271, 110] on span "不留客資" at bounding box center [271, 109] width 24 height 9
click at [259, 110] on input "不留客資" at bounding box center [250, 109] width 18 height 18
checkbox input "false"
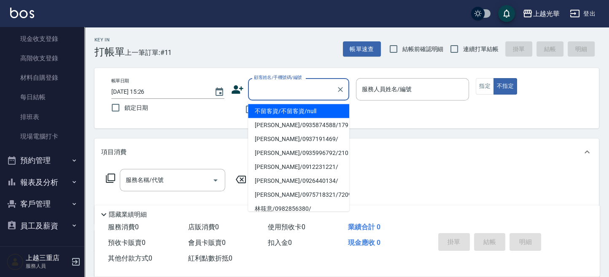
click at [282, 90] on input "顧客姓名/手機號碼/編號" at bounding box center [292, 89] width 81 height 15
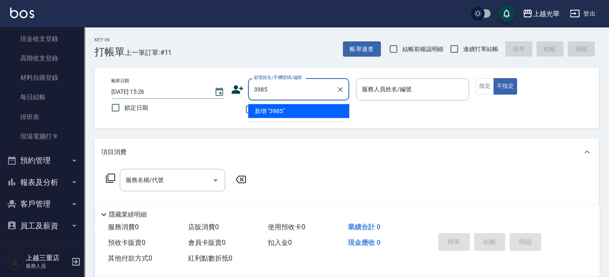
type input "3985"
click at [494, 78] on button "不指定" at bounding box center [506, 86] width 24 height 16
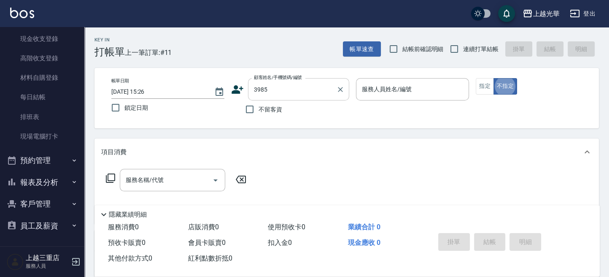
type button "false"
type input "[PERSON_NAME]/0921475685/3985"
type input "小黑-3"
click at [480, 85] on button "指定" at bounding box center [485, 86] width 18 height 16
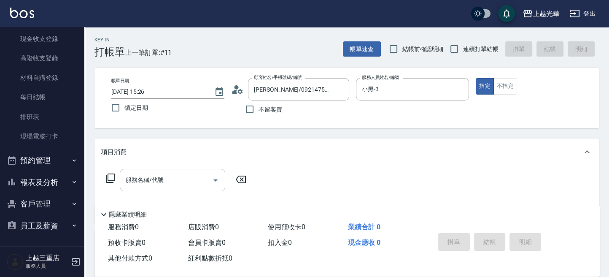
click at [143, 180] on input "服務名稱/代號" at bounding box center [166, 180] width 85 height 15
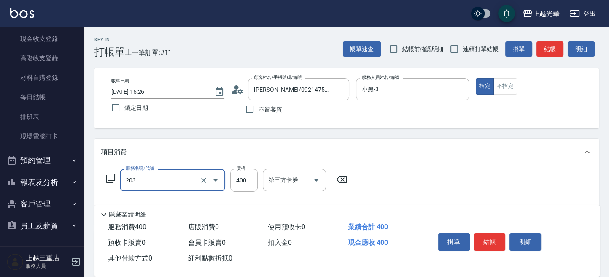
type input "指定單剪(203)"
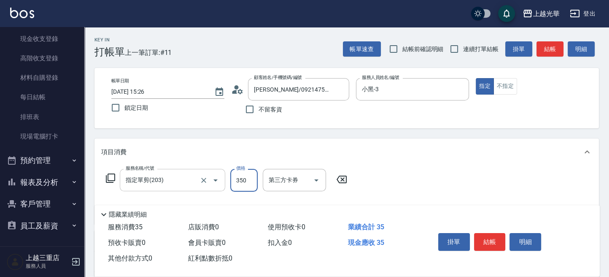
type input "350"
click at [495, 240] on button "結帳" at bounding box center [490, 242] width 32 height 18
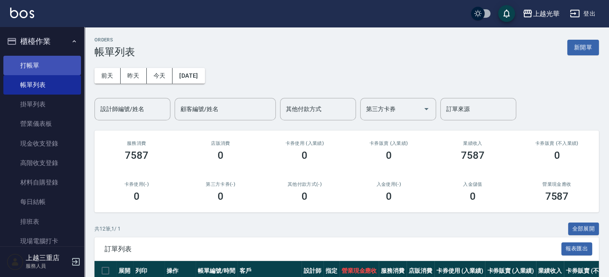
click at [51, 62] on link "打帳單" at bounding box center [42, 65] width 78 height 19
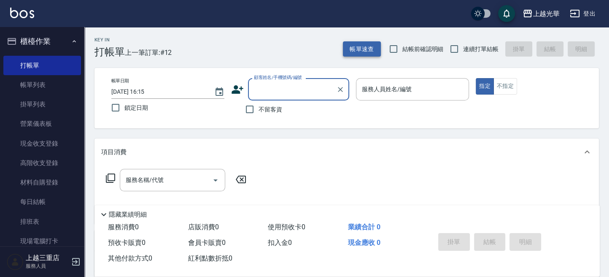
click at [344, 45] on button "帳單速查" at bounding box center [362, 49] width 38 height 16
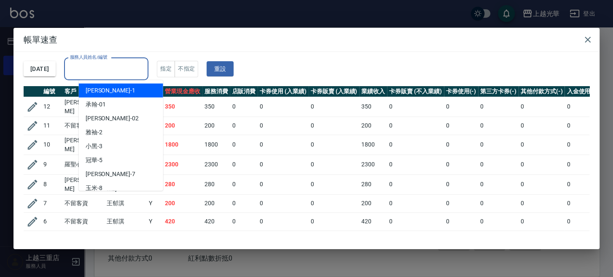
click at [133, 64] on input "服務人員姓名/編號" at bounding box center [106, 69] width 77 height 15
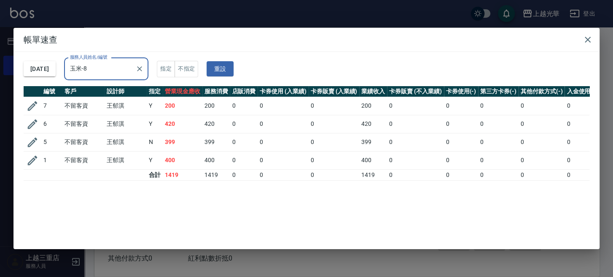
type input "玉米-8"
drag, startPoint x: 194, startPoint y: 105, endPoint x: 186, endPoint y: 111, distance: 9.9
click at [167, 105] on td "200" at bounding box center [183, 106] width 40 height 18
click at [293, 64] on div "[DATE] 服務人員姓名/編號 玉米-8 服務人員姓名/編號 指定 不指定 重設" at bounding box center [307, 69] width 566 height 34
drag, startPoint x: 187, startPoint y: 119, endPoint x: 162, endPoint y: 119, distance: 25.3
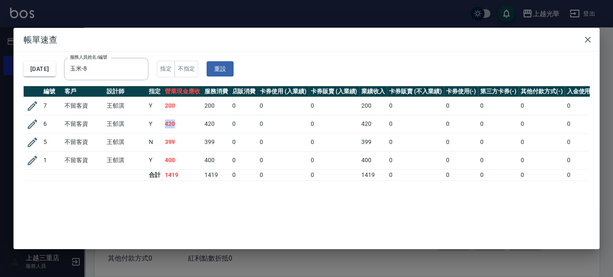
click at [162, 119] on tr "6 不留客資 [PERSON_NAME] Y 420 420 0 0 0 420 0 0 0 0 0" at bounding box center [334, 124] width 620 height 18
click at [31, 121] on icon "button" at bounding box center [32, 124] width 13 height 13
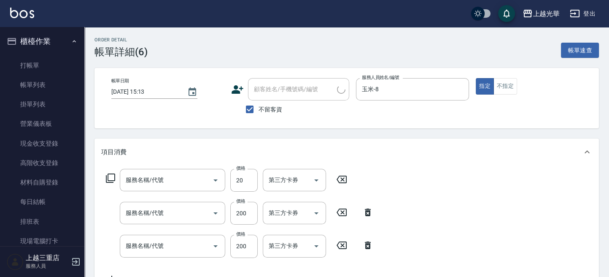
type input "[DATE] 15:13"
checkbox input "true"
type input "玉米-8"
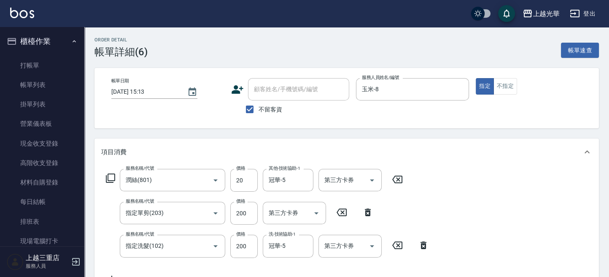
type input "潤絲(801)"
type input "指定單剪(203)"
type input "指定洗髮(102)"
click at [238, 246] on input "200" at bounding box center [243, 246] width 27 height 23
click at [504, 197] on div "服務名稱/代號 [PERSON_NAME](801) 服務名稱/代號 價格 20 價格 其他-技術協助-1 冠華-5 其他-技術協助-1 第三方卡券 第三方卡…" at bounding box center [346, 227] width 504 height 124
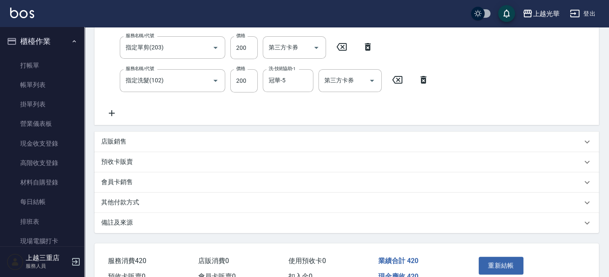
scroll to position [154, 0]
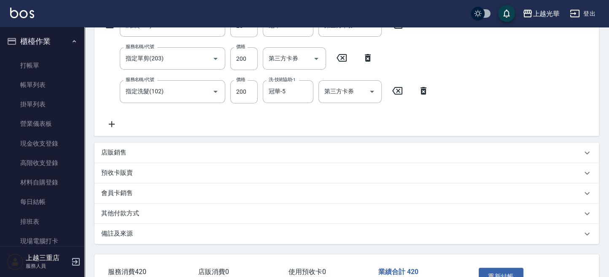
click at [497, 275] on button "重新結帳" at bounding box center [501, 276] width 45 height 18
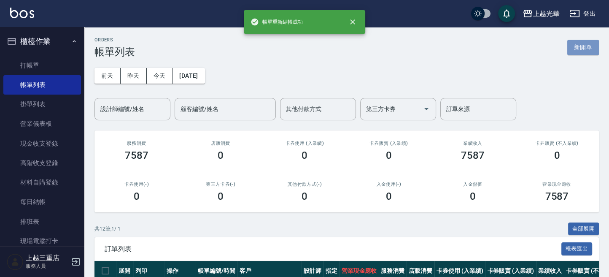
drag, startPoint x: 575, startPoint y: 43, endPoint x: 488, endPoint y: 55, distance: 87.3
click at [574, 44] on button "新開單" at bounding box center [583, 48] width 32 height 16
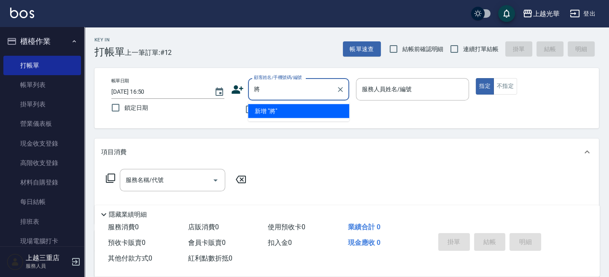
type input "江"
click at [308, 118] on li "[PERSON_NAME]/0920615250/0920615250" at bounding box center [298, 111] width 101 height 14
type input "[PERSON_NAME]/0920615250/0920615250"
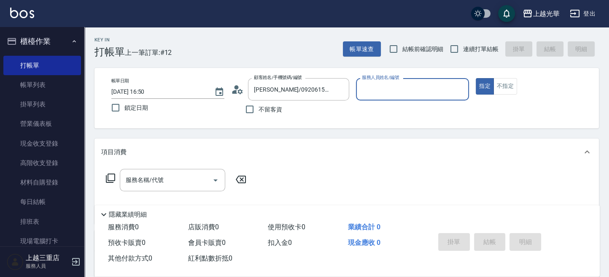
type input "喨喨-9"
click at [168, 183] on input "服務名稱/代號" at bounding box center [166, 180] width 85 height 15
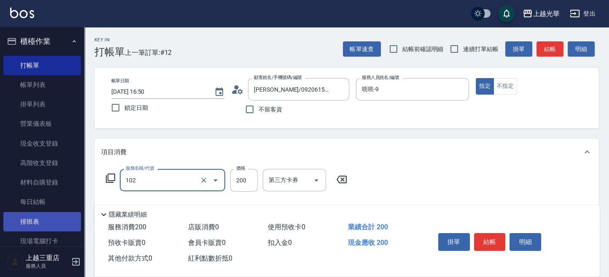
type input "指定洗髮(102)"
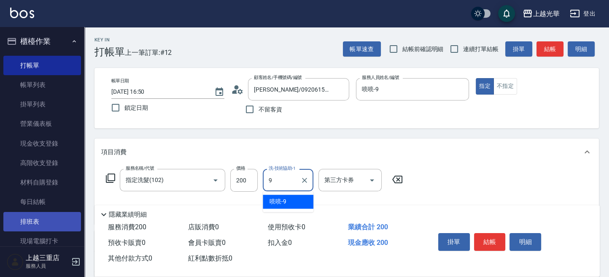
type input "喨喨-9"
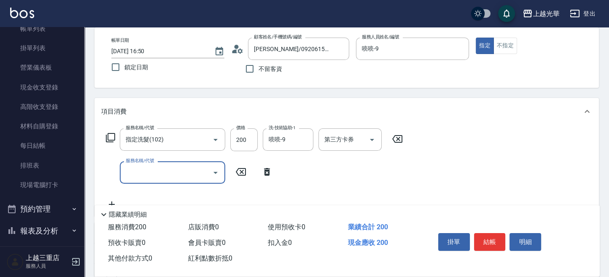
scroll to position [56, 0]
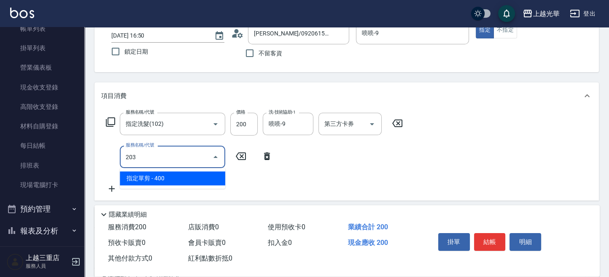
type input "指定單剪(203)"
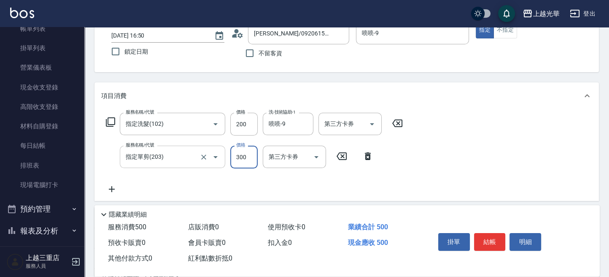
type input "300"
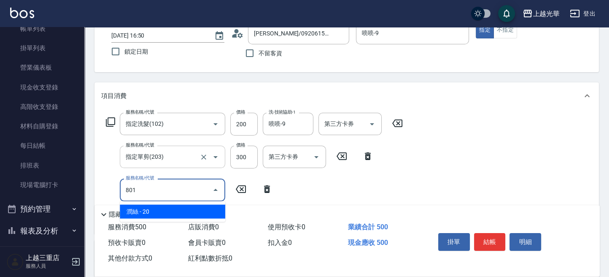
type input "潤絲(801)"
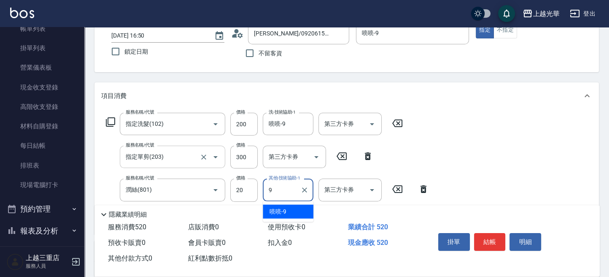
type input "喨喨-9"
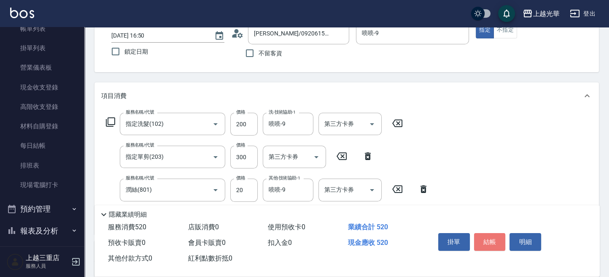
drag, startPoint x: 496, startPoint y: 238, endPoint x: 490, endPoint y: 238, distance: 6.3
click at [492, 238] on button "結帳" at bounding box center [490, 242] width 32 height 18
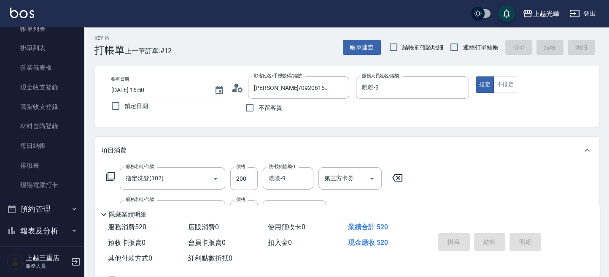
scroll to position [0, 0]
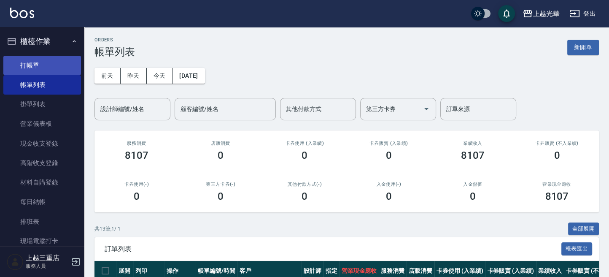
click at [44, 65] on link "打帳單" at bounding box center [42, 65] width 78 height 19
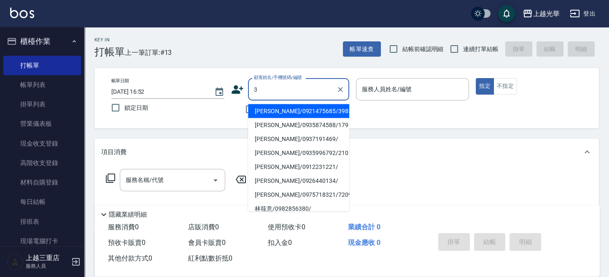
type input "[PERSON_NAME]/0921475685/3985"
type input "小黑-3"
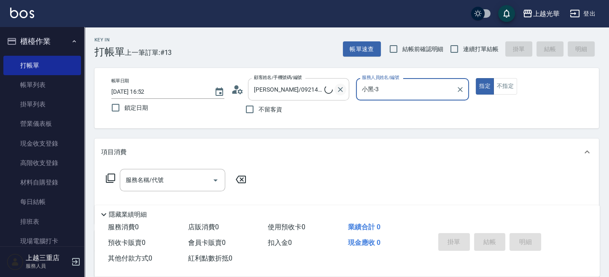
type input "[PERSON_NAME]/0968078760/3"
click at [343, 88] on icon "Clear" at bounding box center [340, 89] width 8 height 8
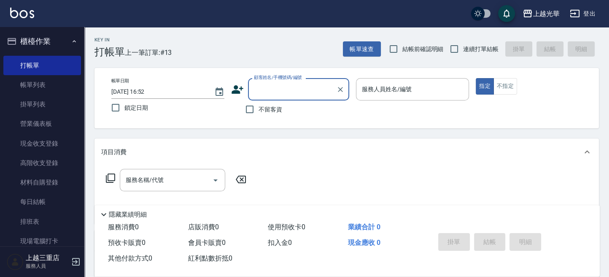
click at [277, 111] on span "不留客資" at bounding box center [271, 109] width 24 height 9
click at [259, 111] on input "不留客資" at bounding box center [250, 109] width 18 height 18
checkbox input "true"
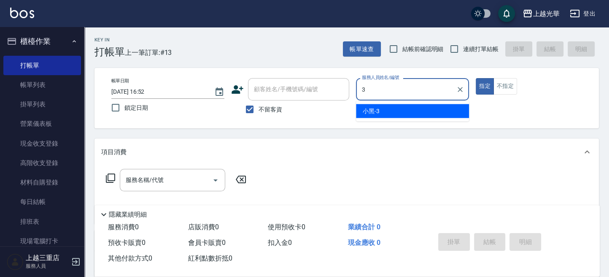
type input "小黑-3"
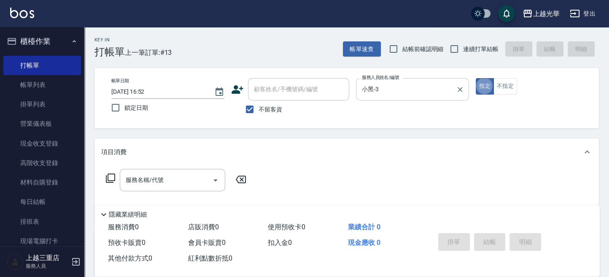
type button "true"
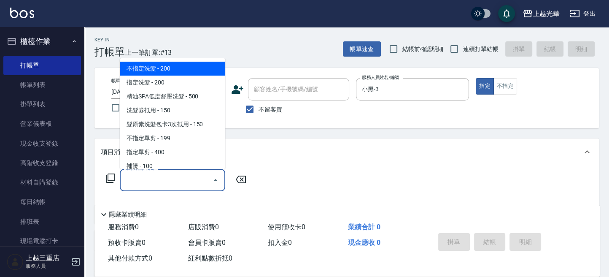
click at [178, 176] on input "服務名稱/代號" at bounding box center [166, 180] width 85 height 15
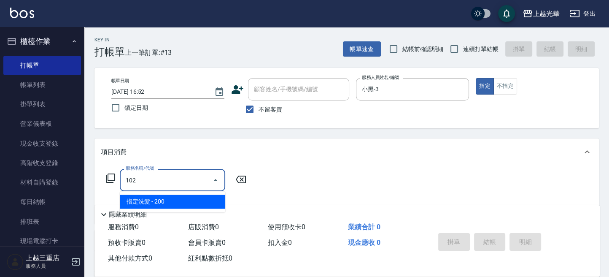
type input "指定洗髮(102)"
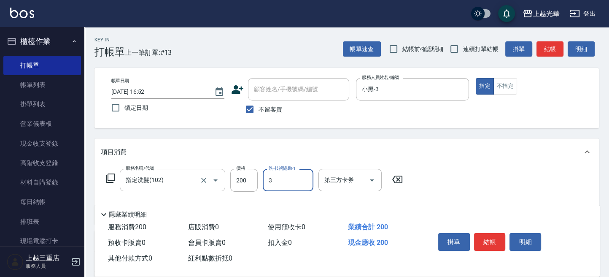
type input "小黑-3"
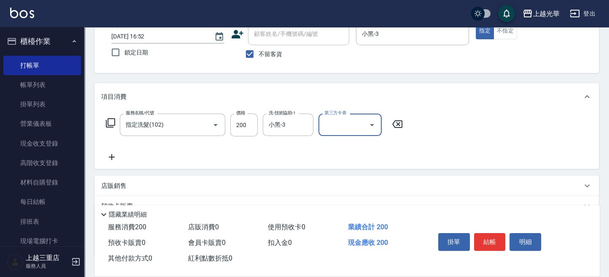
scroll to position [56, 0]
click at [111, 159] on icon at bounding box center [111, 156] width 21 height 10
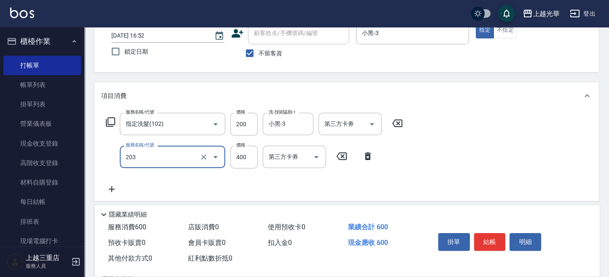
type input "指定單剪(203)"
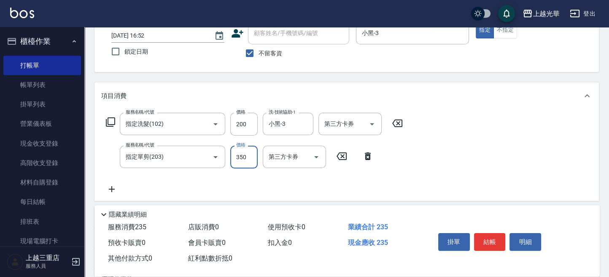
type input "350"
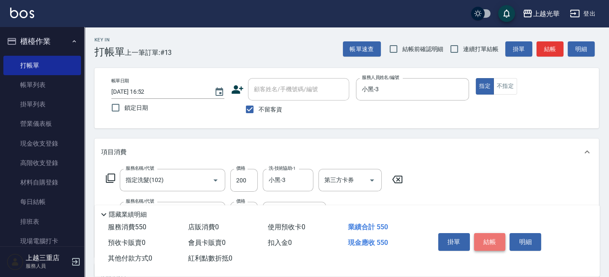
click at [500, 238] on button "結帳" at bounding box center [490, 242] width 32 height 18
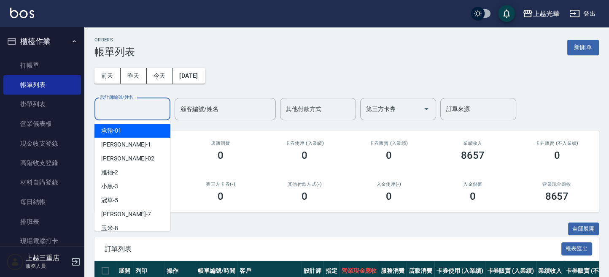
click at [159, 114] on input "設計師編號/姓名" at bounding box center [132, 109] width 68 height 15
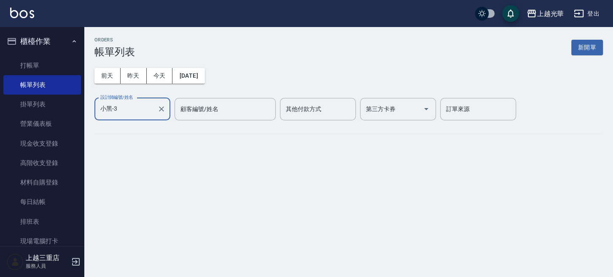
type input "小黑-3"
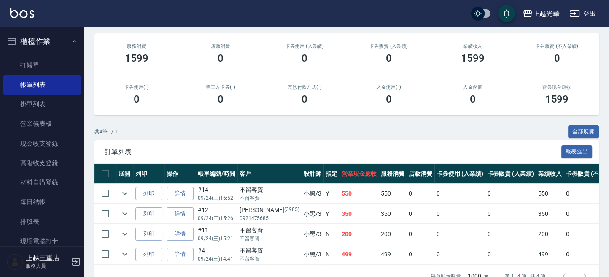
scroll to position [112, 0]
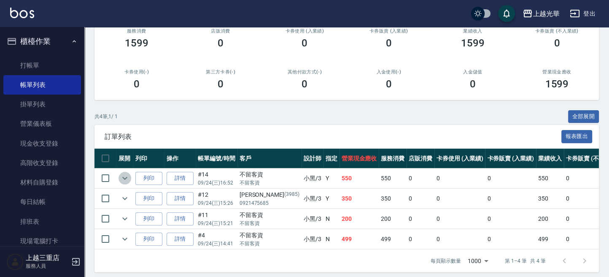
click at [125, 177] on icon "expand row" at bounding box center [125, 178] width 10 height 10
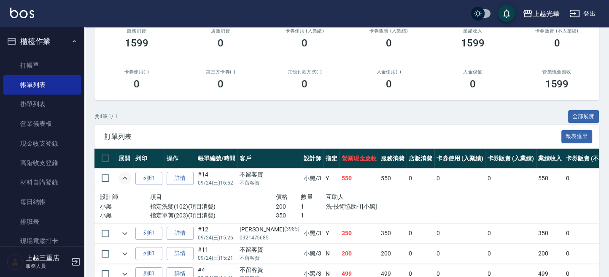
scroll to position [160, 0]
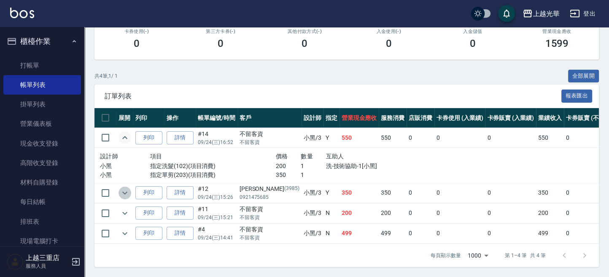
click at [130, 186] on button "expand row" at bounding box center [125, 192] width 13 height 13
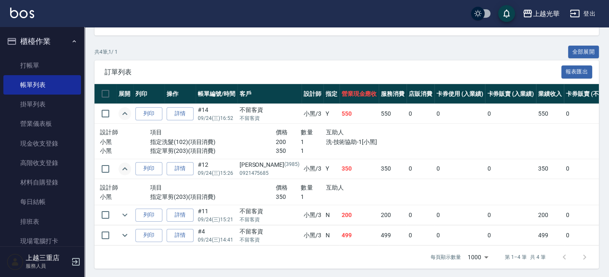
scroll to position [186, 0]
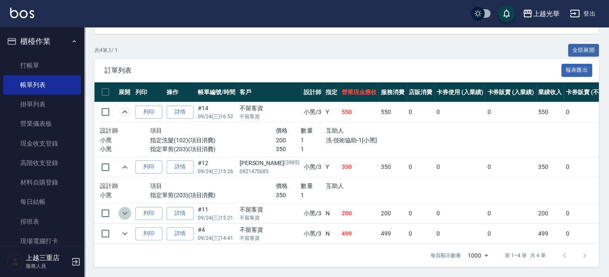
click at [121, 208] on icon "expand row" at bounding box center [125, 213] width 10 height 10
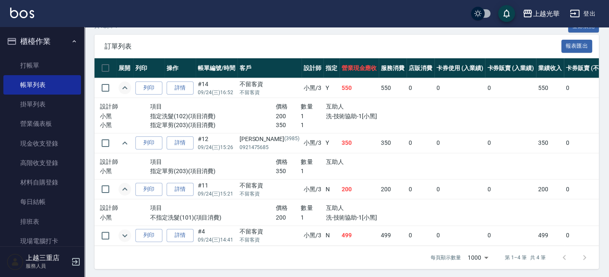
scroll to position [212, 0]
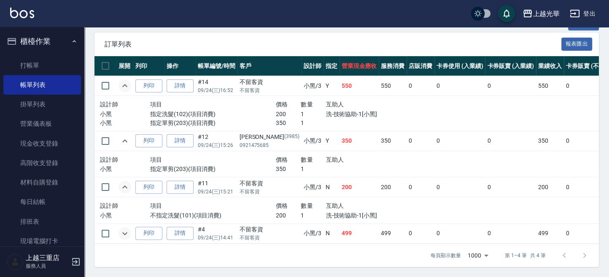
click at [123, 228] on icon "expand row" at bounding box center [125, 233] width 10 height 10
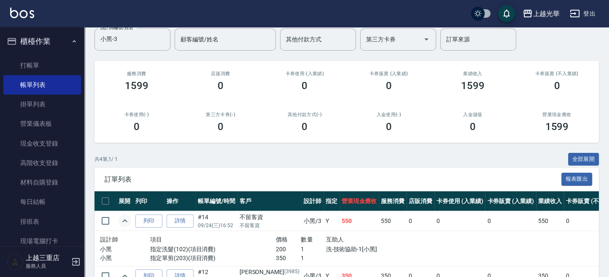
scroll to position [22, 0]
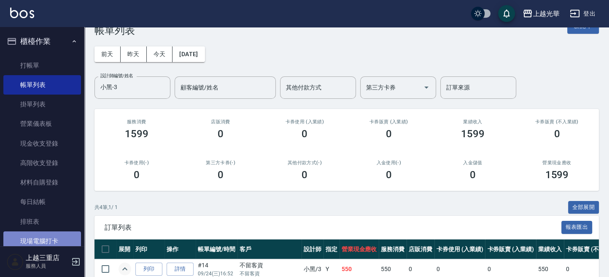
click at [56, 245] on link "現場電腦打卡" at bounding box center [42, 240] width 78 height 19
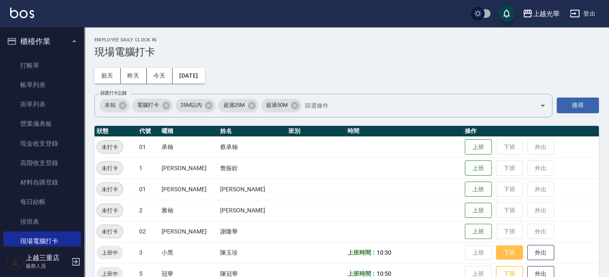
click at [502, 251] on button "下班" at bounding box center [509, 252] width 27 height 15
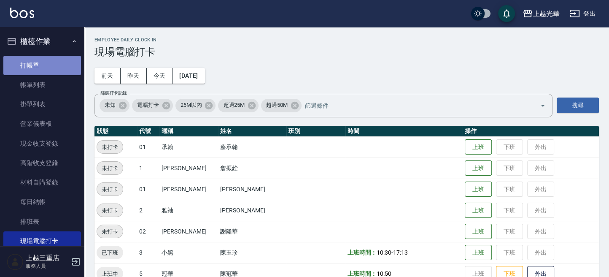
click at [56, 69] on link "打帳單" at bounding box center [42, 65] width 78 height 19
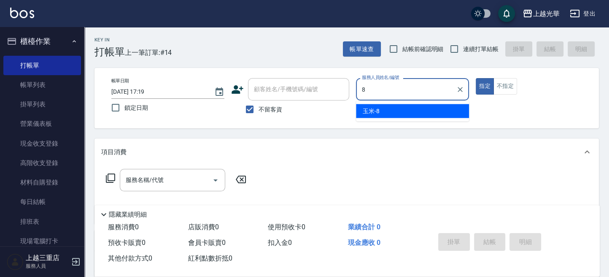
type input "玉米-8"
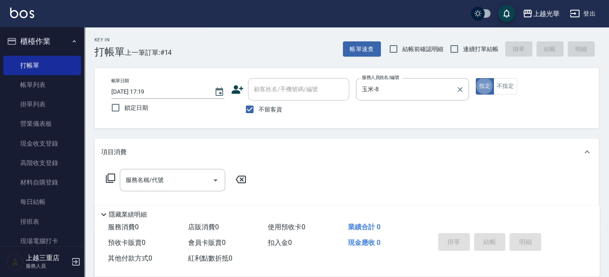
type button "true"
click at [115, 181] on icon at bounding box center [110, 178] width 10 height 10
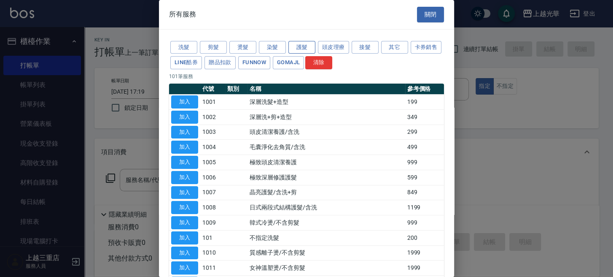
click at [308, 46] on button "護髮" at bounding box center [302, 47] width 27 height 13
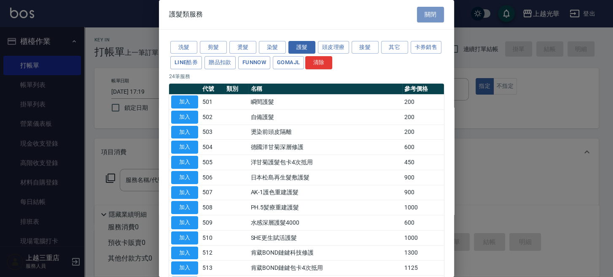
click at [421, 8] on button "關閉" at bounding box center [430, 15] width 27 height 16
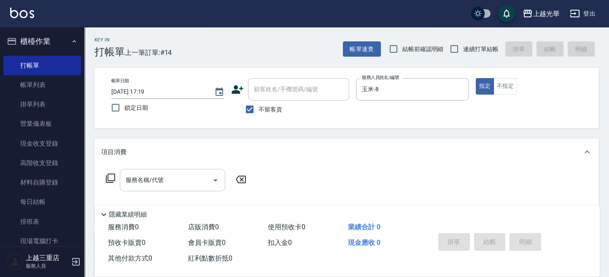
click at [178, 177] on input "服務名稱/代號" at bounding box center [166, 180] width 85 height 15
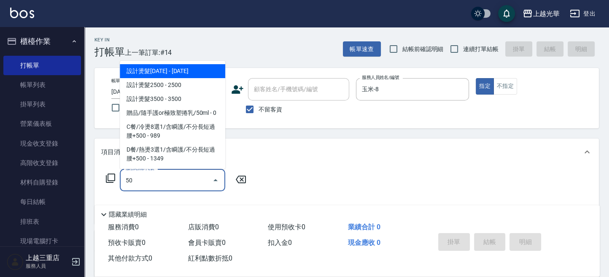
type input "5"
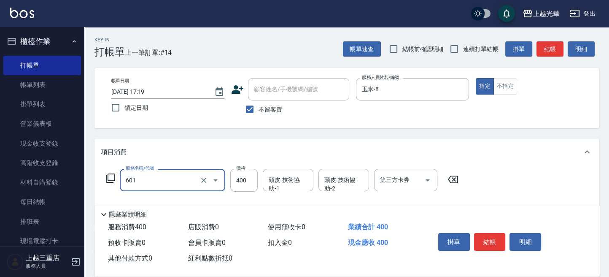
type input "髮原素活養健康洗(601)"
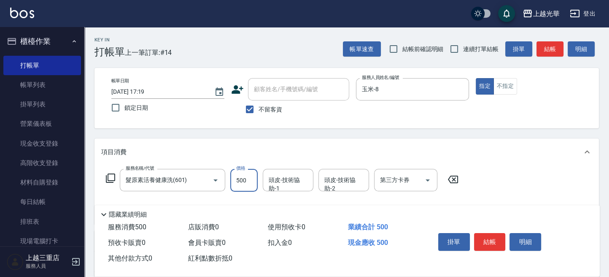
type input "500"
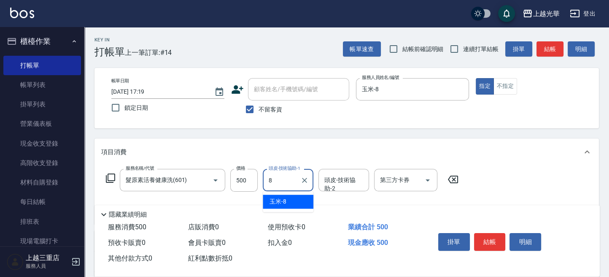
type input "玉米-8"
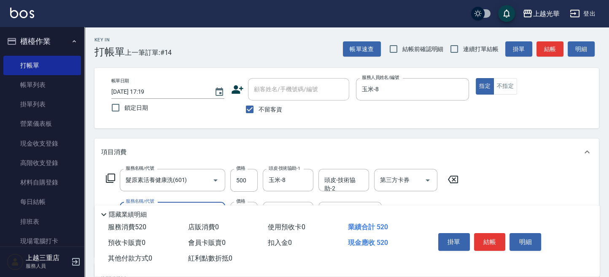
type input "潤絲(801)"
type input "玉米-8"
drag, startPoint x: 499, startPoint y: 87, endPoint x: 540, endPoint y: 70, distance: 43.9
click at [509, 84] on button "不指定" at bounding box center [506, 86] width 24 height 16
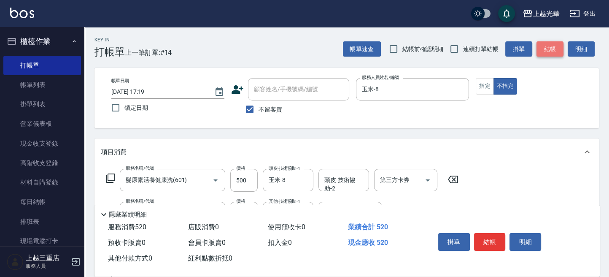
click at [557, 46] on button "結帳" at bounding box center [550, 49] width 27 height 16
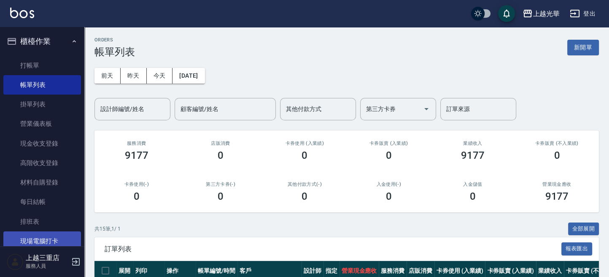
click at [36, 245] on link "現場電腦打卡" at bounding box center [42, 240] width 78 height 19
